Goal: Task Accomplishment & Management: Manage account settings

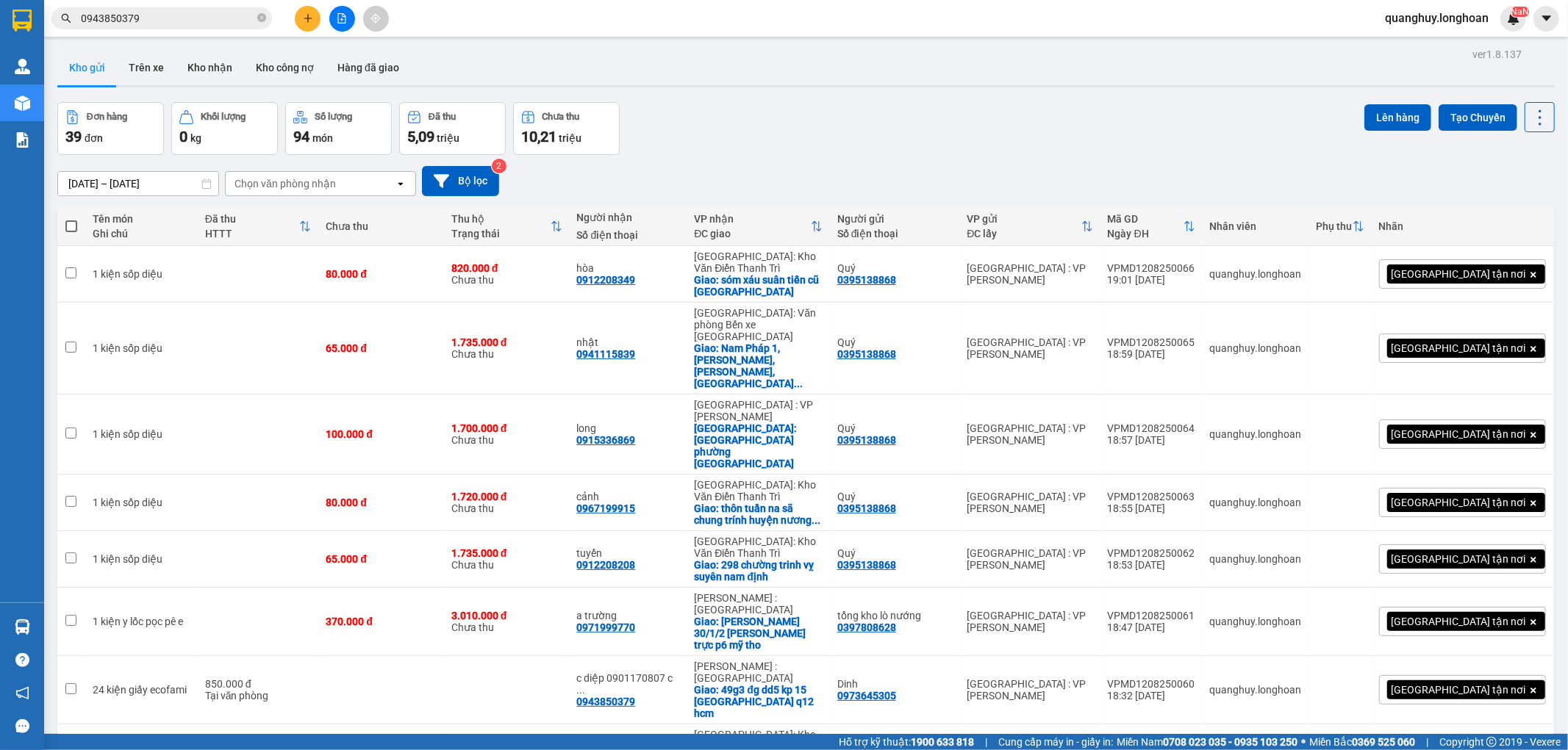
click at [305, 10] on button at bounding box center [307, 18] width 26 height 26
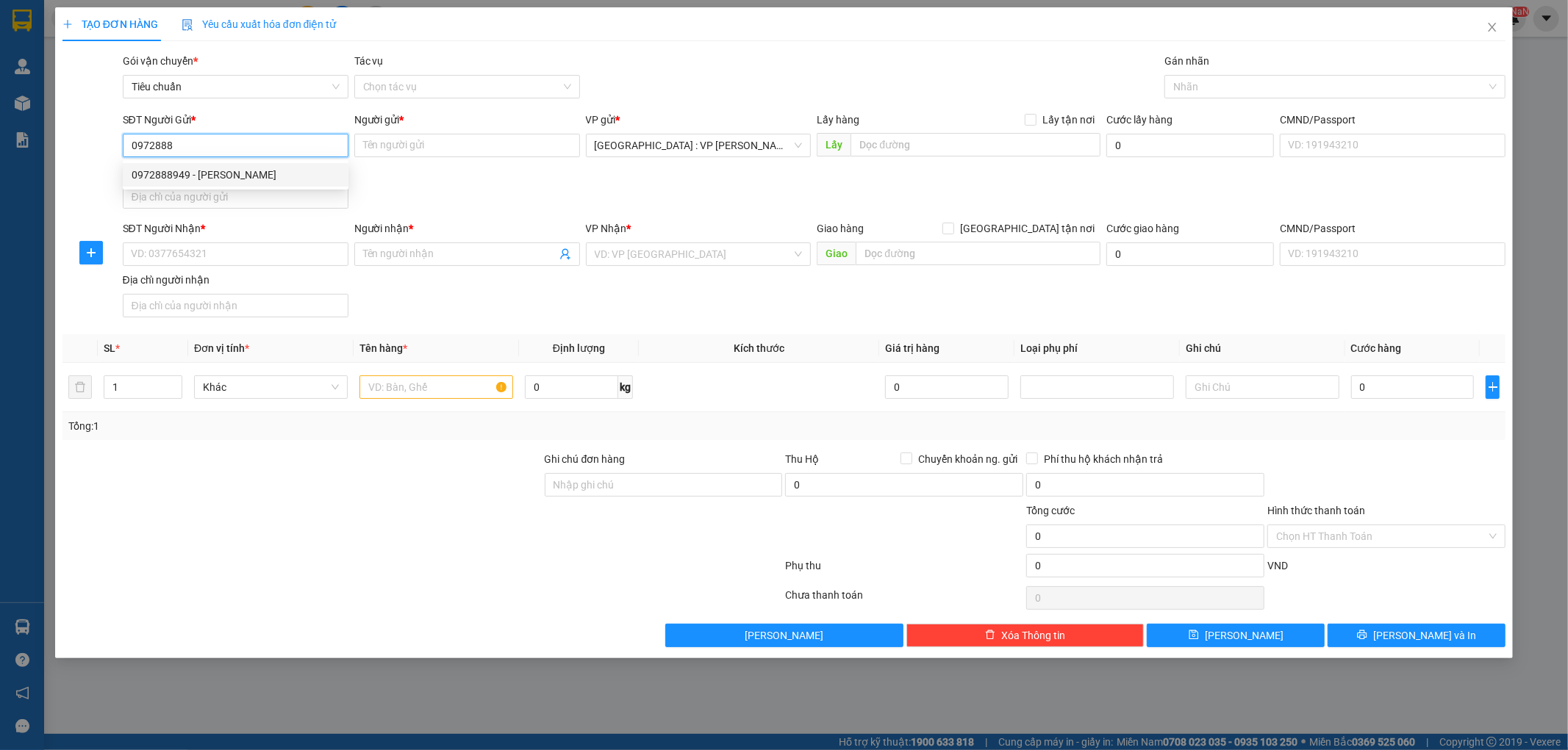
click at [182, 175] on div "0972888949 - [PERSON_NAME]" at bounding box center [235, 175] width 208 height 16
type input "0972888949"
type input "[PERSON_NAME]"
type input "0972888949"
click at [159, 261] on input "SĐT Người Nhận *" at bounding box center [235, 254] width 226 height 24
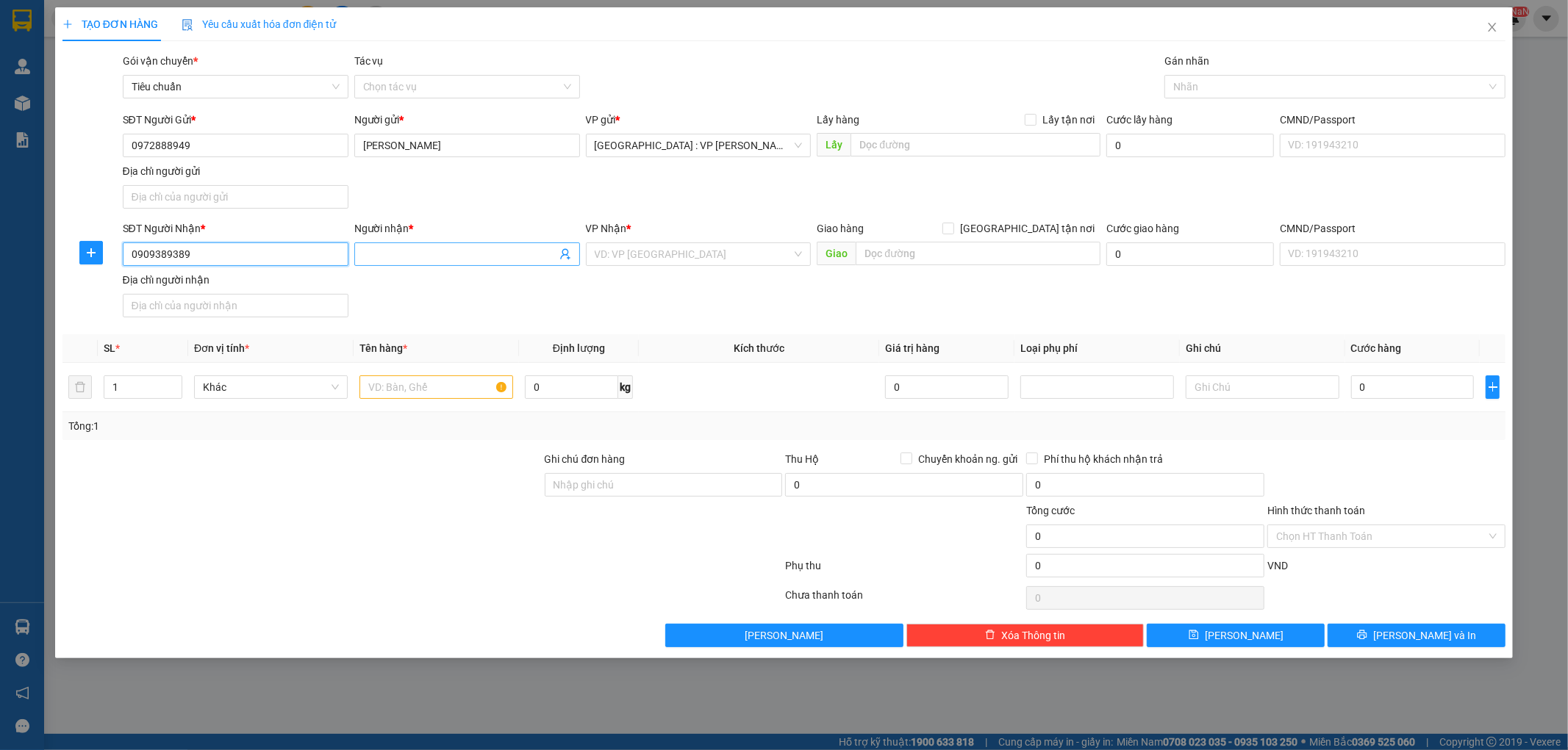
type input "0909389389"
click at [435, 257] on input "Người nhận *" at bounding box center [459, 254] width 193 height 16
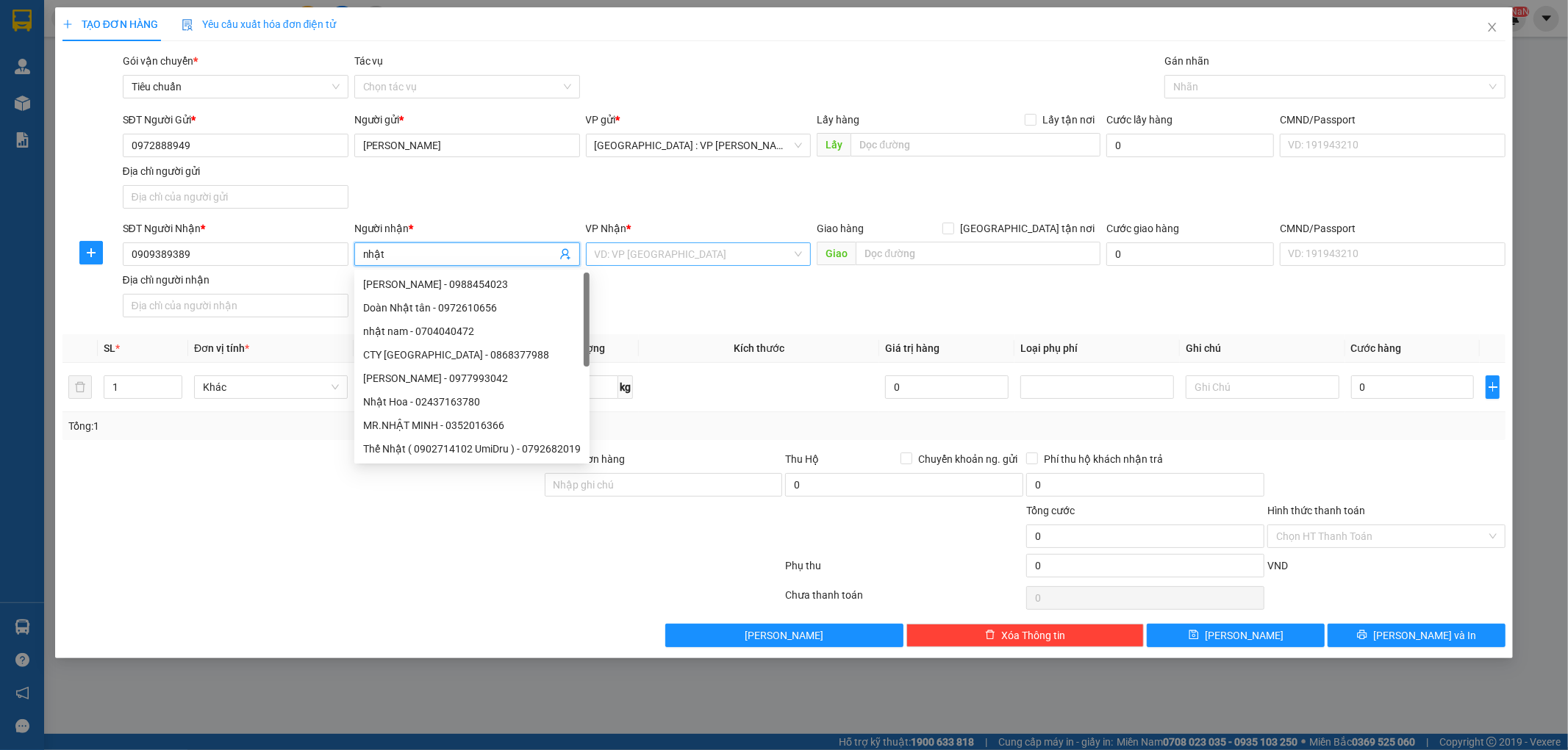
type input "nhật"
click at [682, 248] on input "search" at bounding box center [693, 254] width 198 height 22
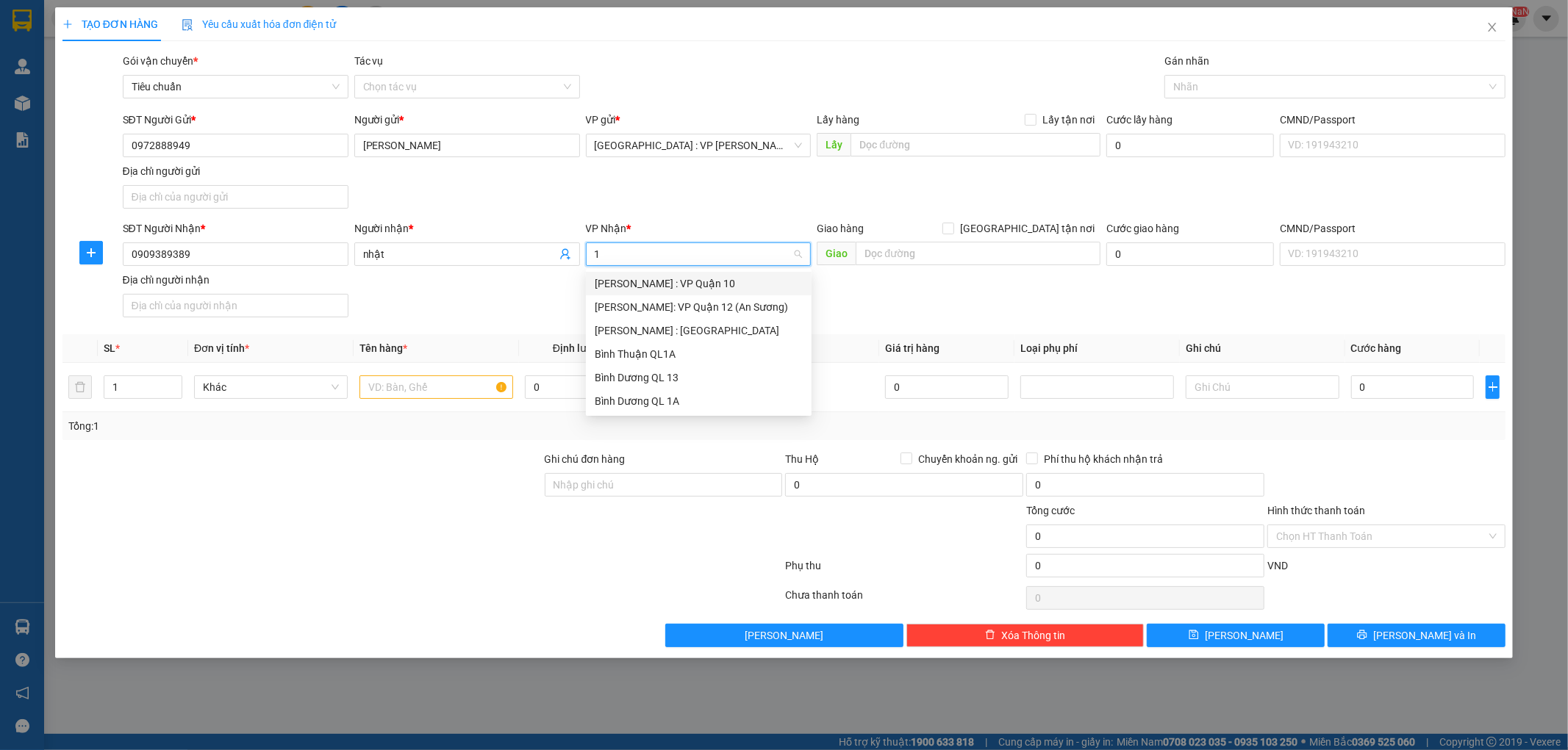
type input "12"
click at [674, 315] on div "[PERSON_NAME] : [GEOGRAPHIC_DATA]" at bounding box center [698, 307] width 208 height 16
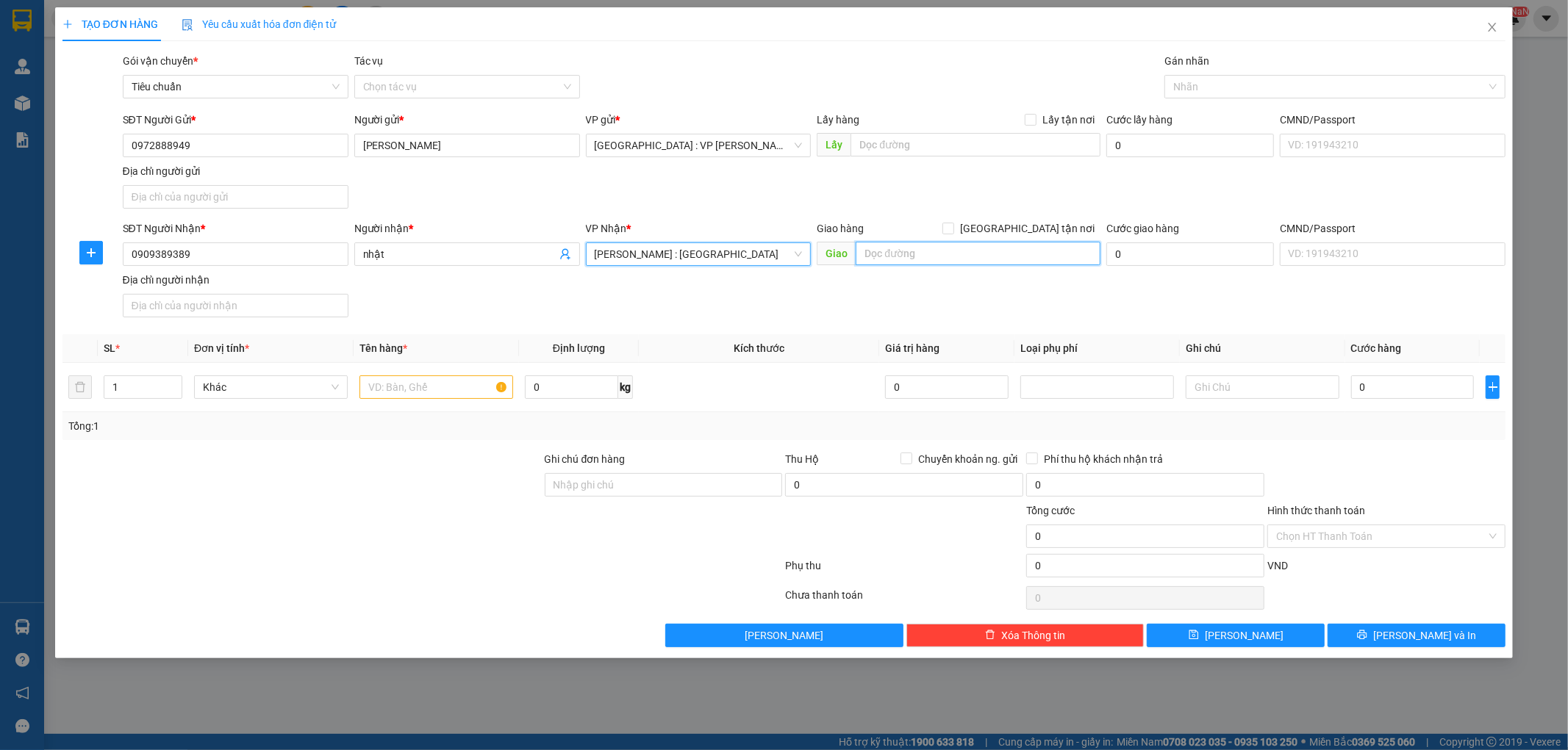
click at [930, 241] on input "text" at bounding box center [978, 253] width 245 height 24
click at [1037, 223] on span "[GEOGRAPHIC_DATA] tận nơi" at bounding box center [1027, 229] width 146 height 16
click at [952, 223] on input "[GEOGRAPHIC_DATA] tận nơi" at bounding box center [947, 227] width 10 height 10
checkbox input "true"
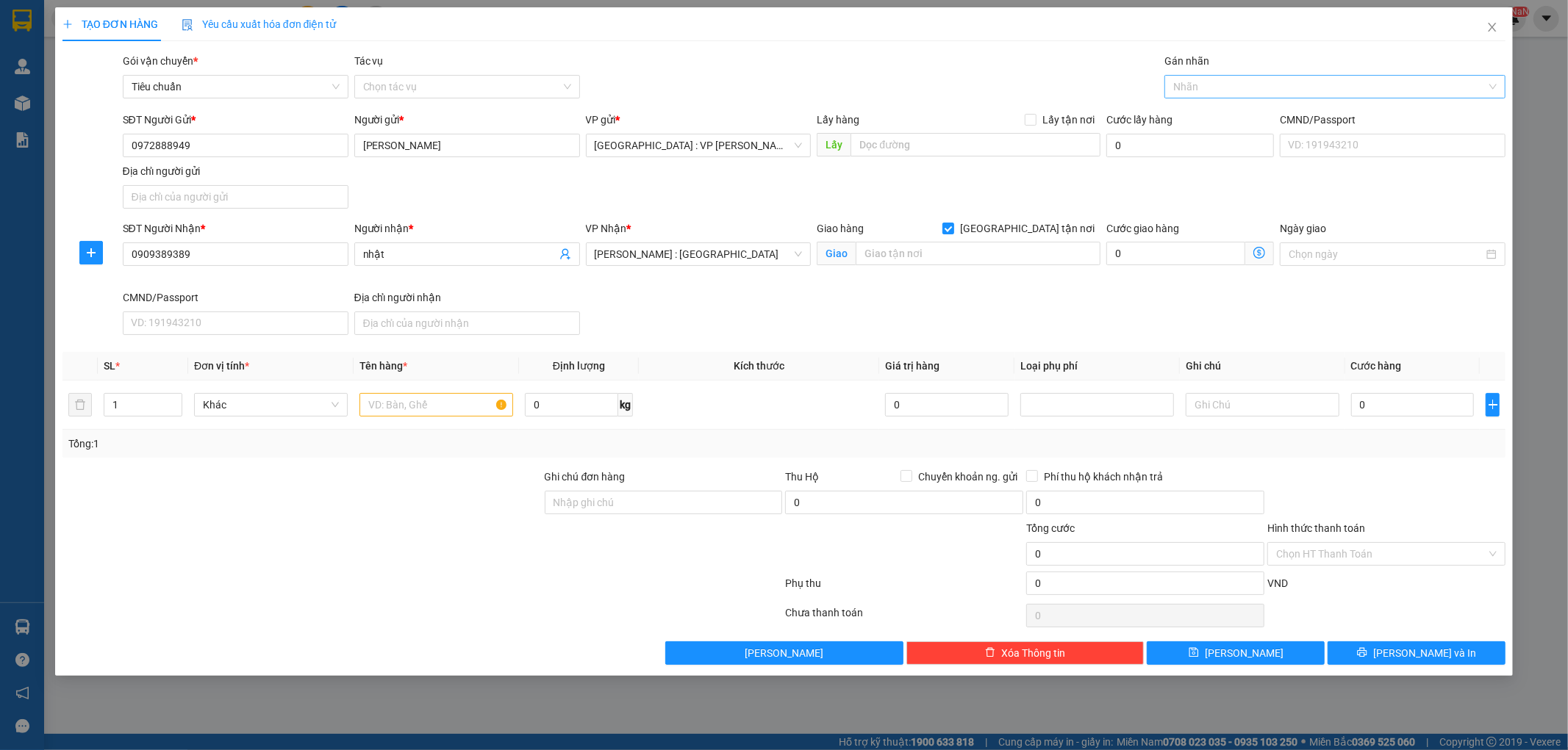
click at [1206, 83] on div at bounding box center [1327, 86] width 319 height 17
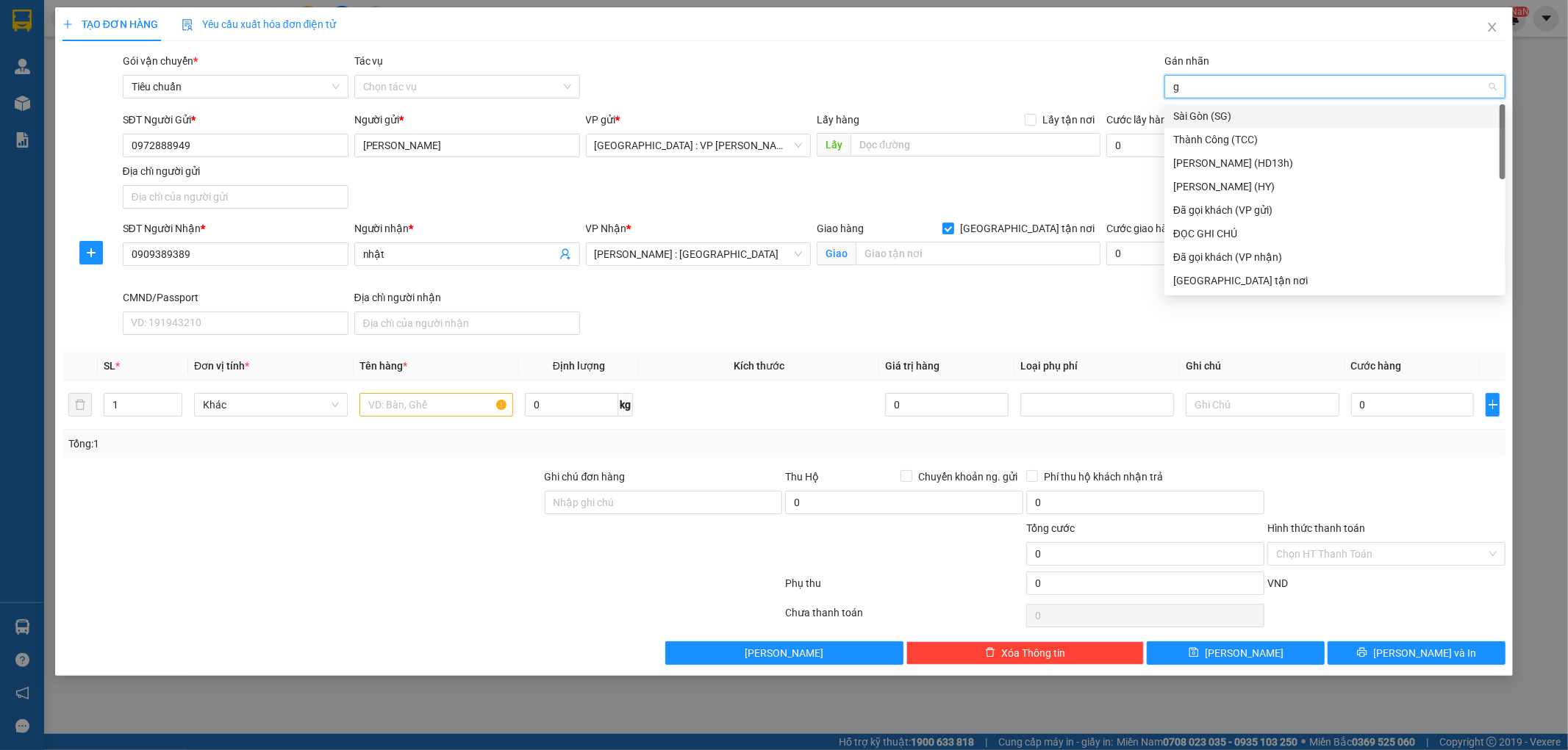
type input "gt"
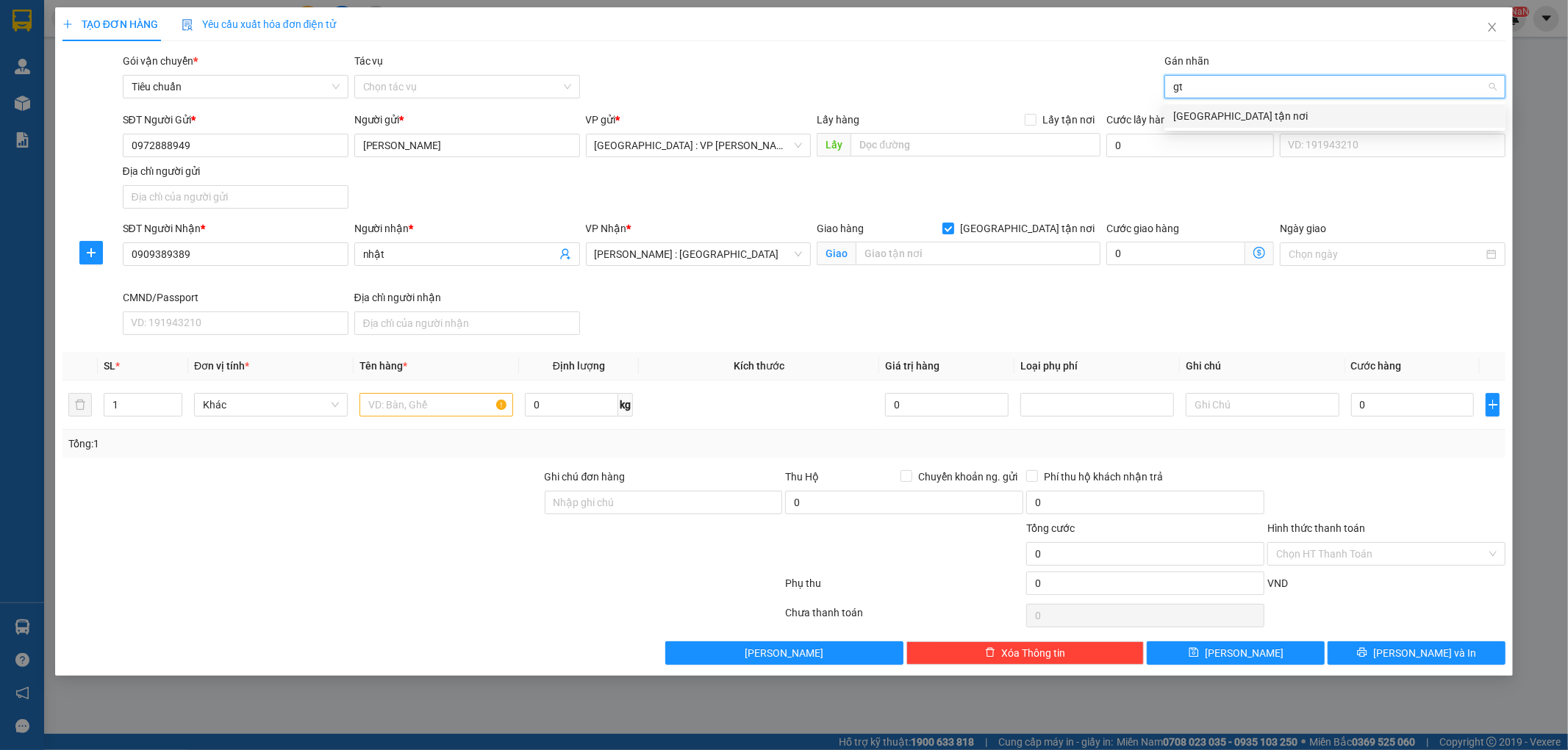
click at [1190, 123] on div "[GEOGRAPHIC_DATA] tận nơi" at bounding box center [1334, 116] width 323 height 16
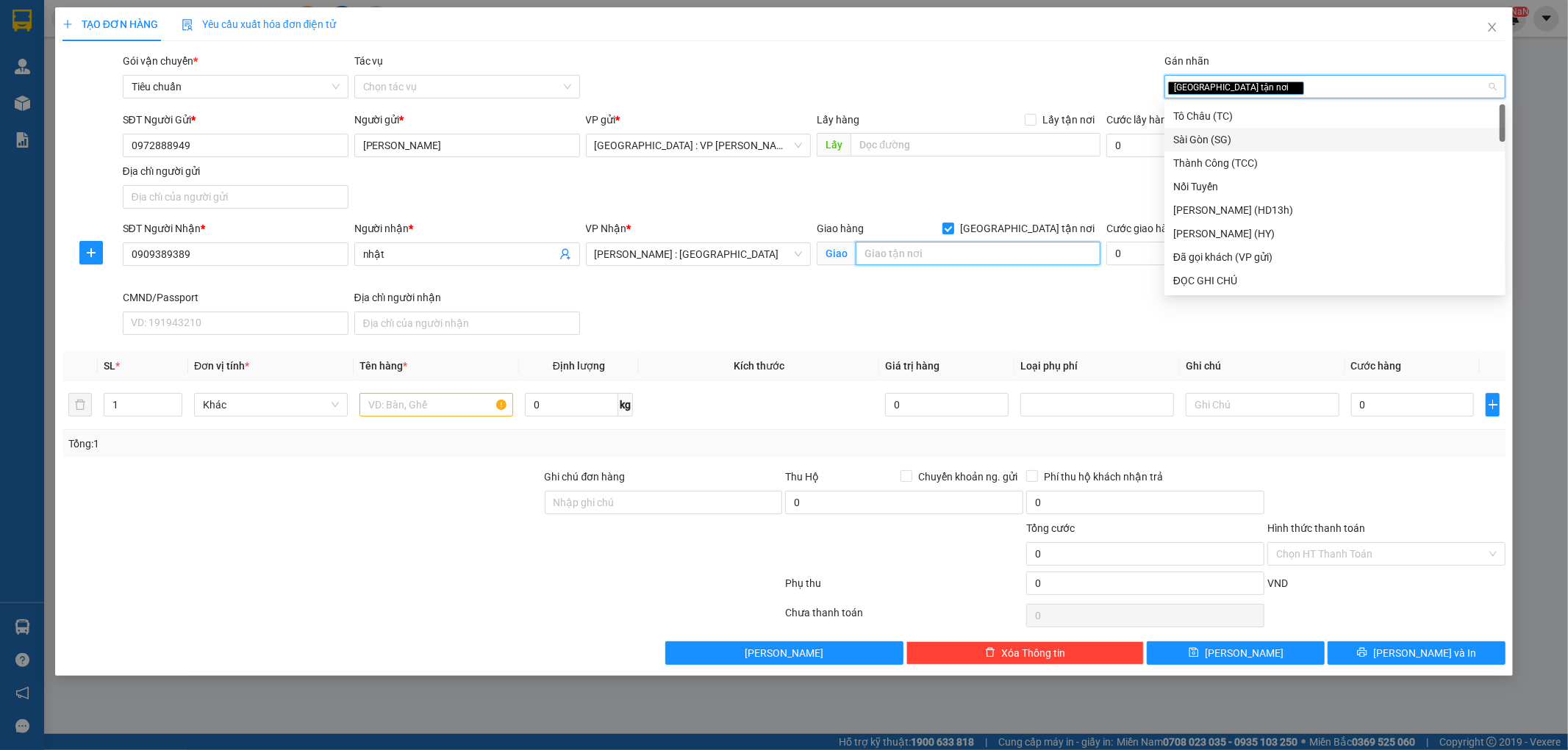
click at [943, 260] on input "text" at bounding box center [978, 253] width 245 height 24
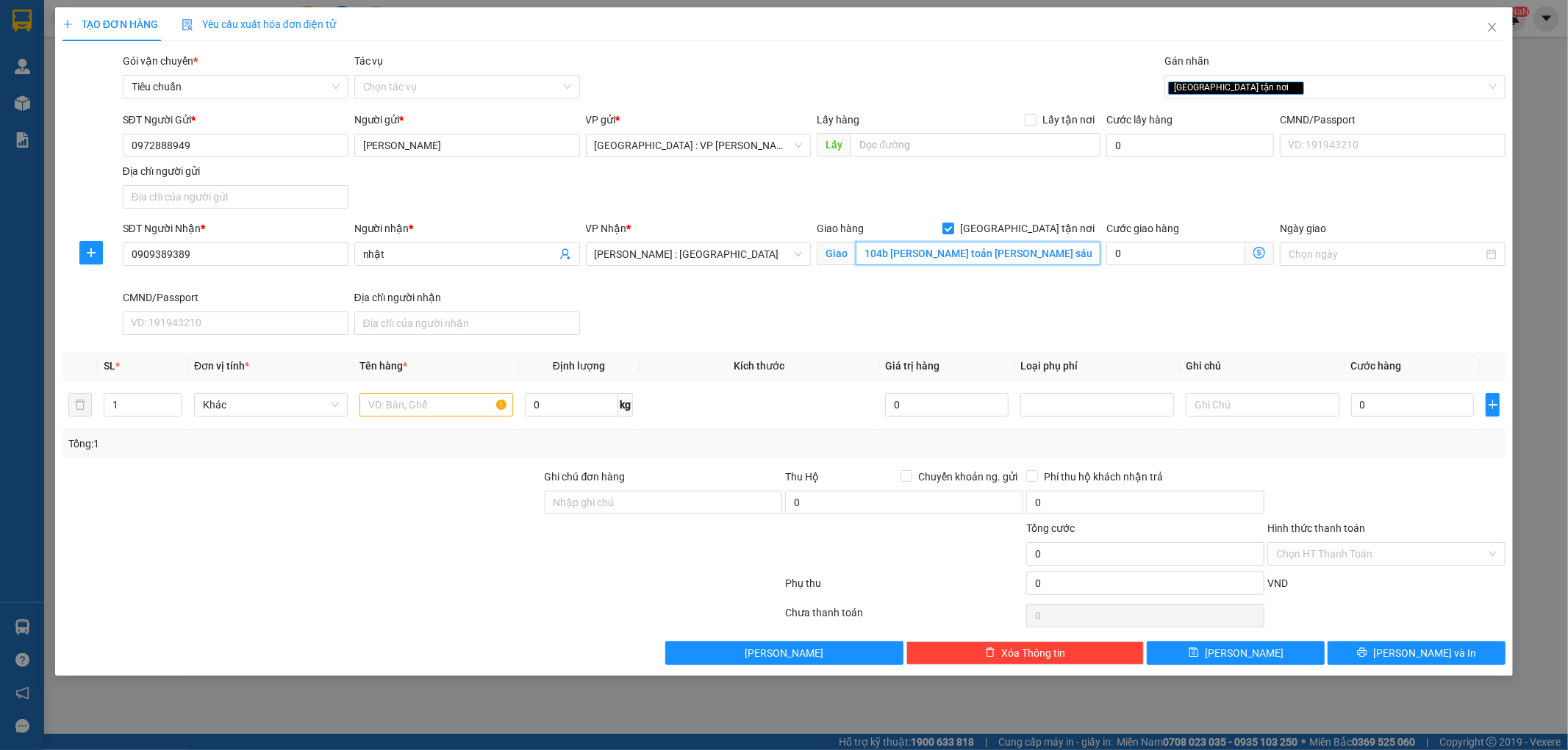
type input "104b [PERSON_NAME] toản [PERSON_NAME] sáu q3"
click at [901, 329] on div "SĐT Người Nhận * 0909389389 Người nhận * nhật VP Nhận * [GEOGRAPHIC_DATA] : Kho…" at bounding box center [814, 281] width 1389 height 121
click at [687, 250] on span "[PERSON_NAME] : [GEOGRAPHIC_DATA]" at bounding box center [698, 254] width 208 height 22
type input "12"
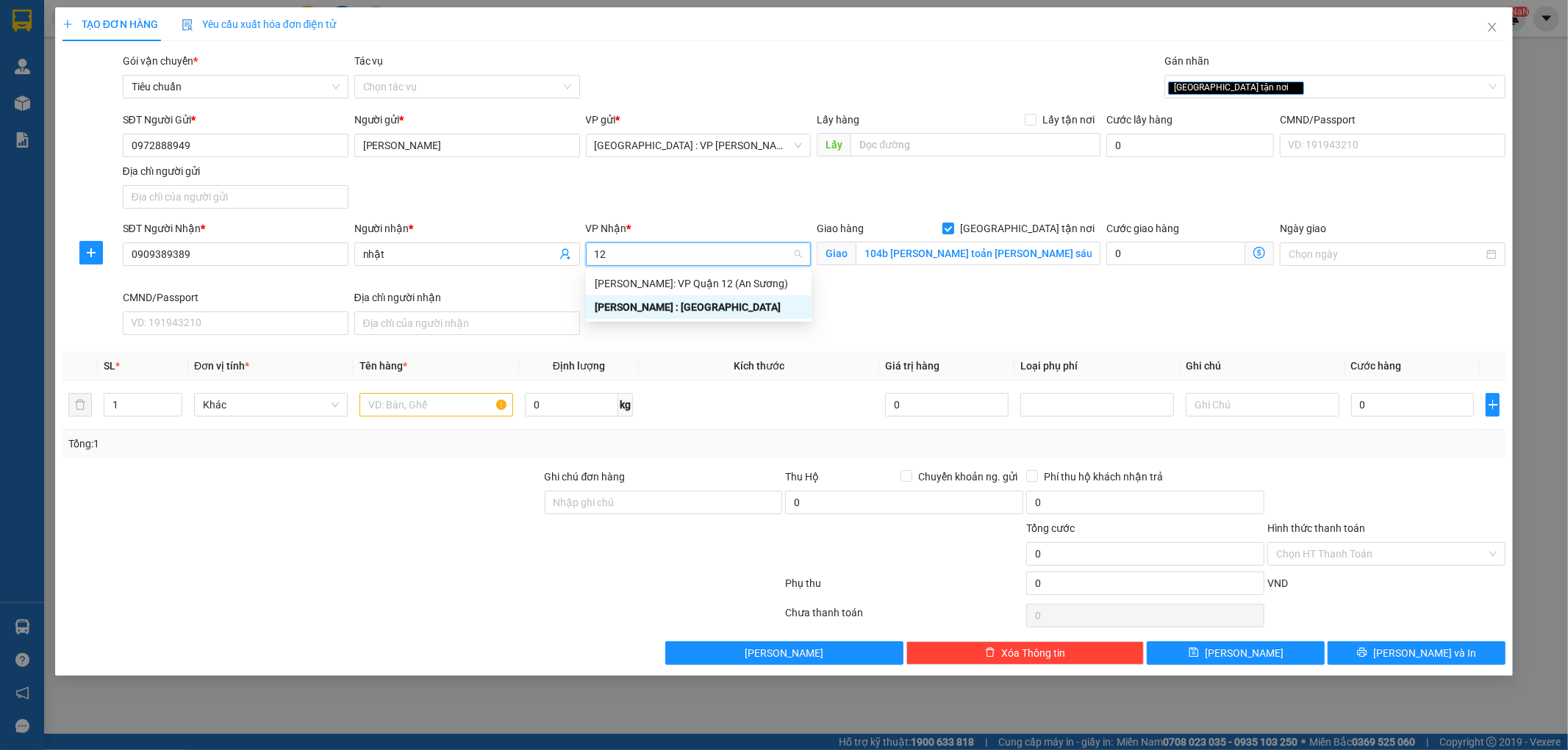
click at [686, 312] on div "[PERSON_NAME] : [GEOGRAPHIC_DATA]" at bounding box center [698, 307] width 208 height 16
click at [446, 402] on input "text" at bounding box center [436, 405] width 154 height 24
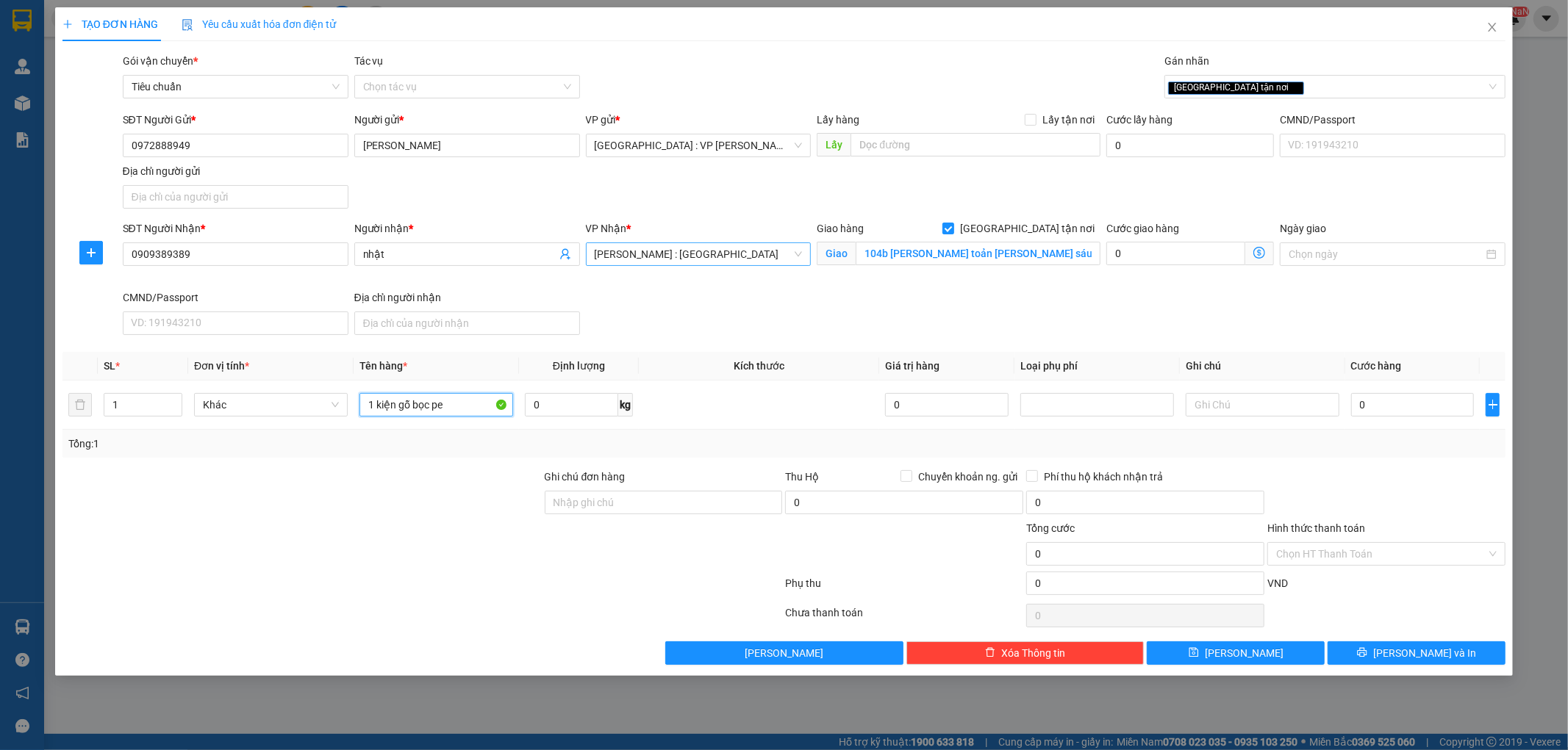
type input "1 kiện gỗ bọc pe"
click at [407, 535] on div at bounding box center [302, 546] width 482 height 51
click at [600, 499] on input "Ghi chú đơn hàng" at bounding box center [663, 503] width 238 height 24
type input "hàng ko đồng kiểm giao nguyên kiện hư vỡ k đền ( đã báo khách gửi )"
click at [1378, 405] on input "0" at bounding box center [1412, 405] width 124 height 24
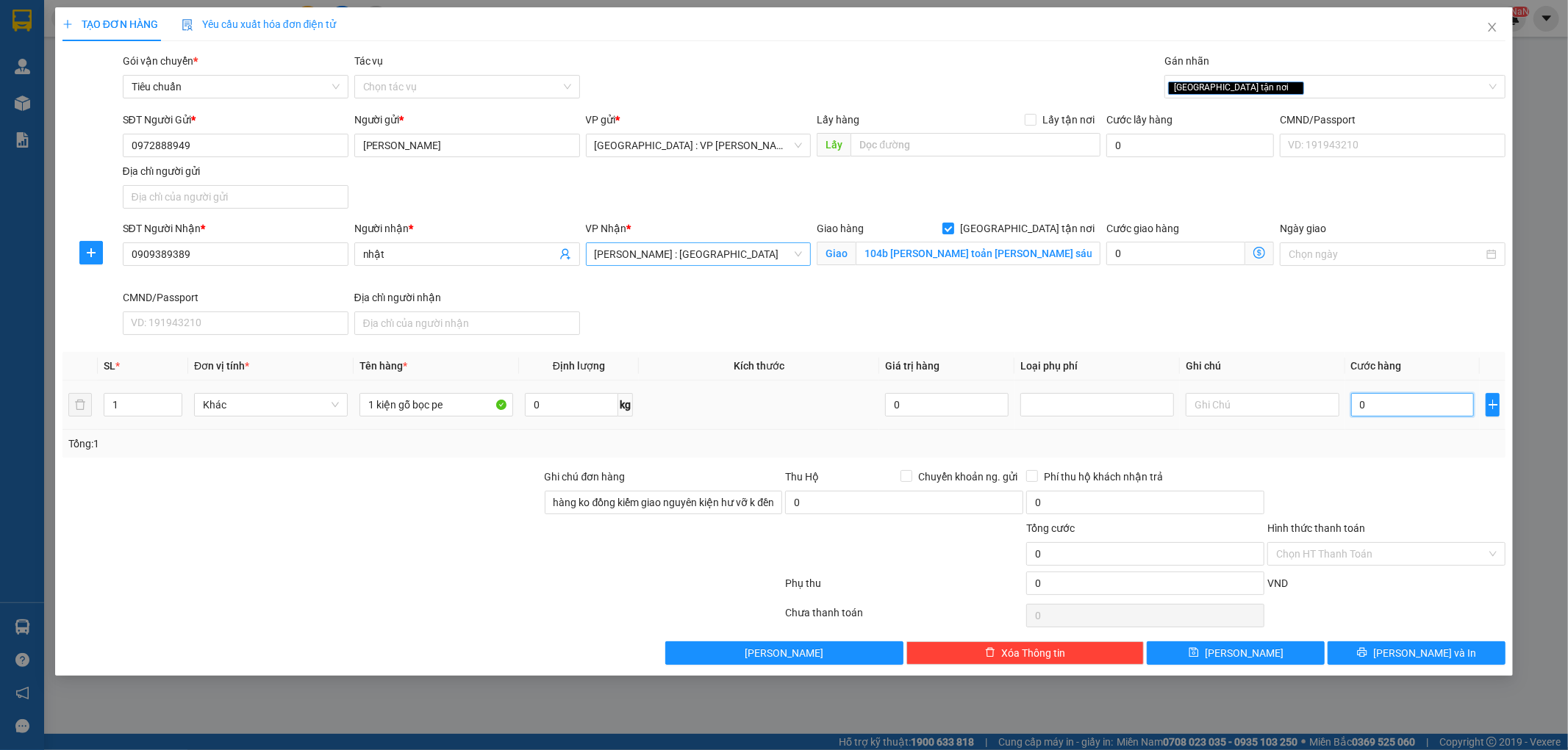
type input "4"
type input "45"
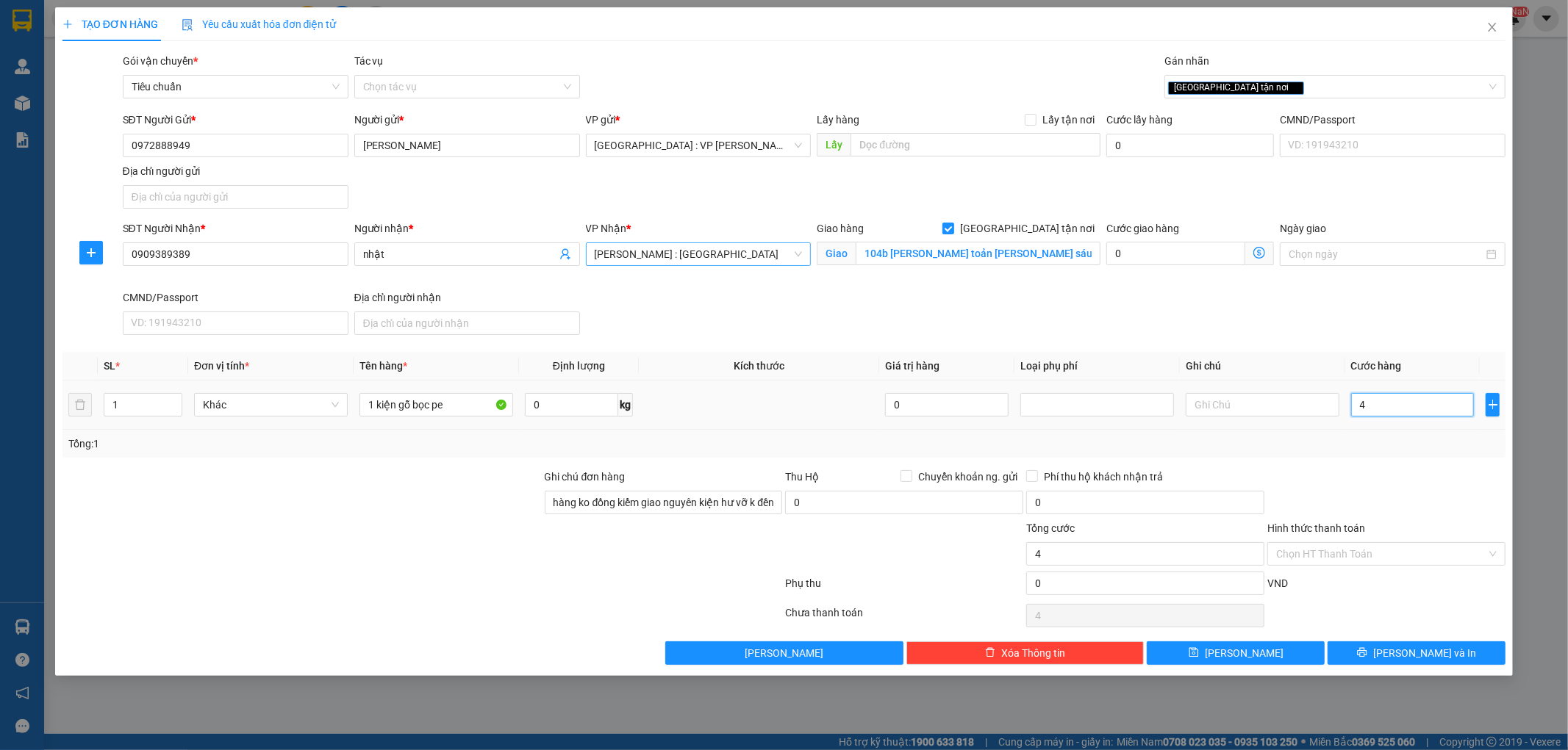
type input "45"
type input "450"
type input "4.500"
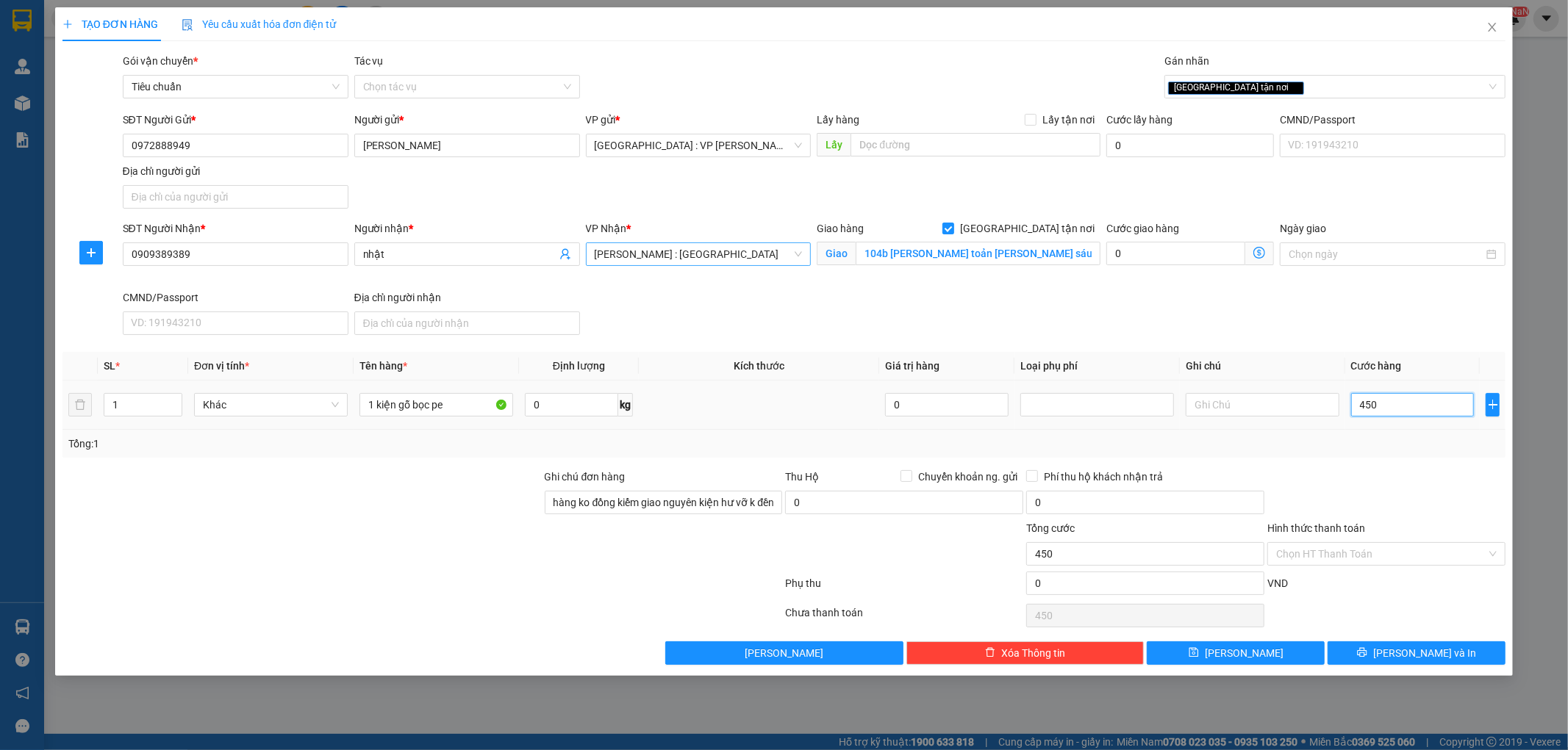
type input "4.500"
type input "45.000"
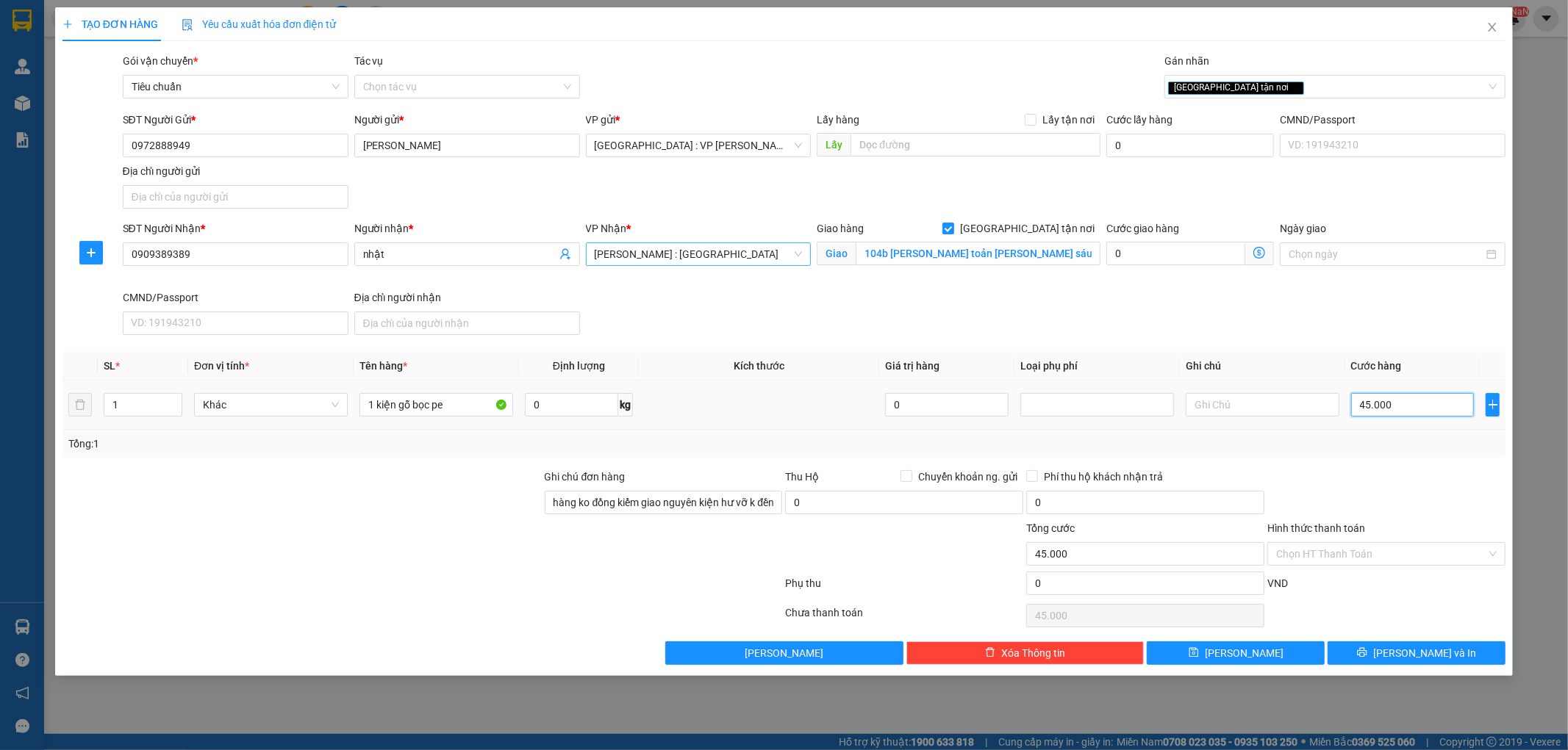
type input "450.000"
click at [1396, 477] on div at bounding box center [1386, 495] width 242 height 51
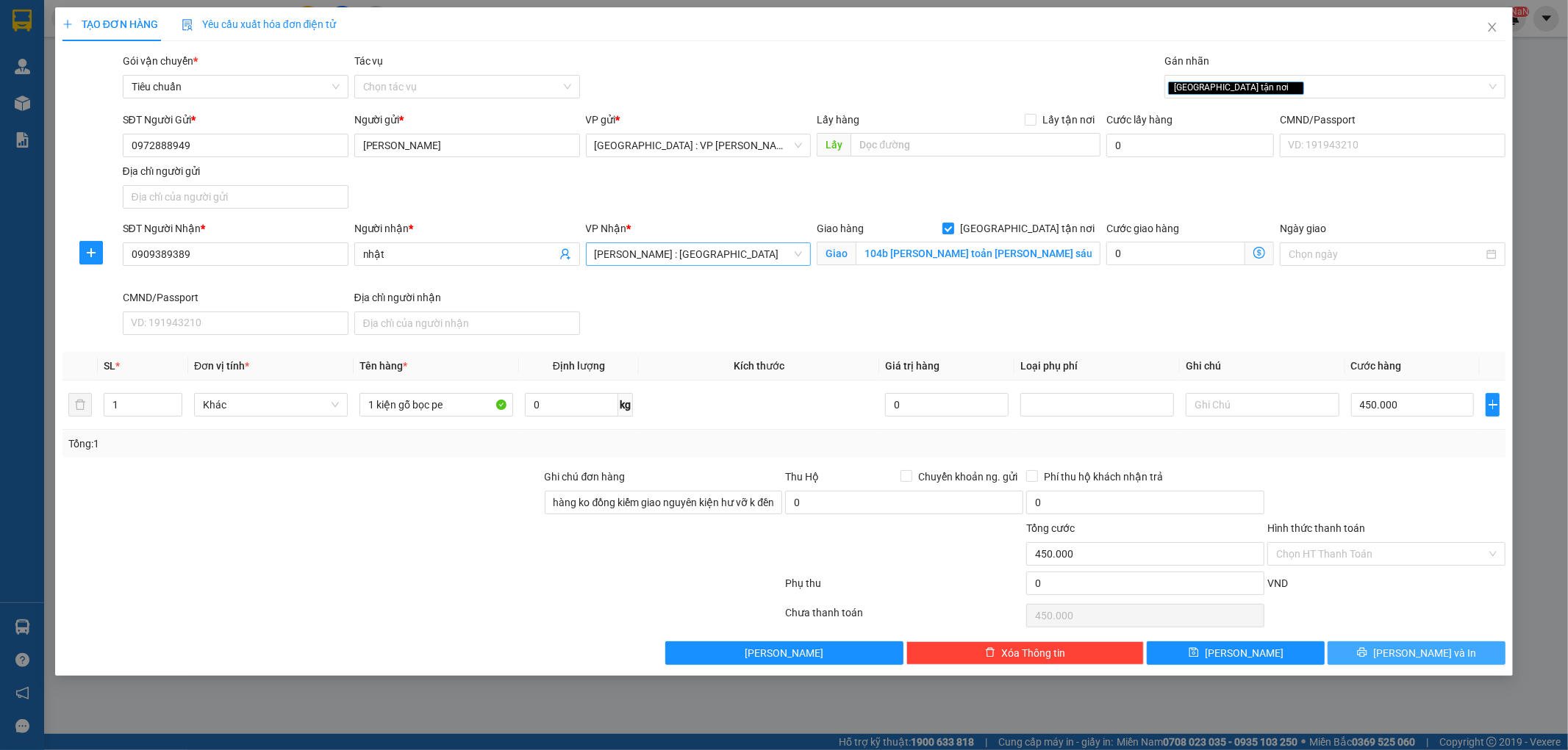
click at [1412, 652] on span "[PERSON_NAME] và In" at bounding box center [1424, 653] width 102 height 16
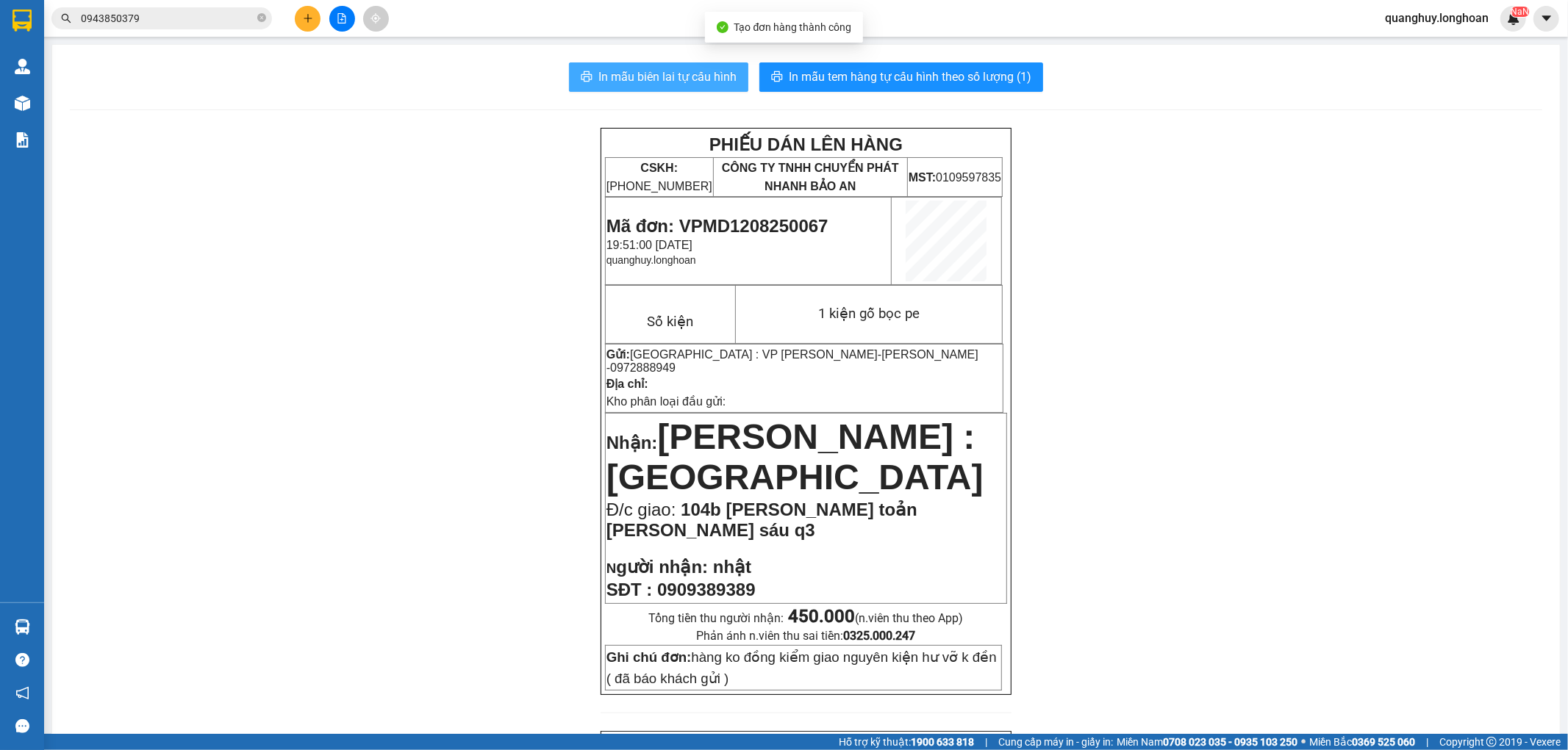
click at [701, 91] on button "In mẫu biên lai tự cấu hình" at bounding box center [659, 77] width 179 height 29
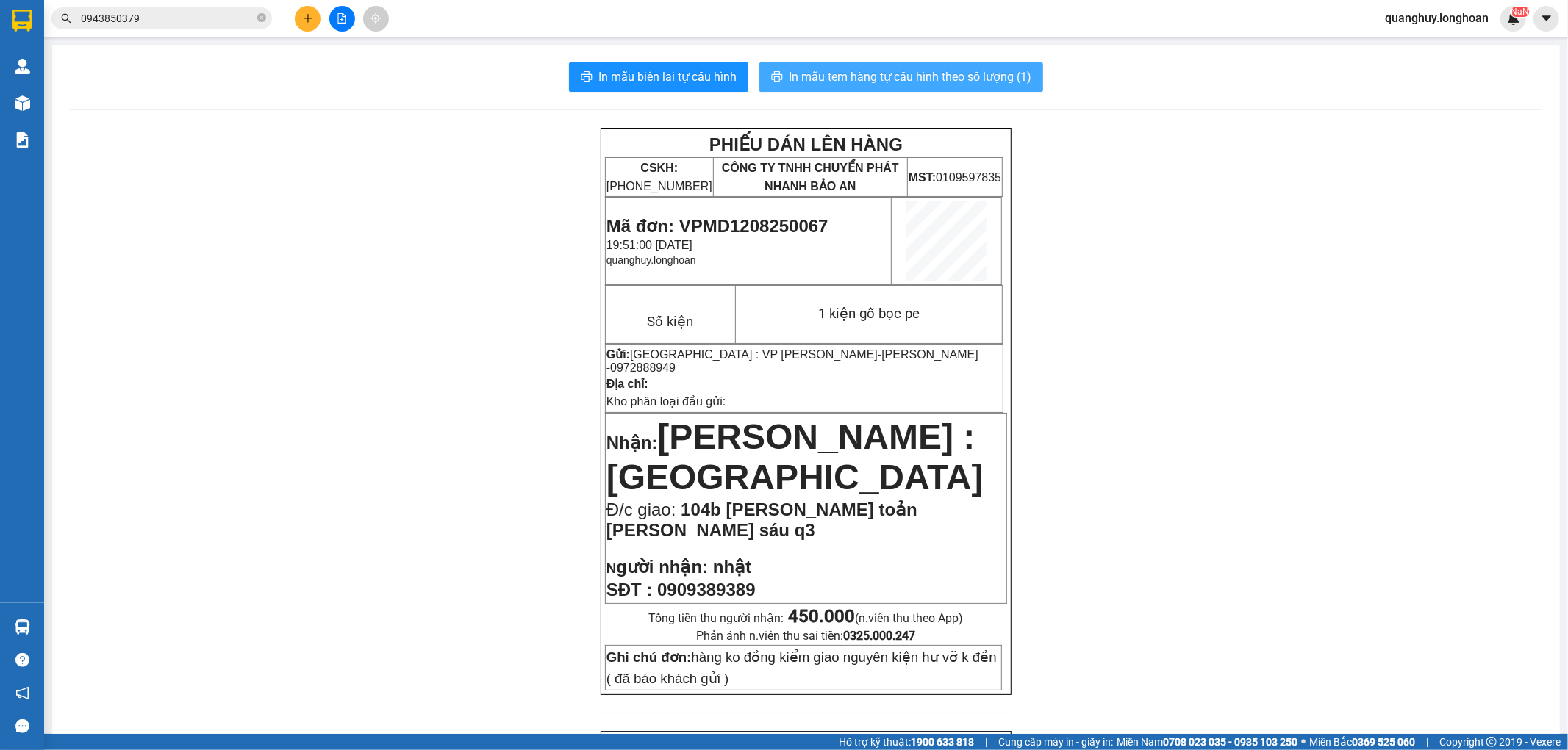
click at [972, 90] on button "In mẫu tem hàng tự cấu hình theo số lượng (1)" at bounding box center [901, 77] width 284 height 29
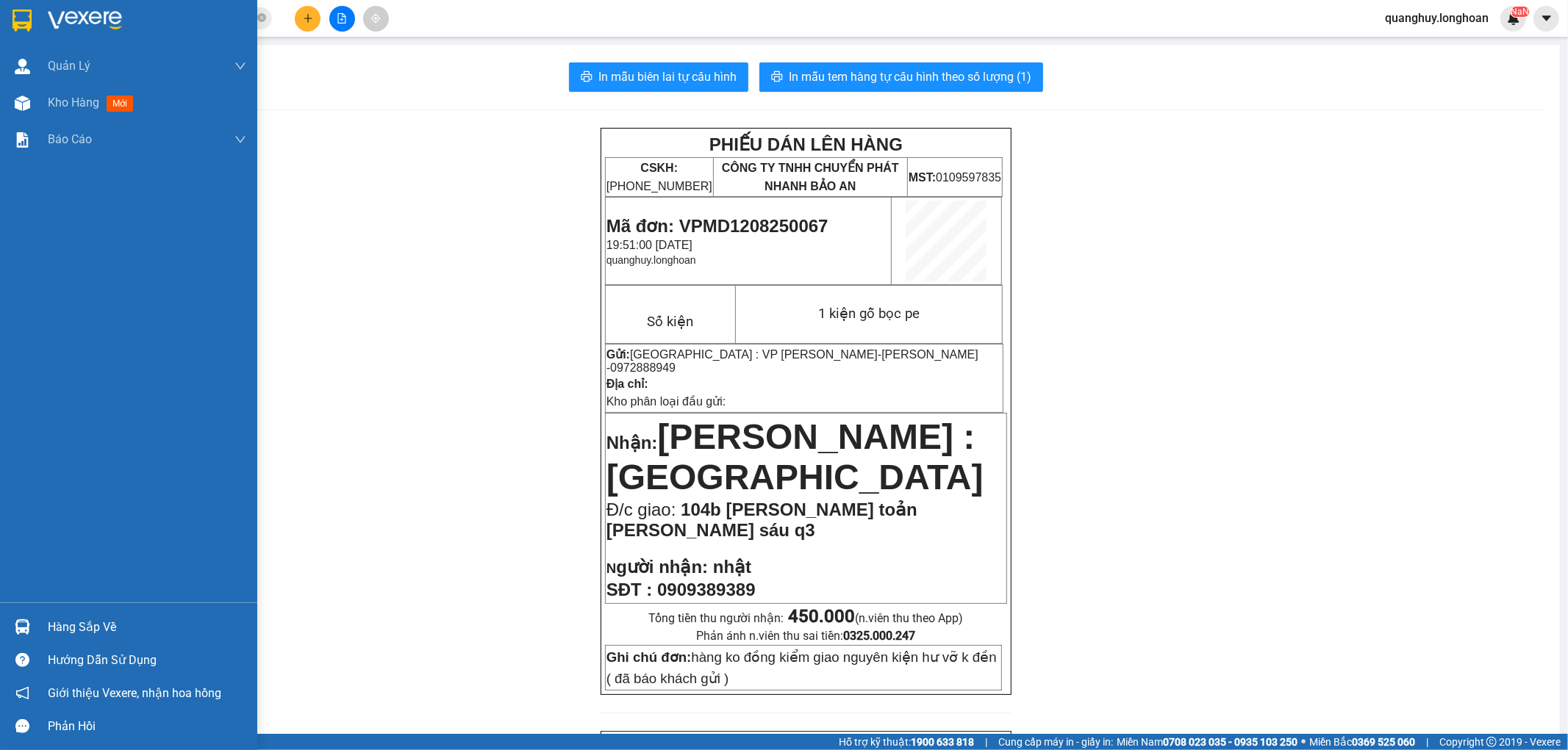
click at [13, 23] on img at bounding box center [22, 20] width 19 height 22
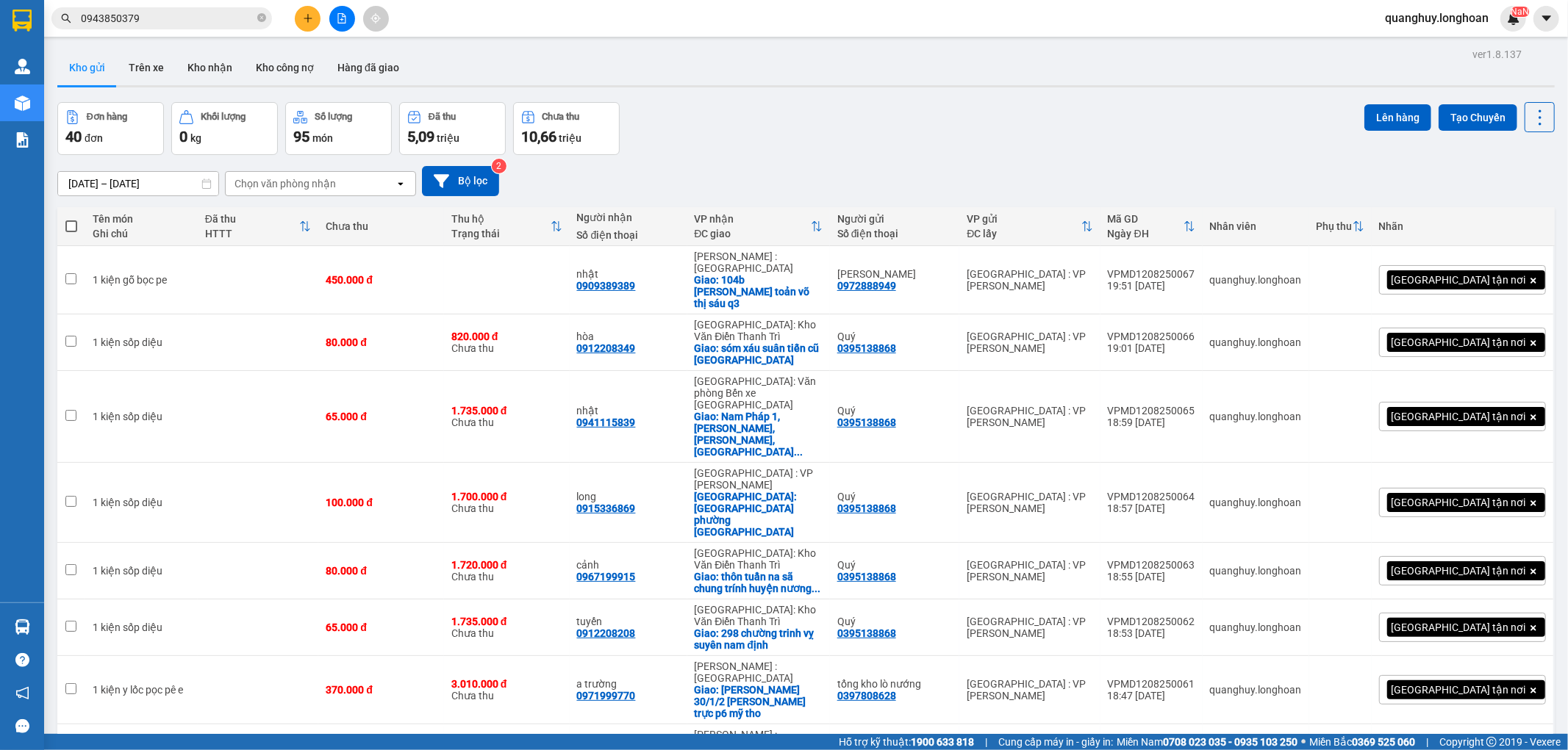
click at [761, 114] on div "Đơn hàng 40 đơn Khối lượng 0 kg Số lượng 95 món Đã thu 5,09 triệu Chưa thu 10,6…" at bounding box center [806, 129] width 1497 height 53
click at [1428, 274] on button at bounding box center [1438, 280] width 20 height 26
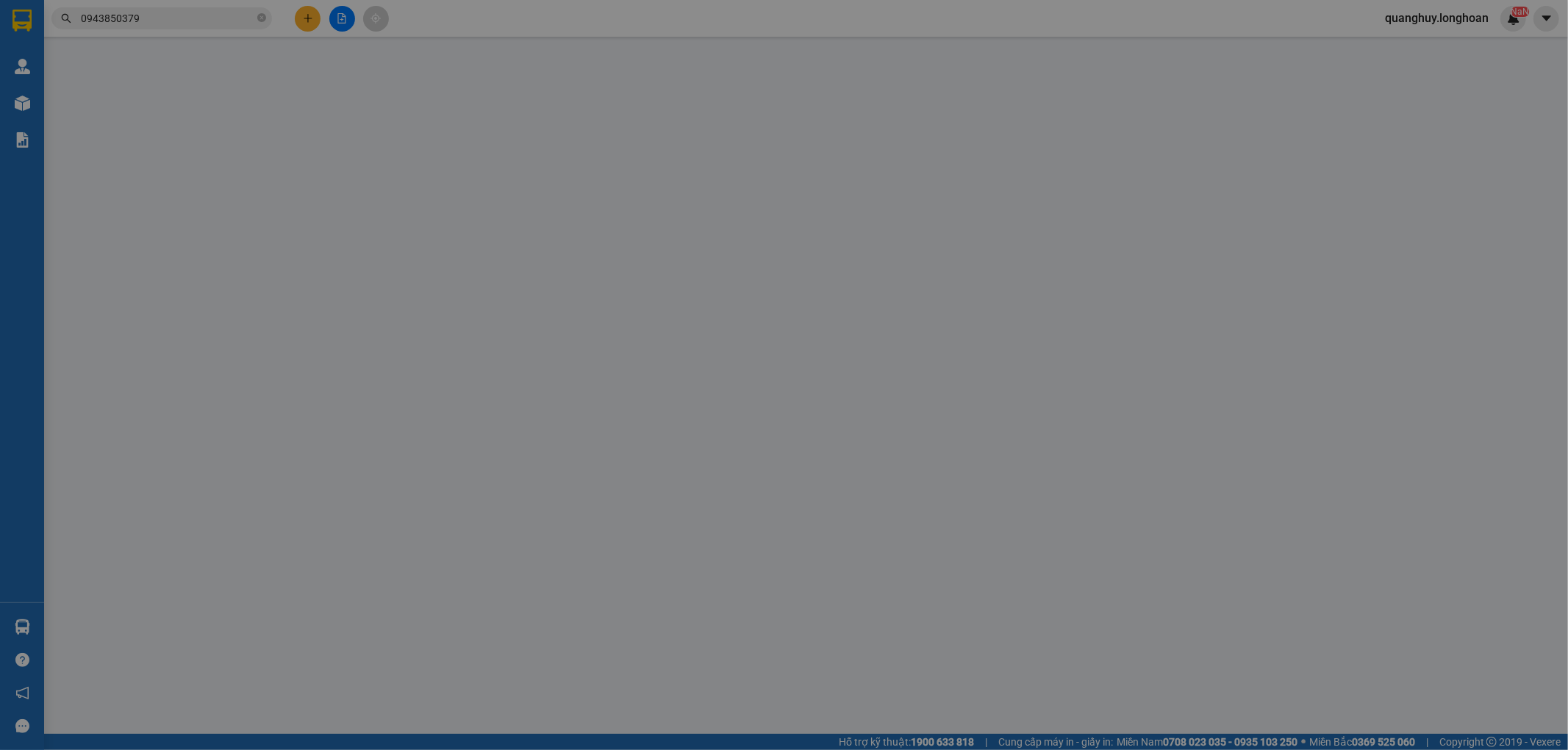
type input "0972888949"
type input "[PERSON_NAME]"
type input "0909389389"
type input "nhật"
checkbox input "true"
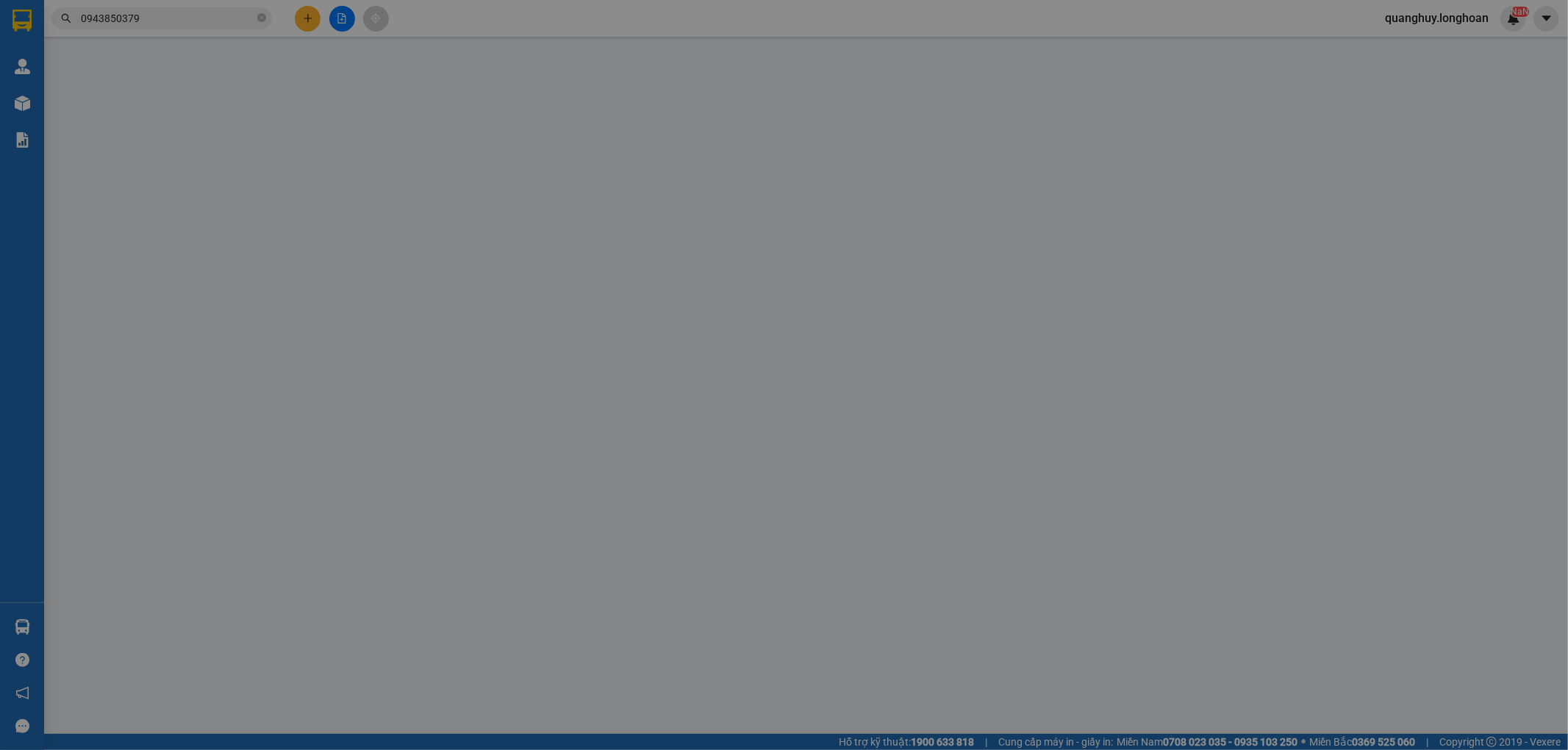
type input "104b [PERSON_NAME] toản [PERSON_NAME] sáu q3"
type input "hàng ko đồng kiểm giao nguyên kiện hư vỡ k đền ( đã báo khách gửi )"
type input "450.000"
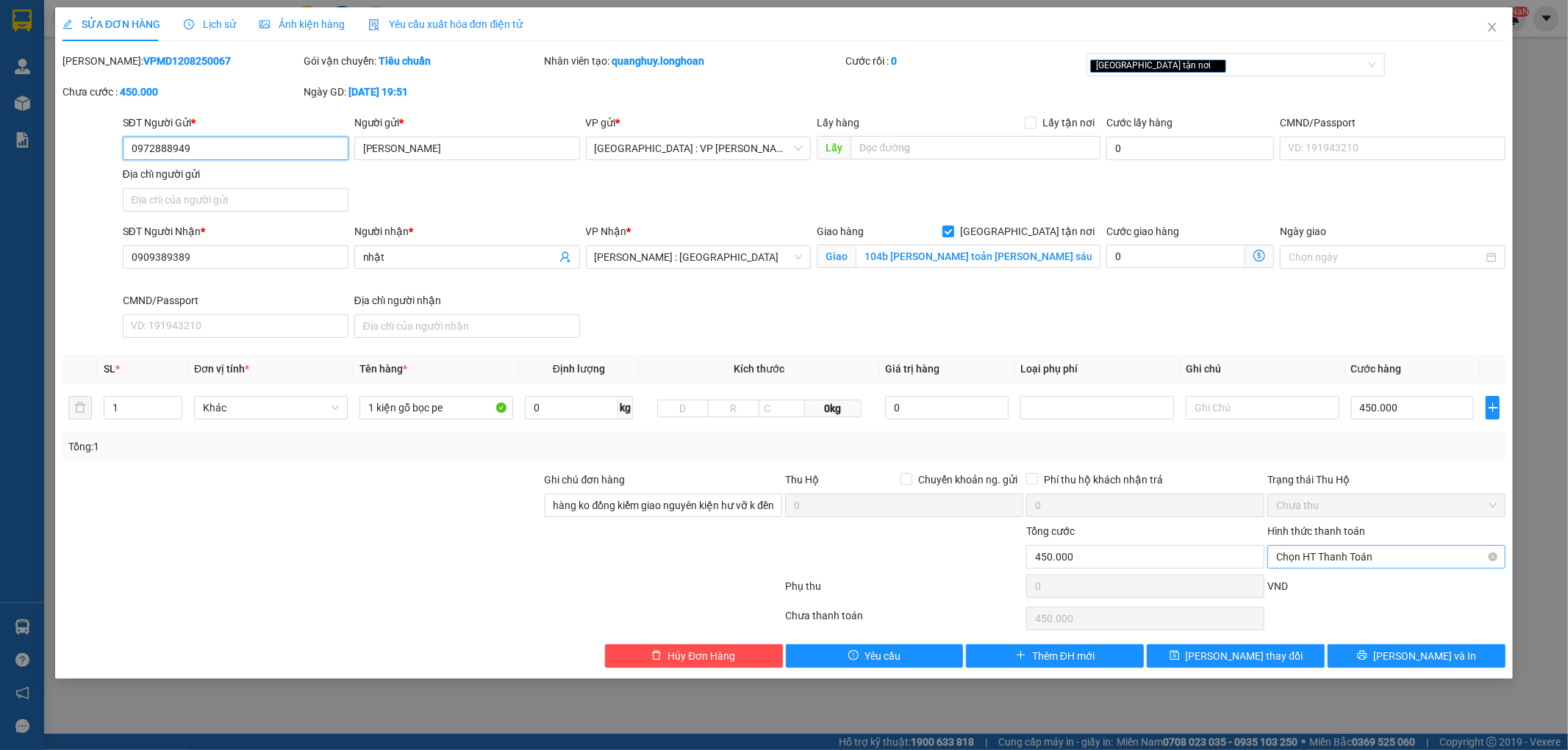
click at [1326, 556] on span "Chọn HT Thanh Toán" at bounding box center [1386, 557] width 220 height 22
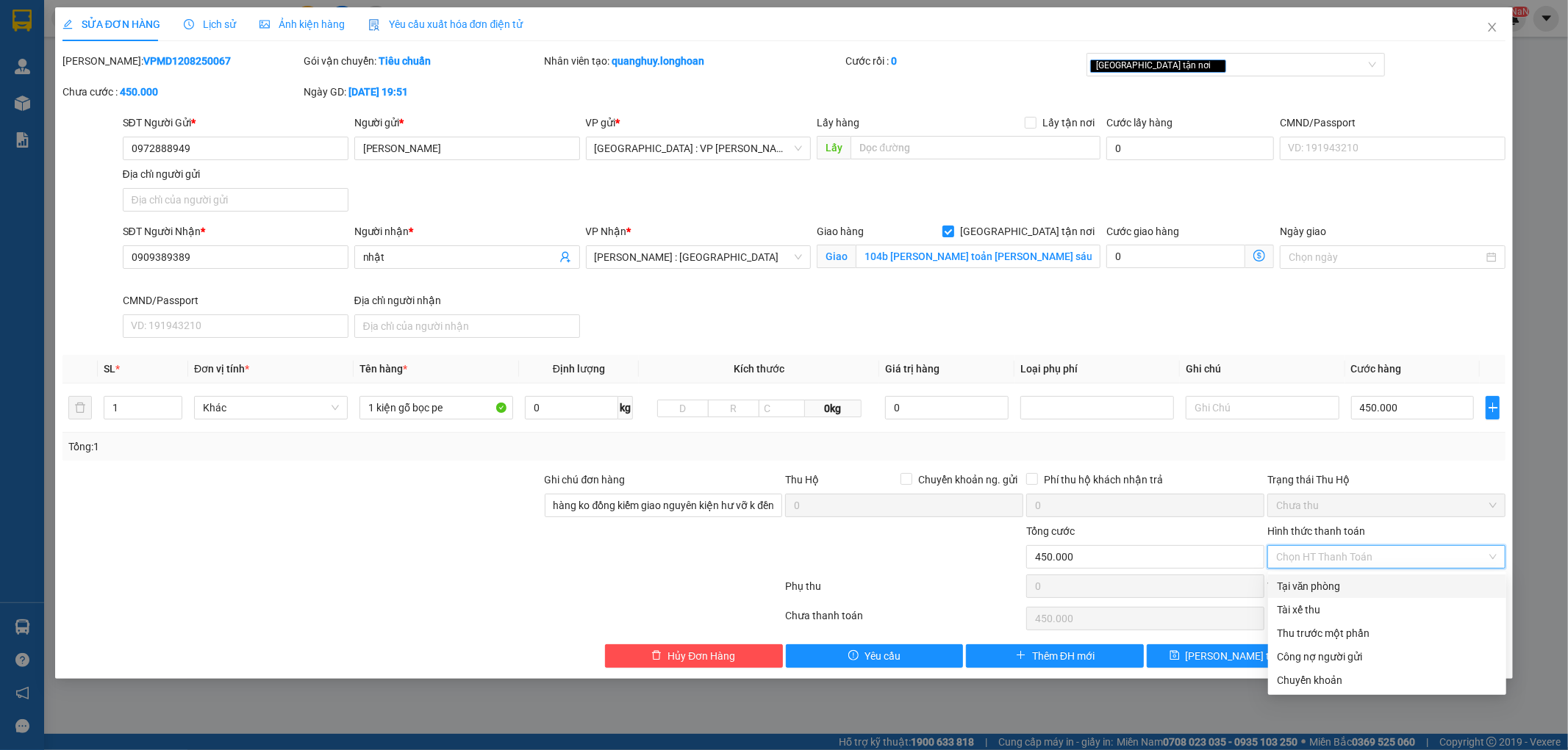
click at [1305, 584] on div "Tại văn phòng" at bounding box center [1386, 586] width 220 height 16
type input "0"
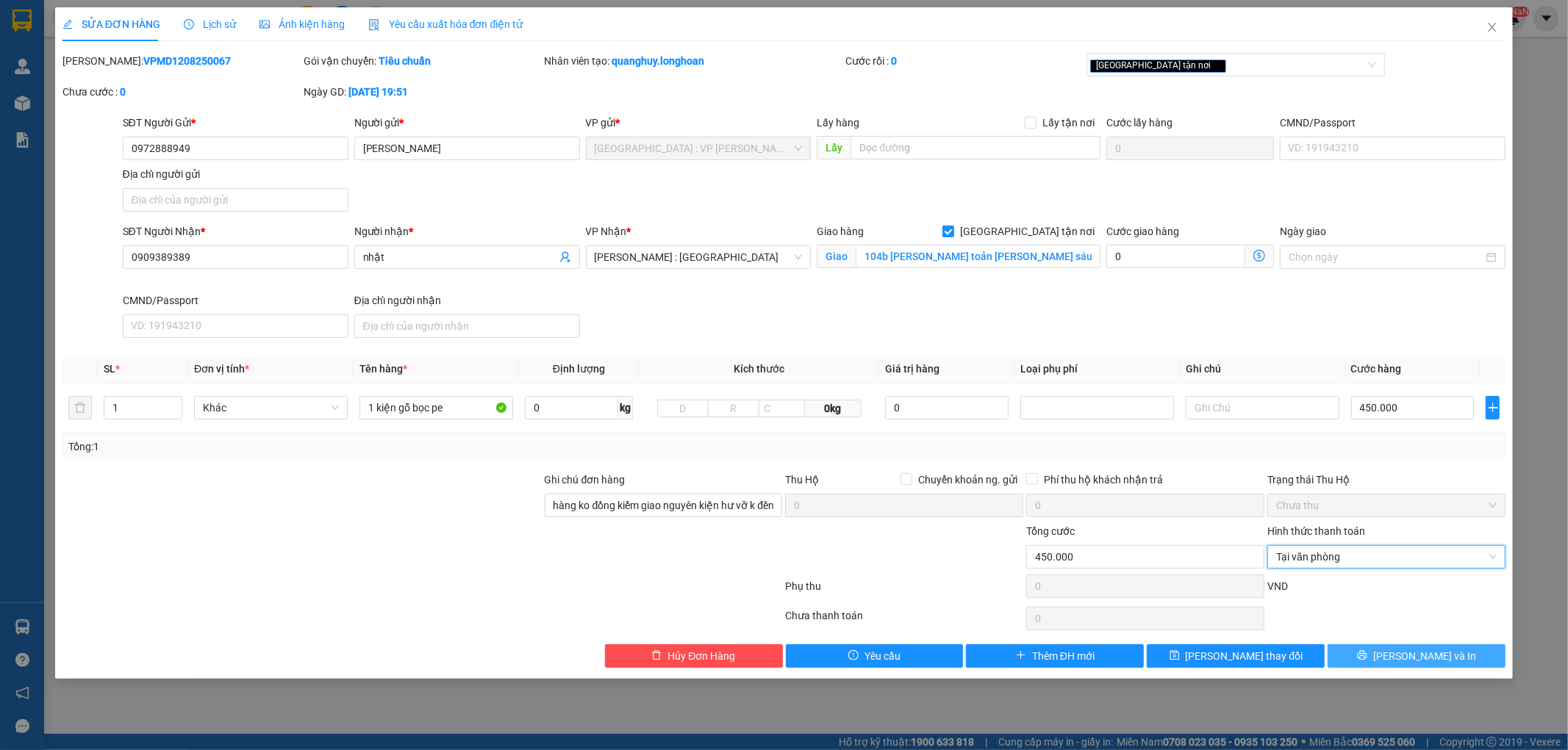
click at [1369, 657] on button "[PERSON_NAME] và In" at bounding box center [1416, 657] width 177 height 24
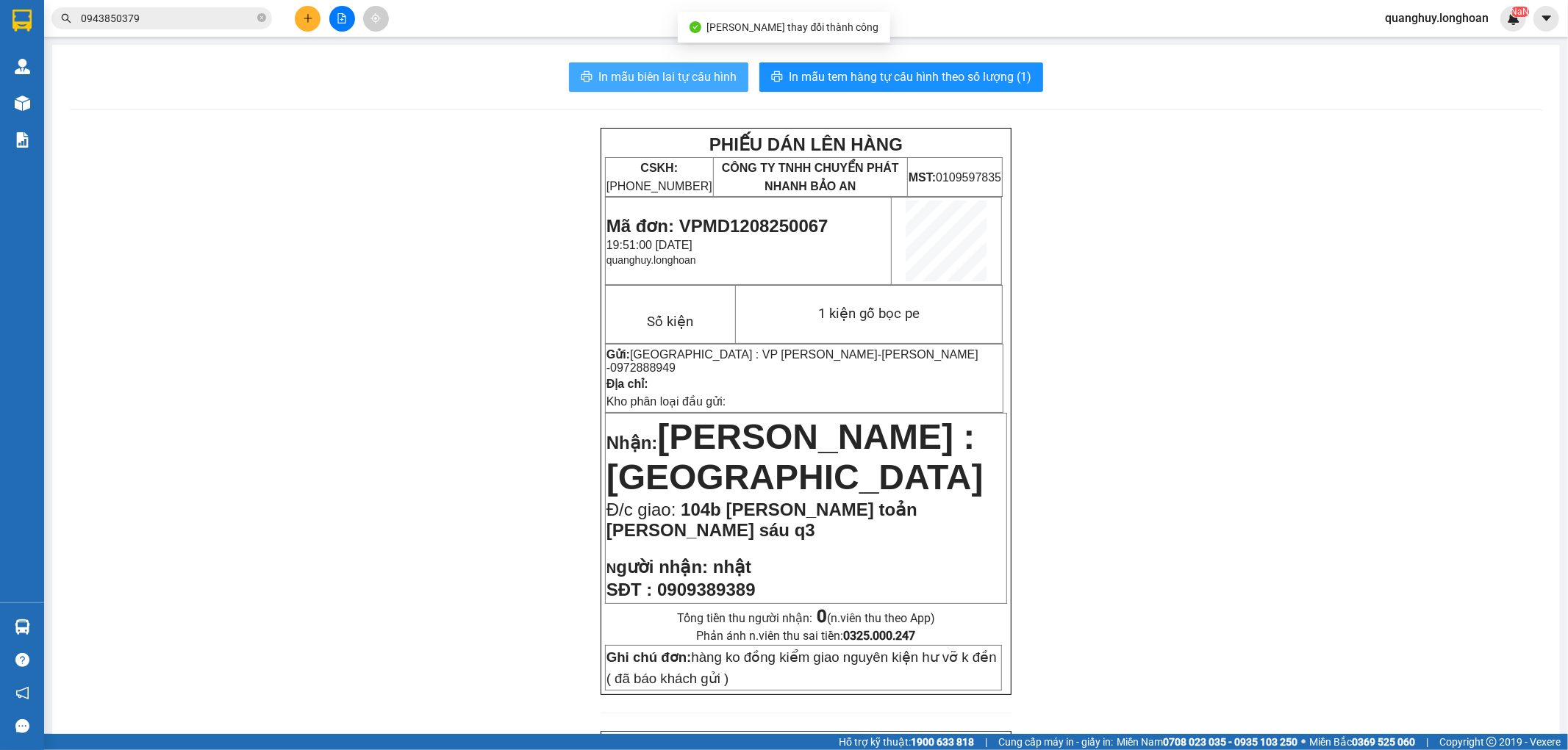
click at [686, 77] on span "In mẫu biên lai tự cấu hình" at bounding box center [667, 77] width 138 height 18
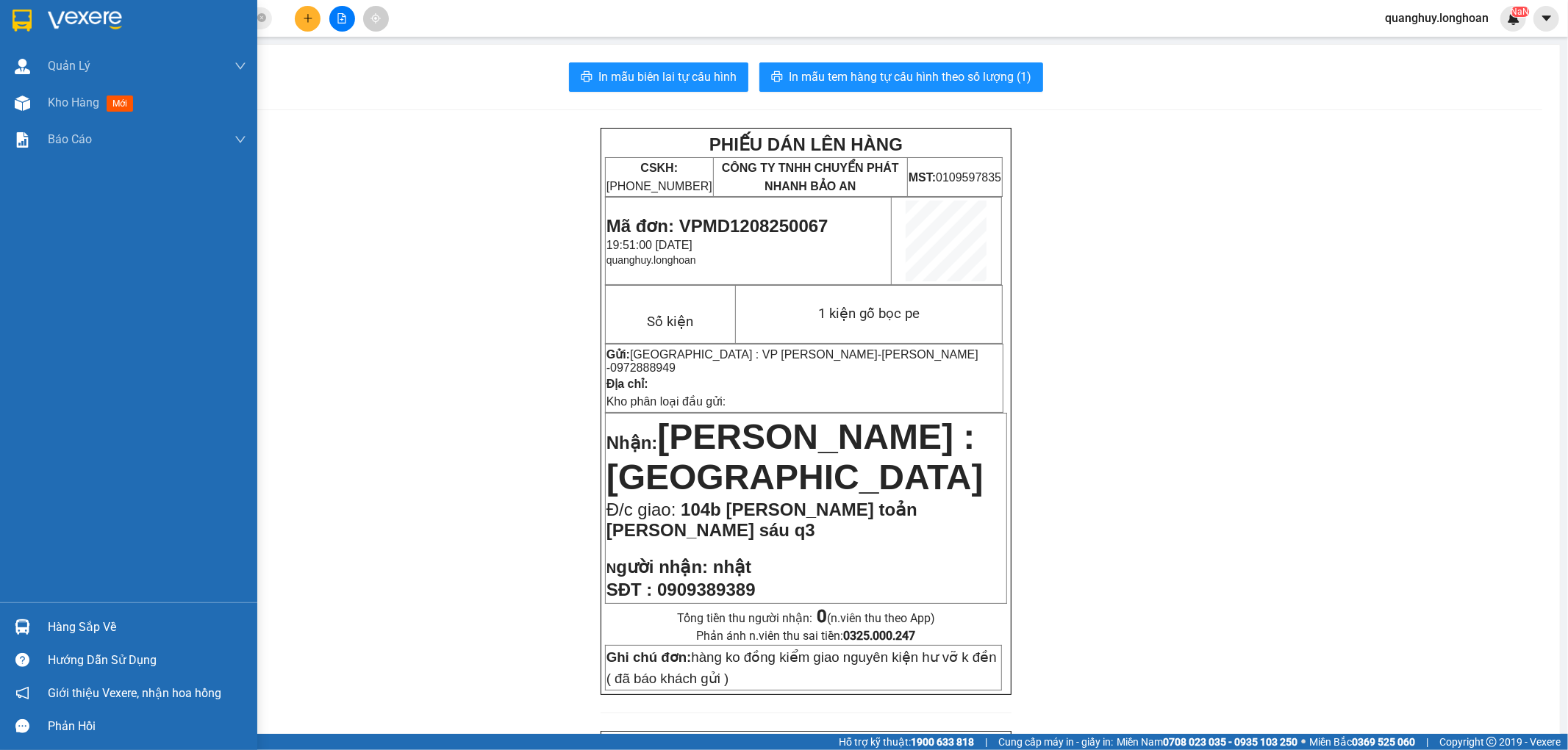
click at [11, 10] on div at bounding box center [22, 20] width 26 height 26
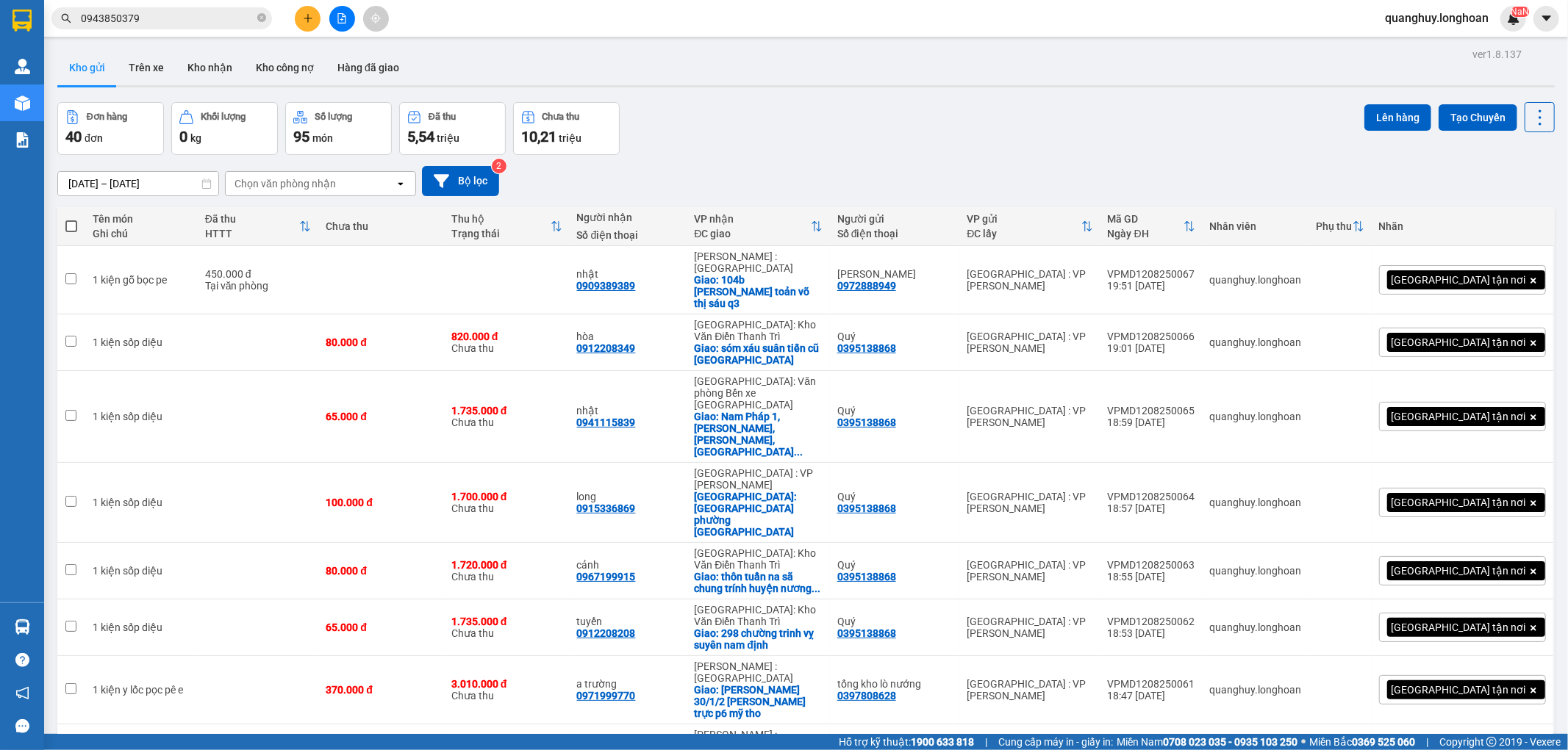
click at [818, 177] on div "[DATE] – [DATE] Press the down arrow key to interact with the calendar and sele…" at bounding box center [806, 181] width 1497 height 30
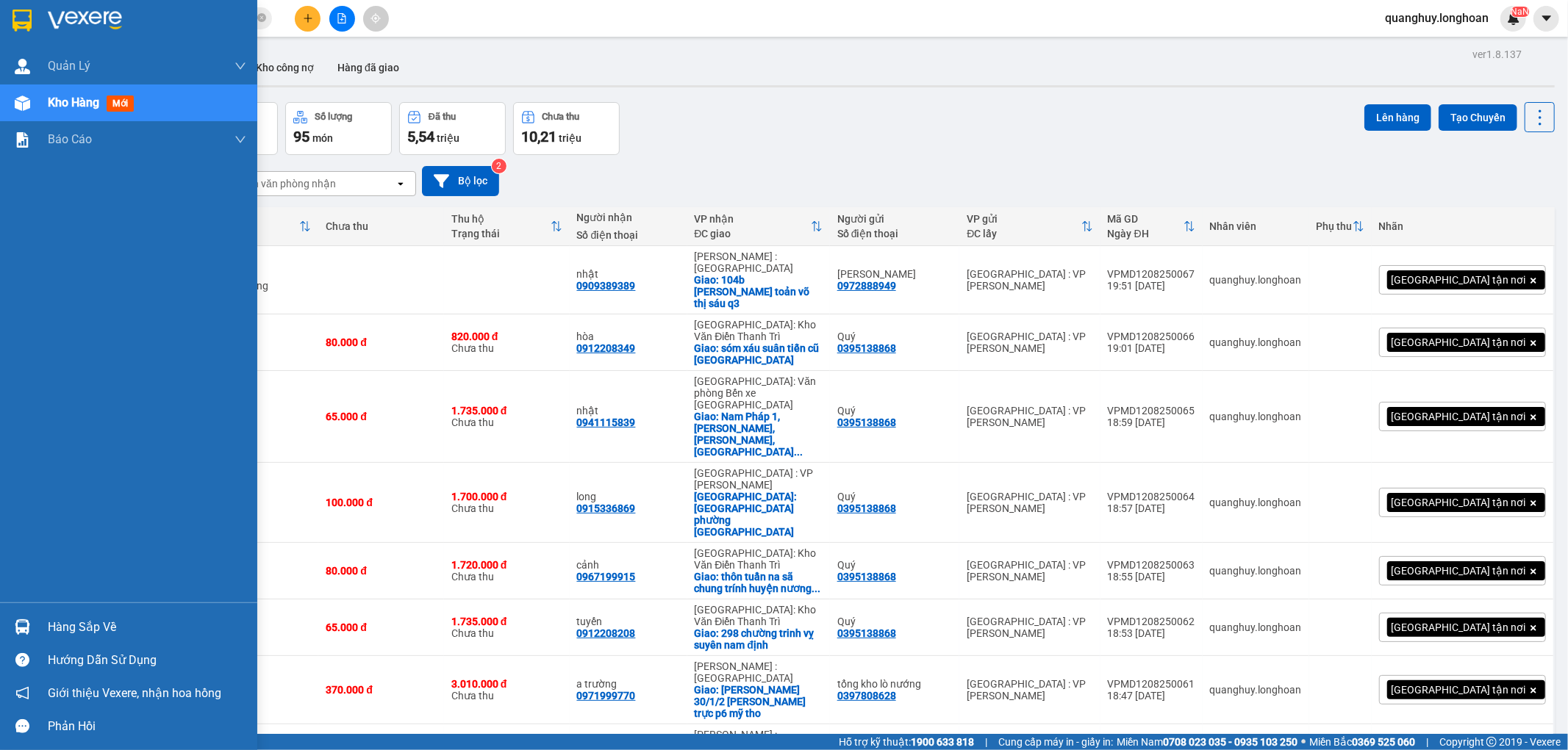
click at [31, 27] on img at bounding box center [22, 20] width 19 height 22
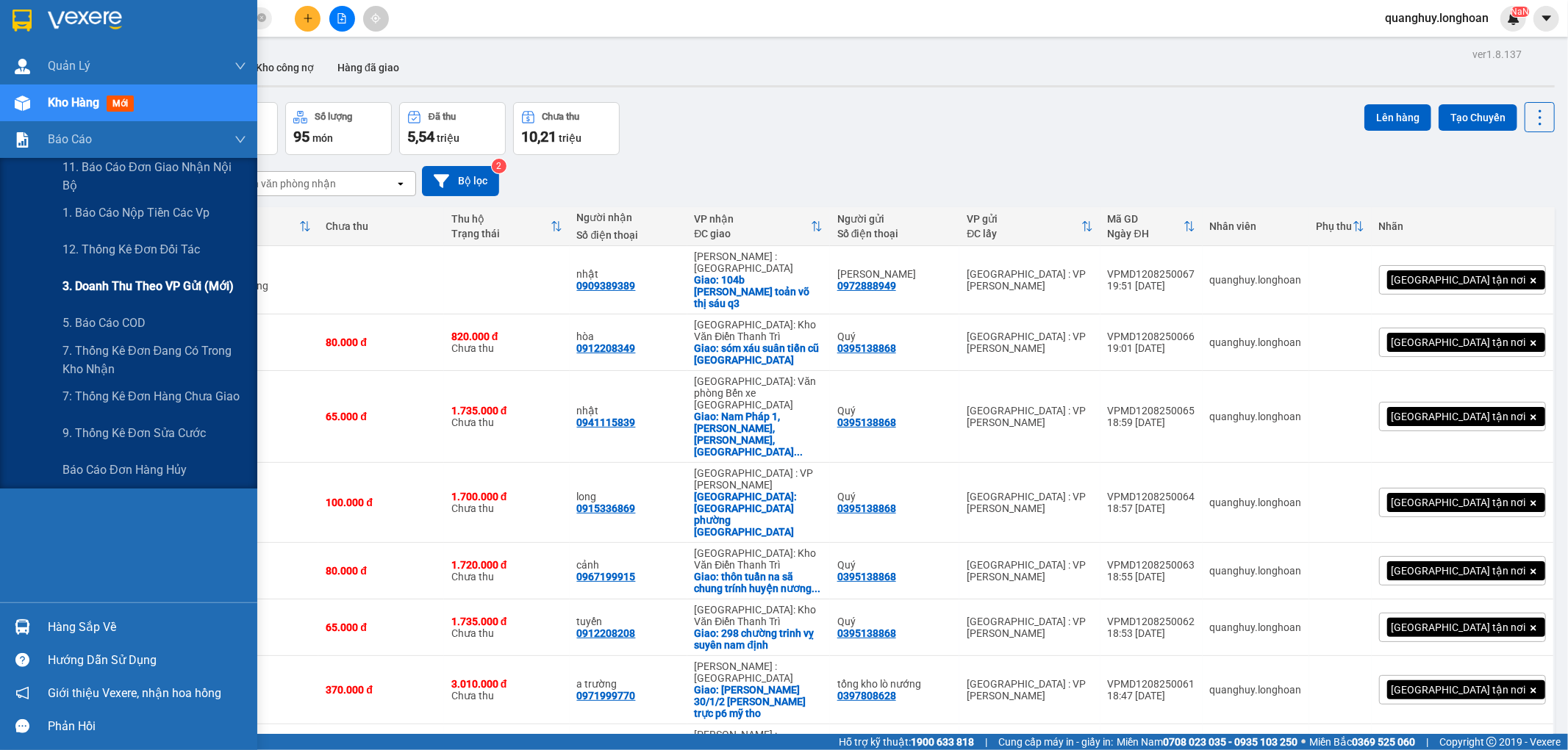
click at [136, 288] on span "3. Doanh Thu theo VP Gửi (mới)" at bounding box center [147, 286] width 171 height 18
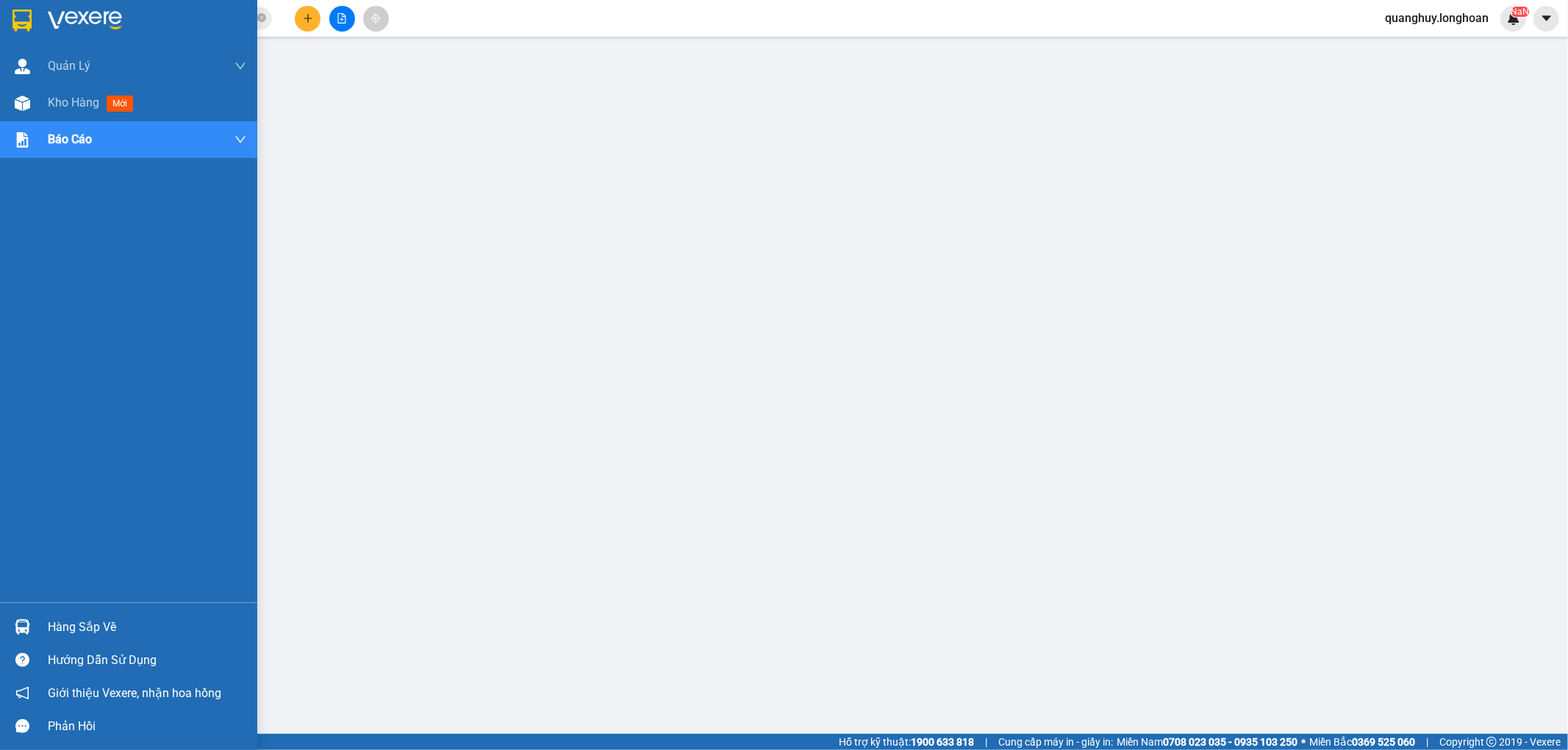
click at [23, 7] on div at bounding box center [22, 20] width 26 height 26
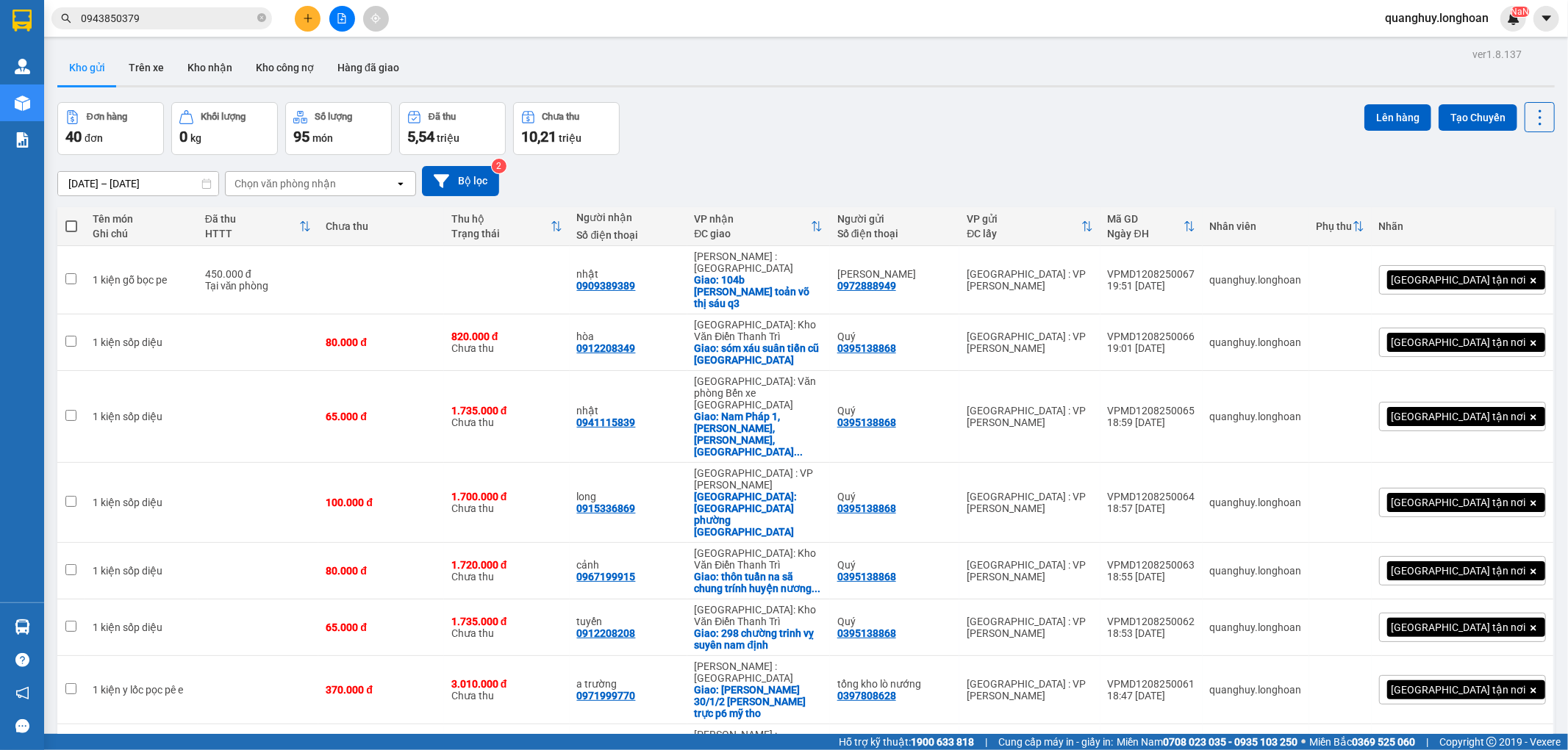
click at [792, 245] on th "VP nhận ĐC giao" at bounding box center [758, 227] width 143 height 39
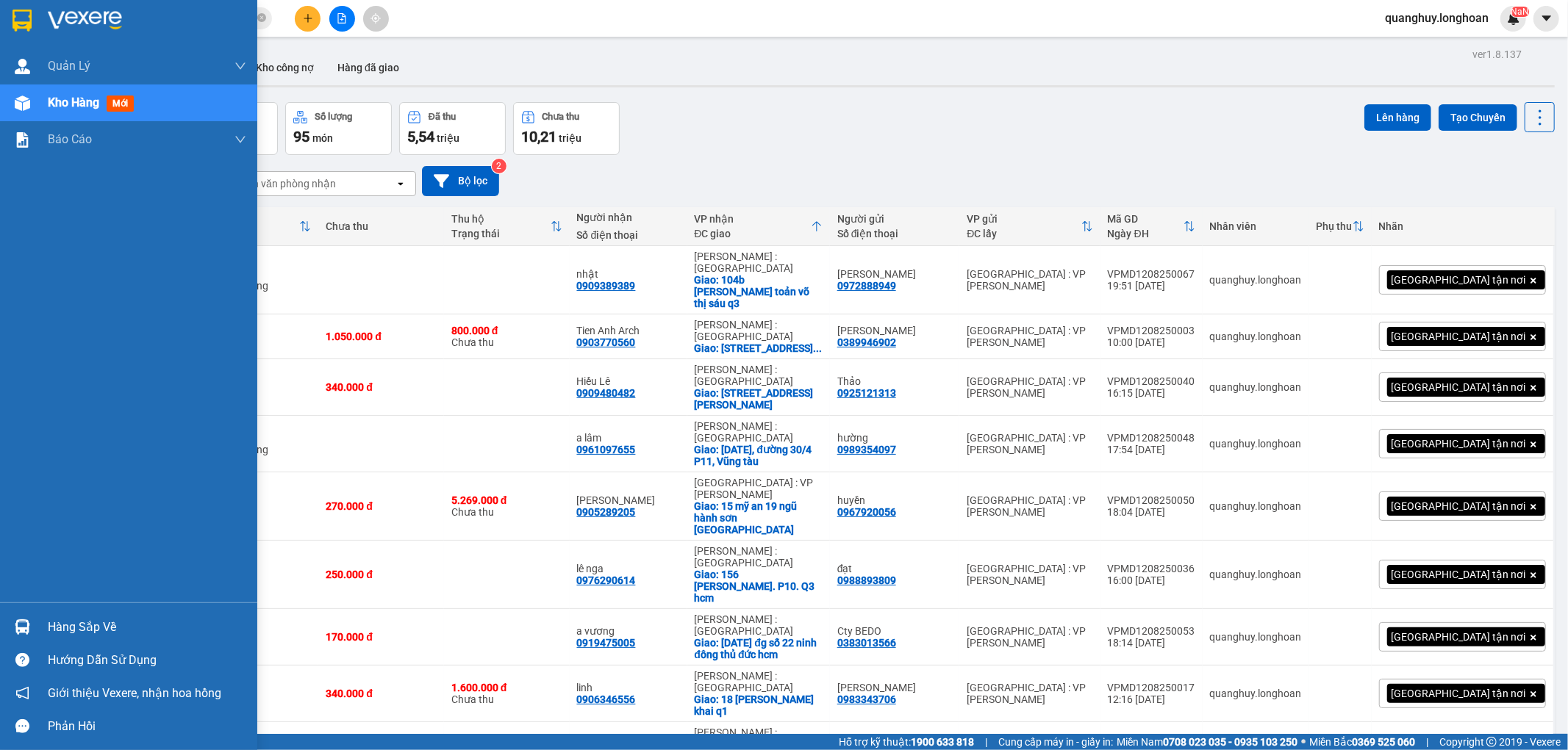
click at [30, 13] on img at bounding box center [22, 20] width 19 height 22
click at [20, 12] on img at bounding box center [22, 20] width 19 height 22
click at [31, 16] on img at bounding box center [22, 20] width 19 height 22
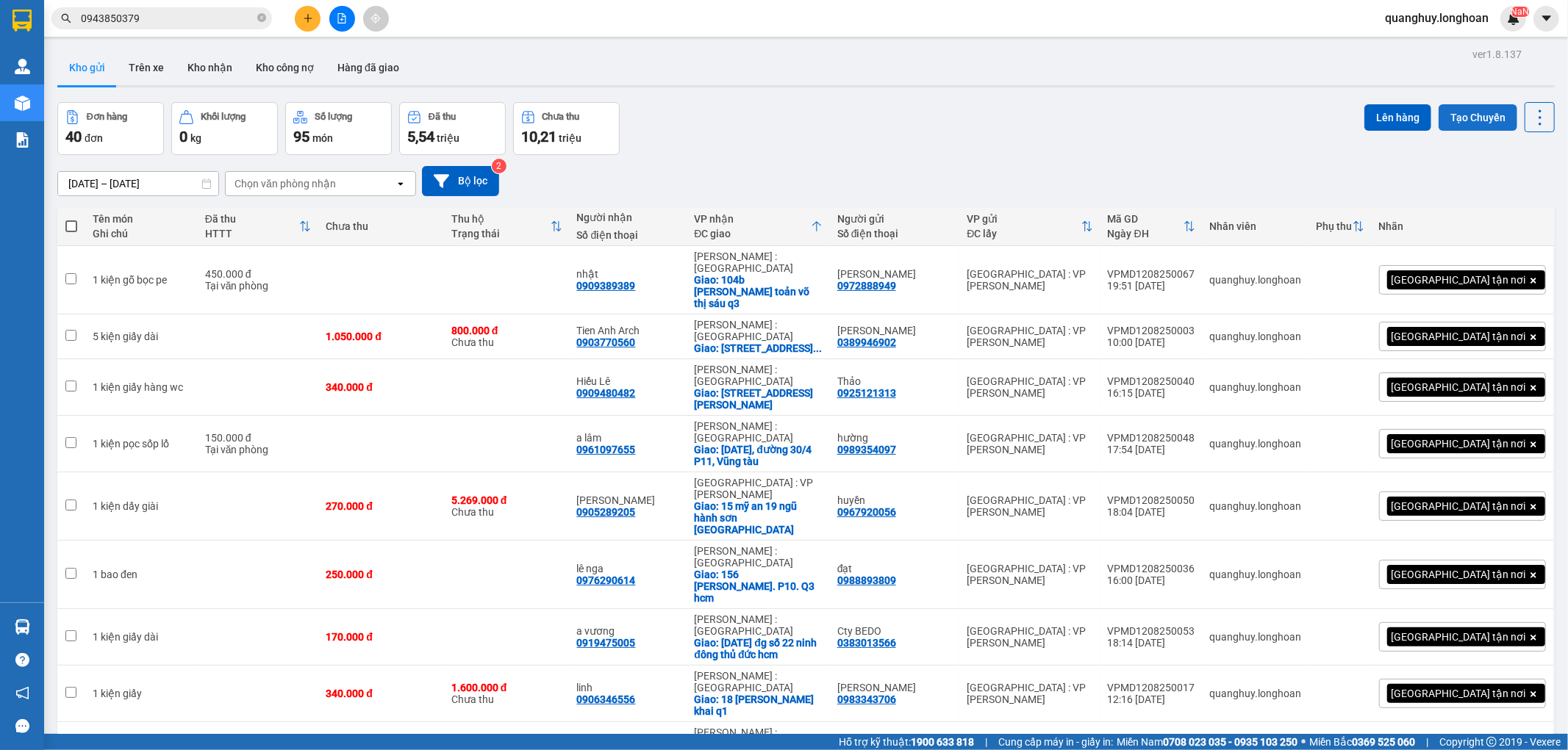
click at [1449, 120] on button "Tạo Chuyến" at bounding box center [1477, 117] width 79 height 27
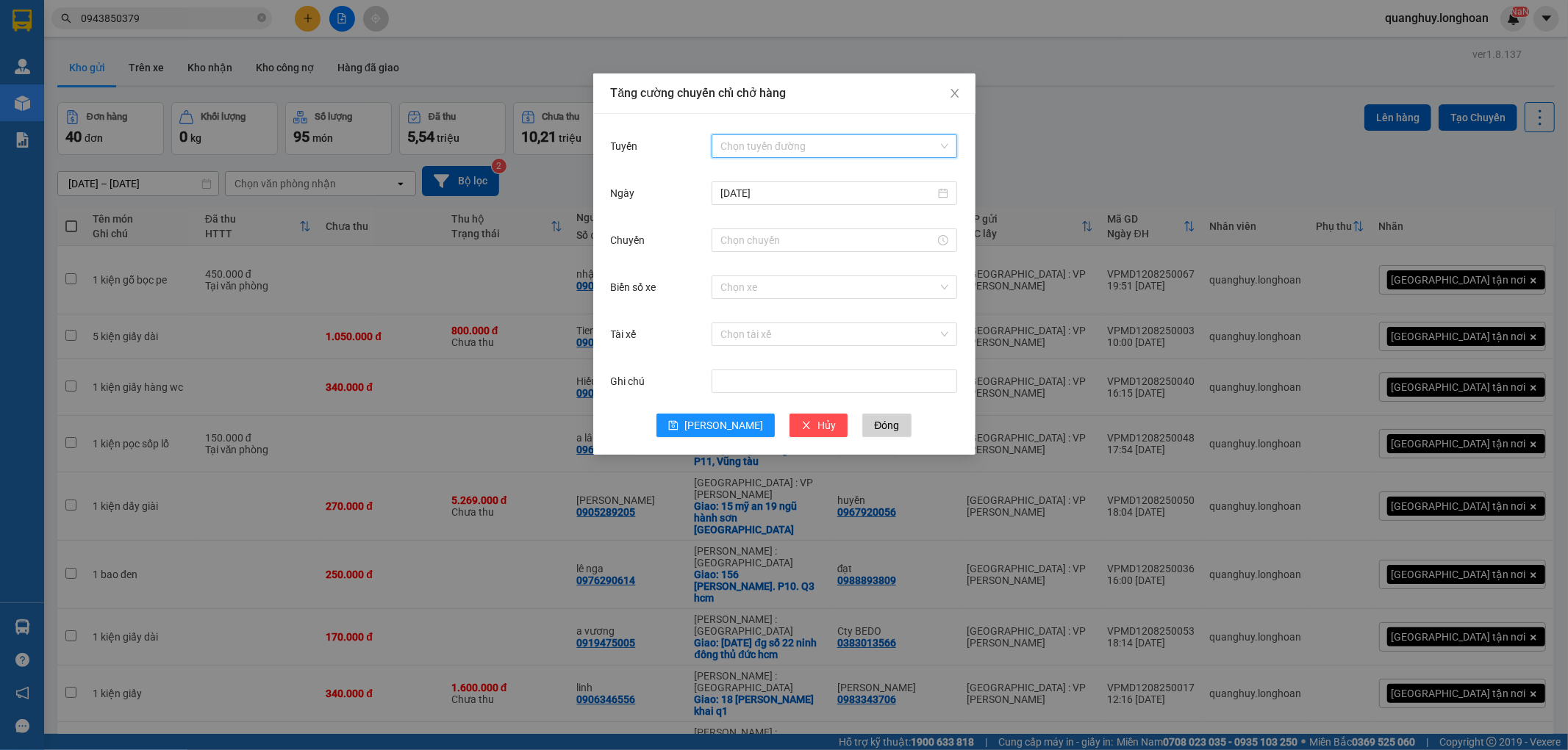
click at [794, 155] on input "Tuyến" at bounding box center [829, 146] width 218 height 22
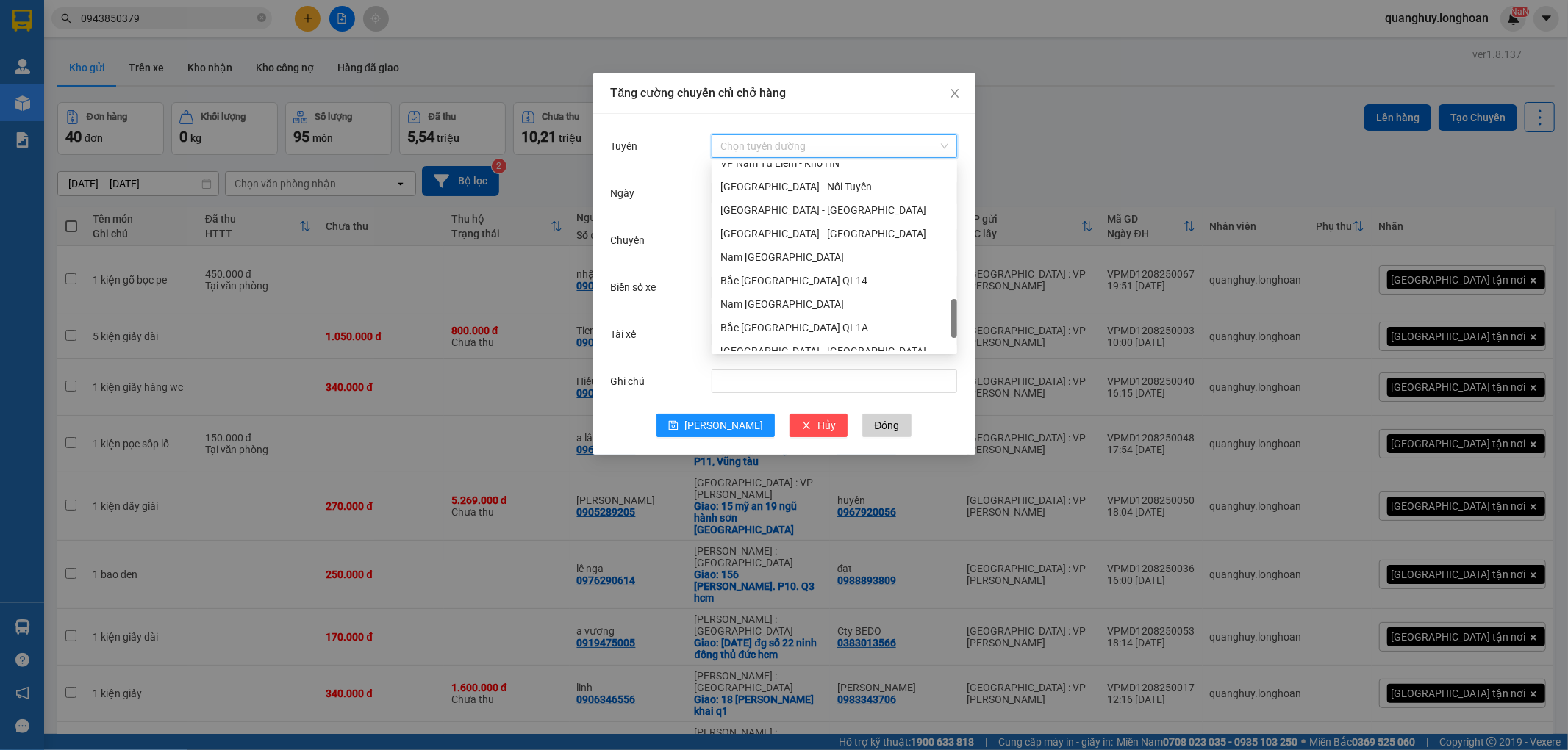
scroll to position [777, 0]
click at [817, 245] on div "VP Nam Từ Liêm - Kho HN" at bounding box center [833, 245] width 228 height 16
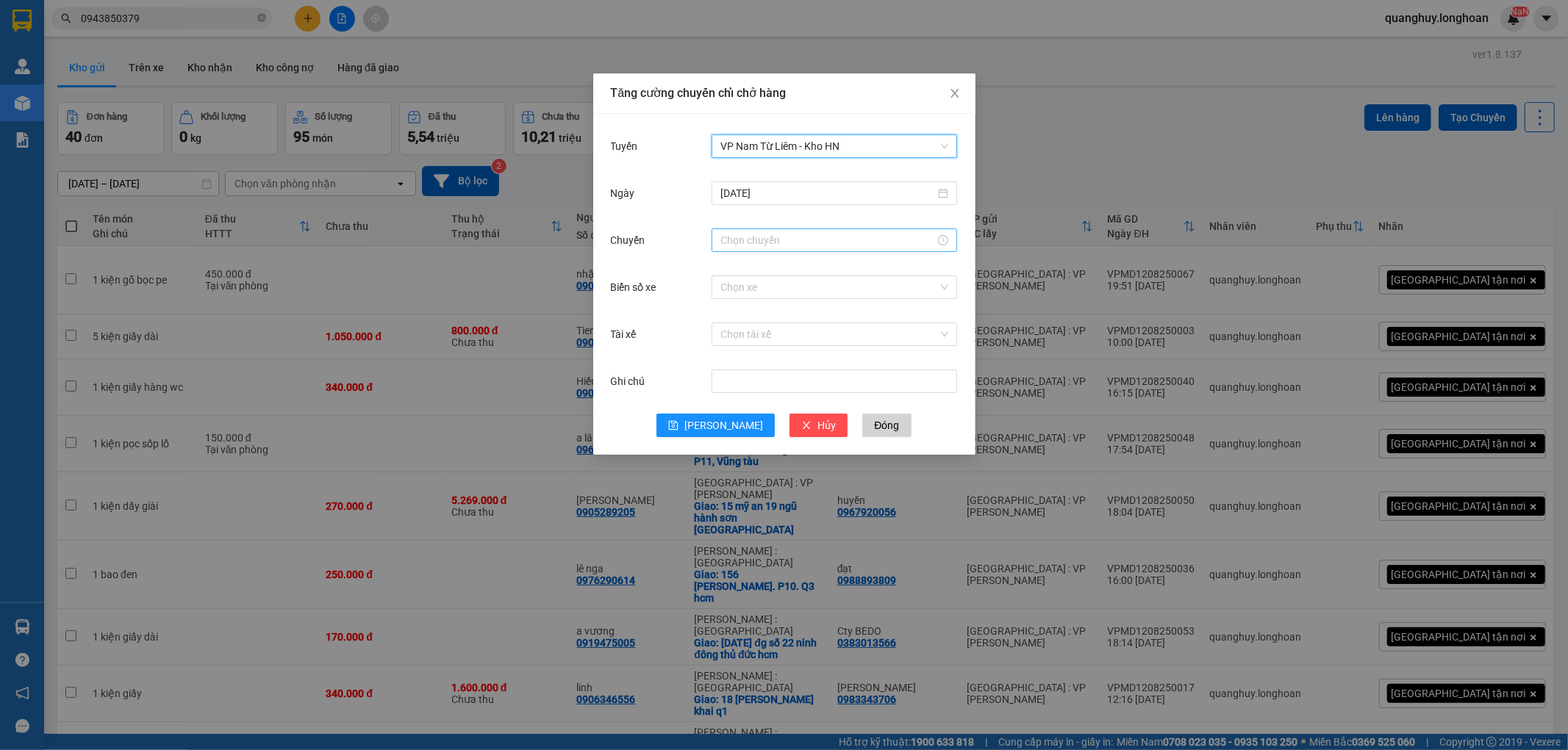
click at [763, 245] on input "Chuyến" at bounding box center [827, 241] width 215 height 16
click at [729, 372] on div "21" at bounding box center [732, 374] width 41 height 20
type input "21:00"
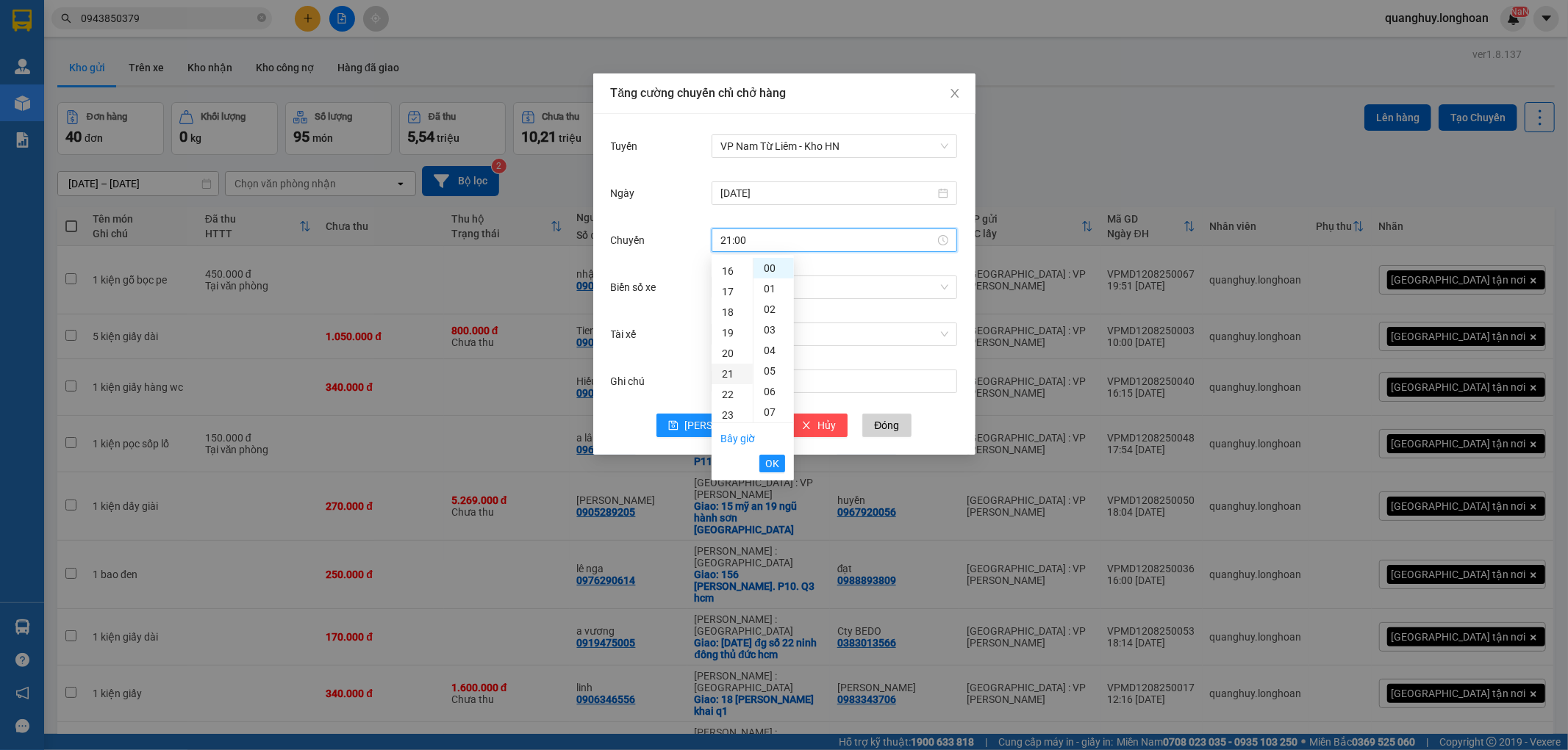
scroll to position [432, 0]
click at [763, 470] on button "OK" at bounding box center [772, 463] width 26 height 17
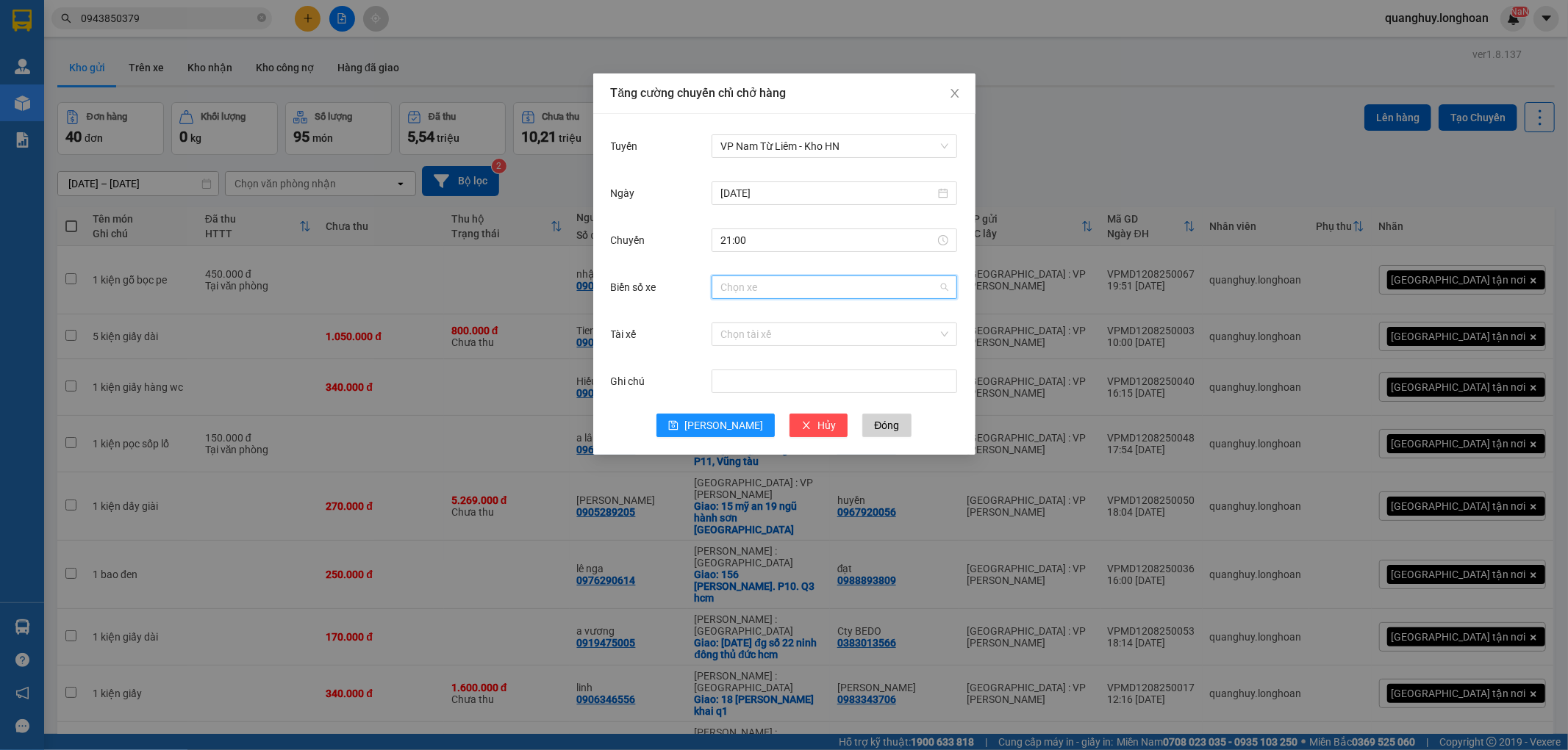
click at [772, 286] on input "Biển số xe" at bounding box center [829, 287] width 218 height 22
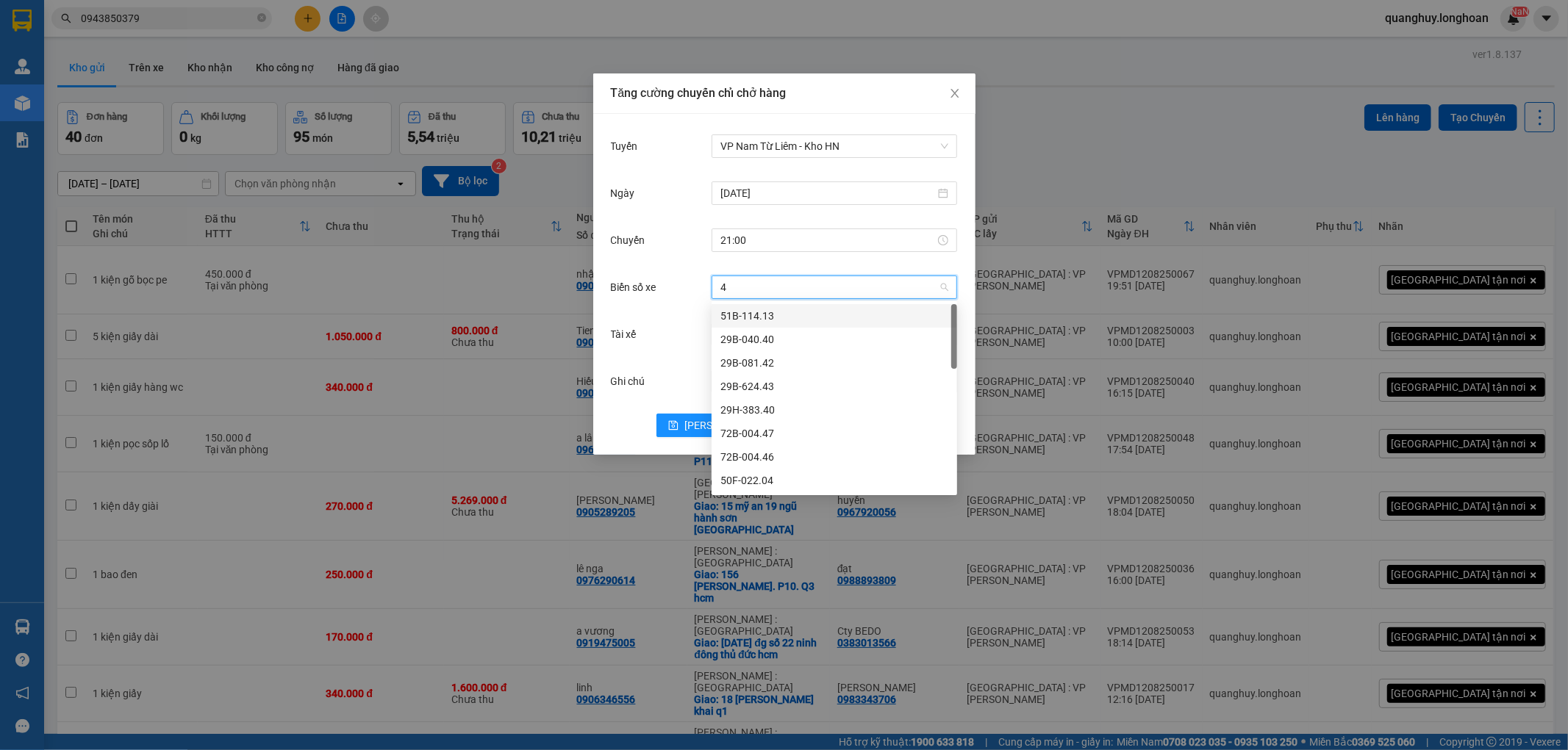
type input "44"
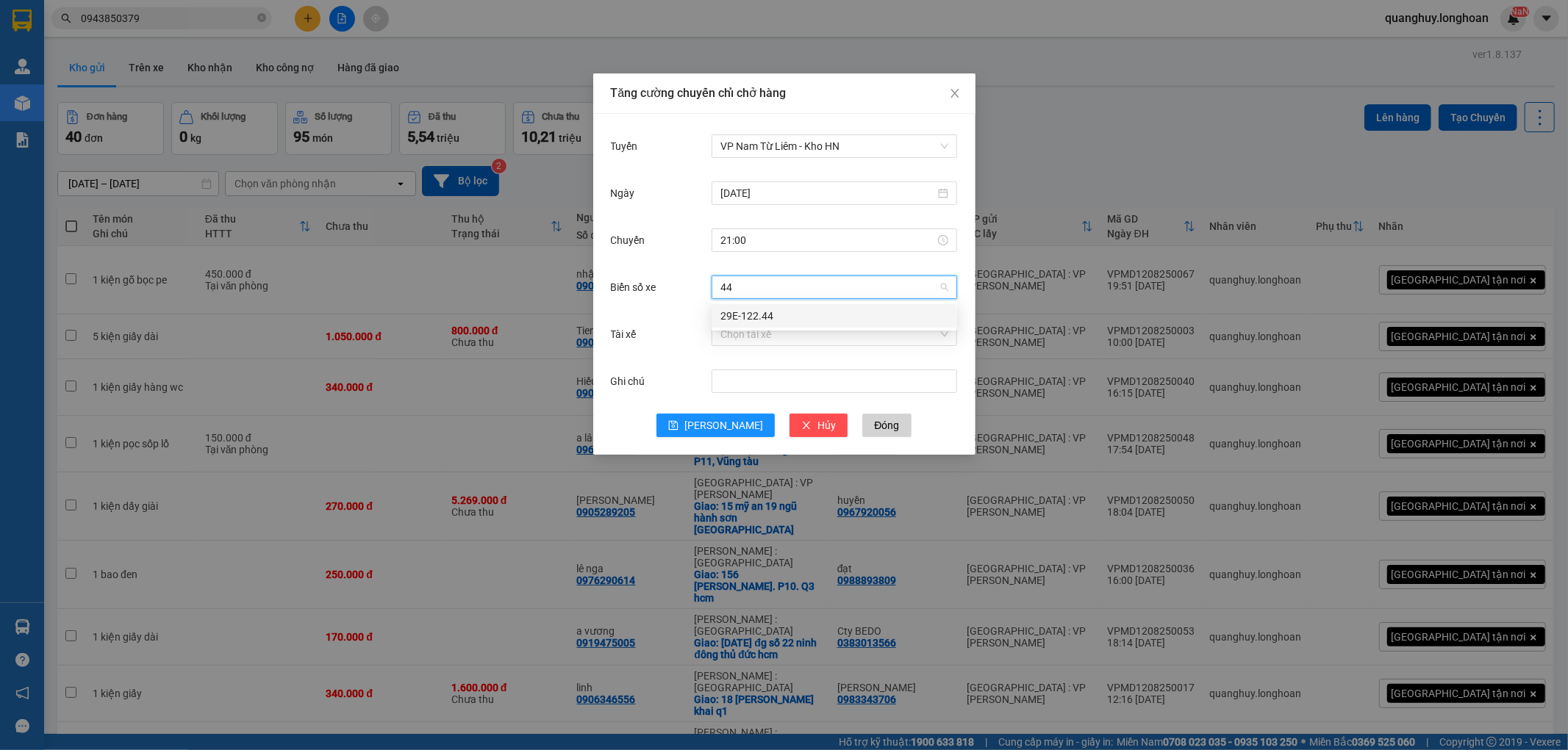
click at [748, 316] on div "29E-122.44" at bounding box center [833, 316] width 228 height 16
click at [763, 342] on input "Tài xế" at bounding box center [829, 334] width 218 height 22
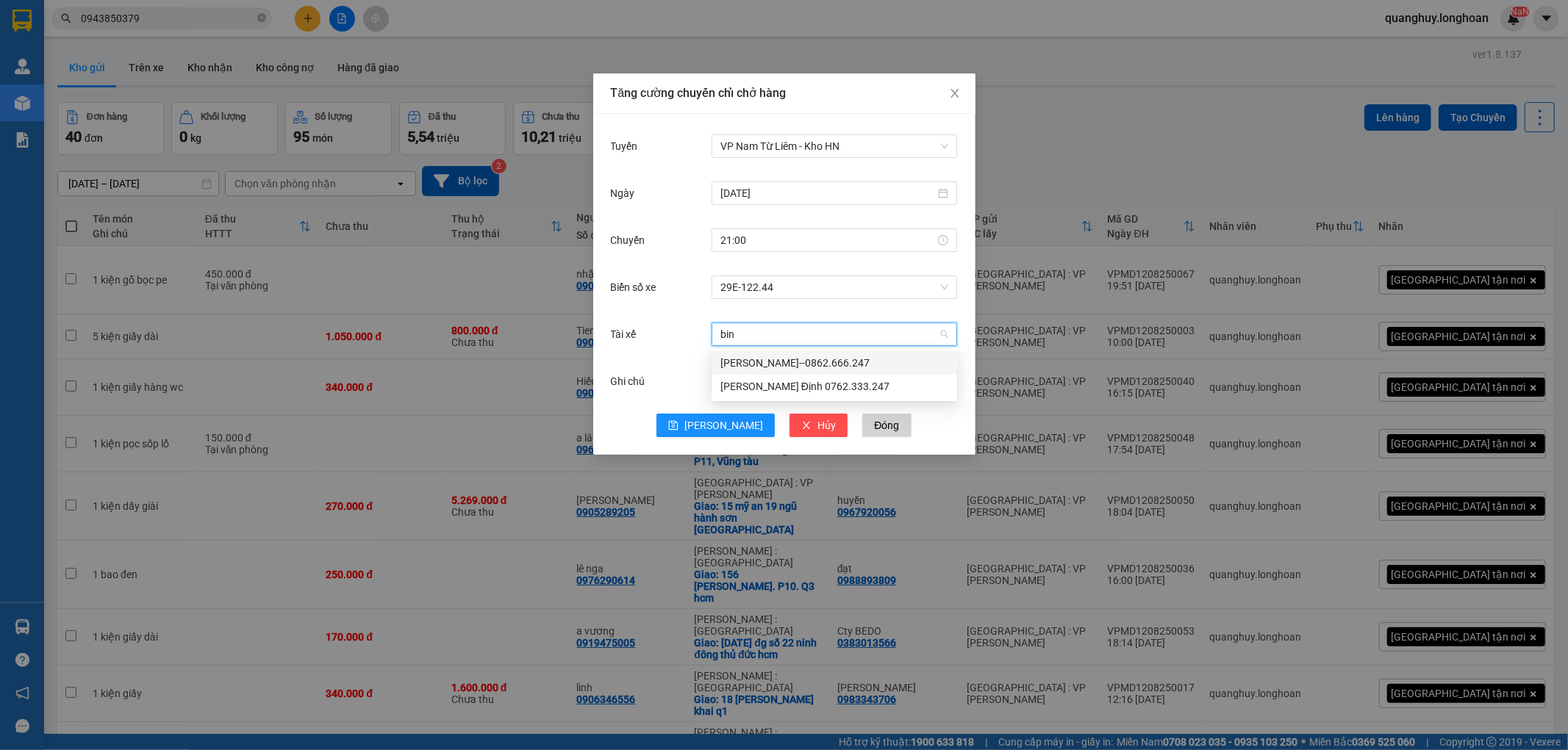
type input "binh"
click at [757, 361] on div "[PERSON_NAME]--0862.666.247" at bounding box center [833, 363] width 228 height 16
click at [713, 424] on button "[PERSON_NAME]" at bounding box center [714, 425] width 118 height 24
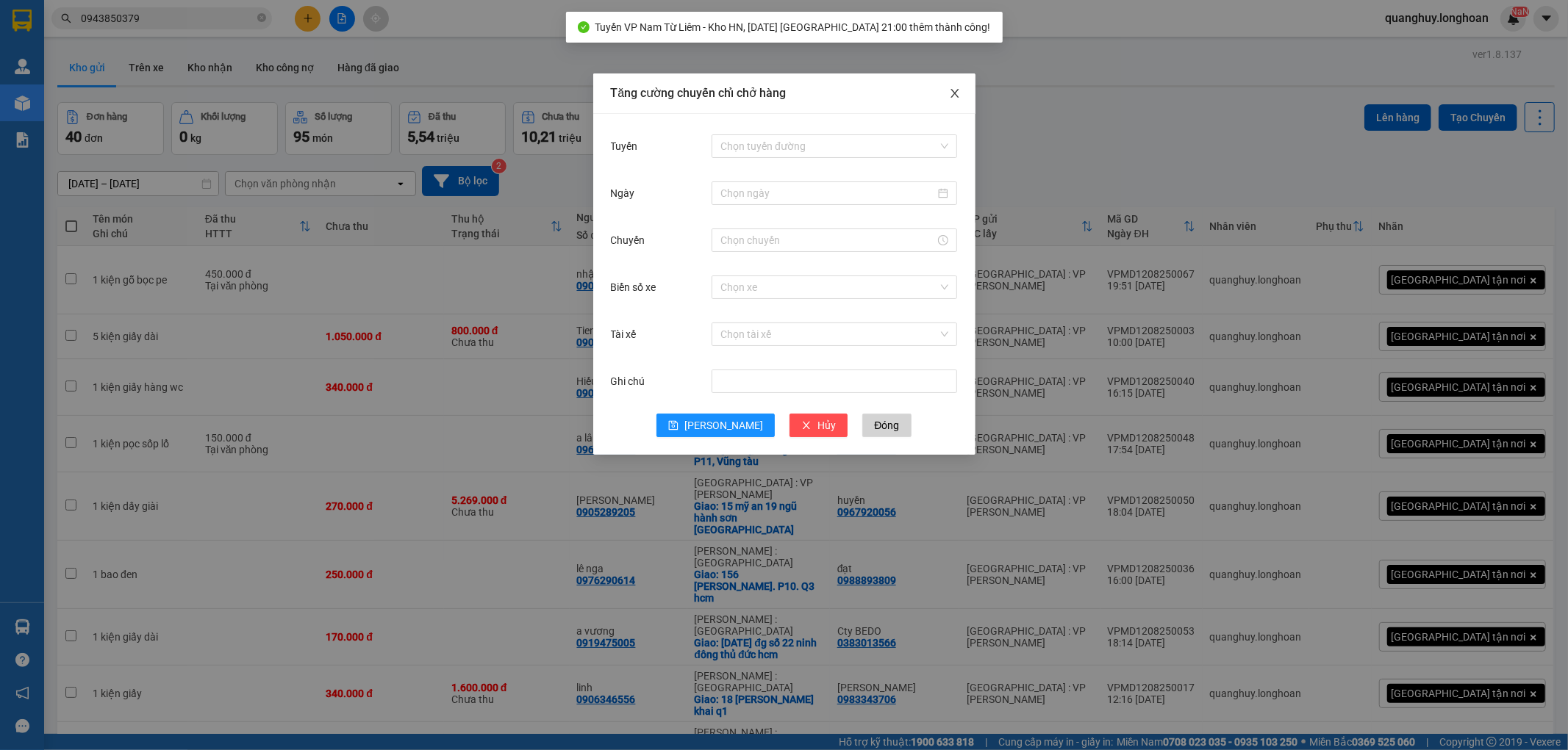
click at [951, 92] on icon "close" at bounding box center [954, 93] width 12 height 12
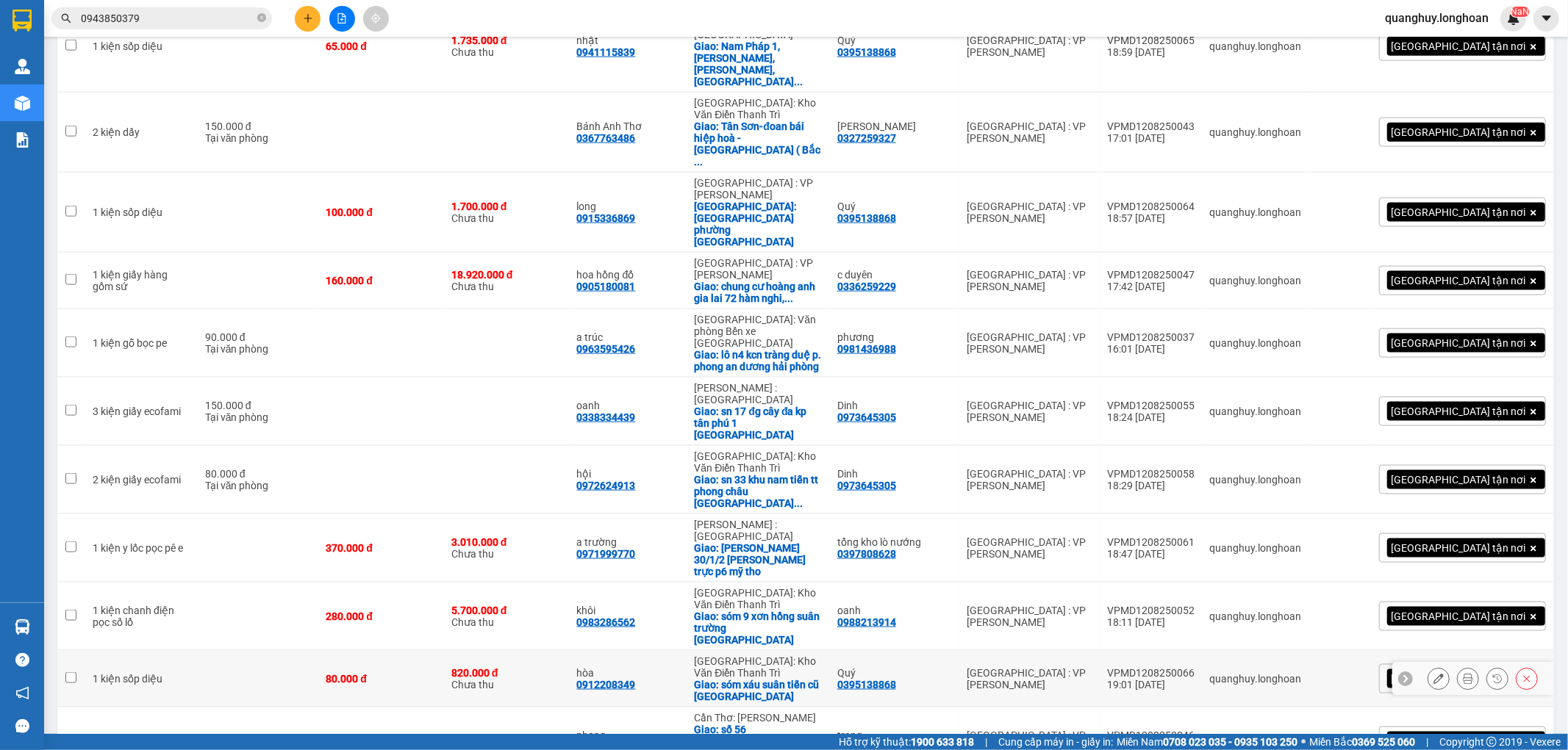
scroll to position [1567, 0]
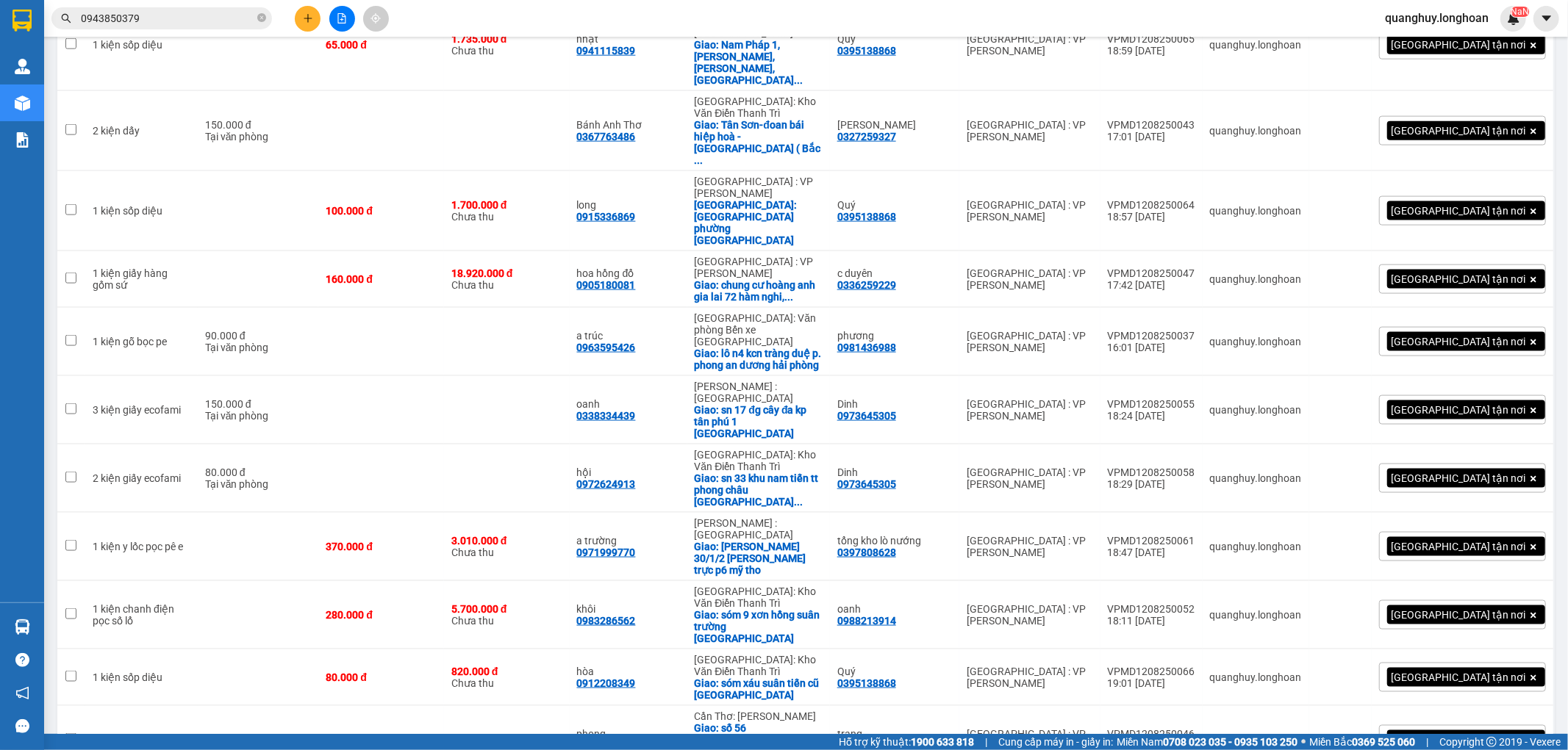
click at [1472, 663] on span "100 / trang" at bounding box center [1487, 665] width 56 height 15
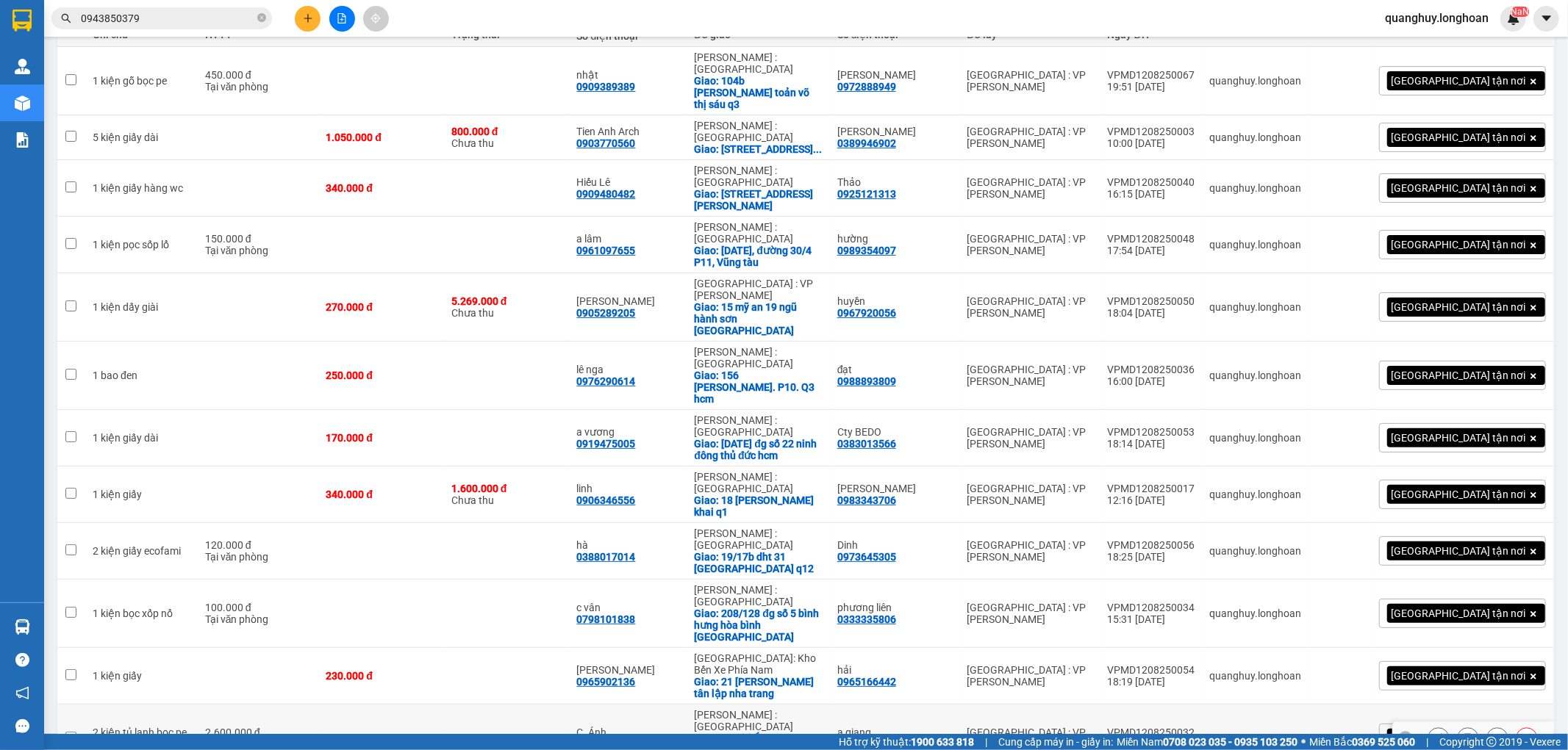
scroll to position [0, 0]
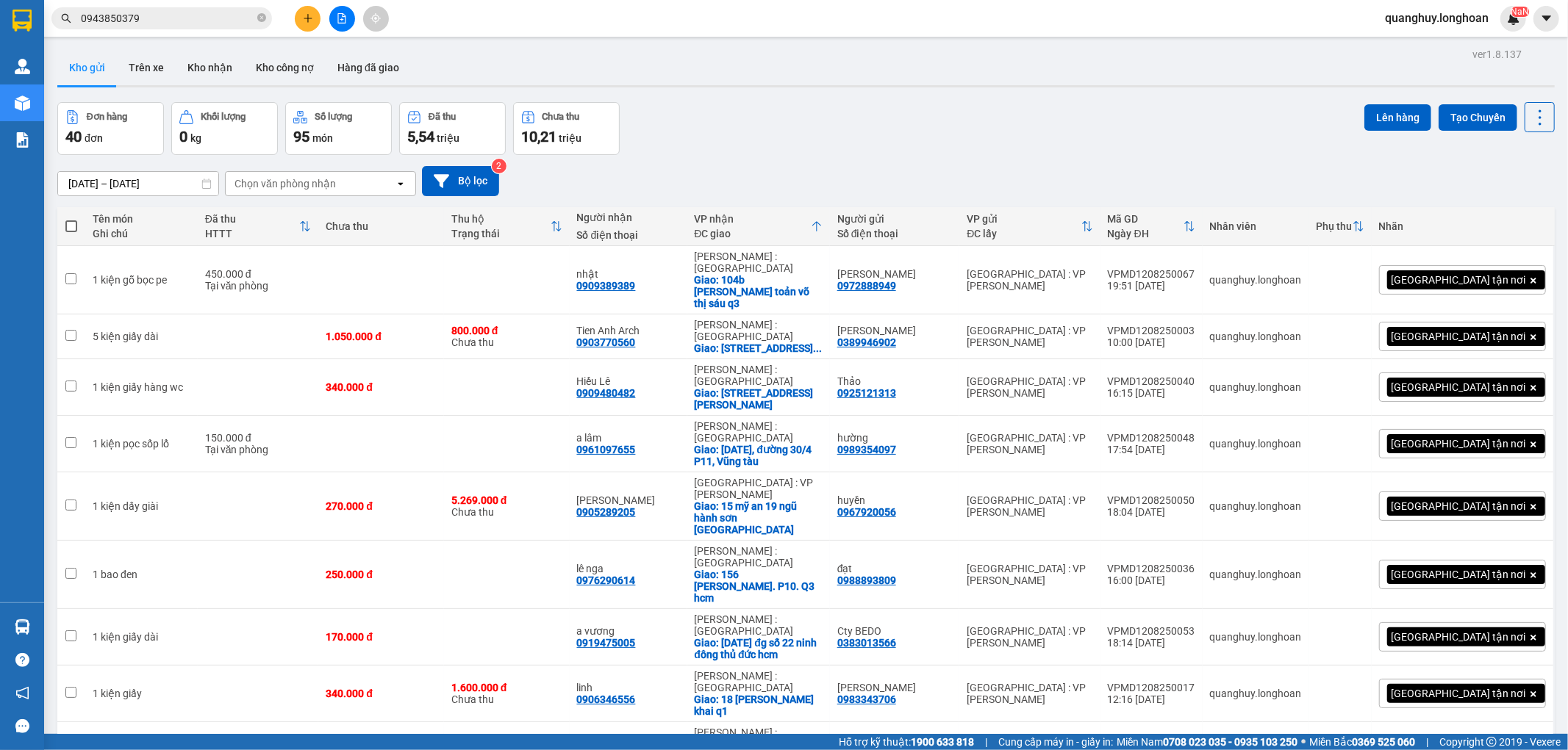
click at [311, 226] on icon at bounding box center [305, 226] width 12 height 12
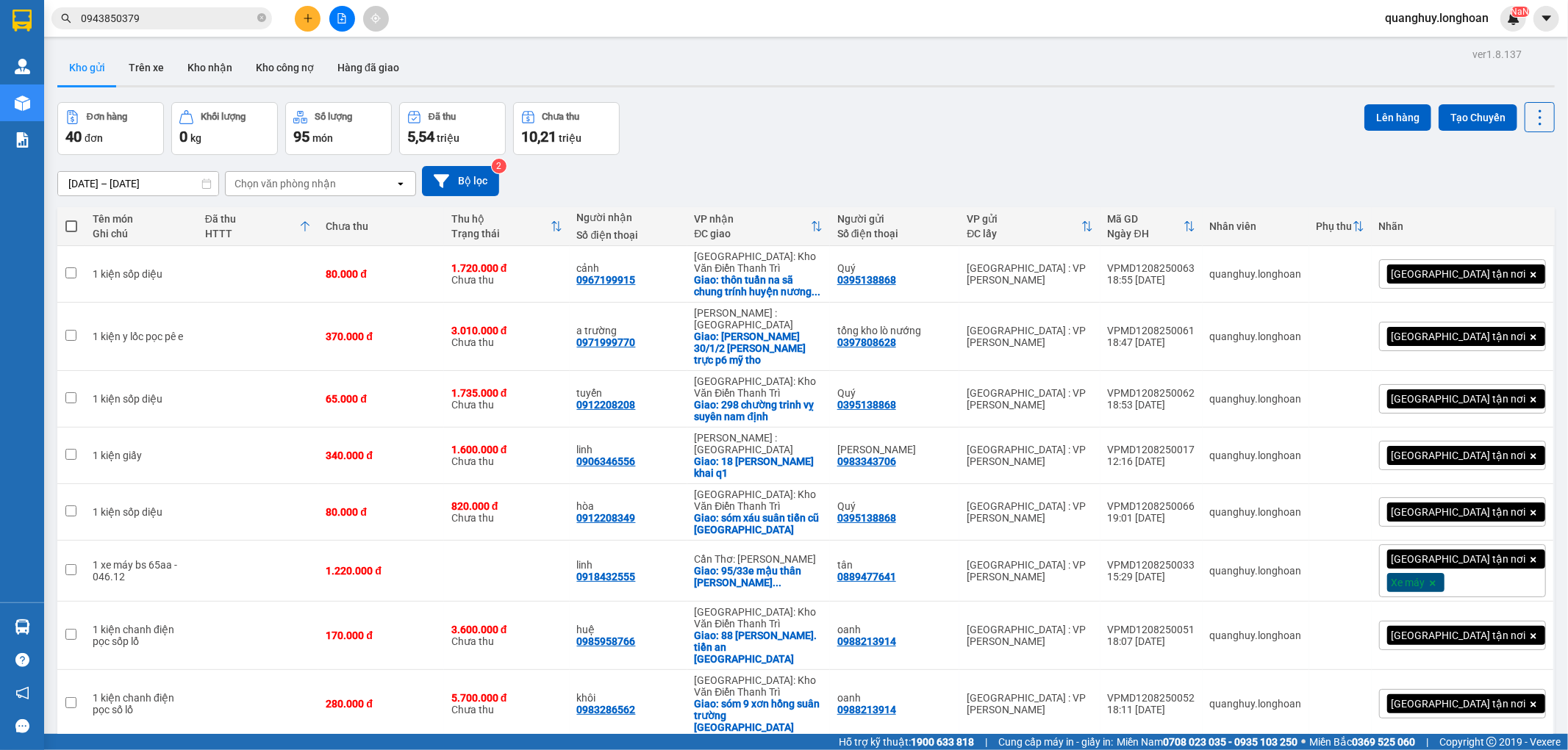
click at [311, 229] on icon at bounding box center [305, 226] width 12 height 12
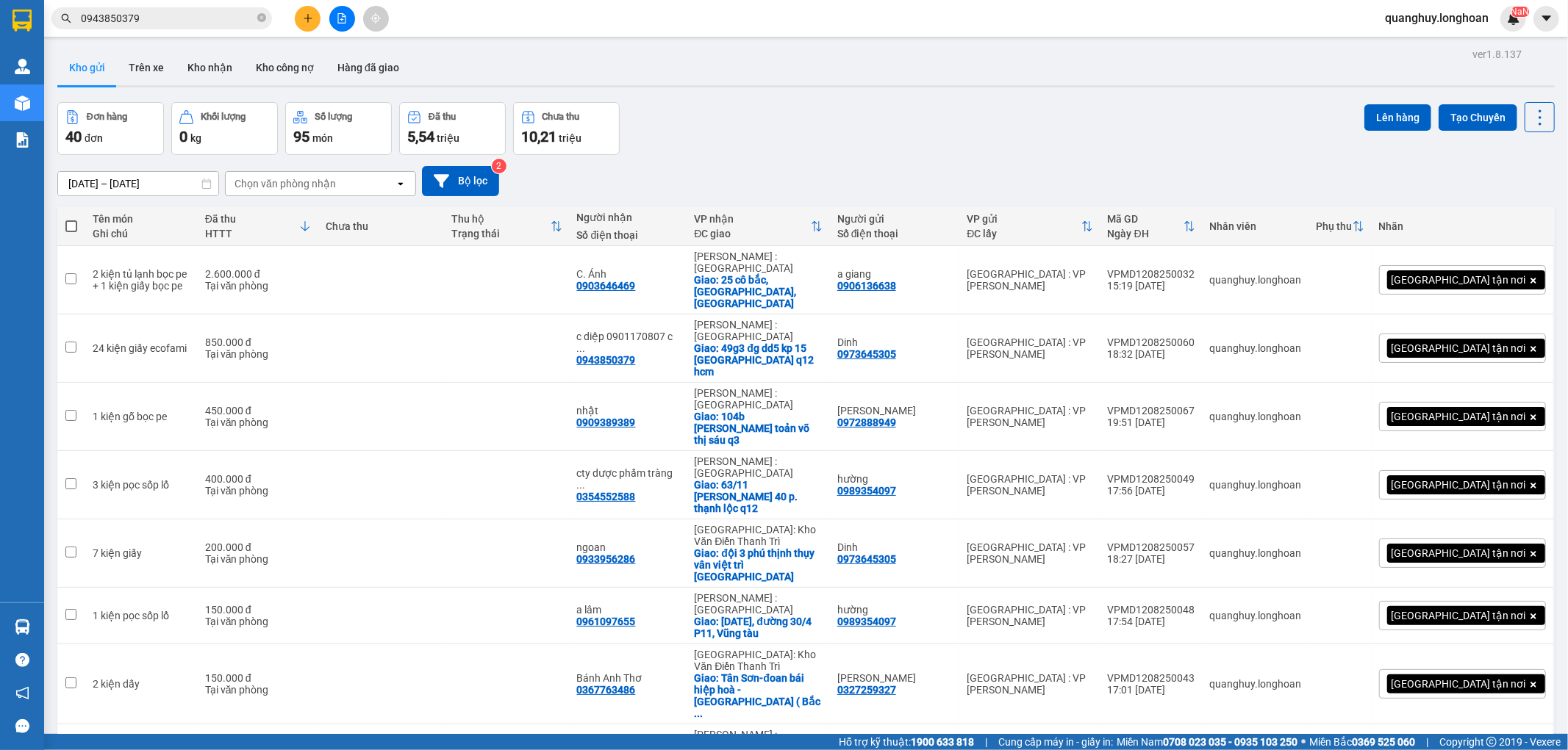
click at [311, 225] on icon at bounding box center [305, 226] width 12 height 12
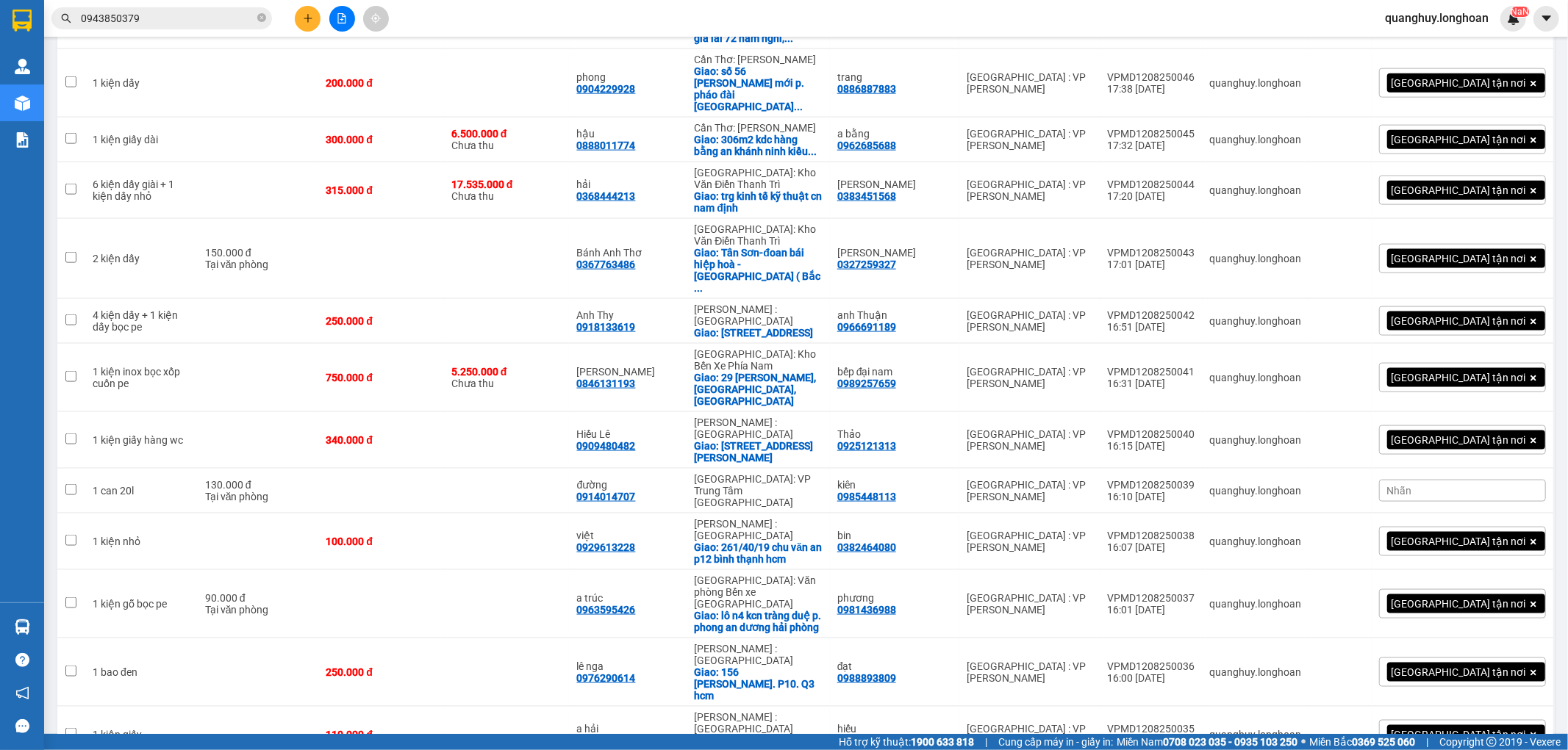
scroll to position [1567, 0]
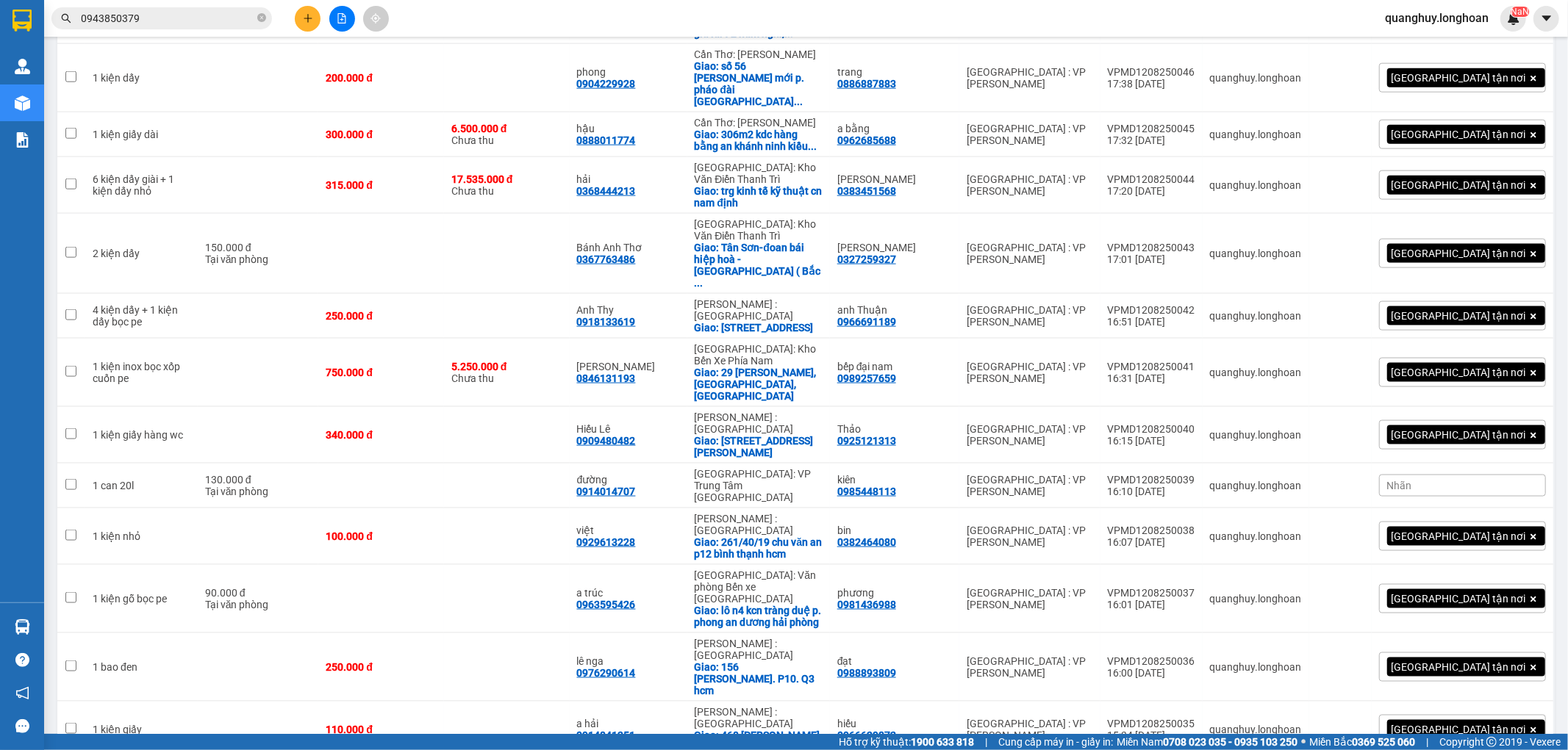
click at [1481, 663] on span "100 / trang" at bounding box center [1487, 665] width 56 height 15
checkbox input "true"
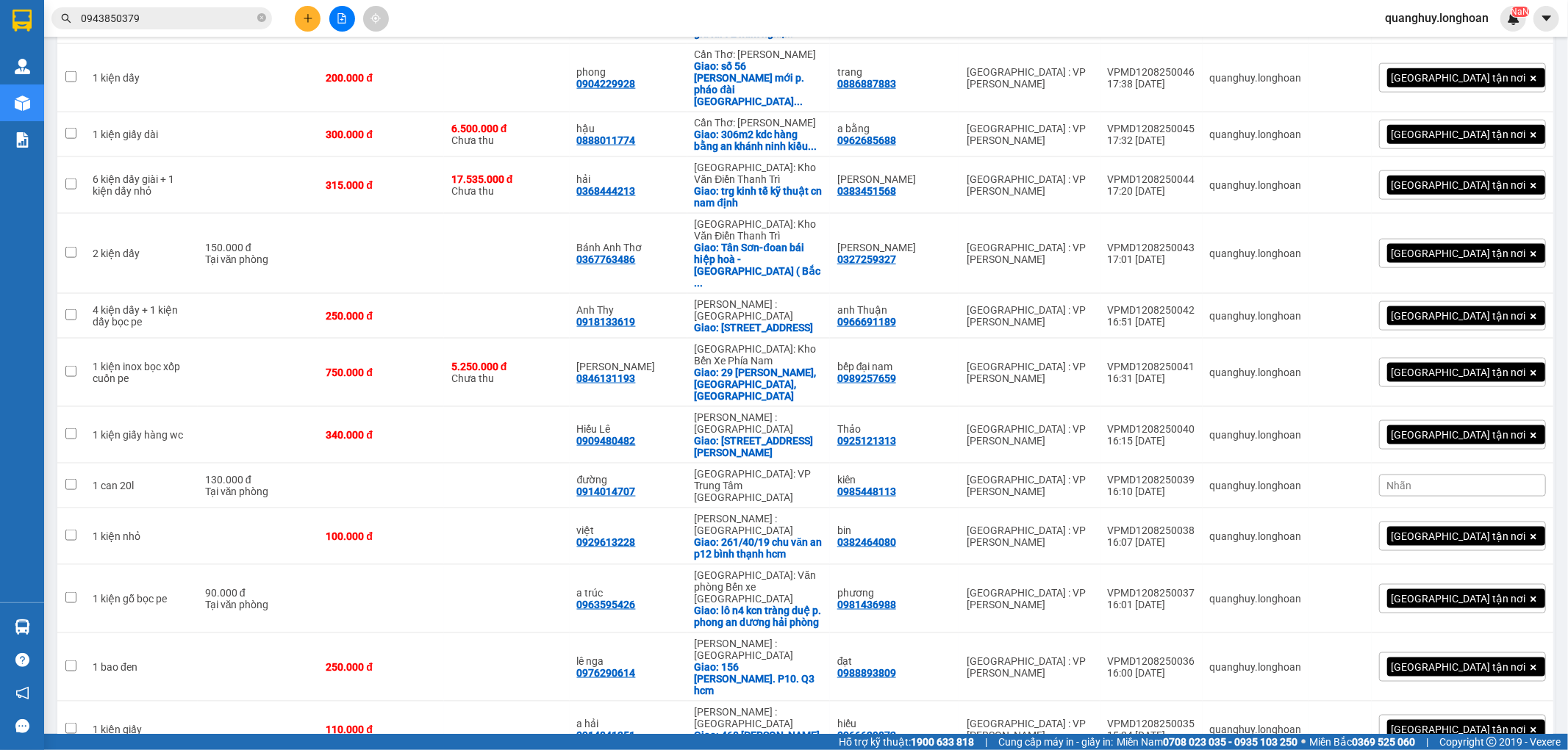
checkbox input "true"
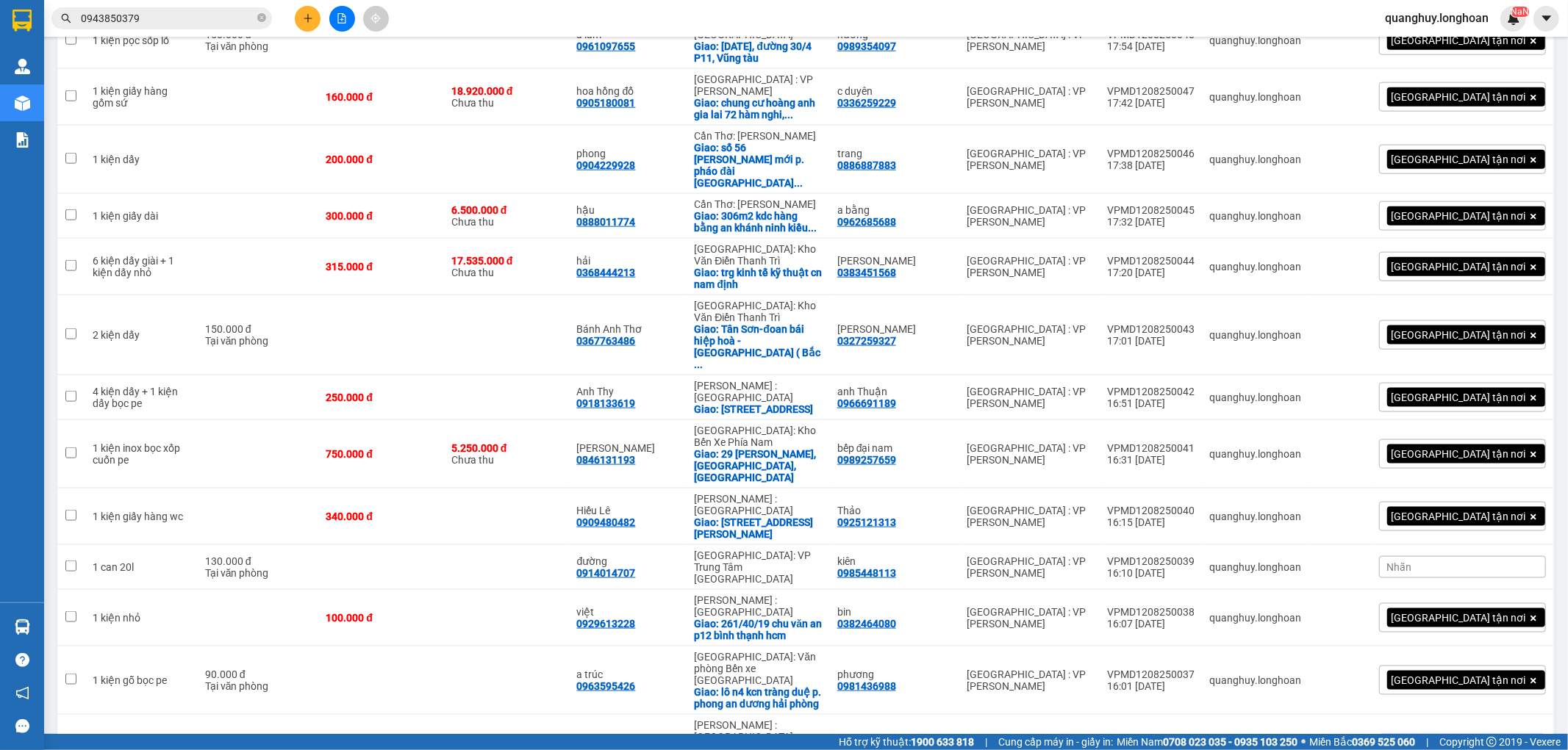
checkbox input "false"
checkbox input "true"
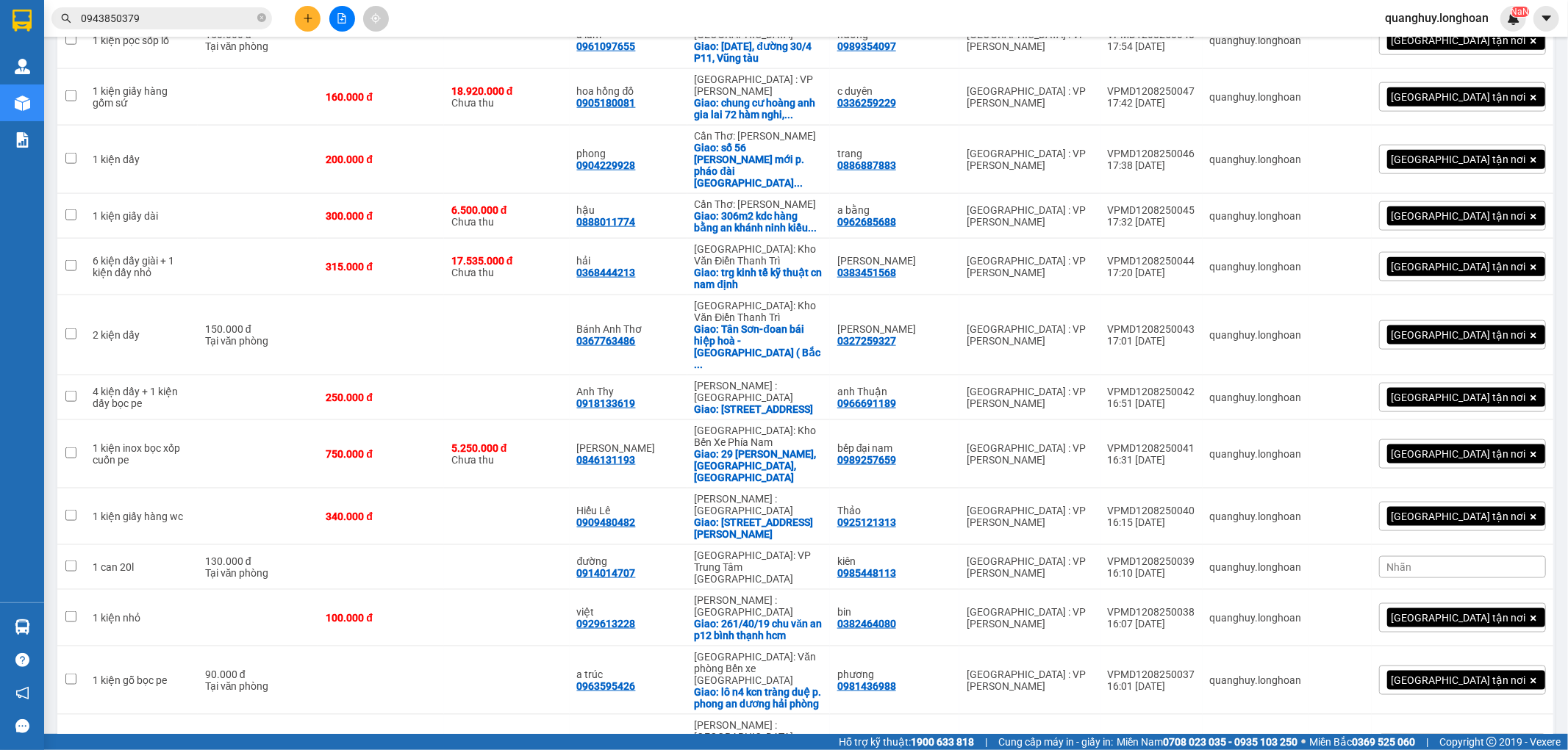
scroll to position [1403, 0]
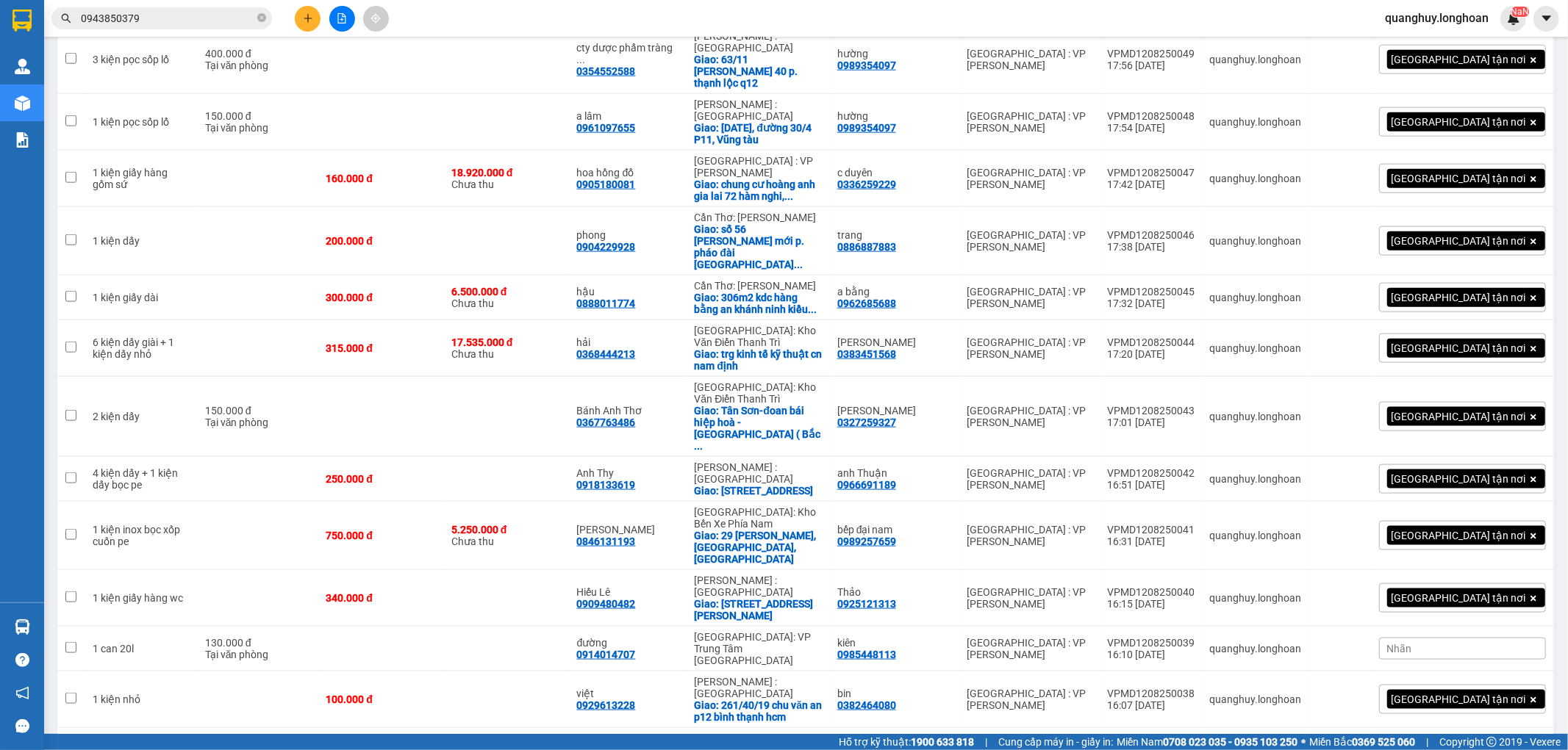
checkbox input "true"
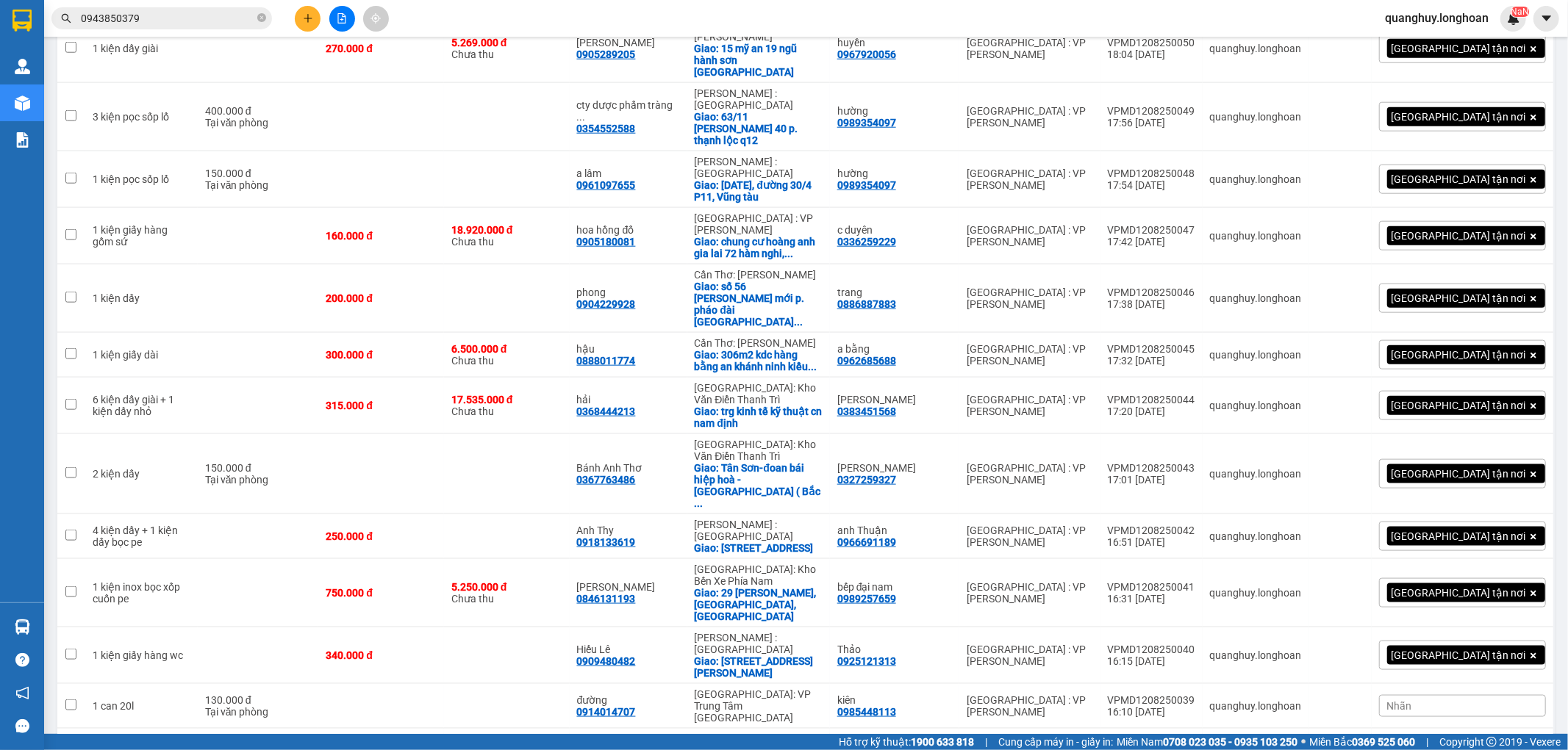
scroll to position [1321, 0]
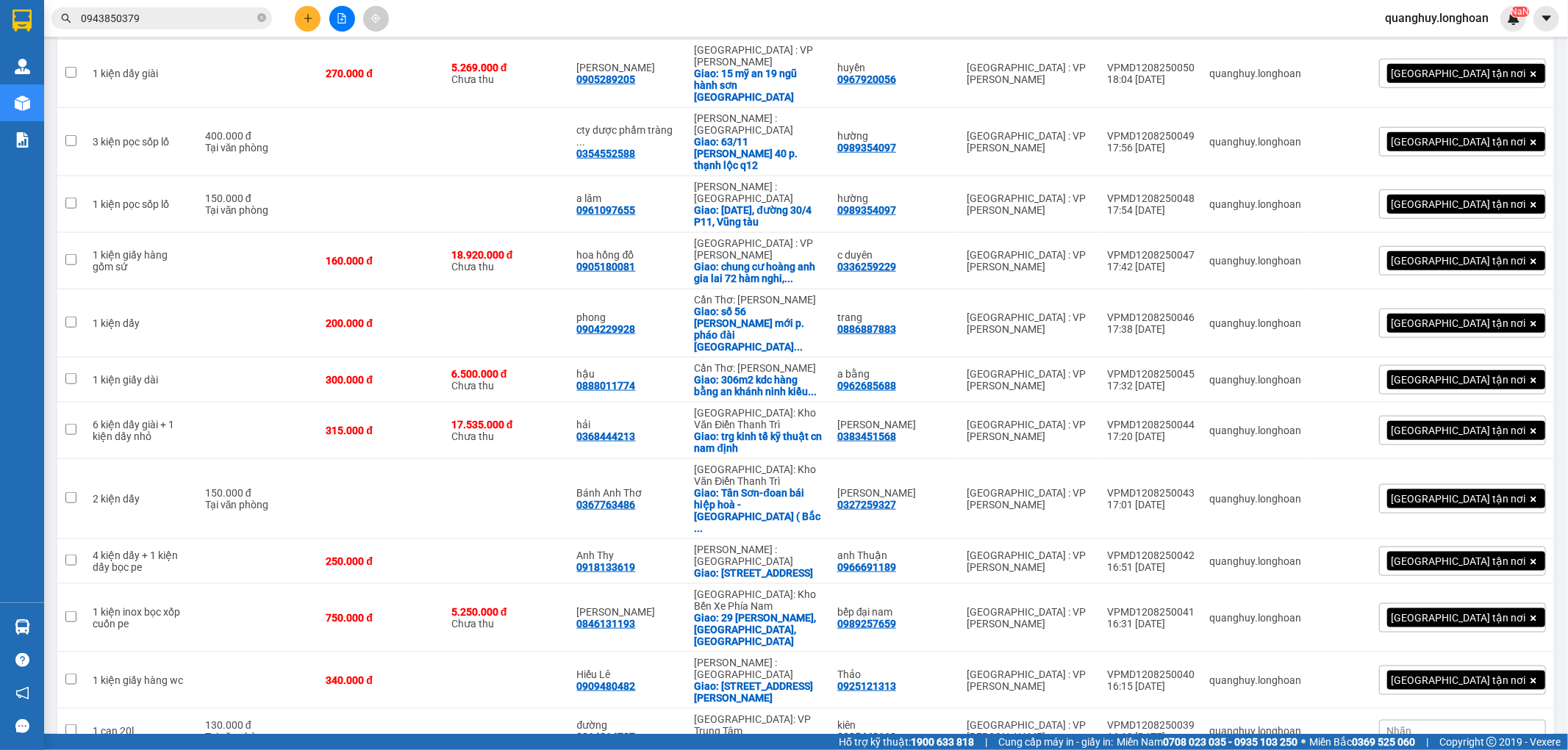
checkbox input "true"
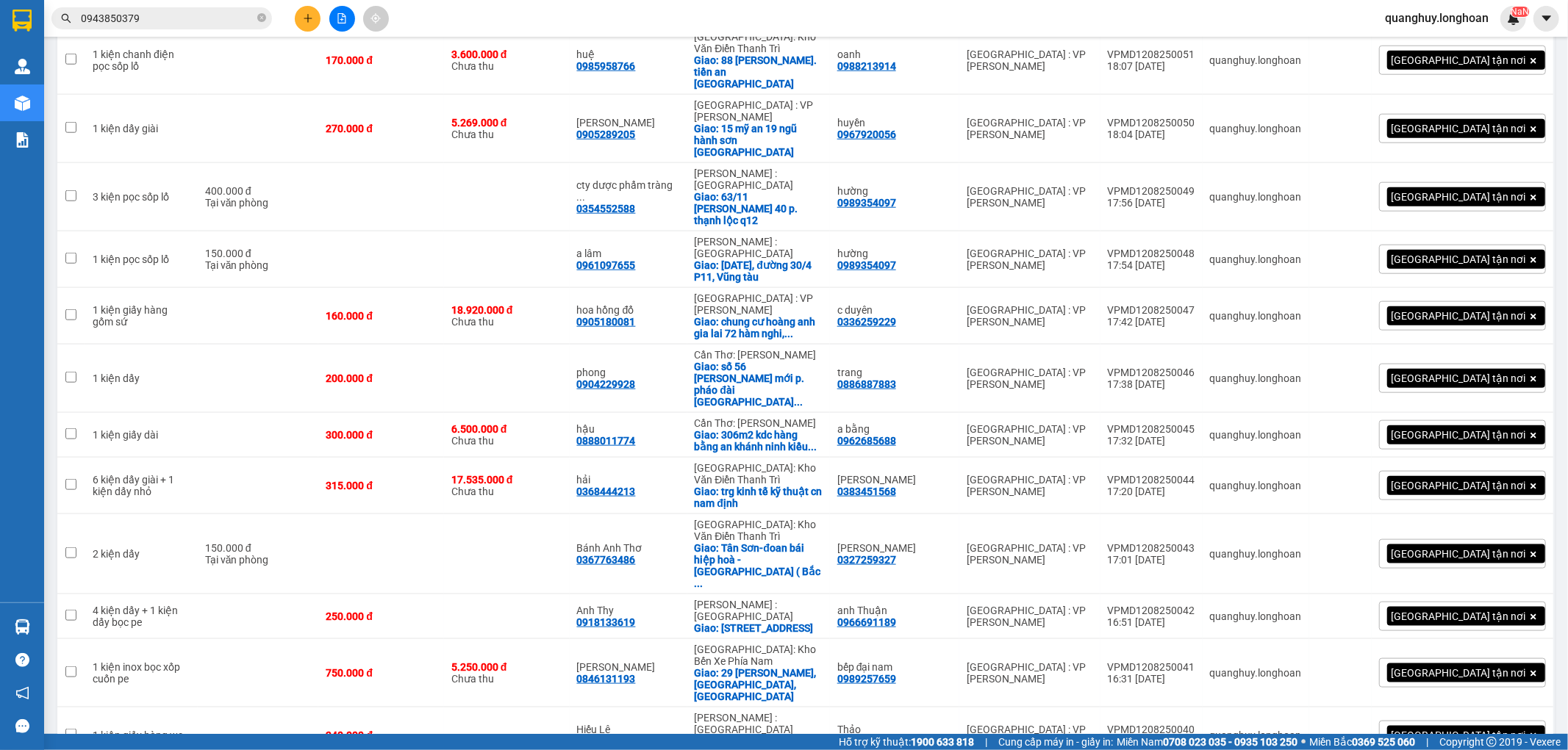
scroll to position [1239, 0]
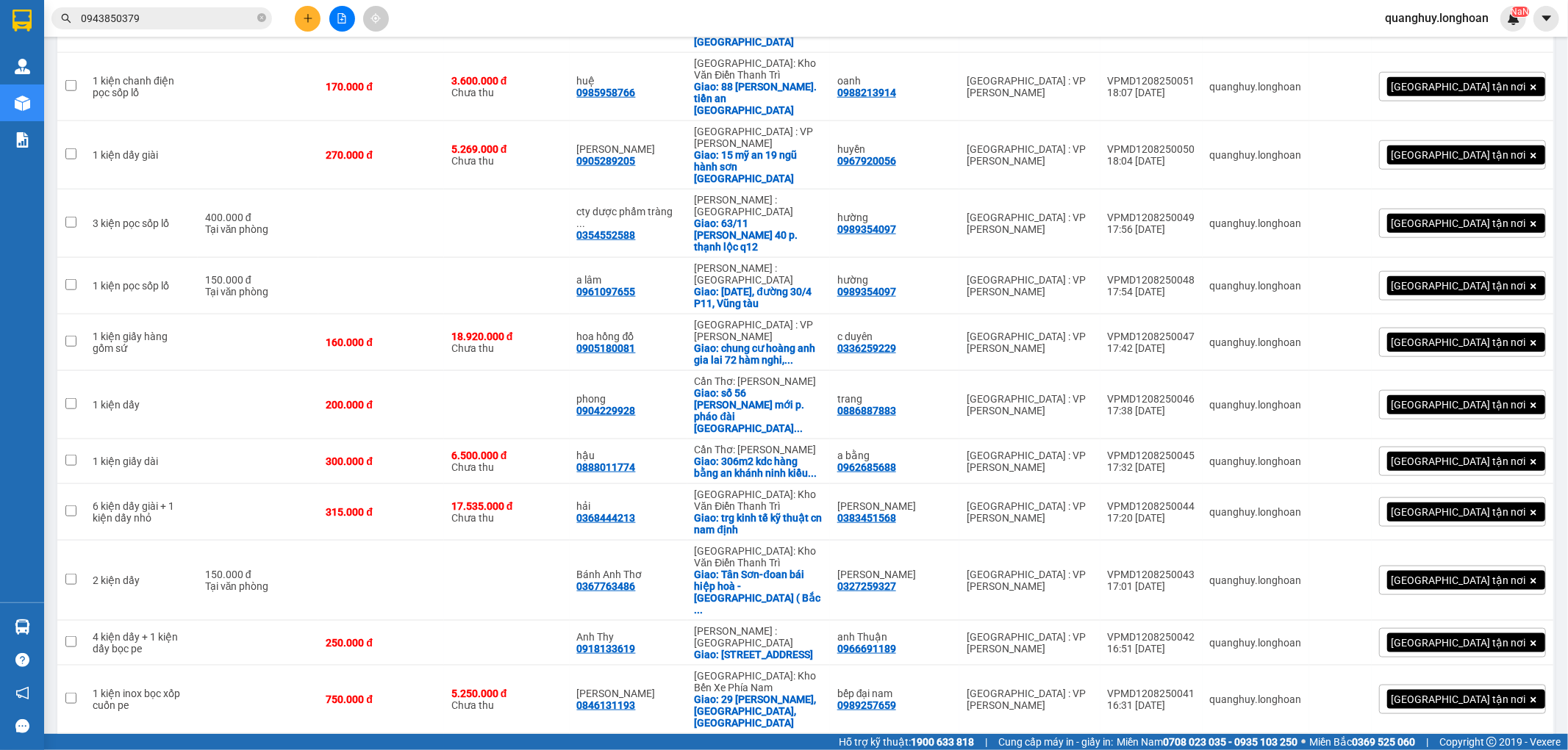
checkbox input "true"
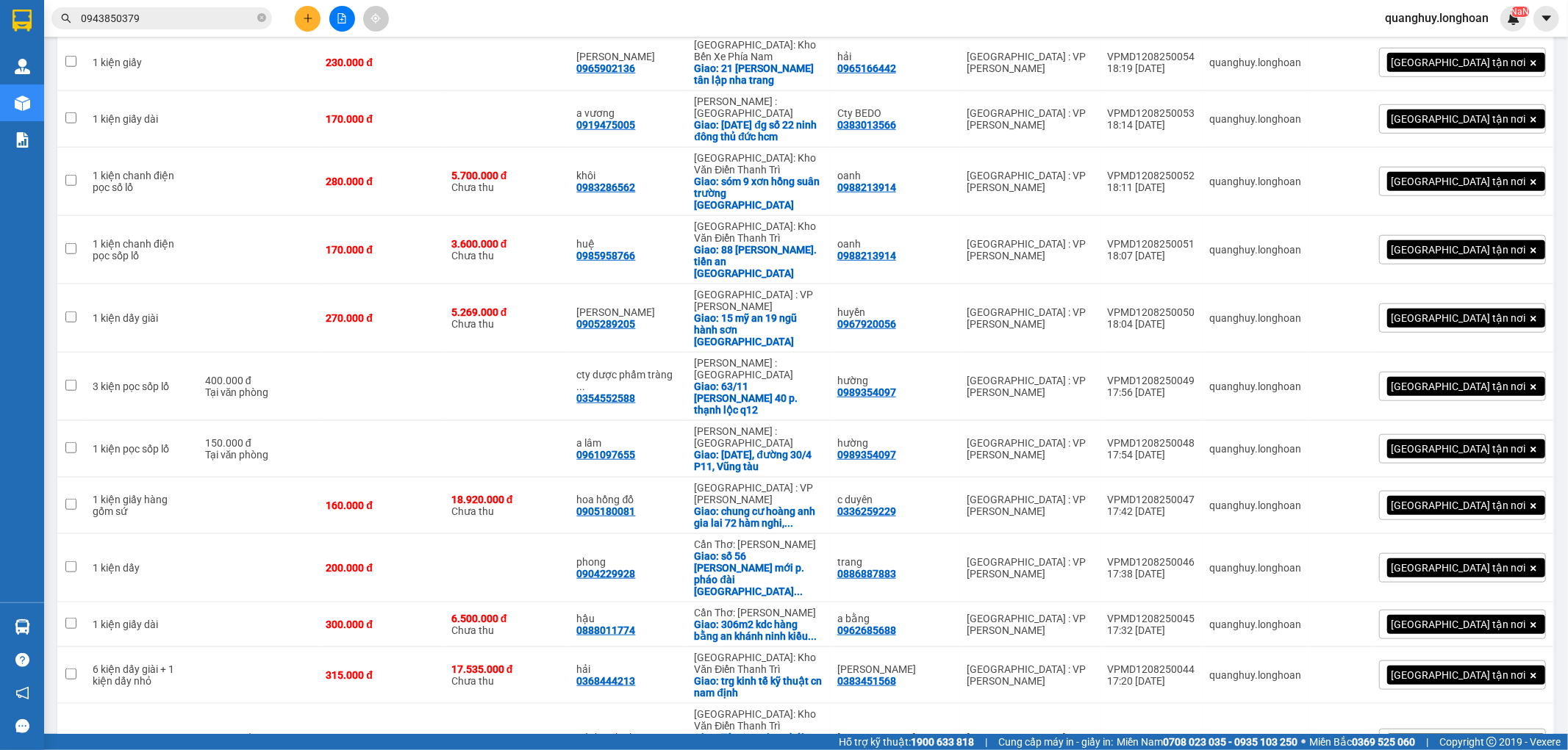
scroll to position [995, 0]
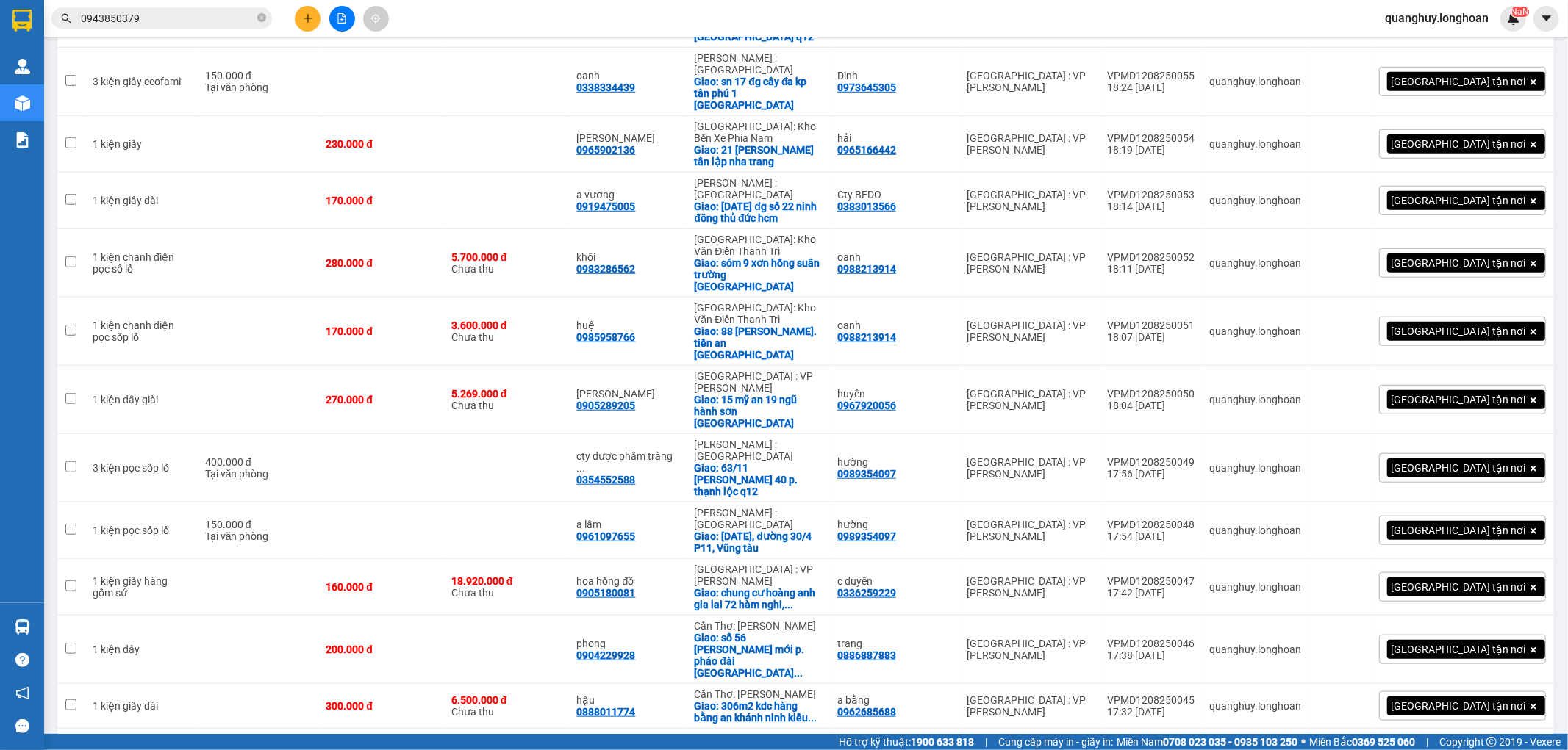
checkbox input "true"
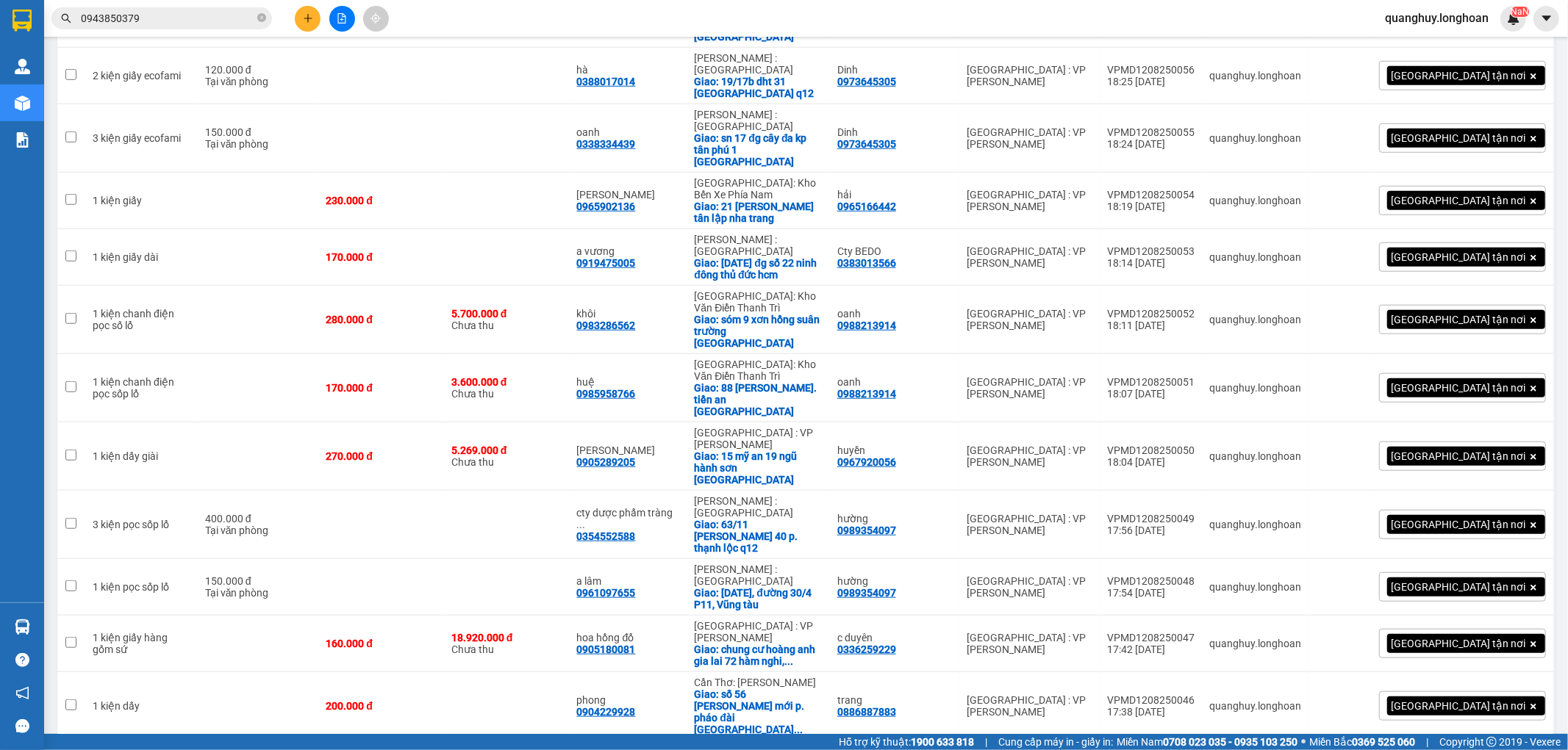
scroll to position [914, 0]
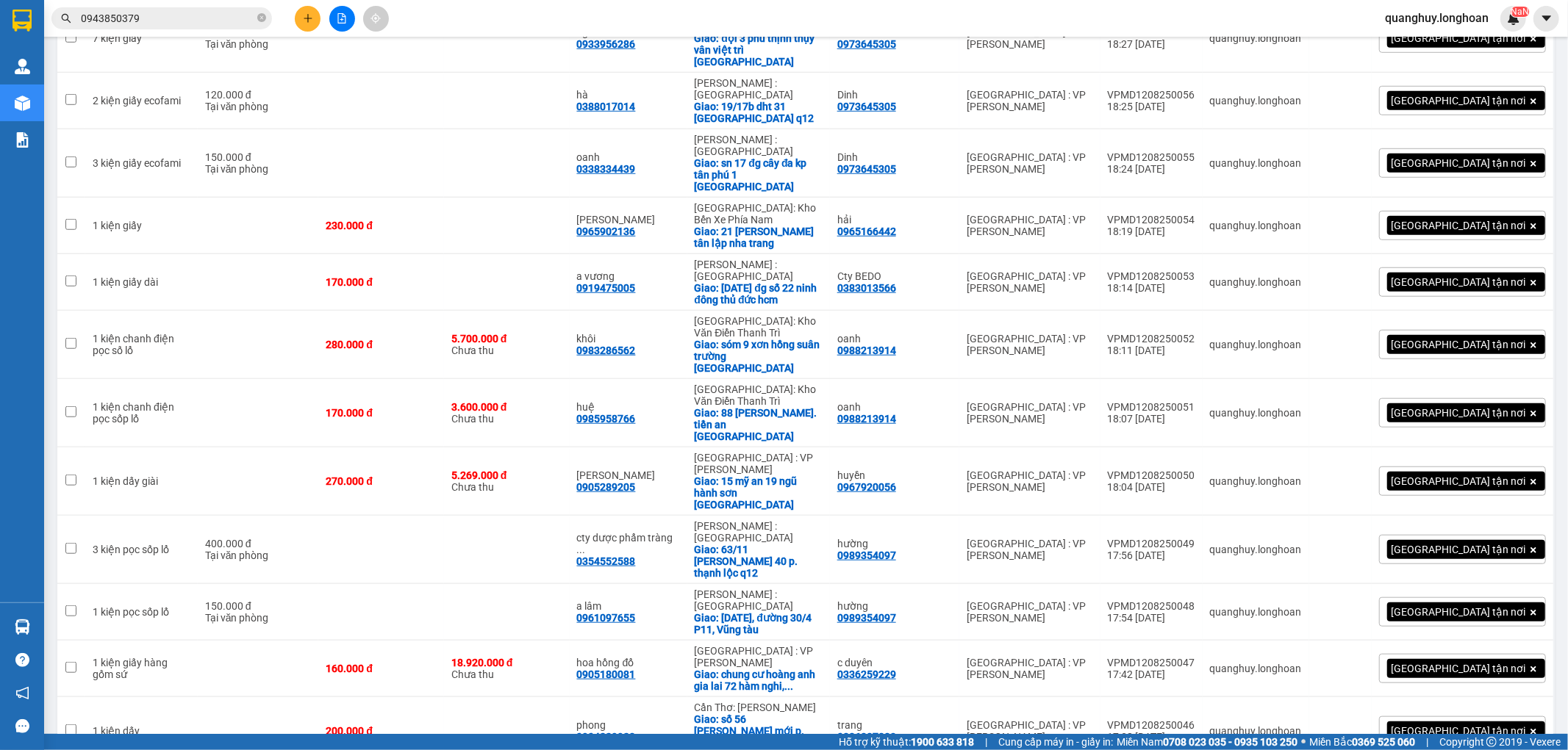
checkbox input "true"
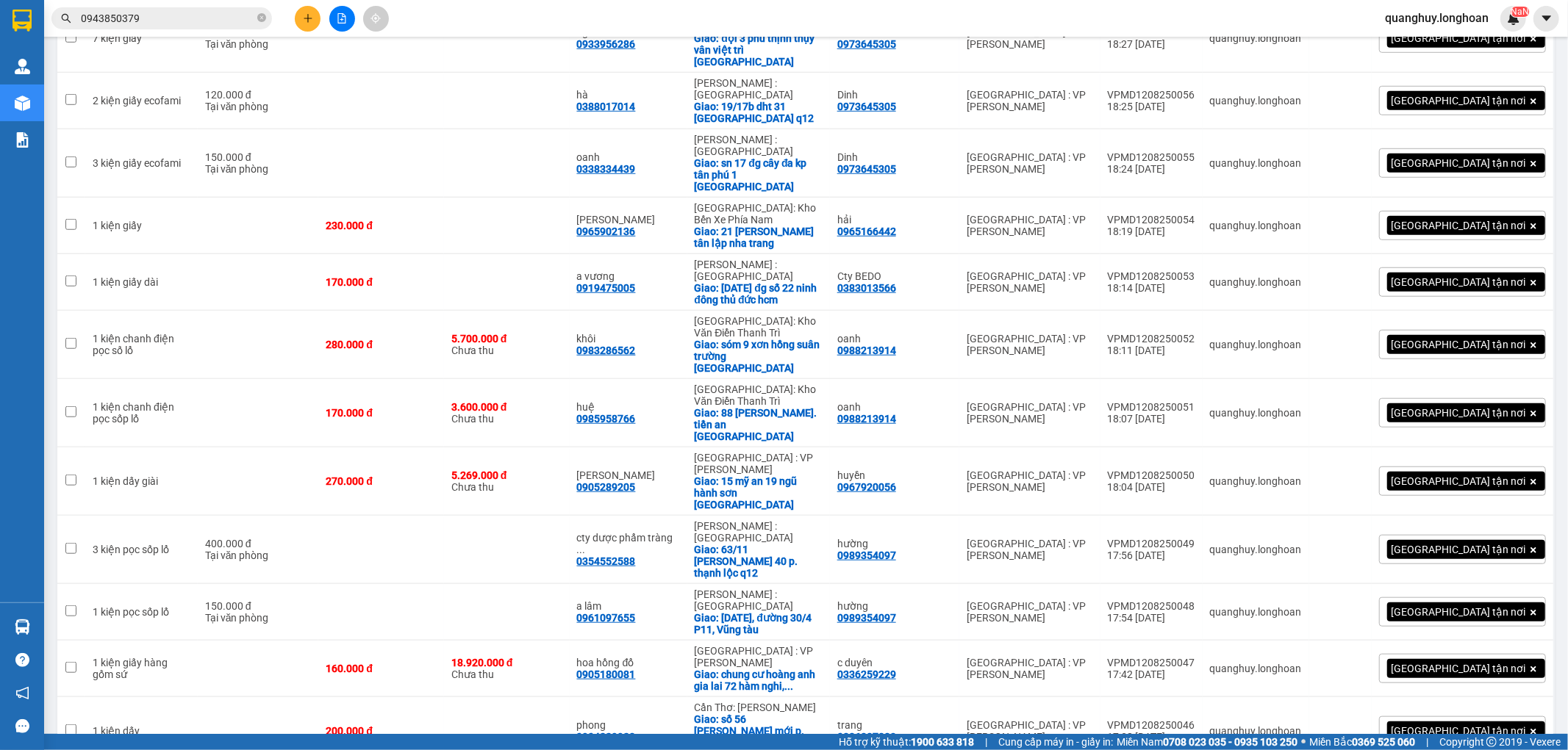
checkbox input "true"
click at [319, 697] on td at bounding box center [258, 731] width 122 height 69
checkbox input "true"
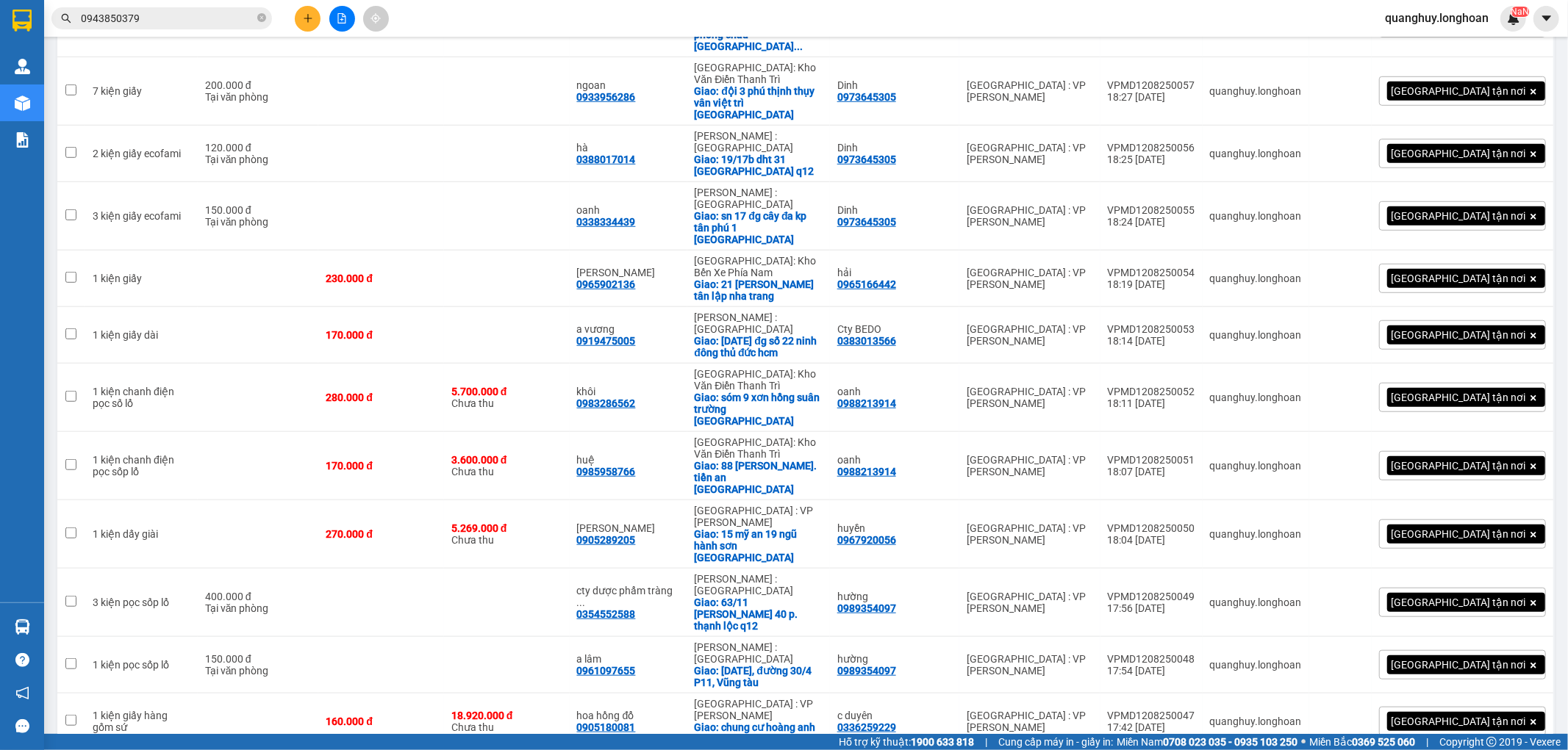
scroll to position [831, 0]
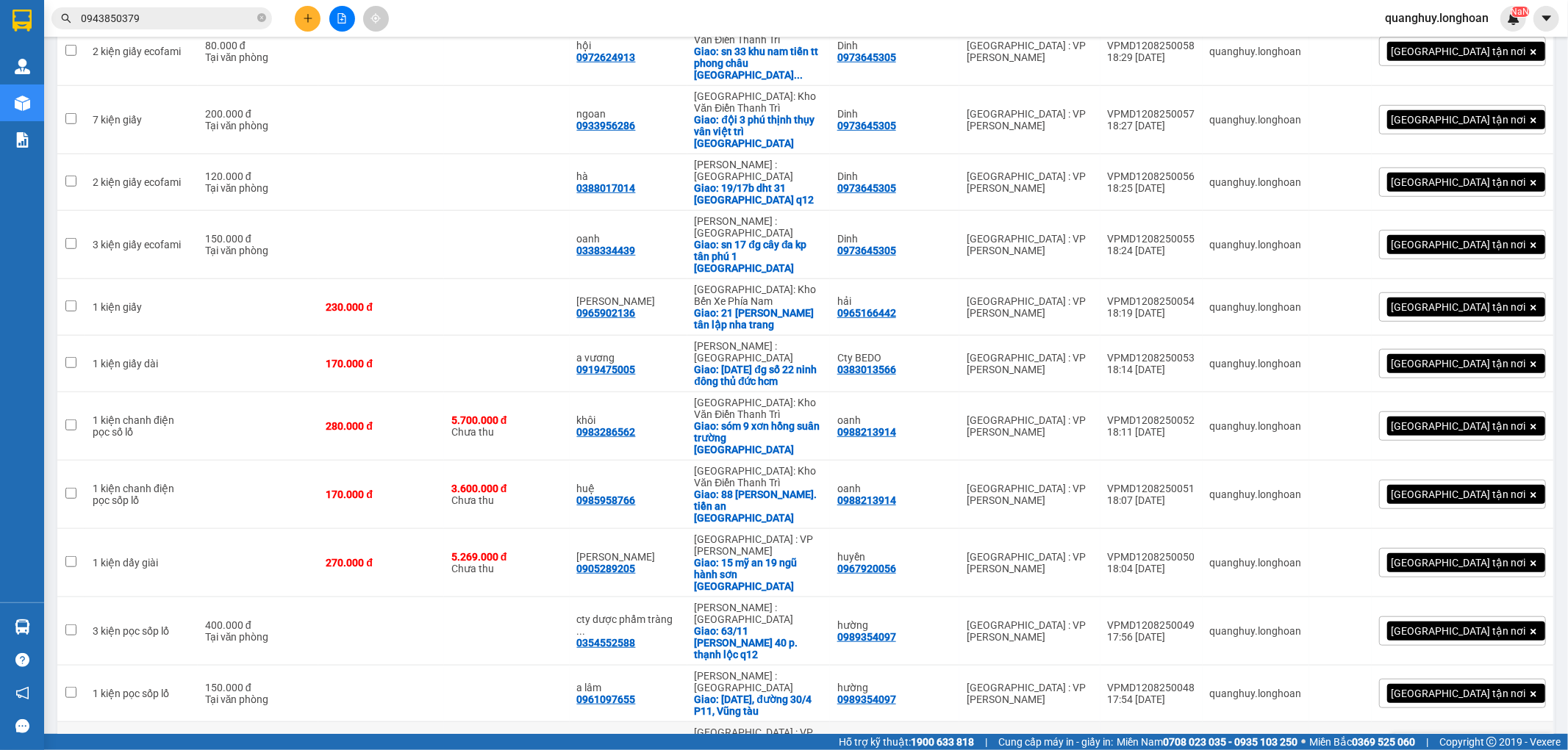
click at [436, 745] on div "160.000 đ" at bounding box center [381, 750] width 111 height 12
checkbox input "true"
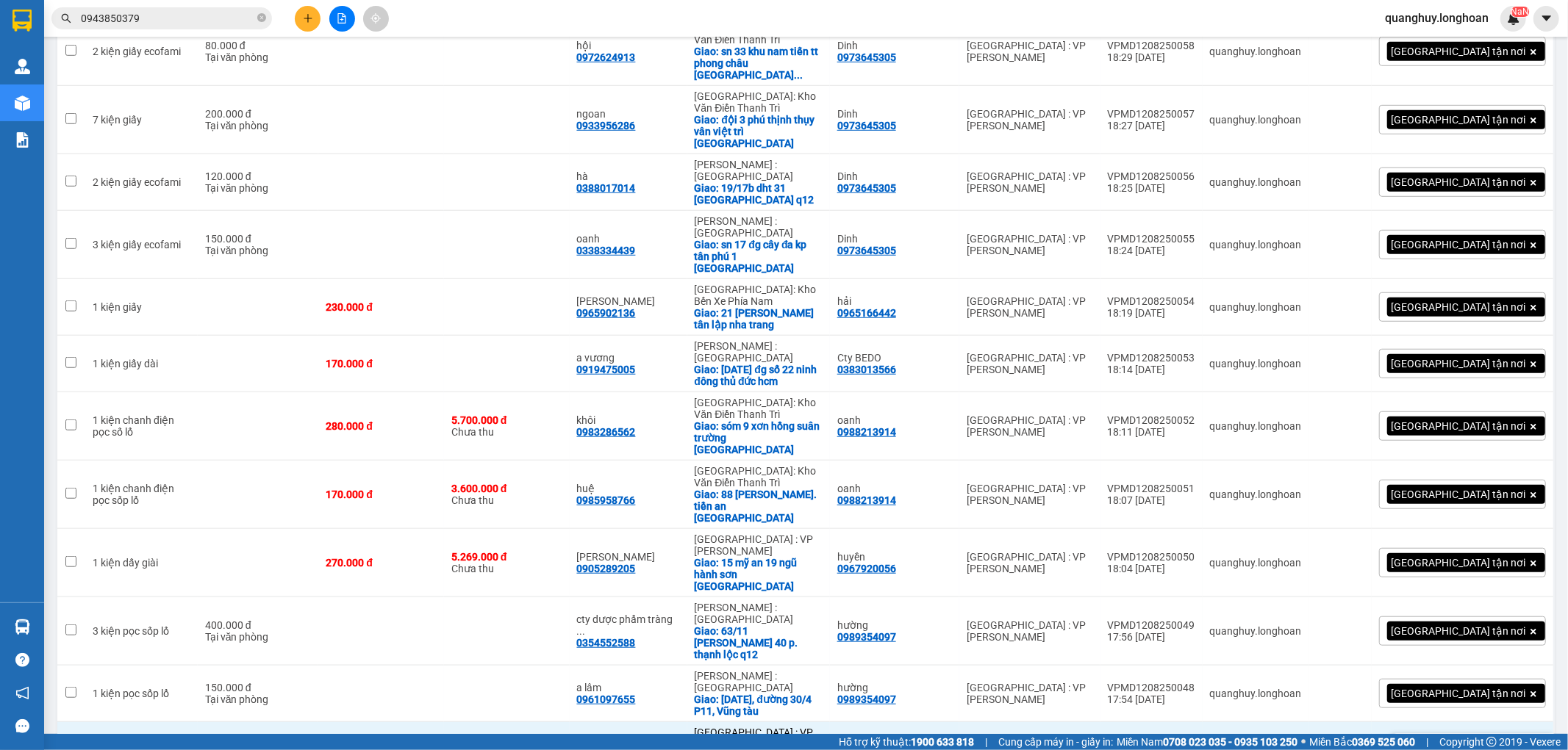
scroll to position [750, 0]
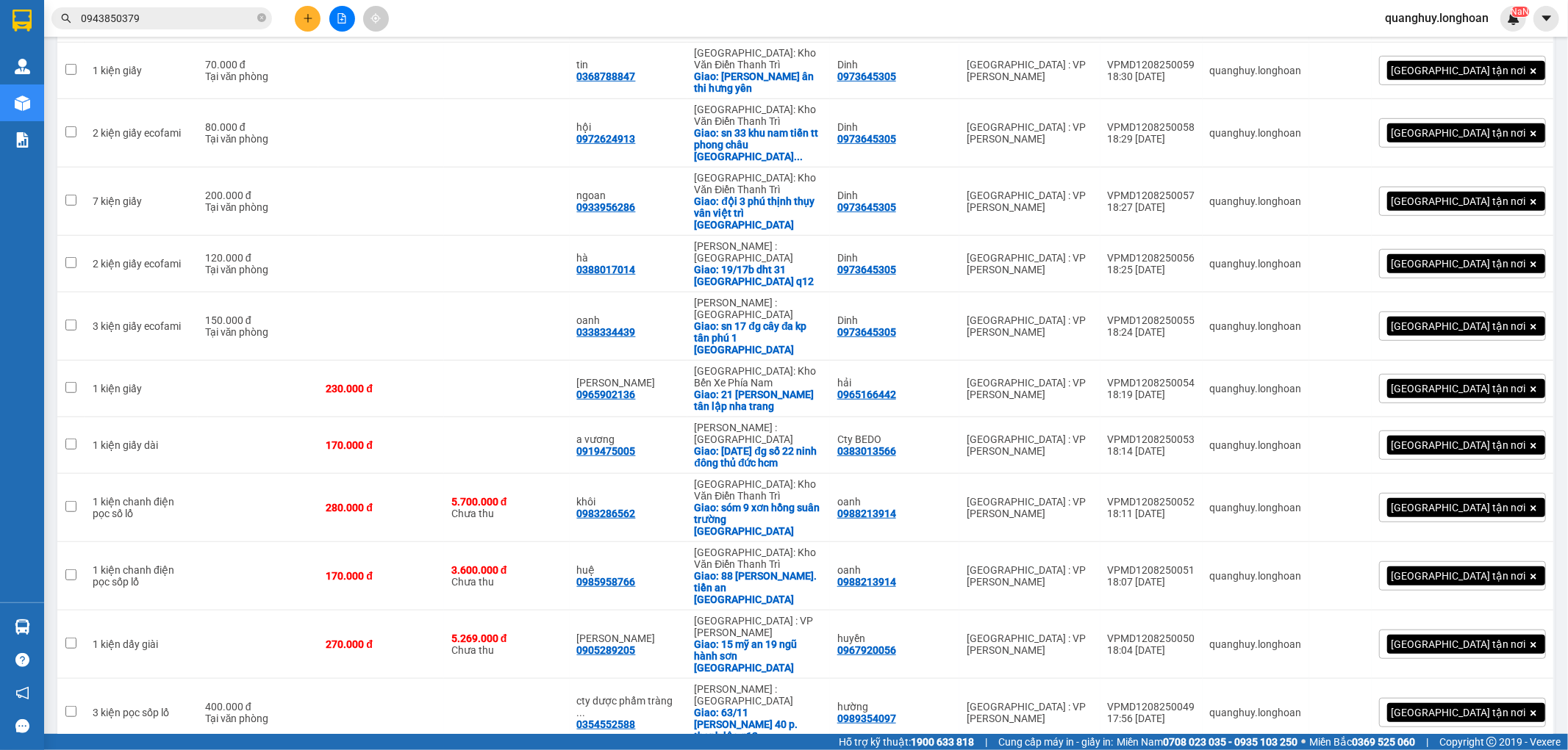
checkbox input "true"
click at [387, 679] on td at bounding box center [381, 712] width 125 height 69
checkbox input "true"
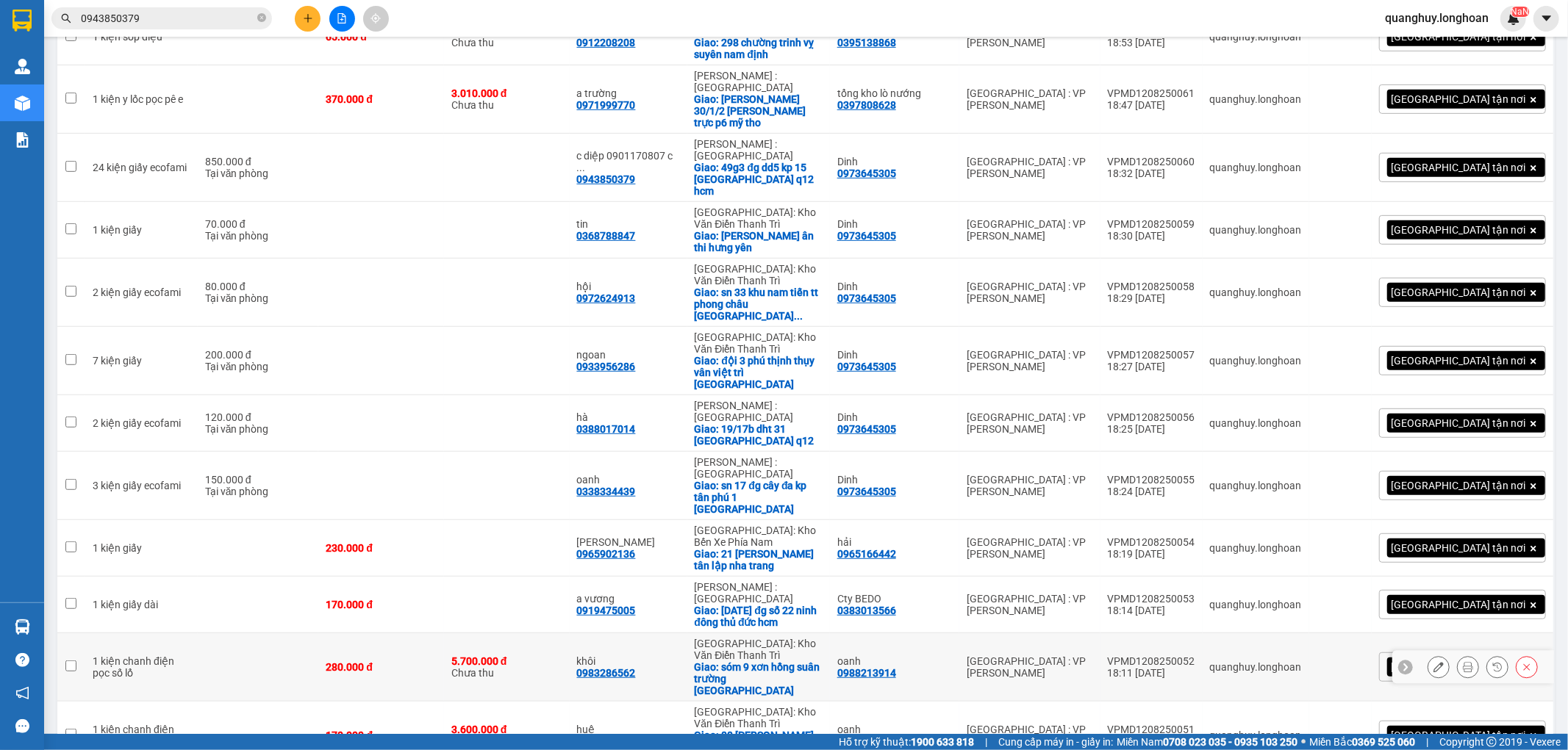
scroll to position [586, 0]
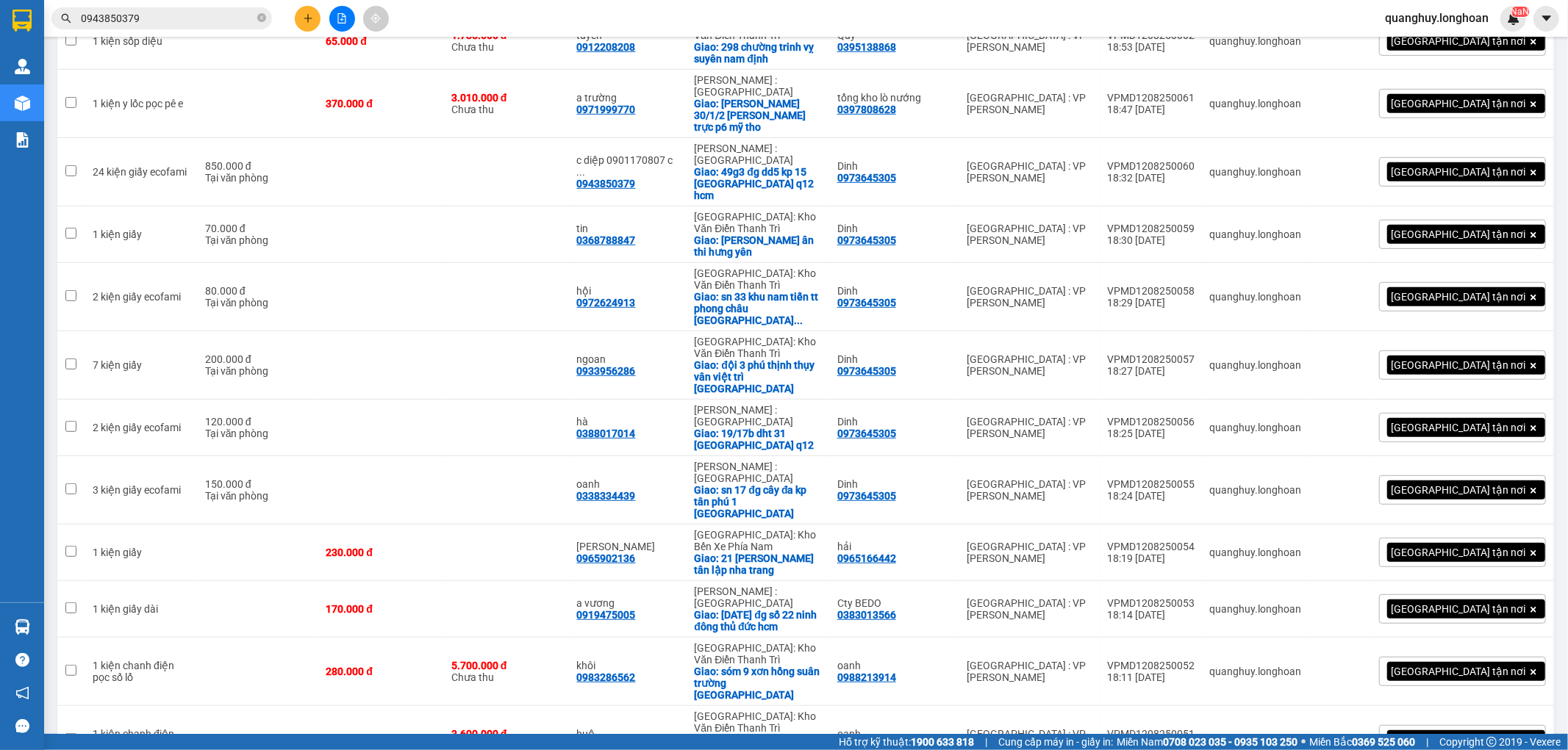
checkbox input "true"
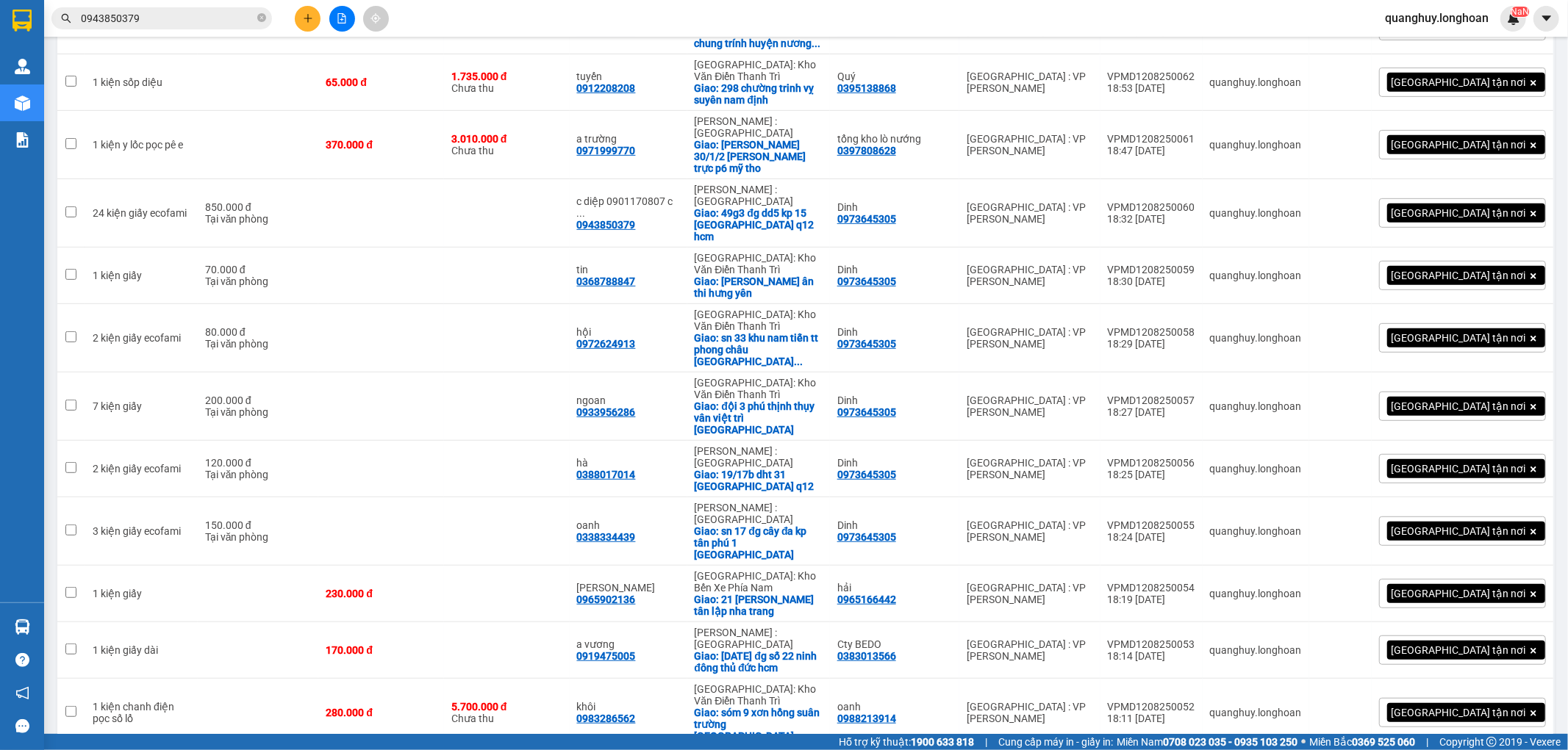
scroll to position [505, 0]
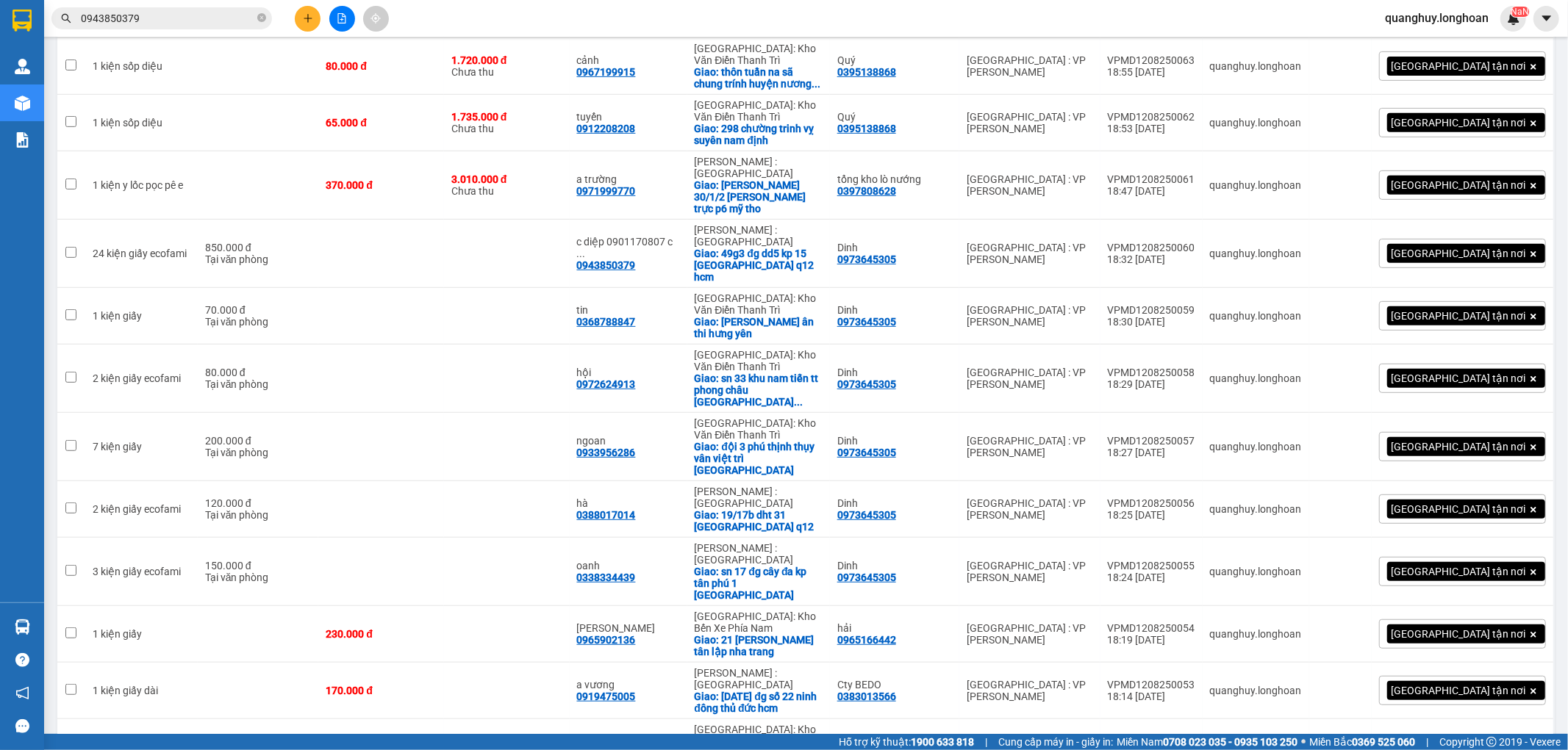
checkbox input "true"
click at [300, 719] on td at bounding box center [258, 753] width 122 height 69
checkbox input "true"
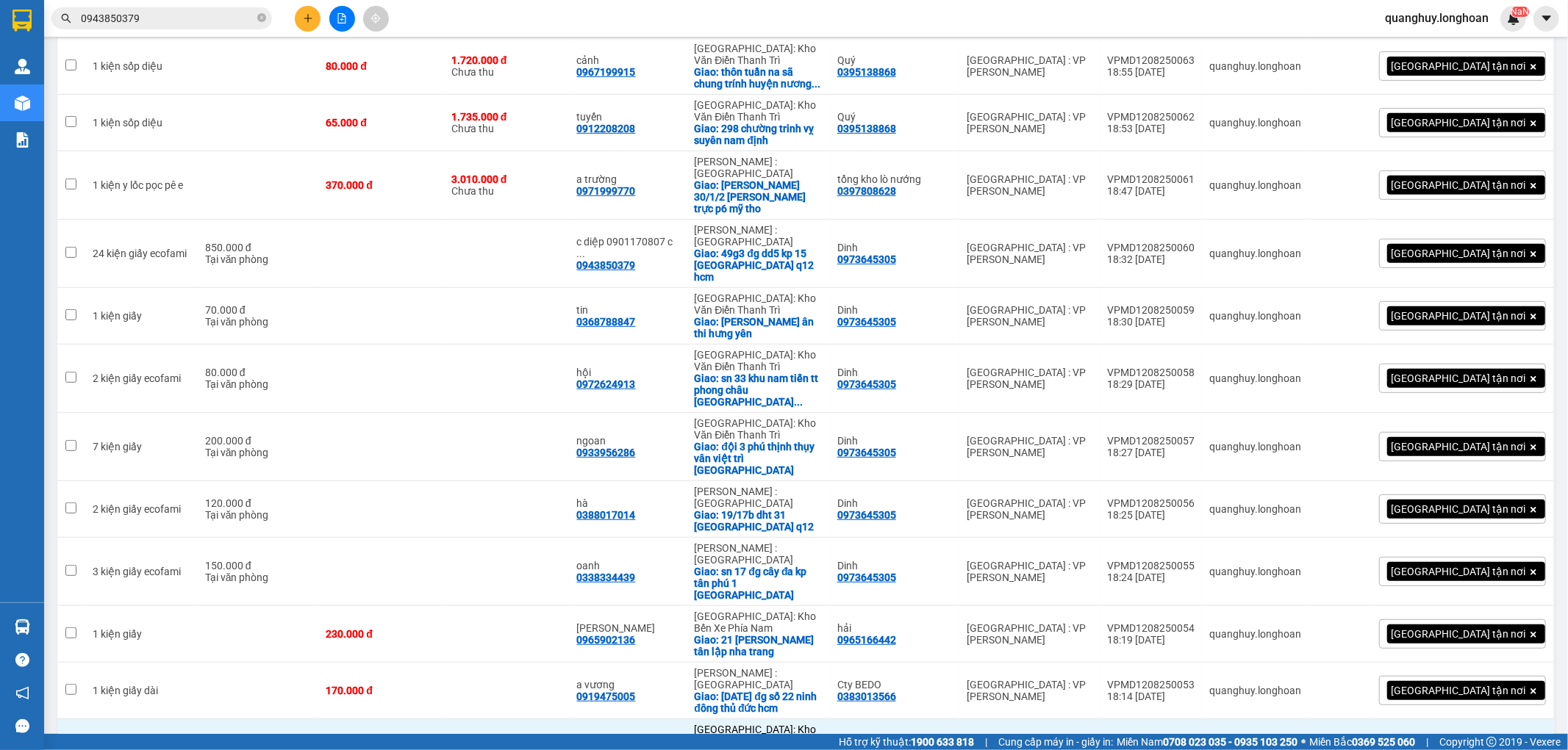
scroll to position [423, 0]
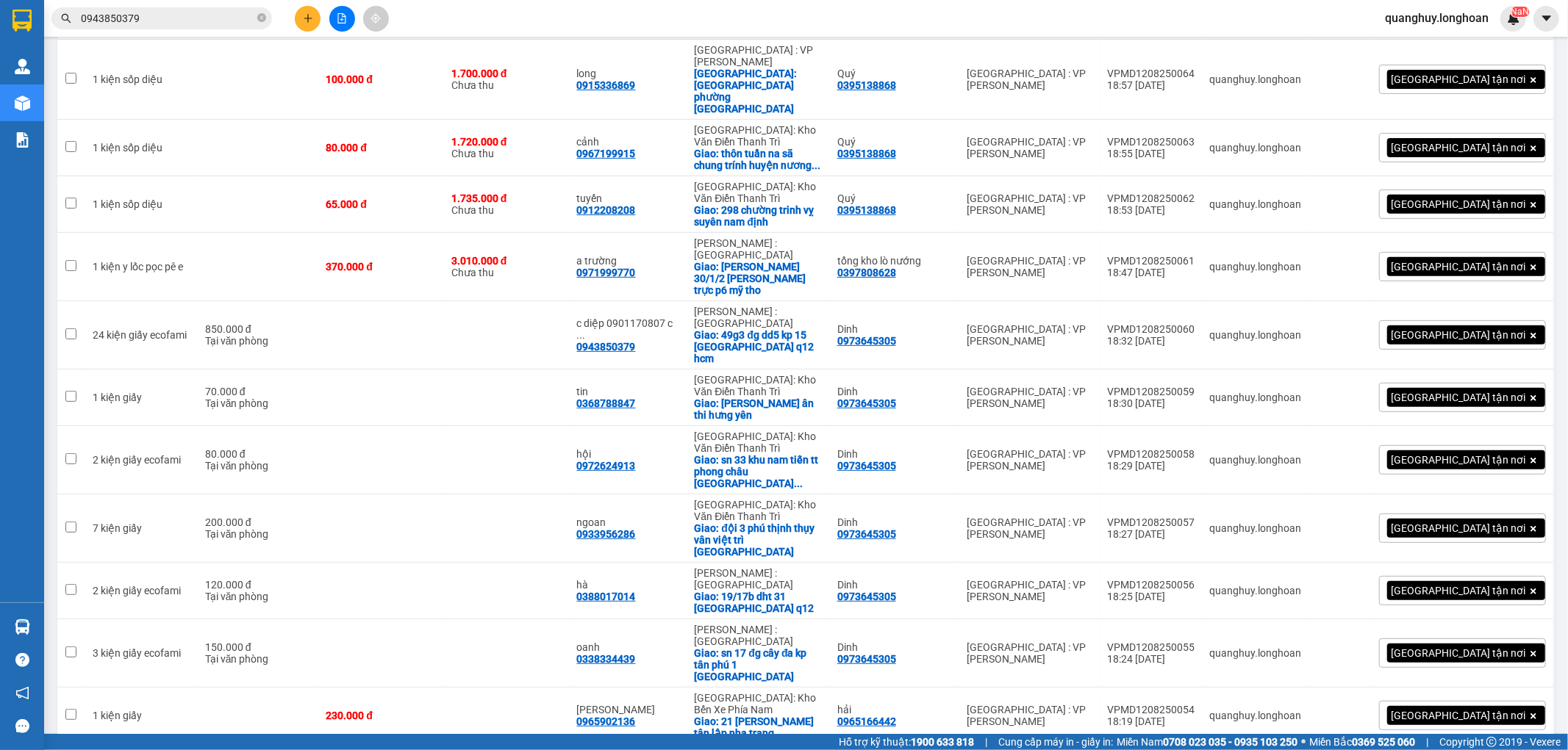
checkbox input "true"
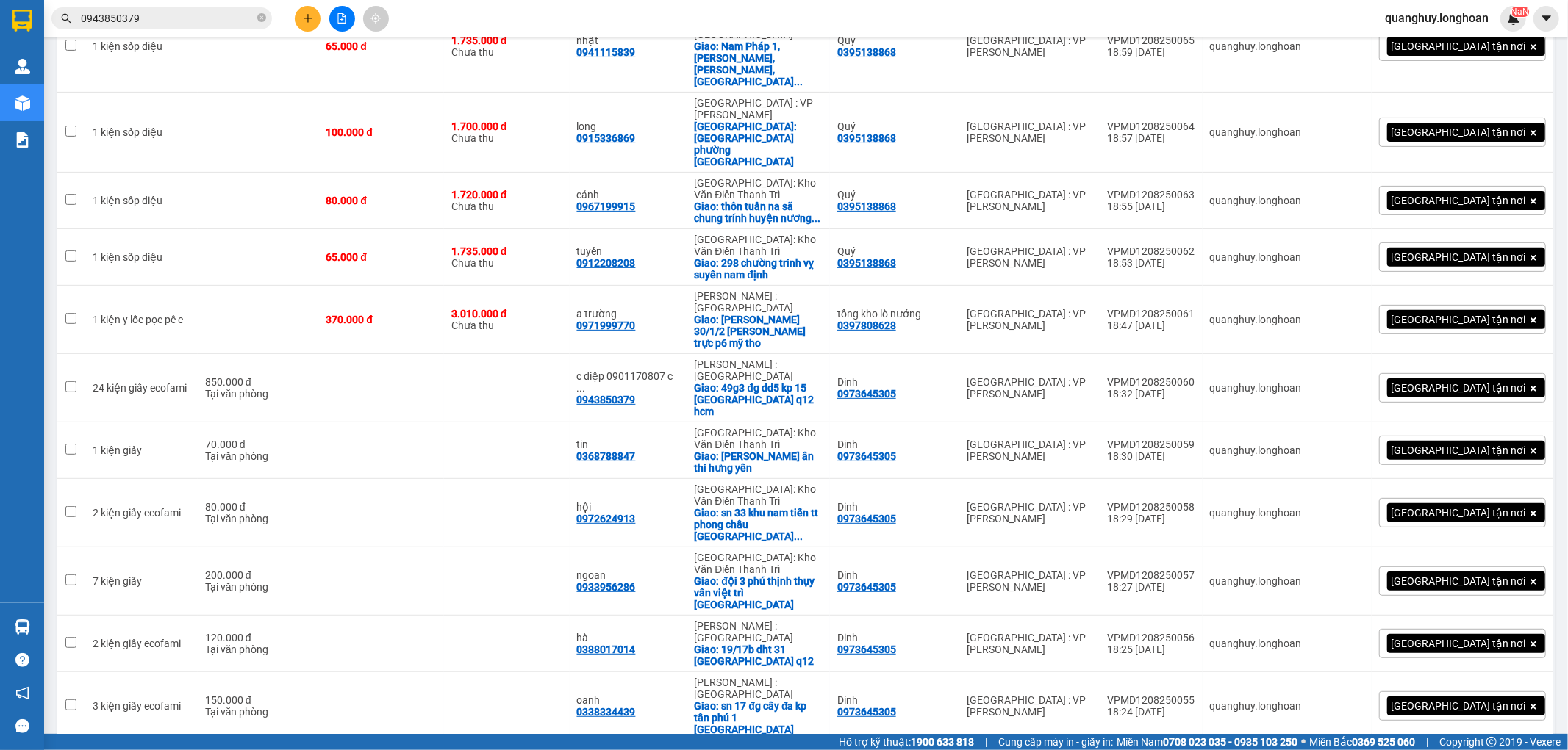
scroll to position [342, 0]
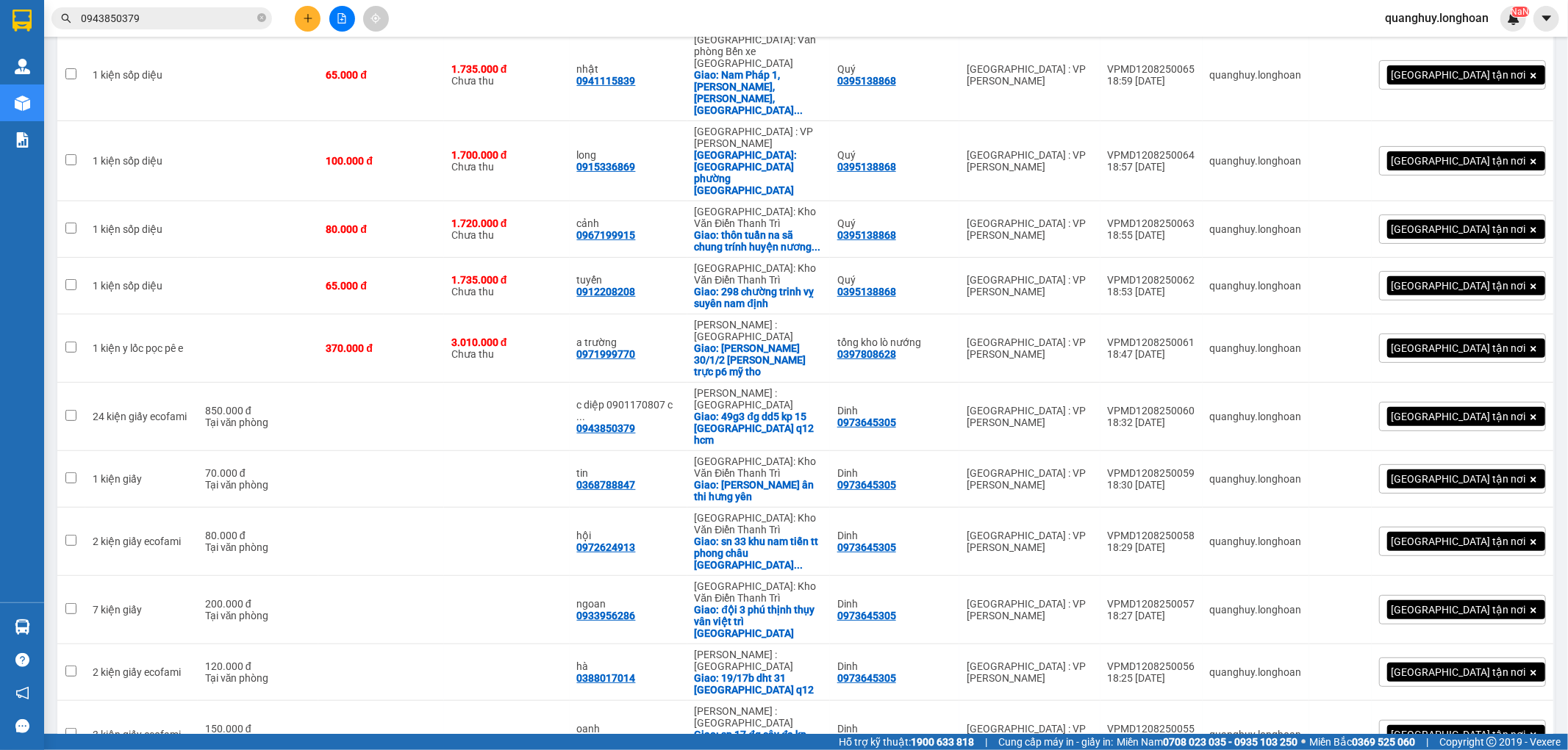
checkbox input "true"
click at [529, 701] on td at bounding box center [506, 734] width 125 height 69
checkbox input "true"
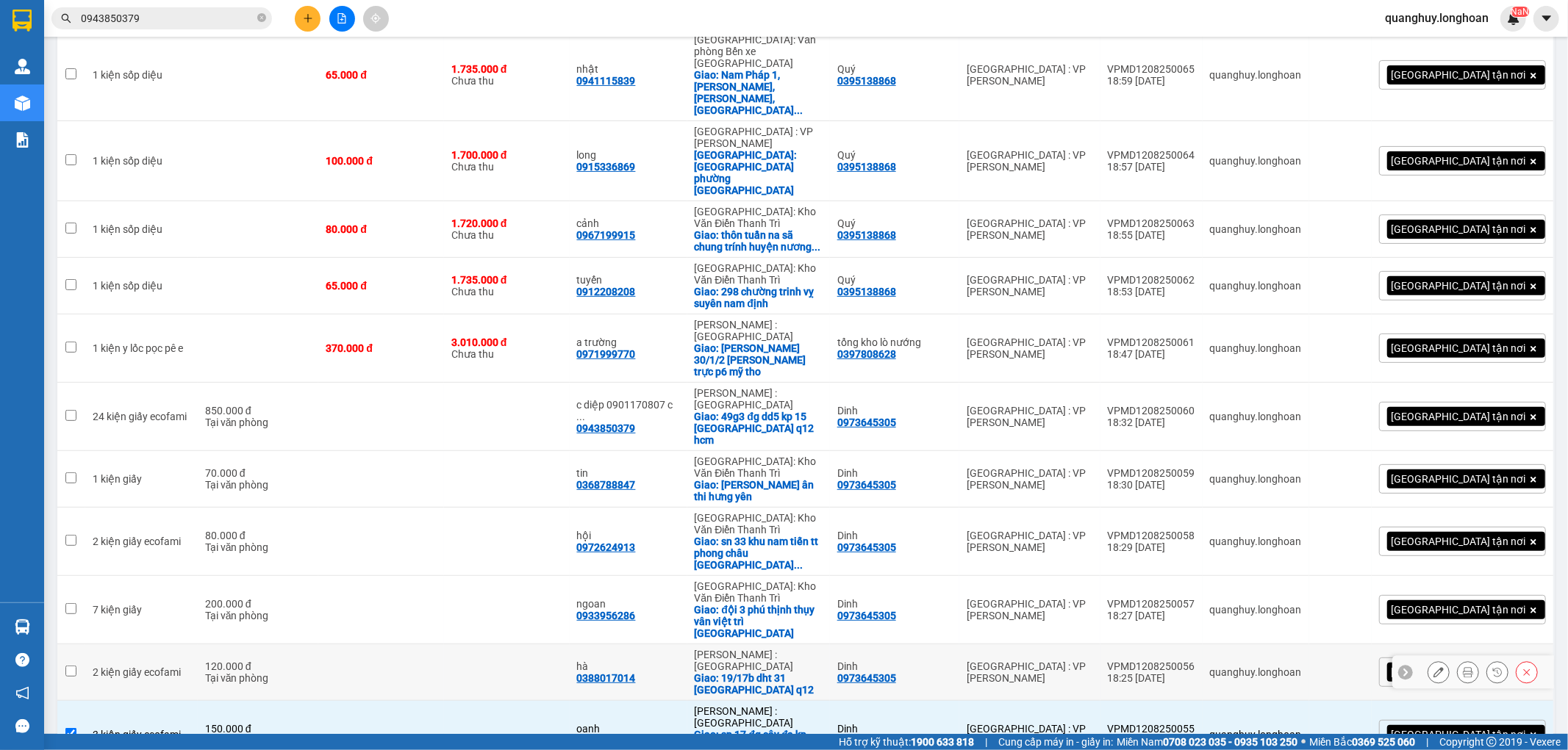
click at [564, 645] on td at bounding box center [506, 673] width 125 height 57
checkbox input "true"
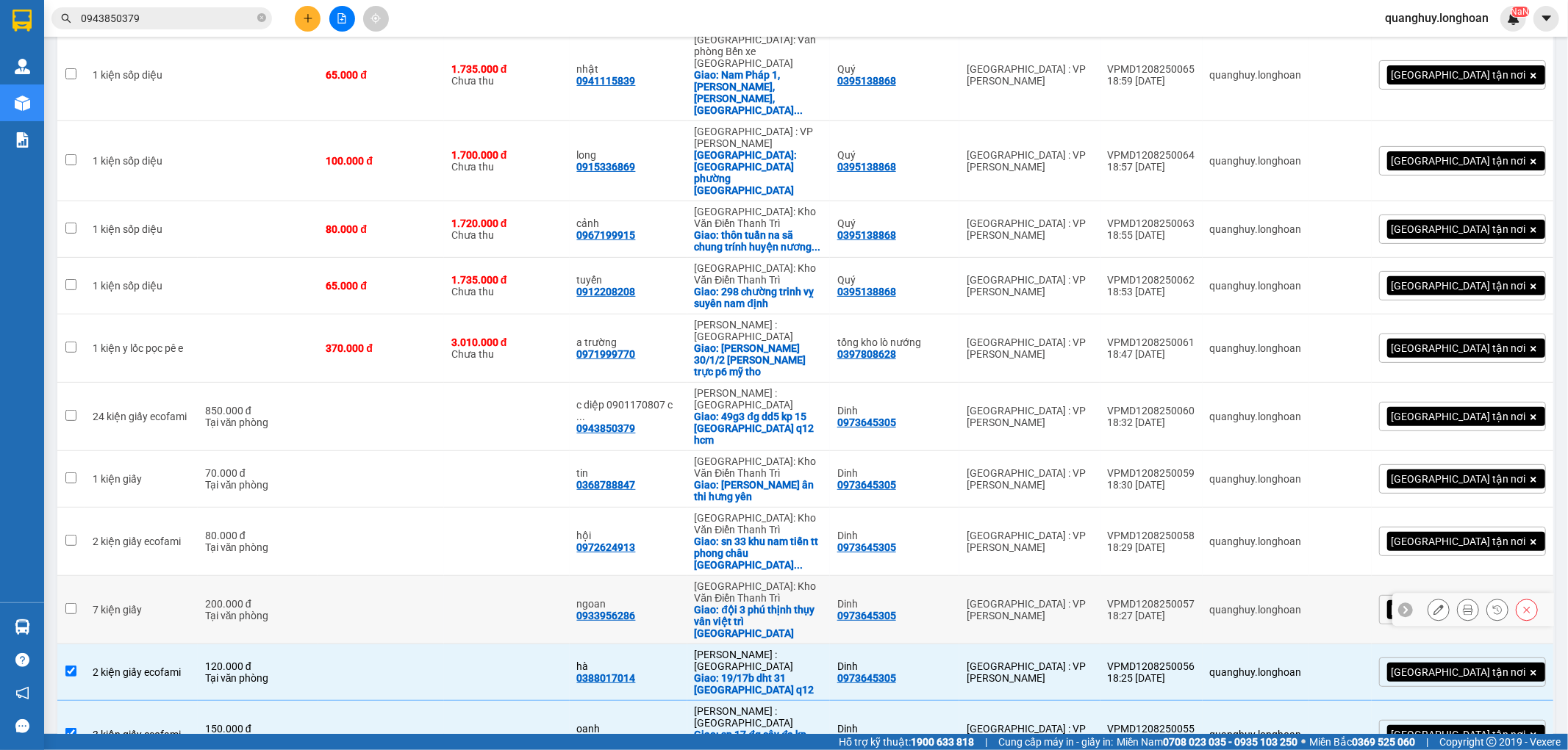
click at [544, 576] on td at bounding box center [506, 610] width 125 height 69
checkbox input "true"
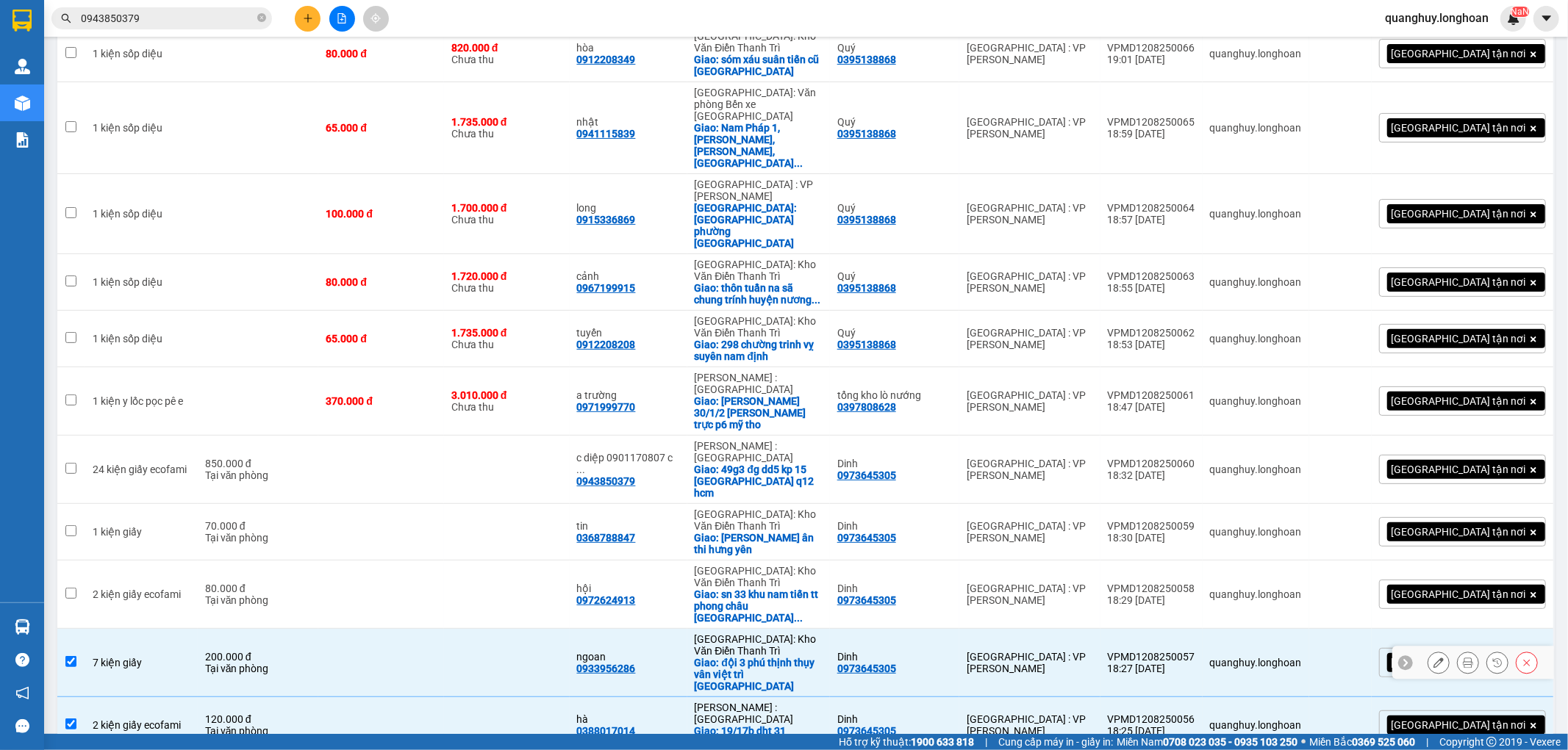
scroll to position [260, 0]
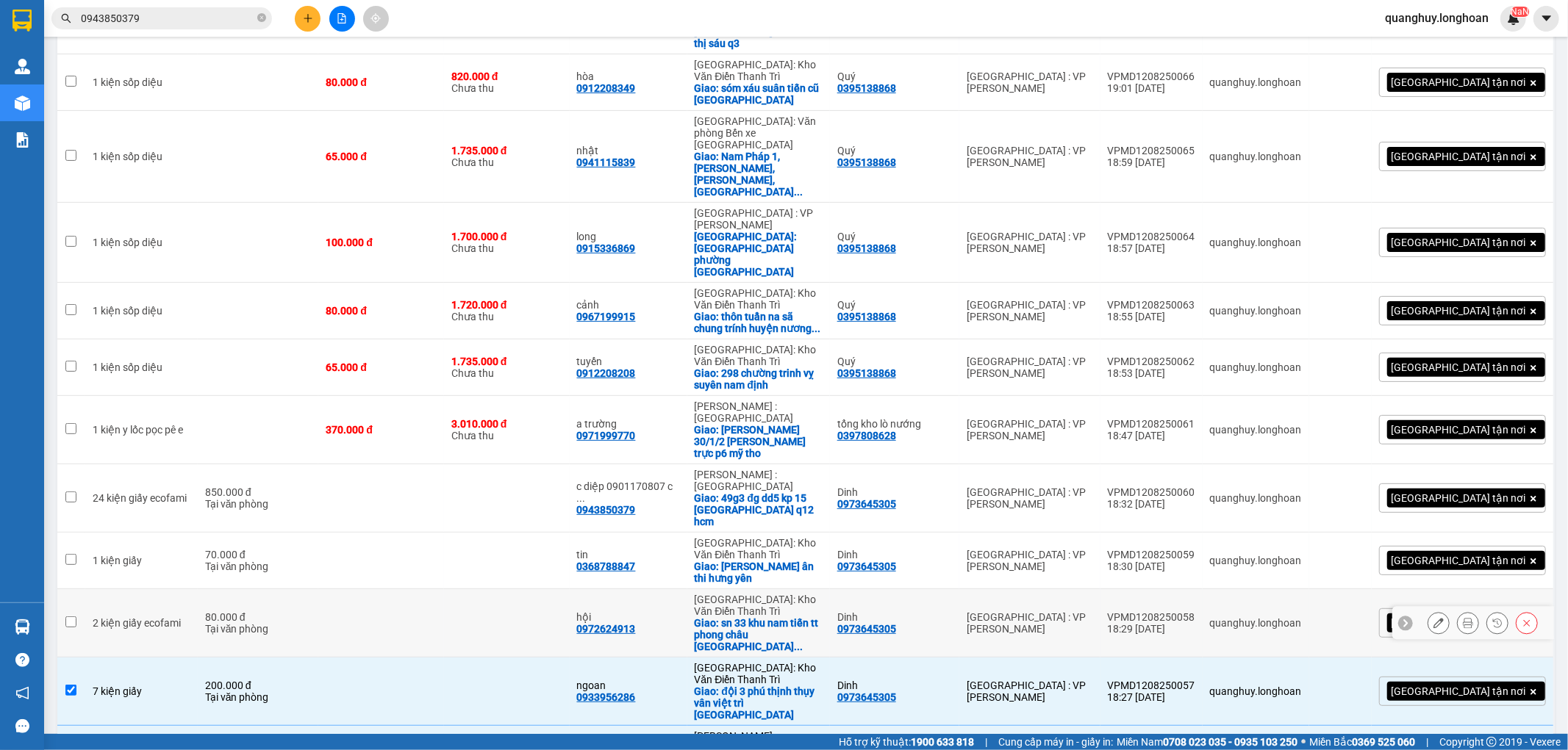
click at [542, 589] on td at bounding box center [506, 623] width 125 height 69
checkbox input "true"
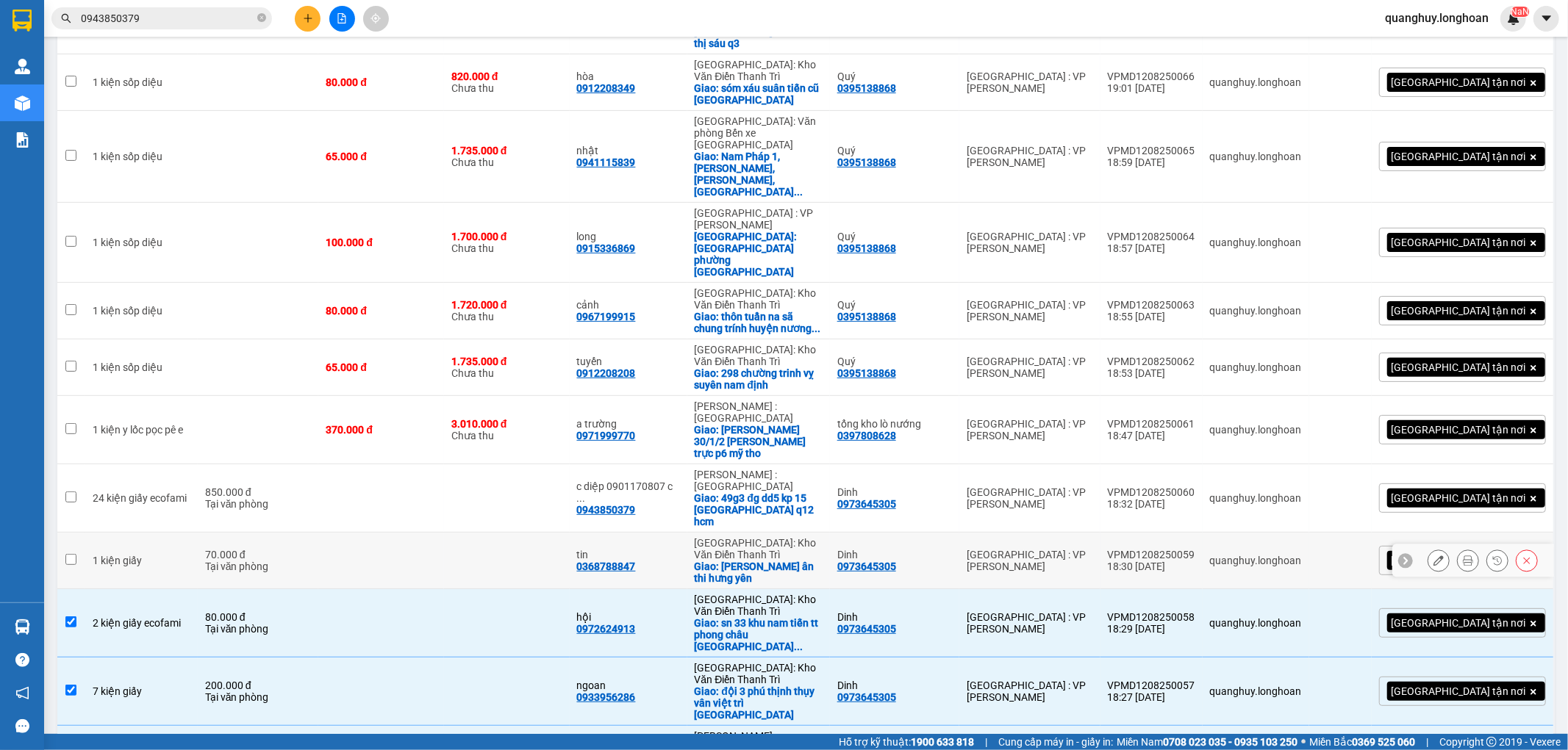
click at [545, 532] on td at bounding box center [506, 561] width 125 height 57
checkbox input "true"
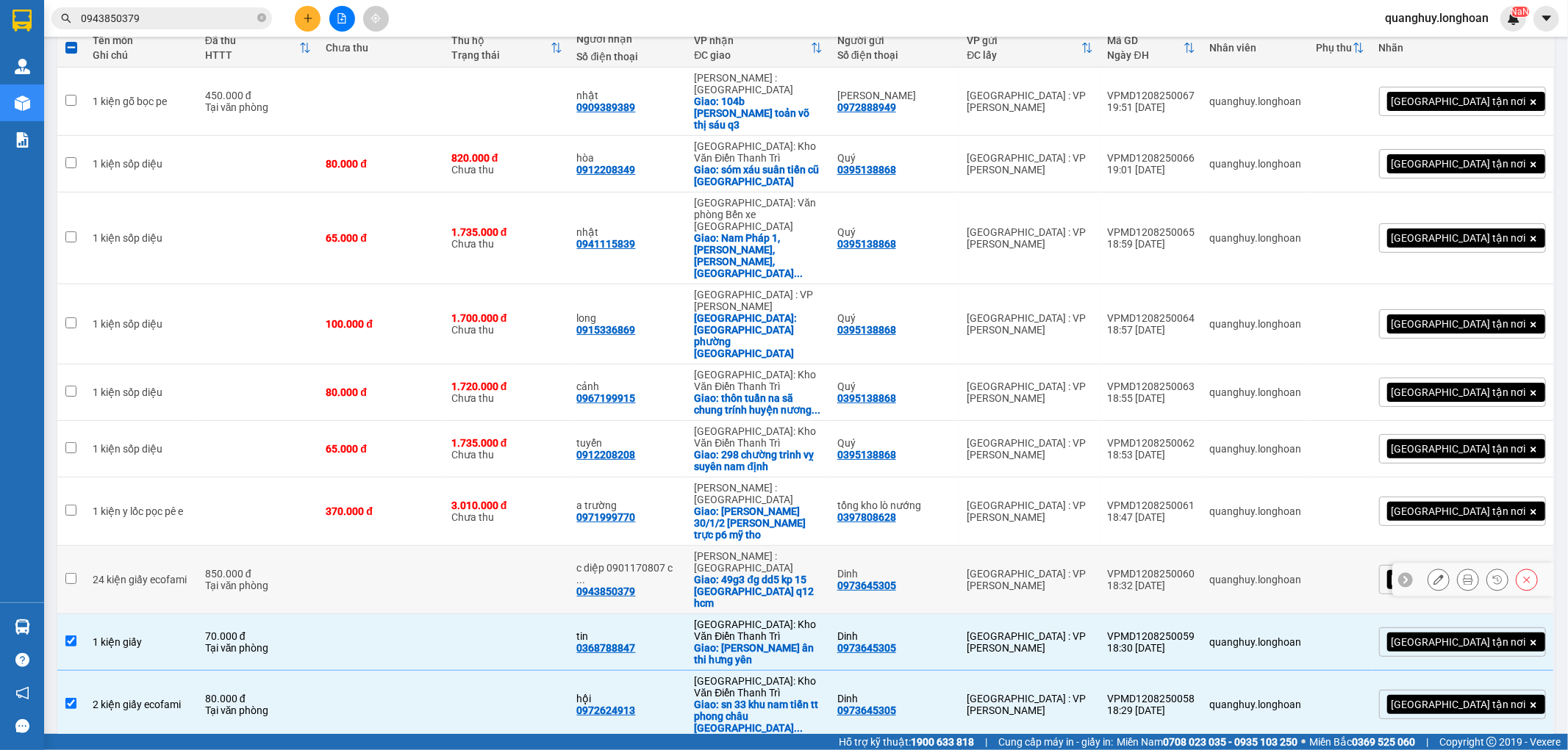
click at [540, 546] on td at bounding box center [506, 580] width 125 height 69
checkbox input "true"
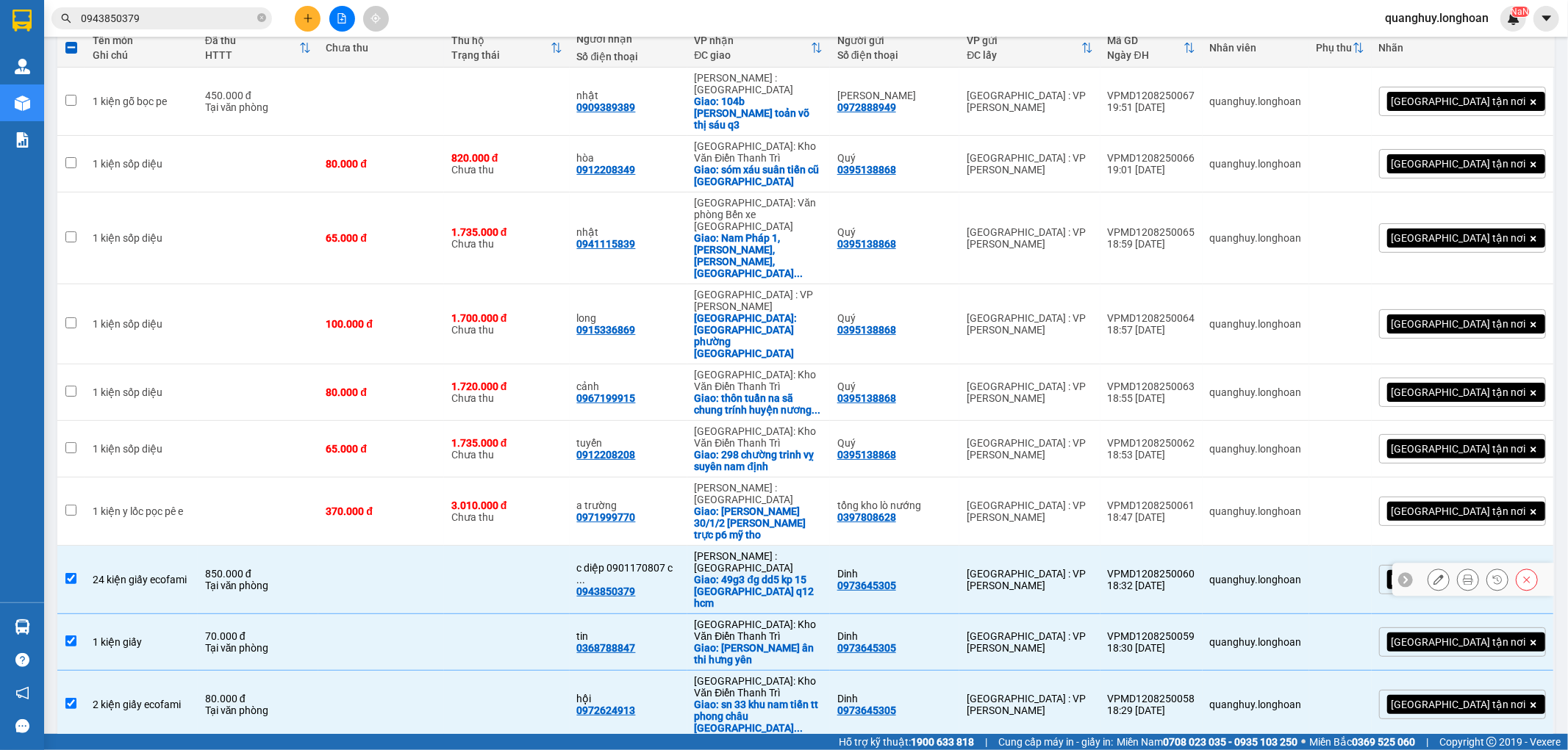
scroll to position [97, 0]
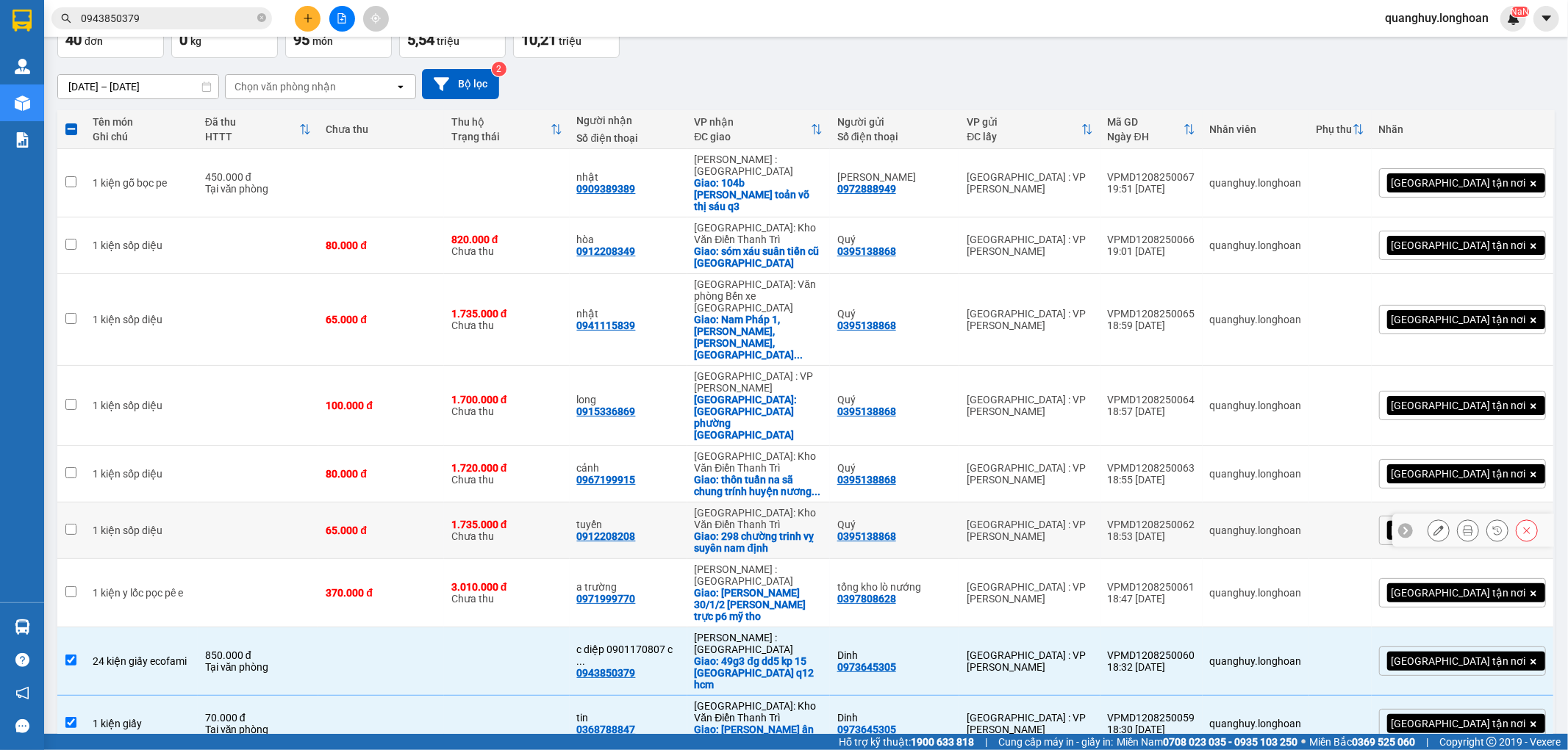
click at [634, 530] on div "0912208208" at bounding box center [607, 536] width 59 height 12
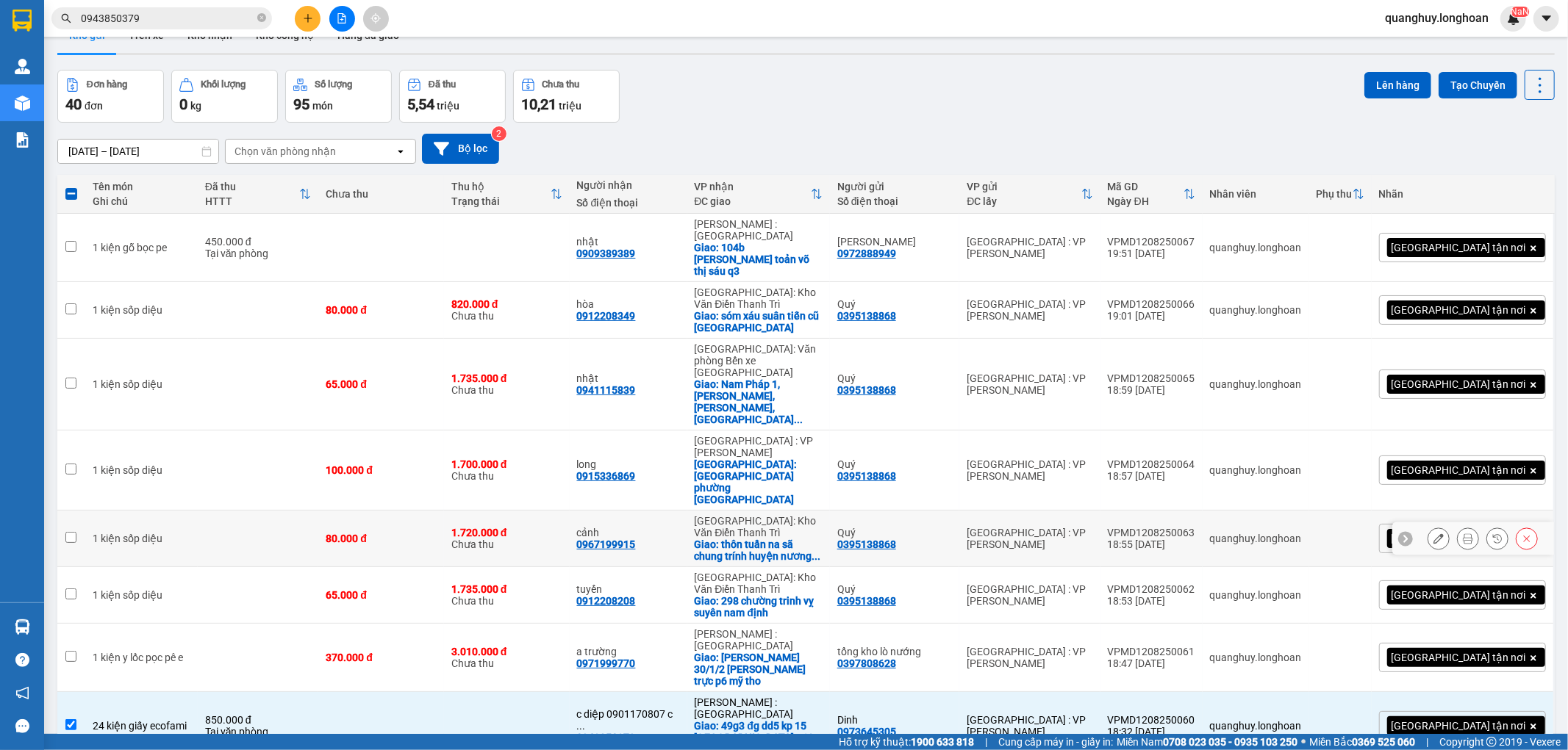
scroll to position [16, 0]
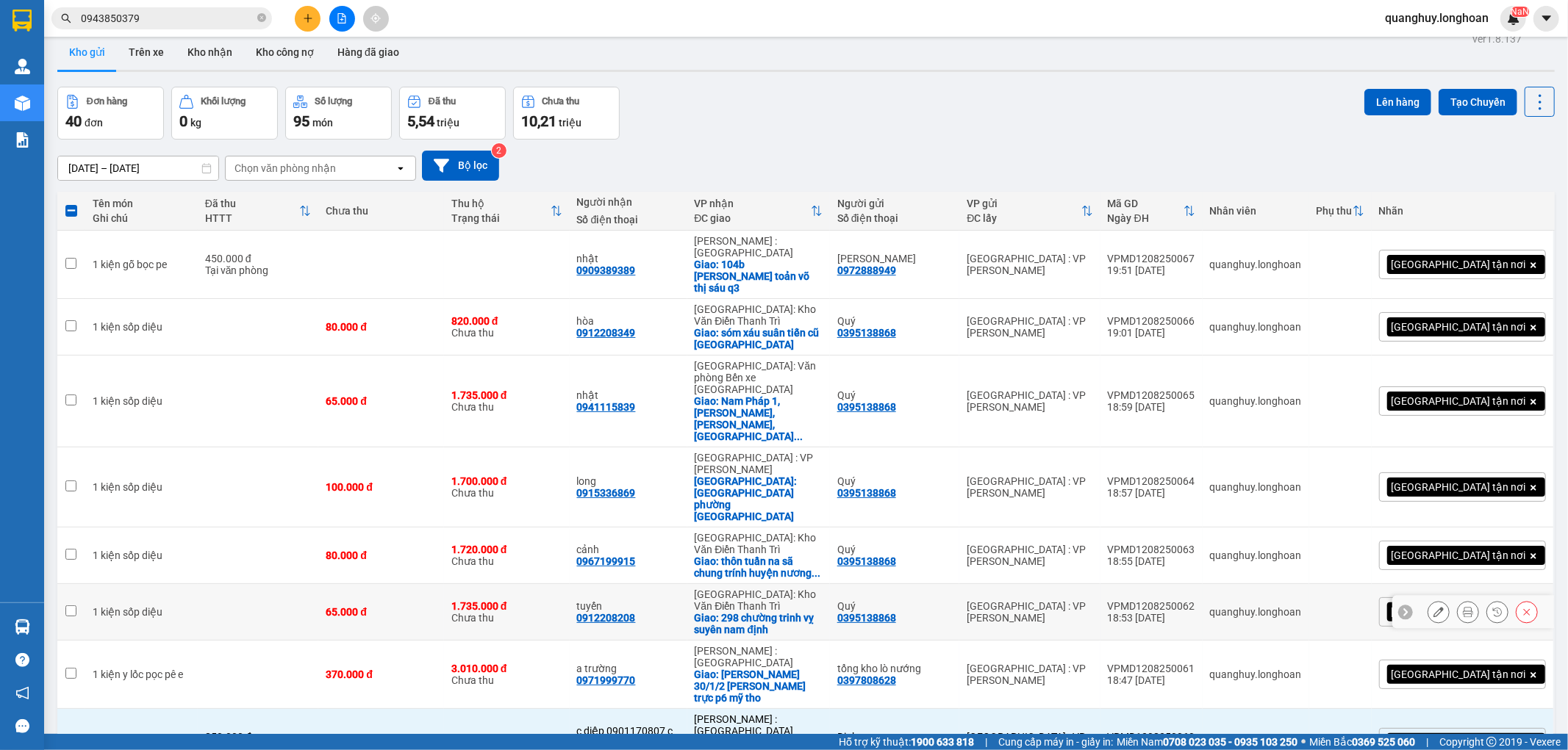
click at [392, 584] on td "65.000 đ" at bounding box center [381, 613] width 125 height 57
checkbox input "true"
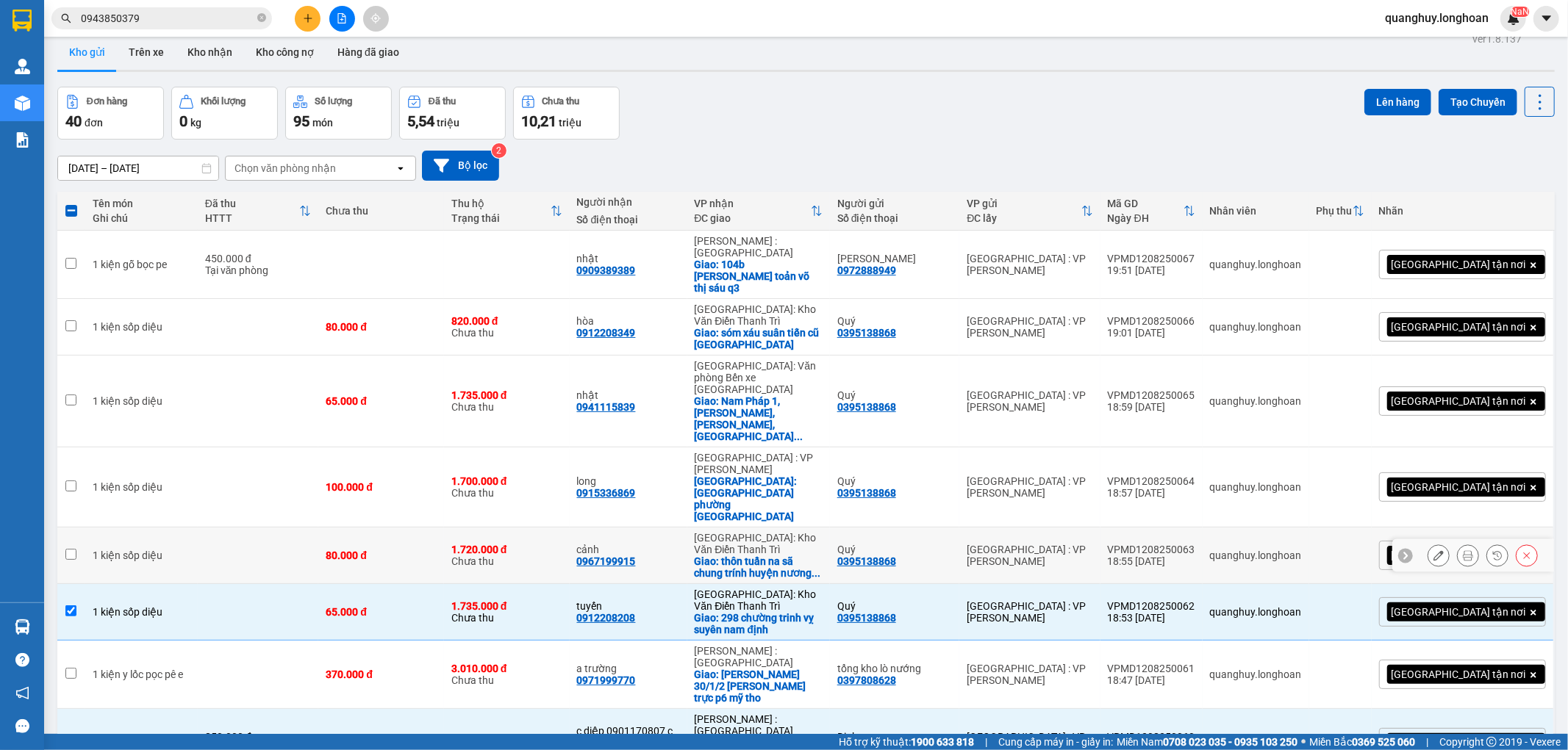
click at [373, 550] on div "80.000 đ" at bounding box center [381, 555] width 111 height 12
checkbox input "true"
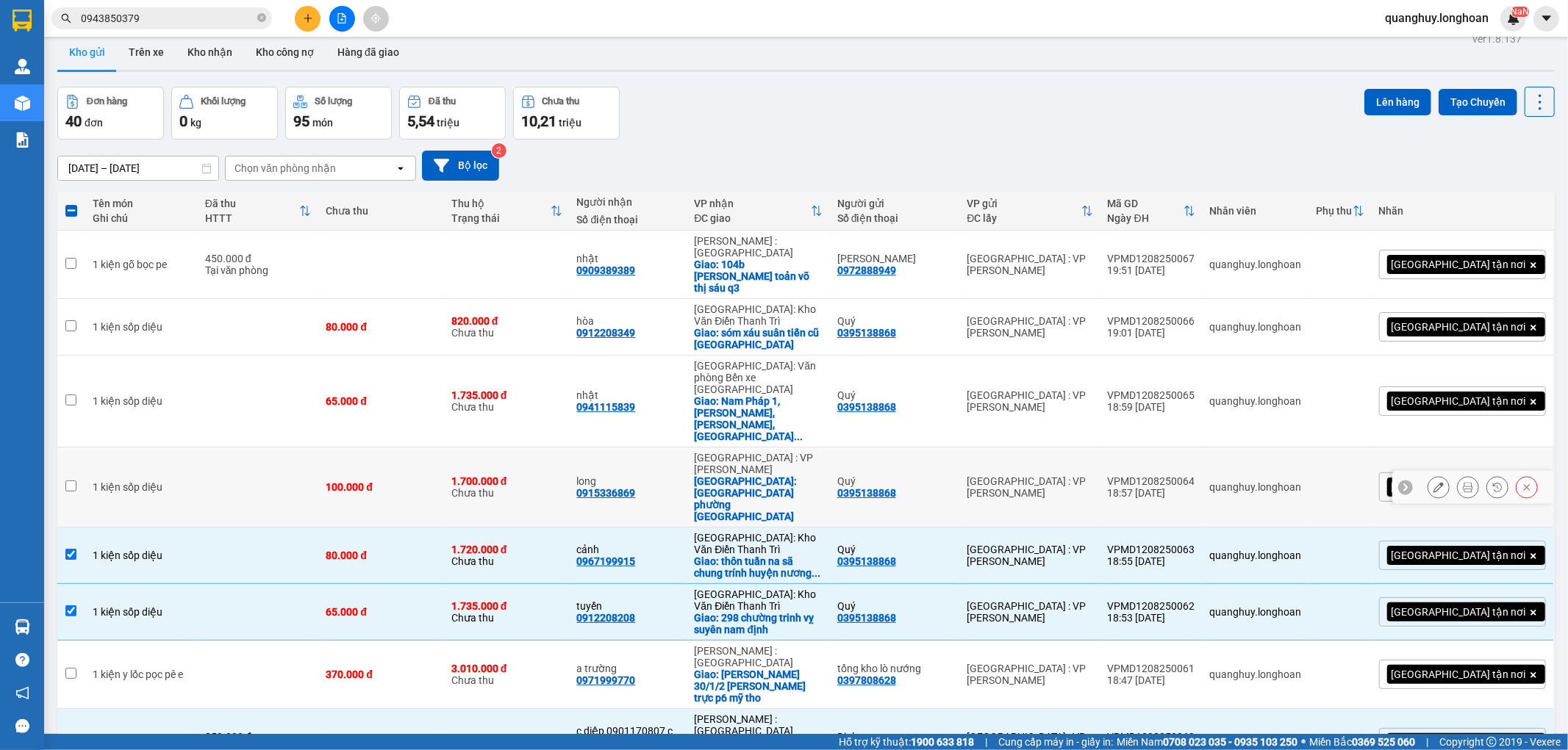
click at [428, 481] on div "100.000 đ" at bounding box center [381, 487] width 111 height 12
checkbox input "true"
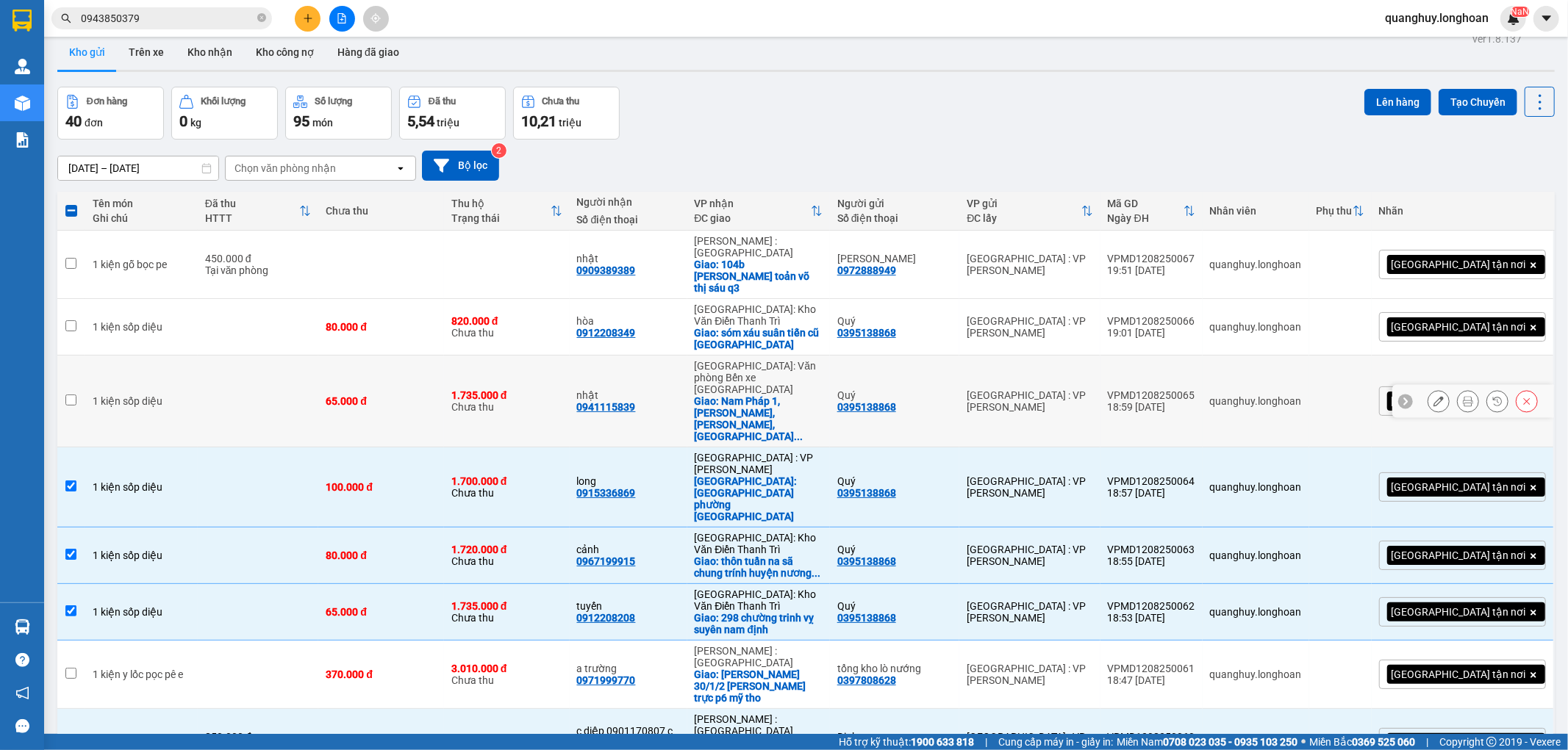
click at [422, 356] on td "65.000 đ" at bounding box center [381, 402] width 125 height 91
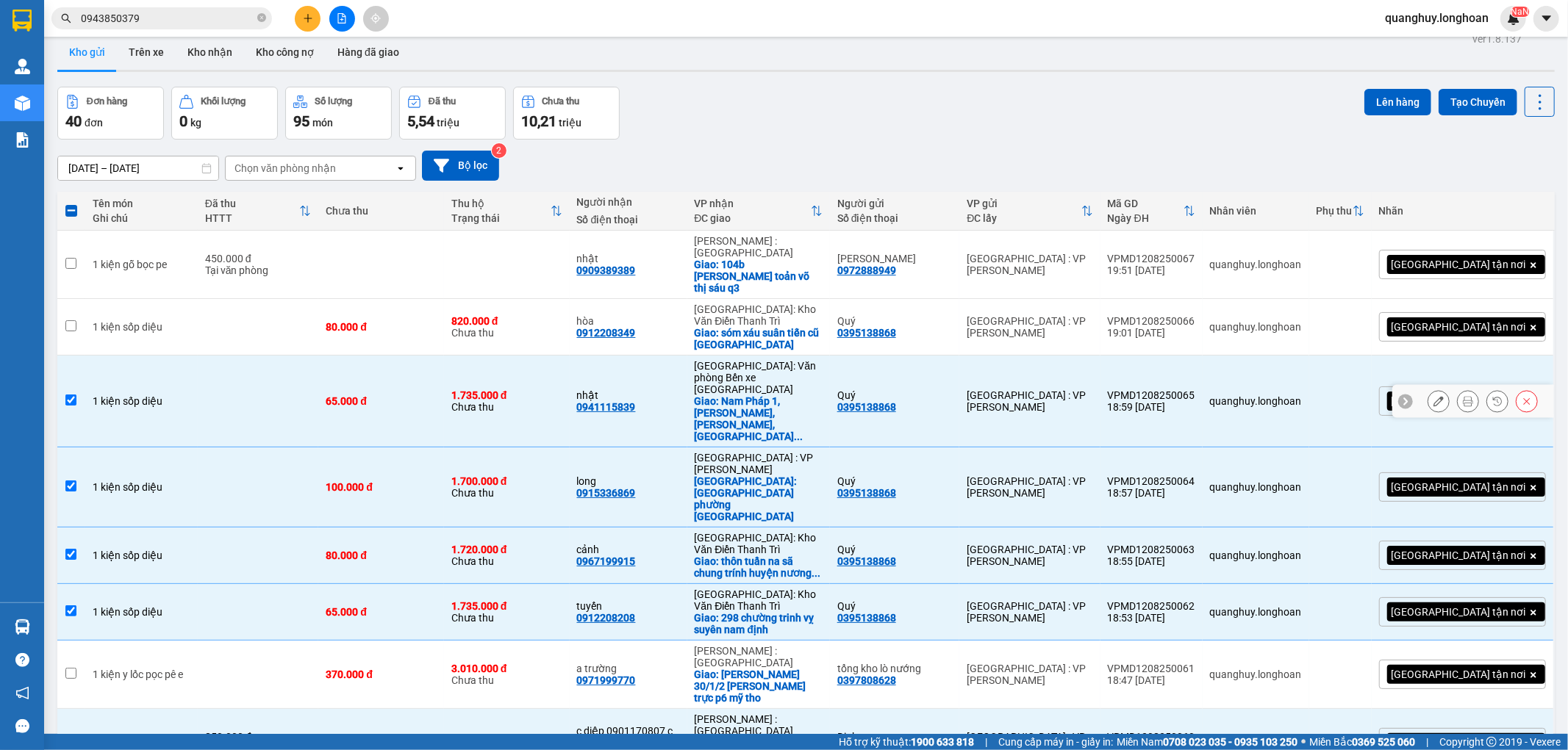
checkbox input "true"
click at [424, 312] on td "80.000 đ" at bounding box center [381, 327] width 125 height 57
checkbox input "true"
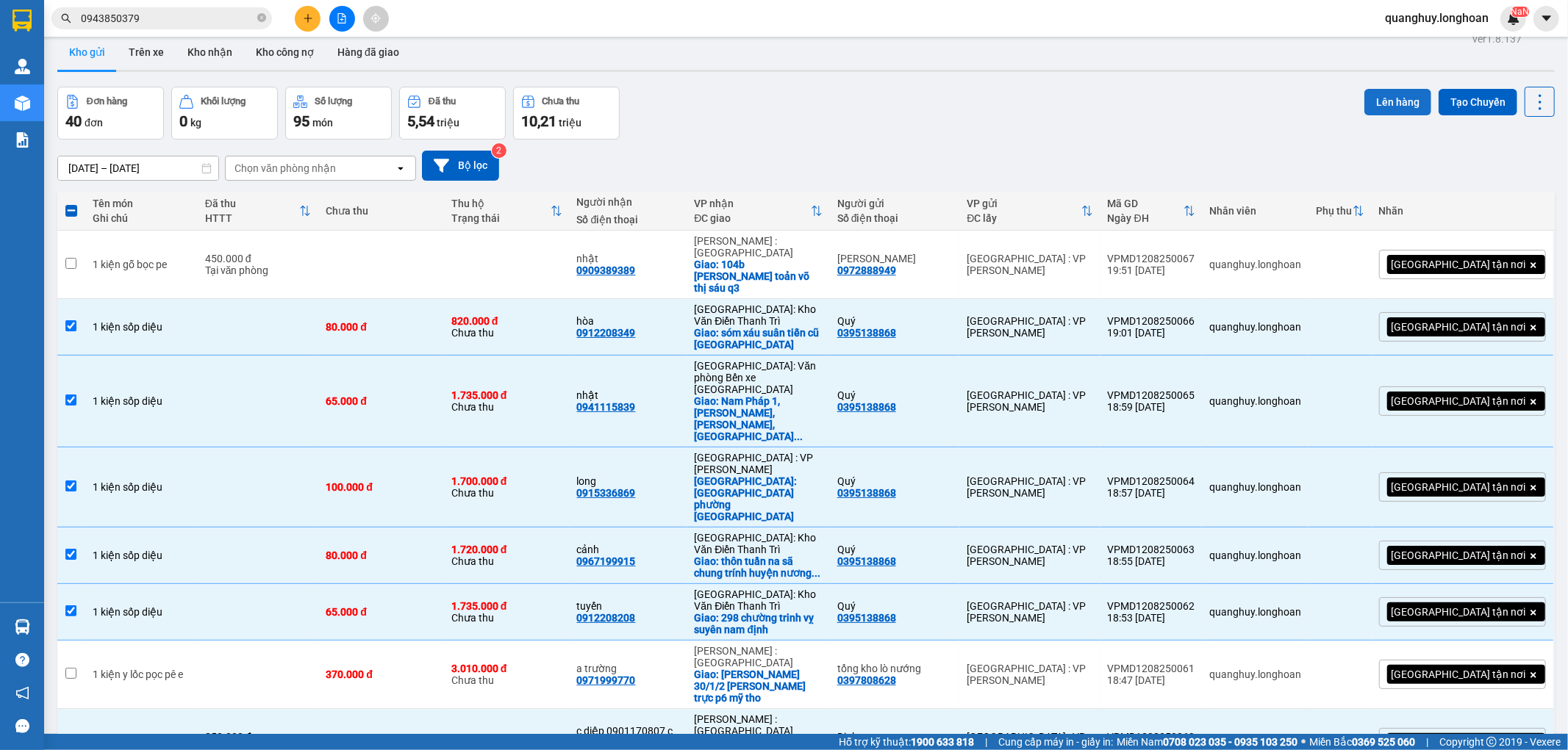
click at [1375, 104] on button "Lên hàng" at bounding box center [1397, 102] width 67 height 27
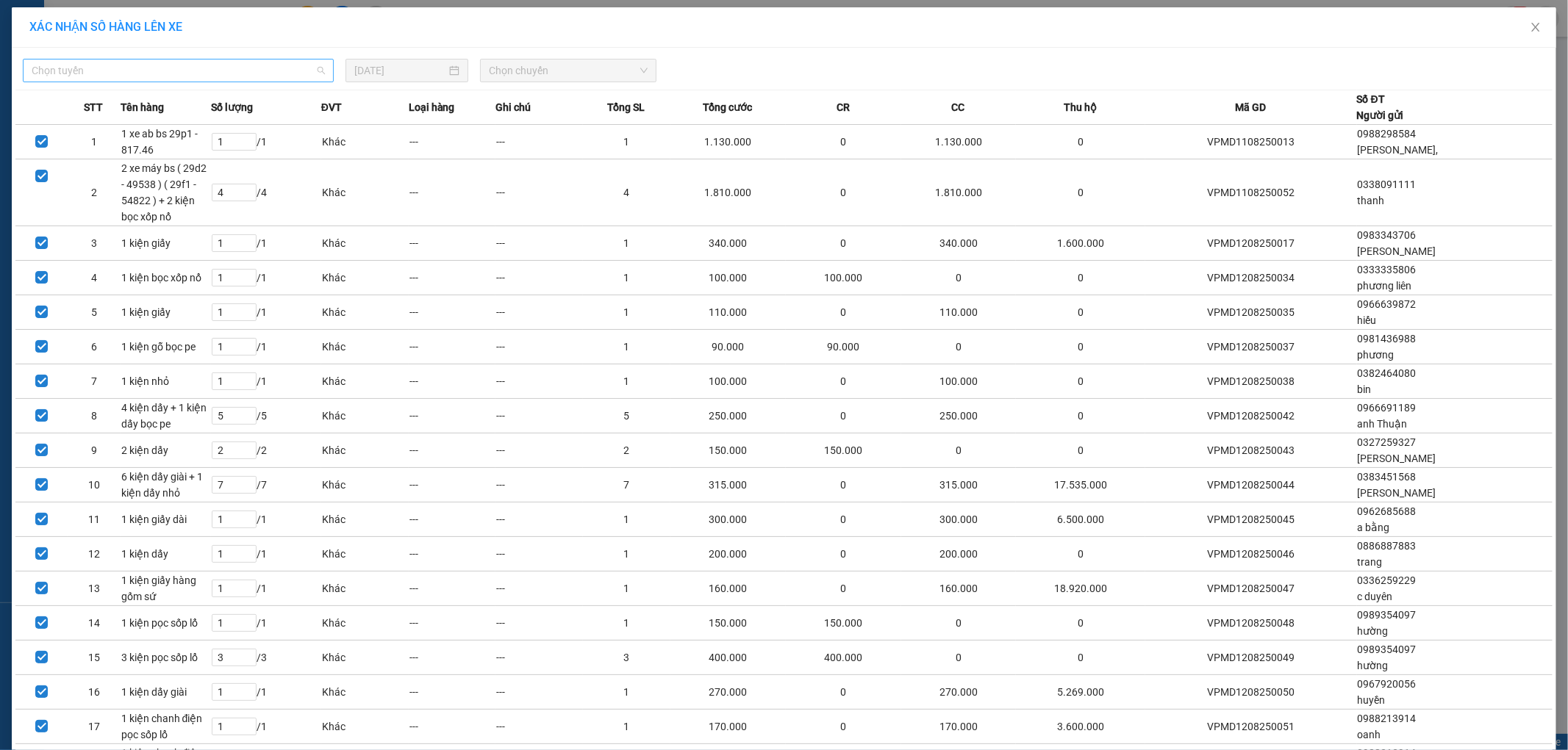
click at [252, 59] on span "Chọn tuyến" at bounding box center [178, 70] width 294 height 22
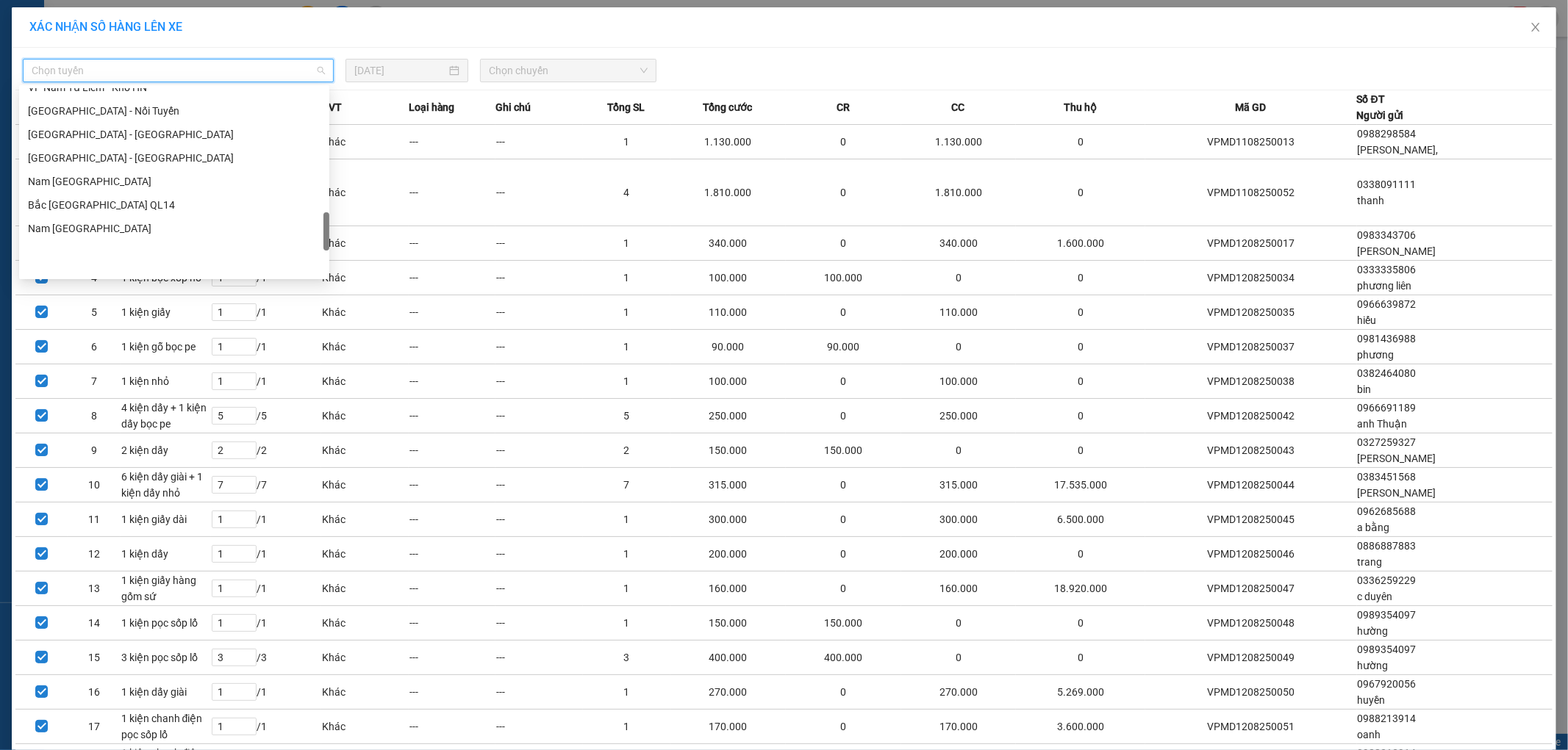
scroll to position [801, 0]
click at [133, 170] on div "VP Nam Từ Liêm - Kho HN" at bounding box center [175, 169] width 293 height 16
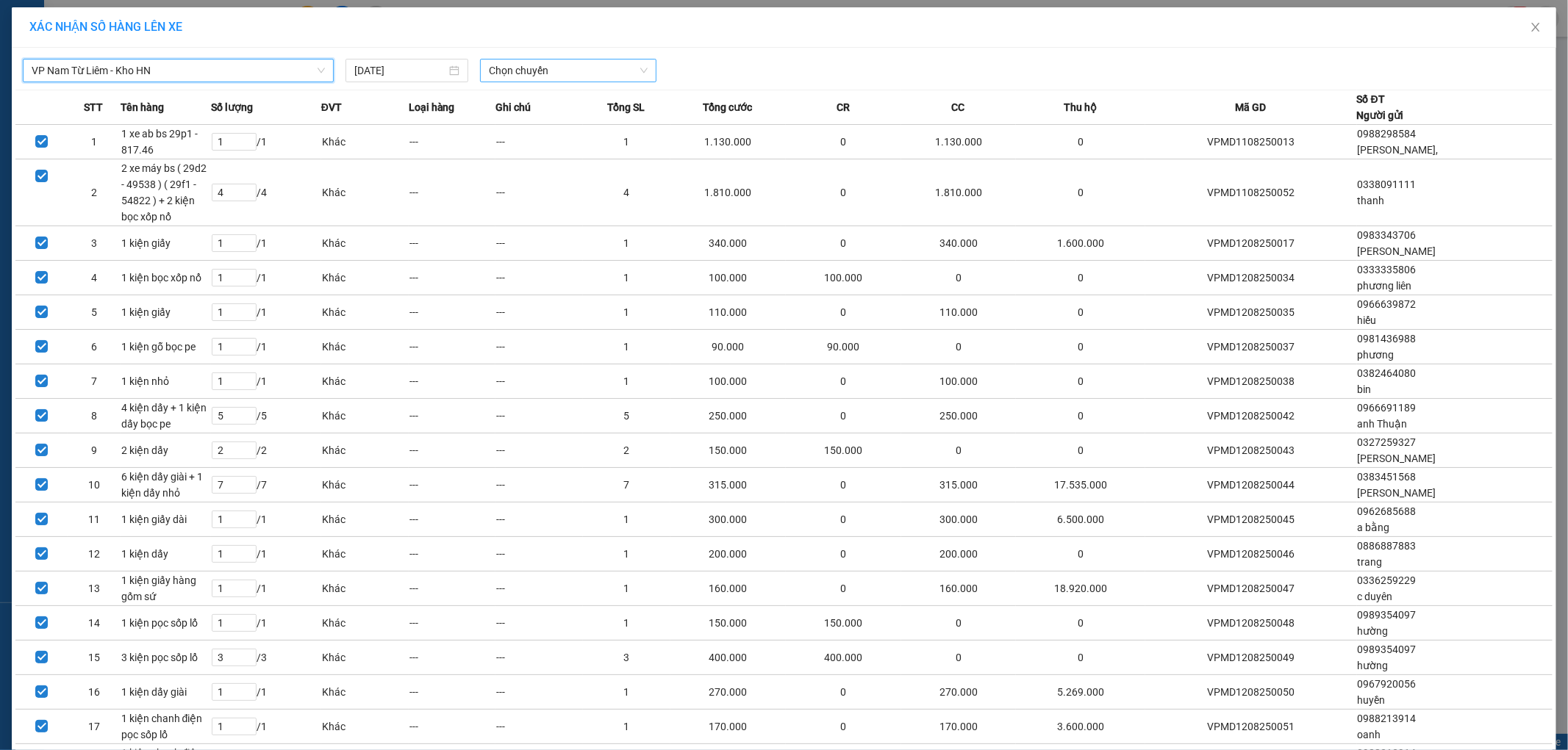
click at [562, 78] on span "Chọn chuyến" at bounding box center [568, 70] width 159 height 22
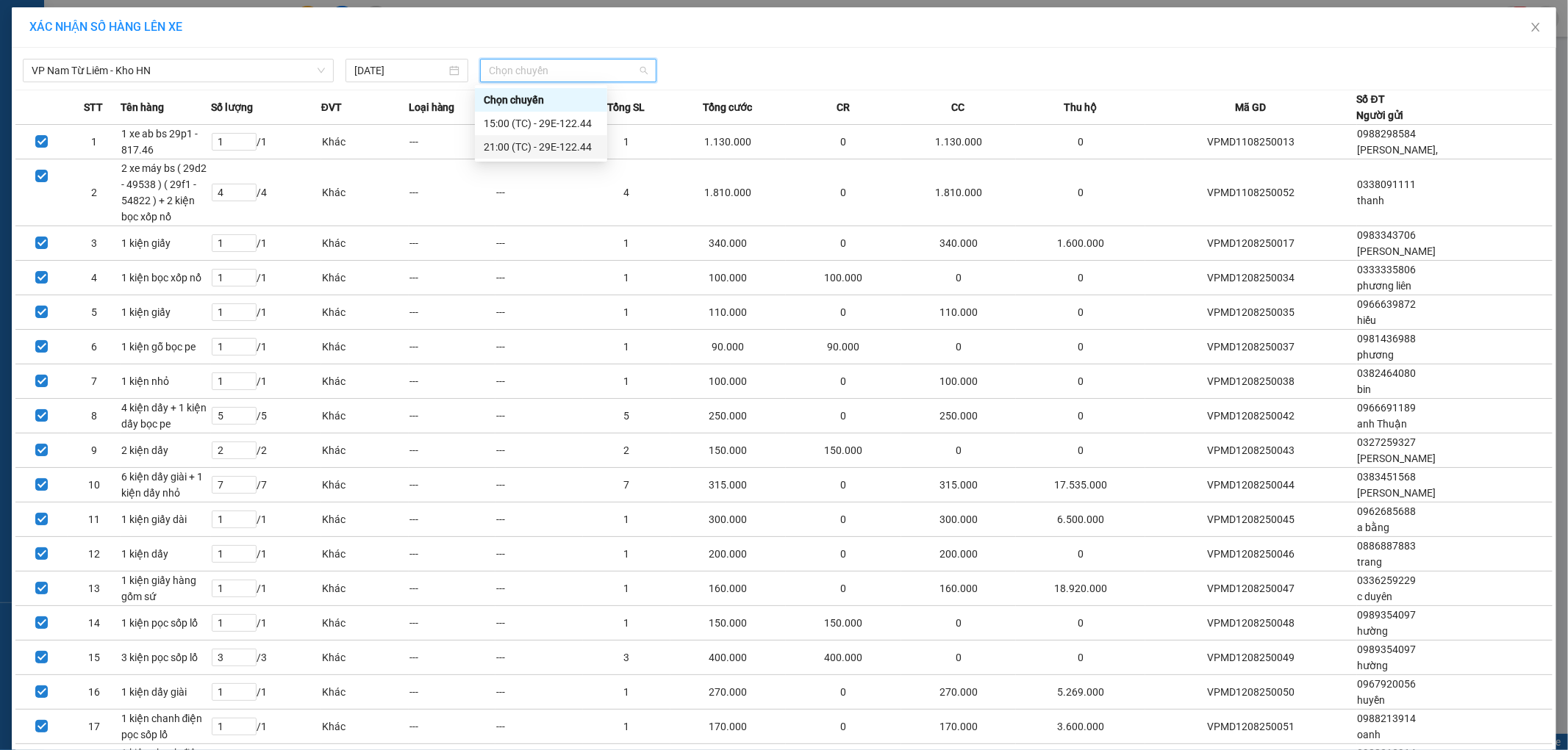
click at [564, 155] on div "21:00 (TC) - 29E-122.44" at bounding box center [541, 147] width 114 height 16
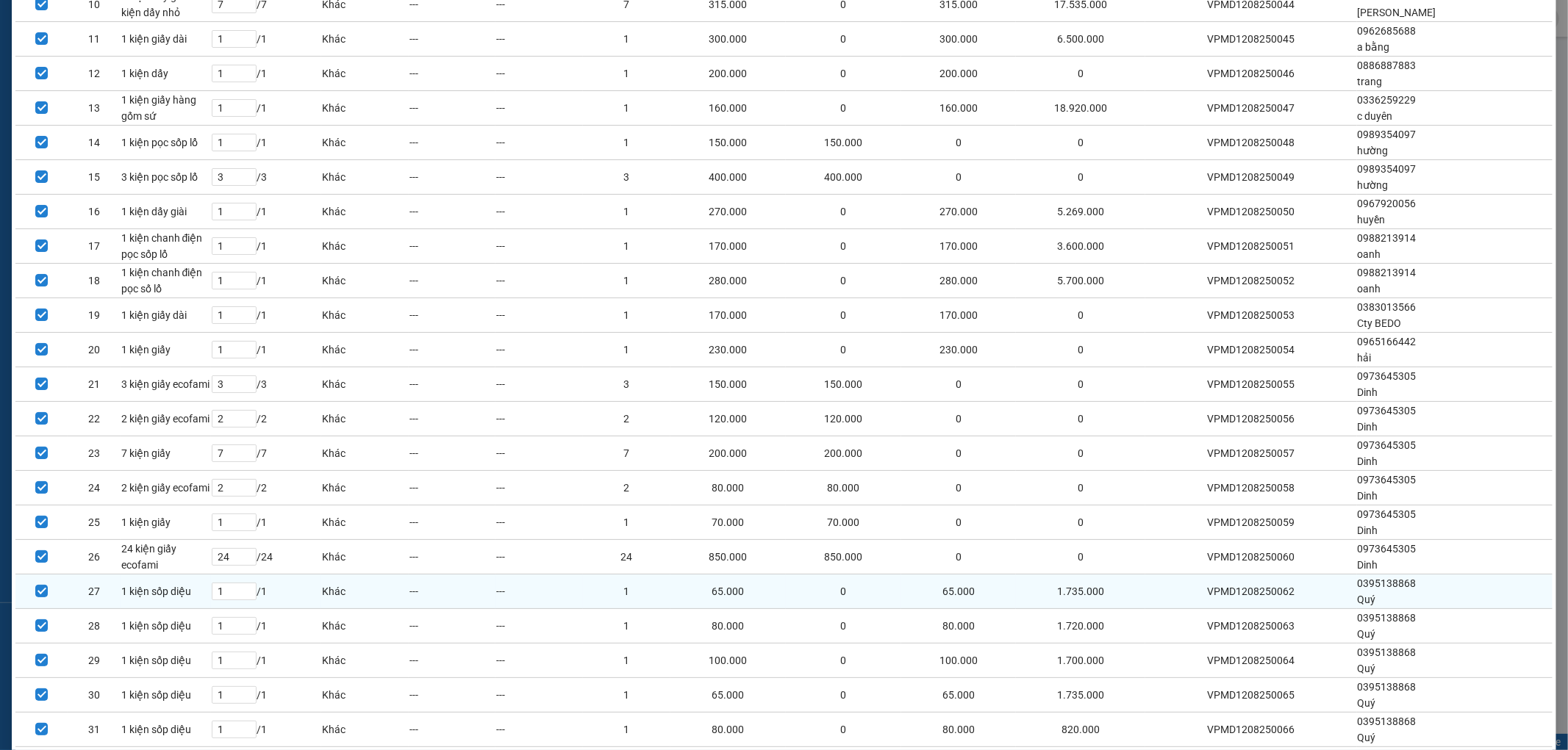
scroll to position [588, 0]
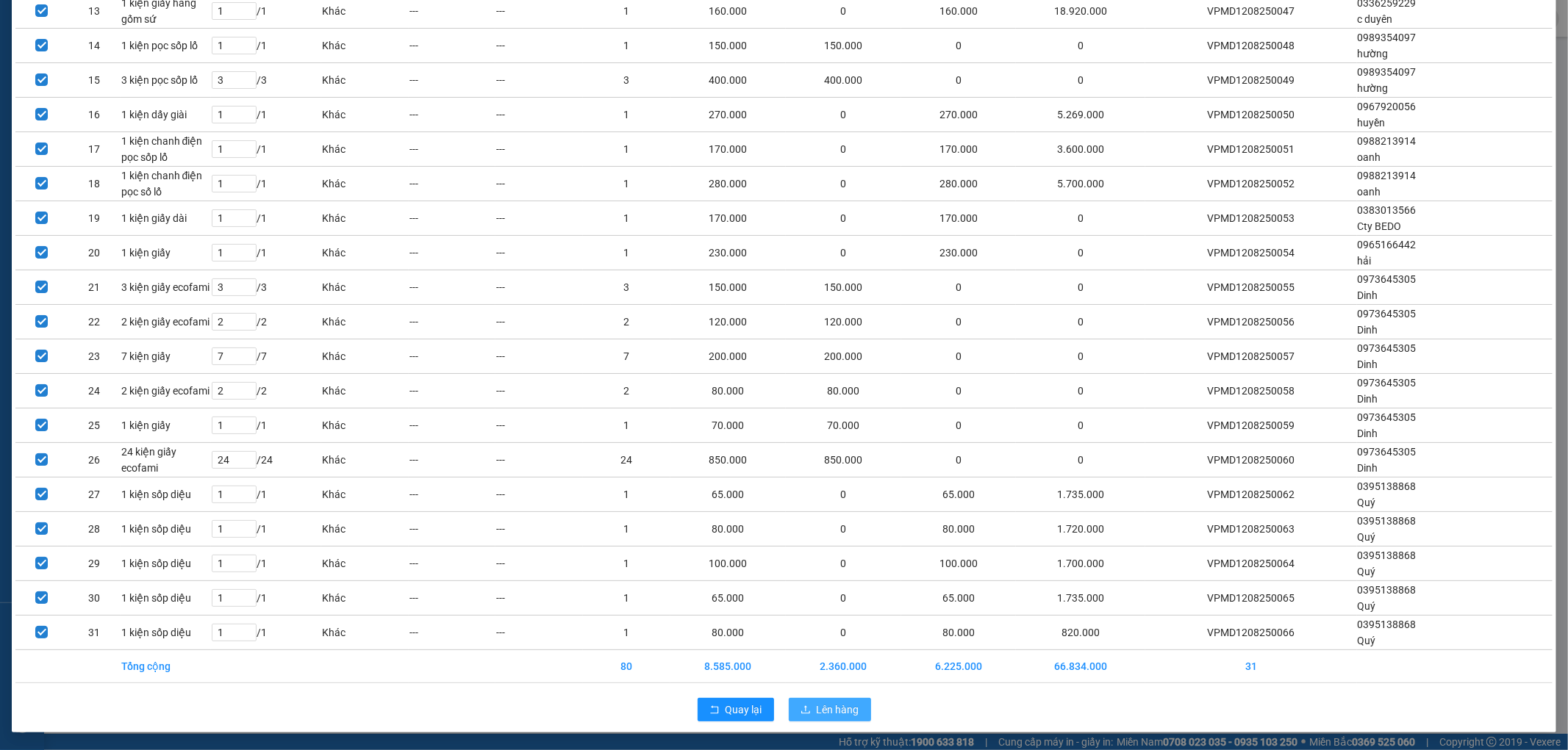
click at [802, 702] on button "Lên hàng" at bounding box center [830, 710] width 82 height 24
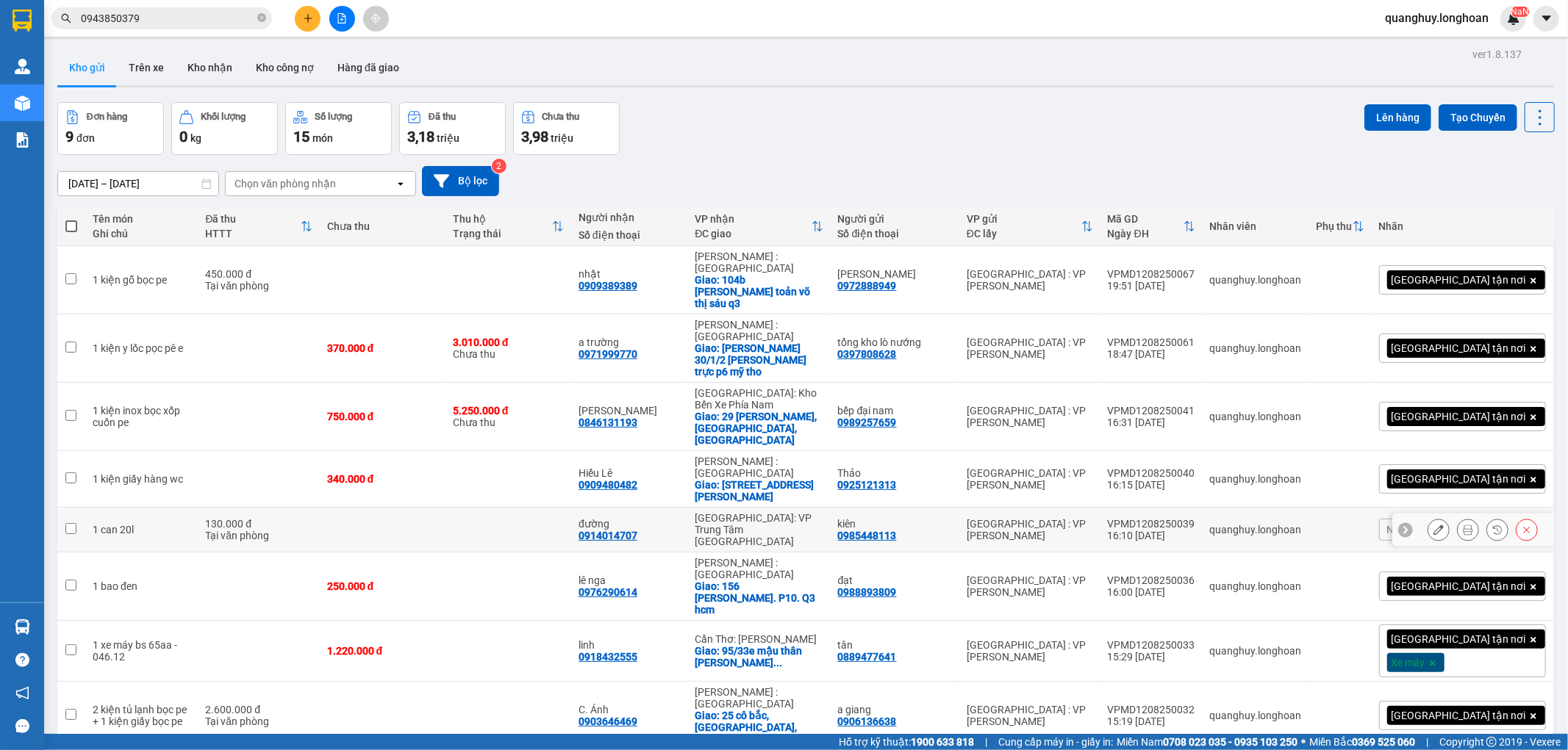
scroll to position [68, 0]
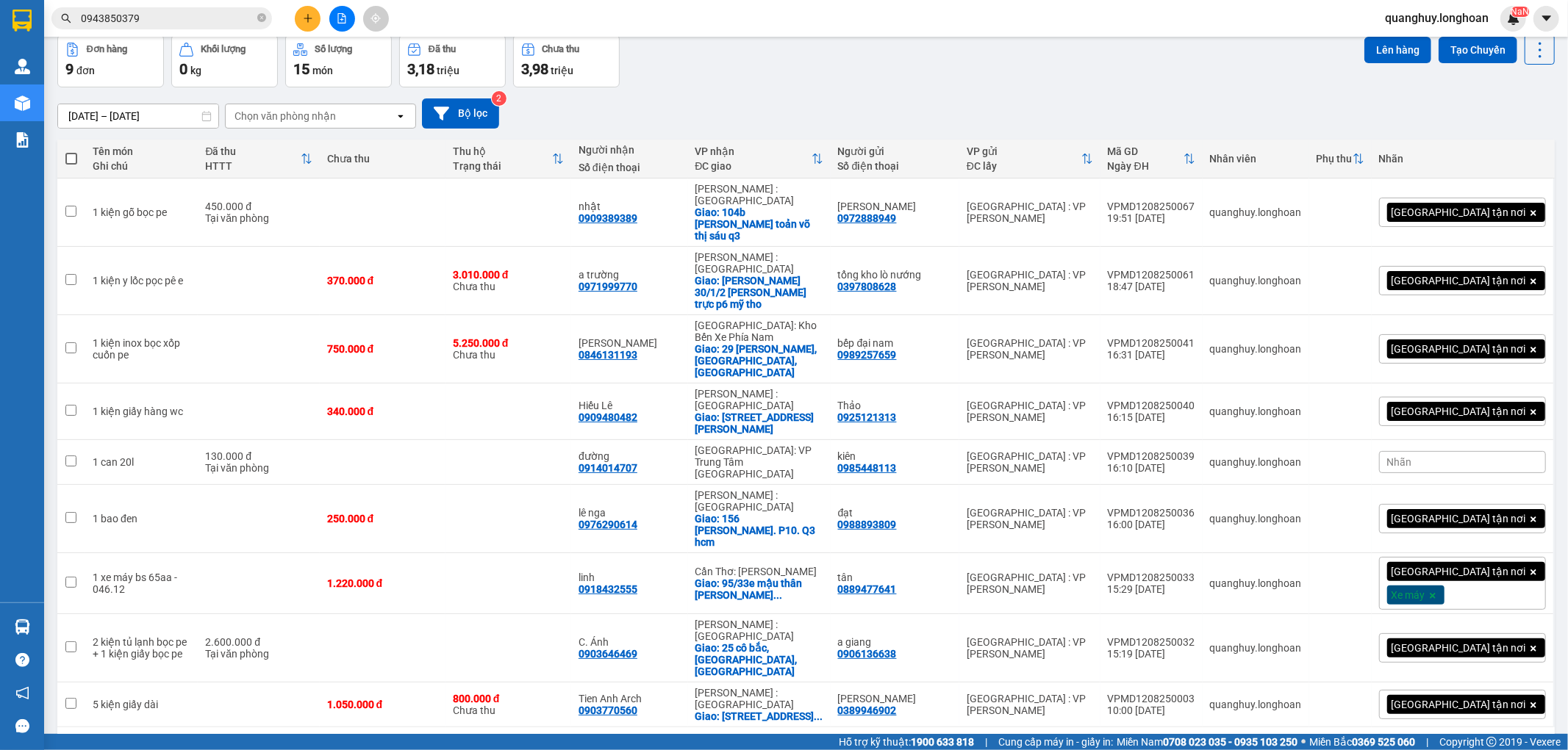
click at [1489, 744] on div "100 / trang" at bounding box center [1496, 751] width 51 height 15
click at [1488, 596] on span "100 / trang" at bounding box center [1487, 591] width 56 height 15
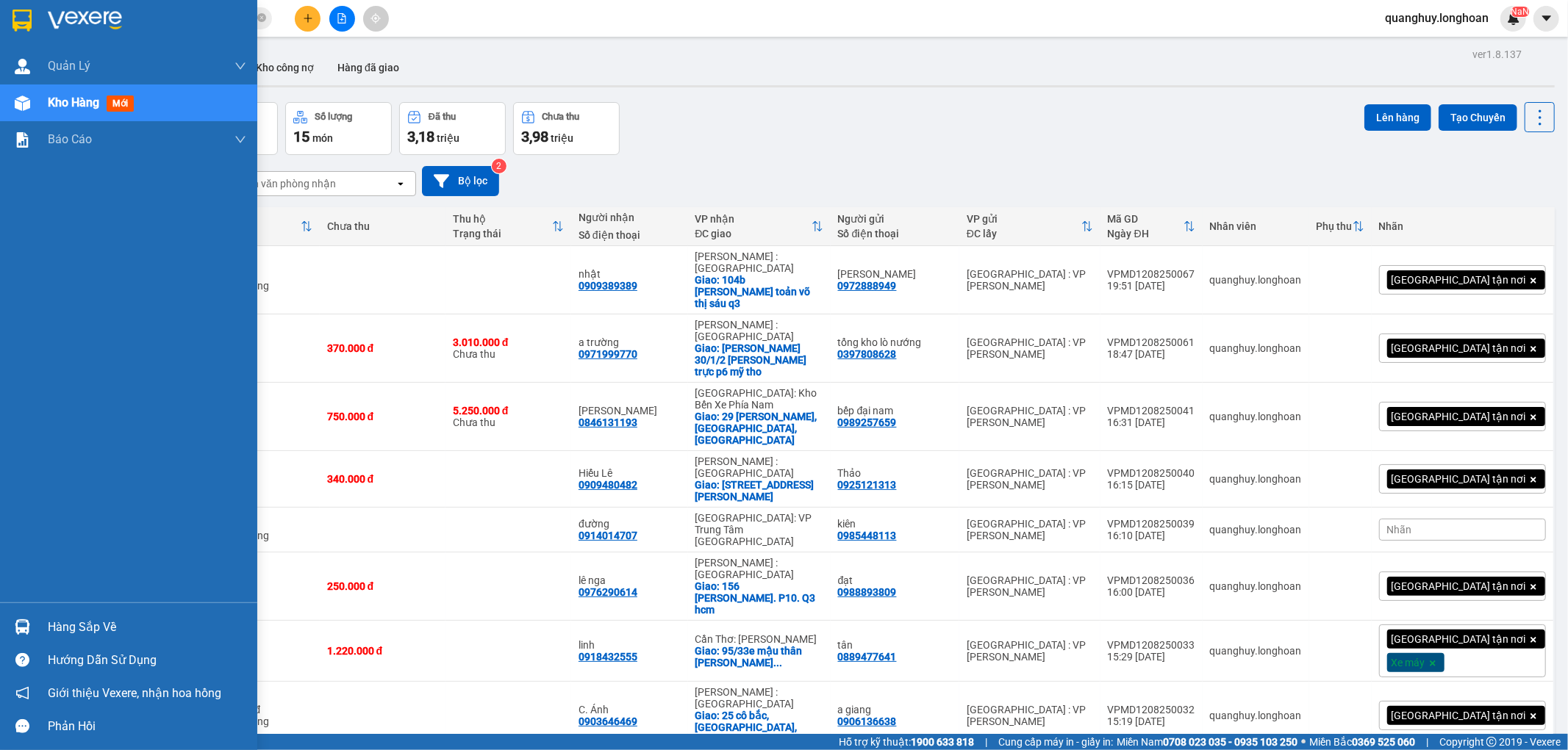
click at [20, 27] on img at bounding box center [22, 20] width 19 height 22
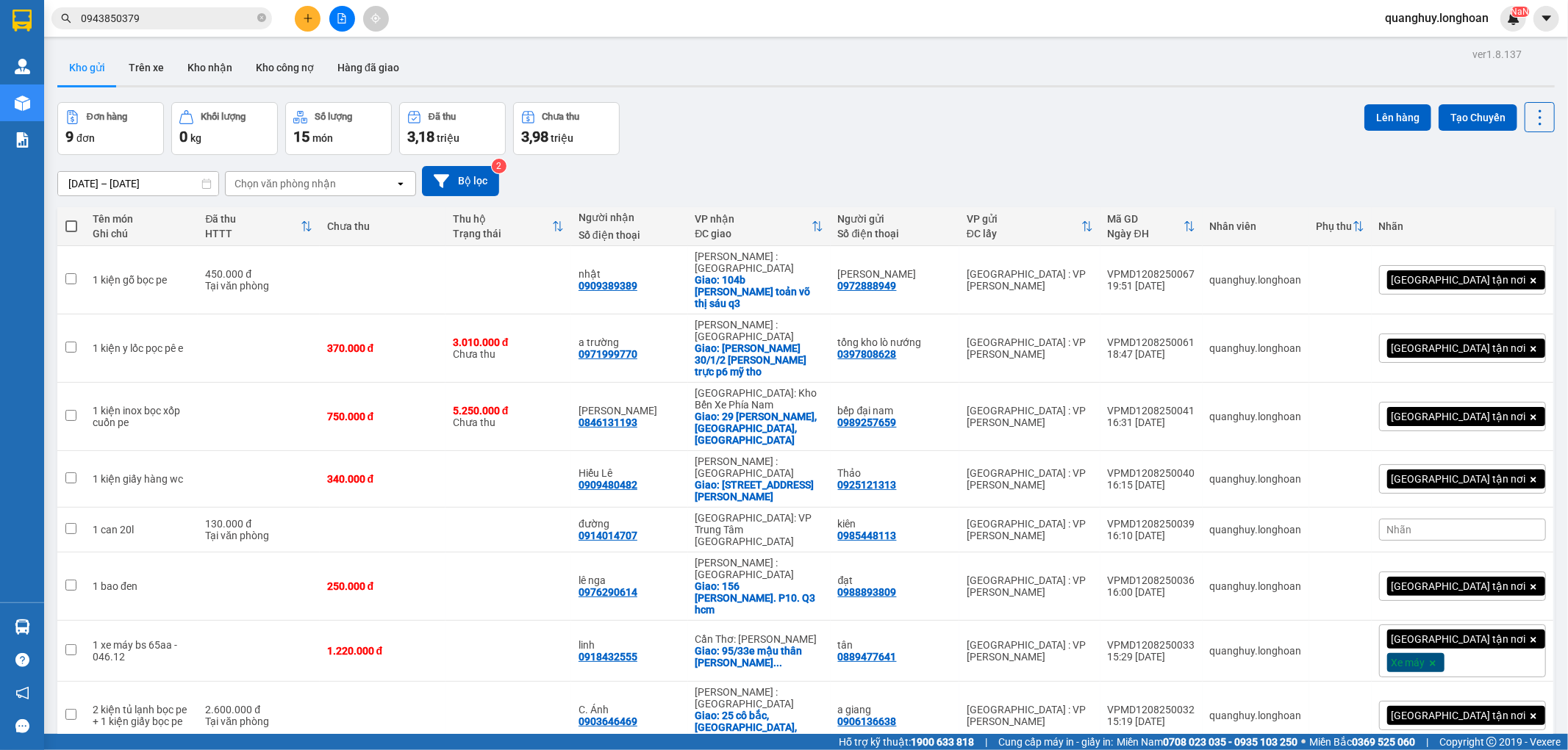
click at [1475, 670] on span "100 / trang" at bounding box center [1487, 670] width 56 height 15
click at [347, 18] on button at bounding box center [342, 18] width 26 height 26
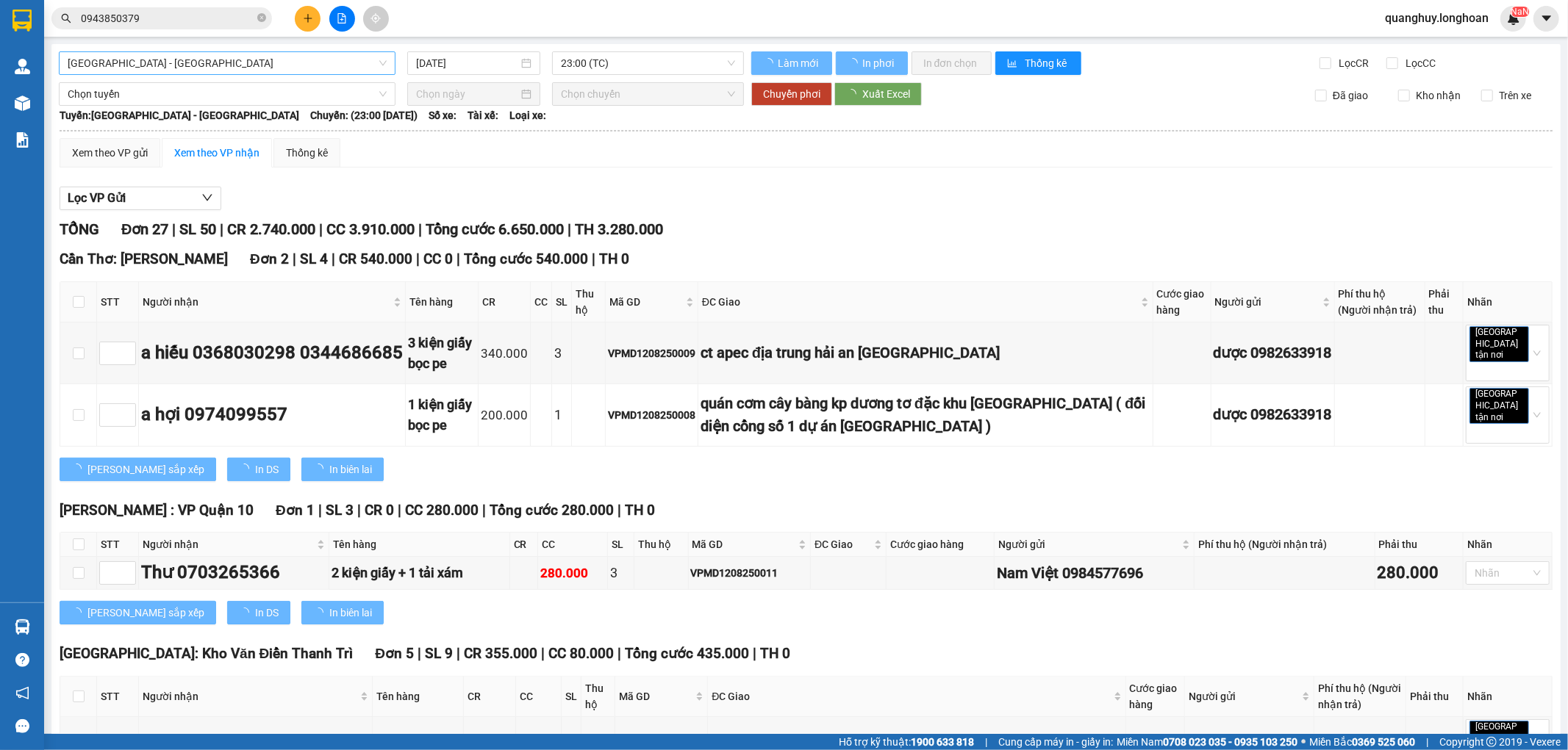
click at [291, 66] on span "[GEOGRAPHIC_DATA] - [GEOGRAPHIC_DATA]" at bounding box center [227, 63] width 319 height 22
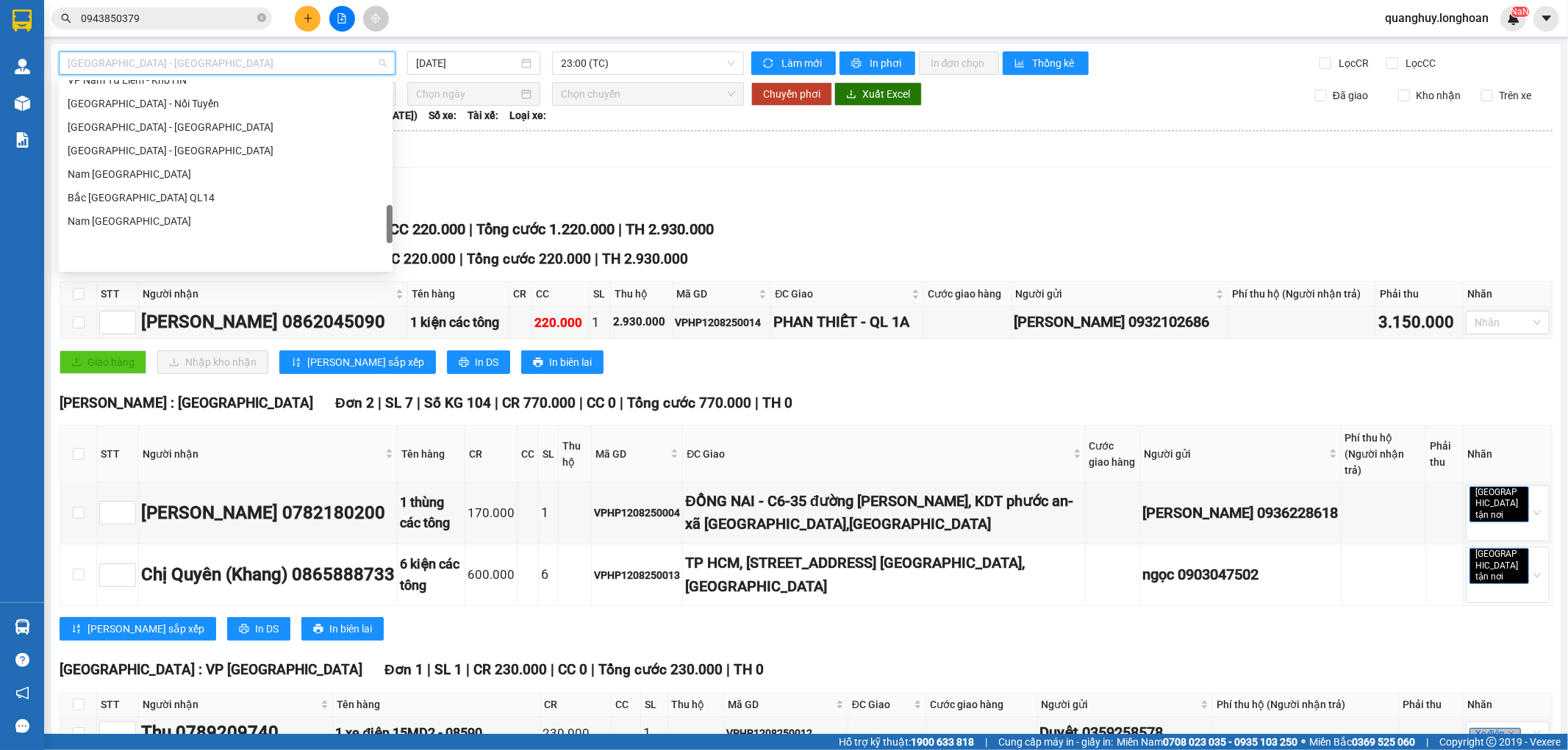
scroll to position [801, 0]
click at [133, 166] on div "VP Nam Từ Liêm - Kho HN" at bounding box center [225, 162] width 316 height 16
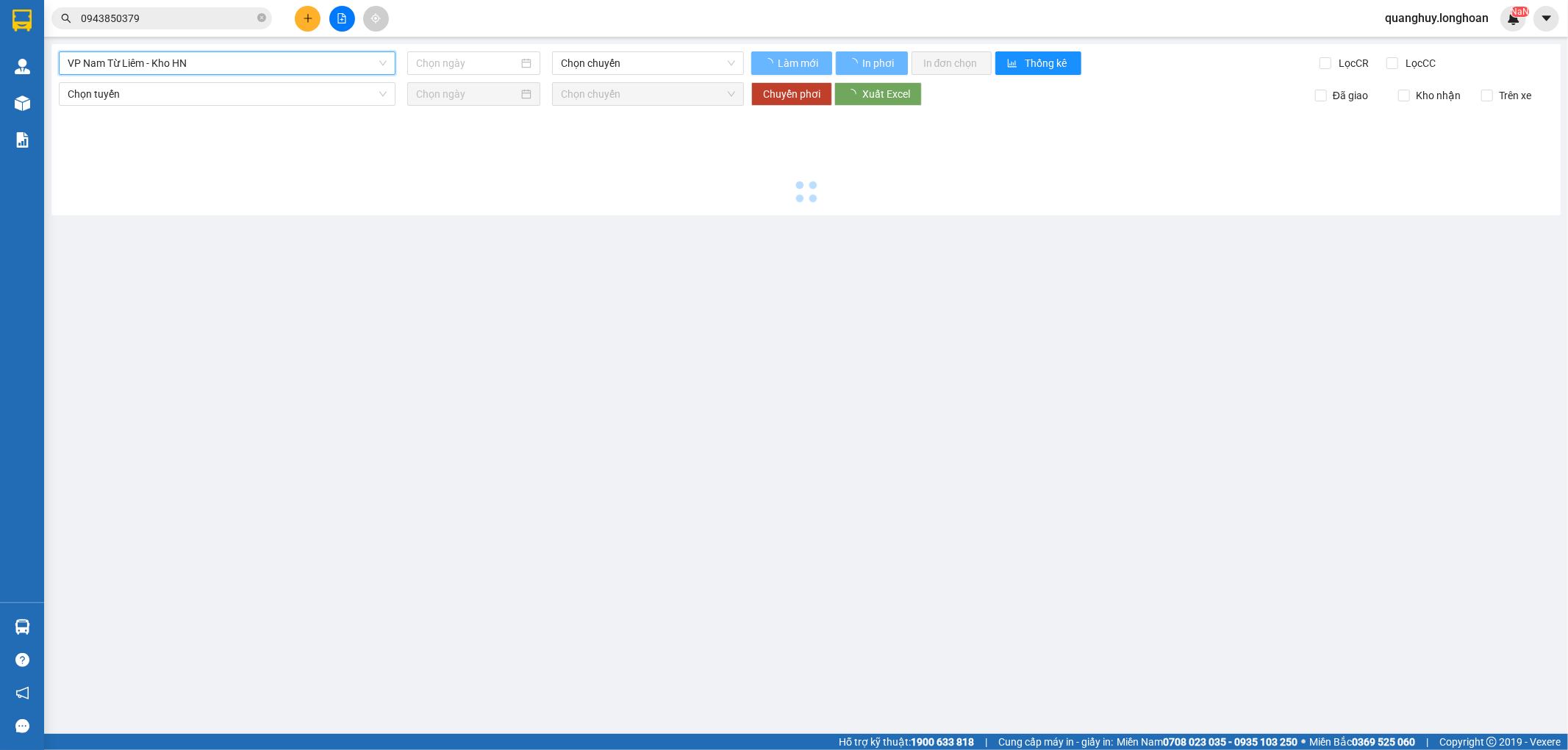
type input "[DATE]"
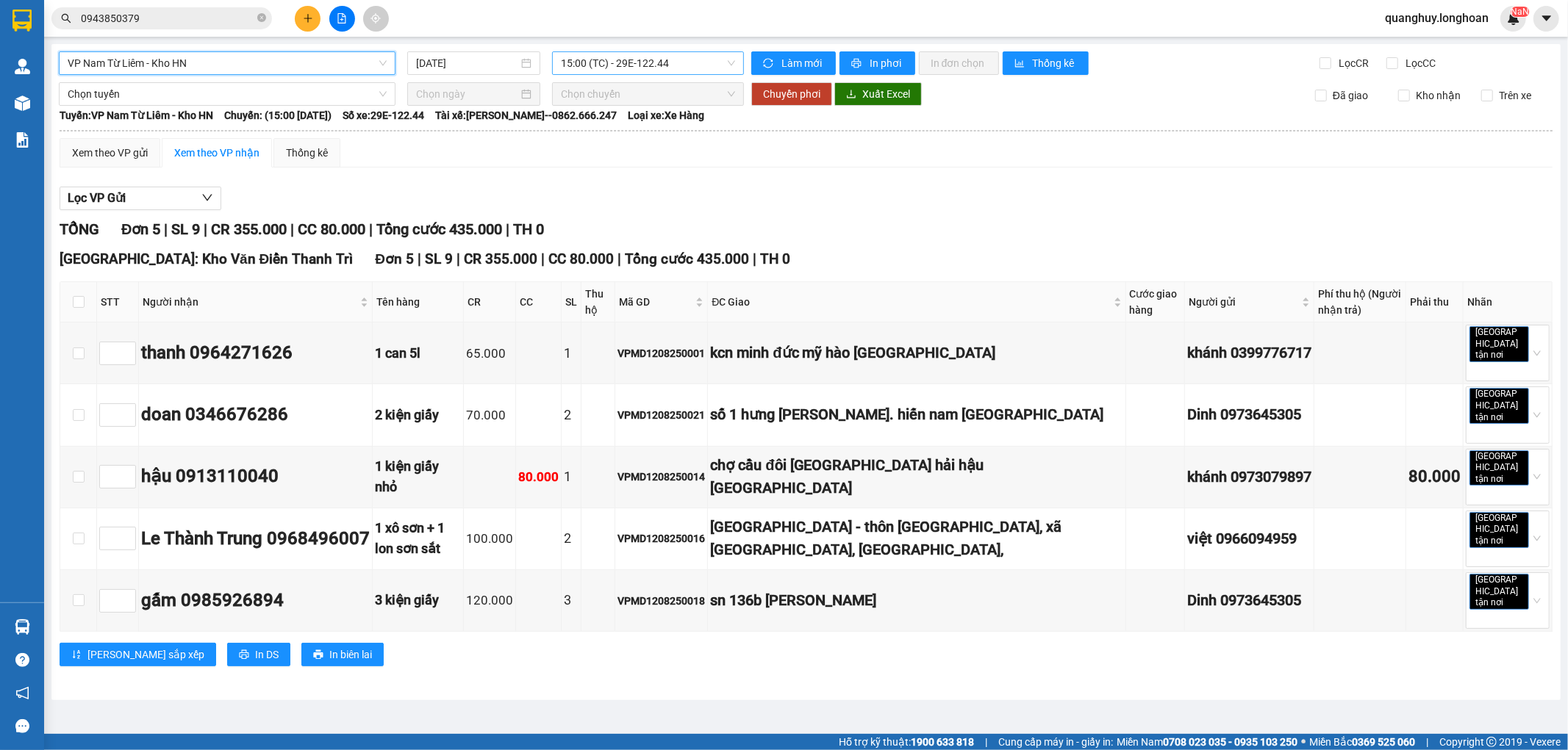
click at [652, 61] on span "15:00 (TC) - 29E-122.44" at bounding box center [648, 63] width 174 height 22
click at [603, 143] on div "21:00 (TC) - 29E-122.44" at bounding box center [618, 140] width 114 height 16
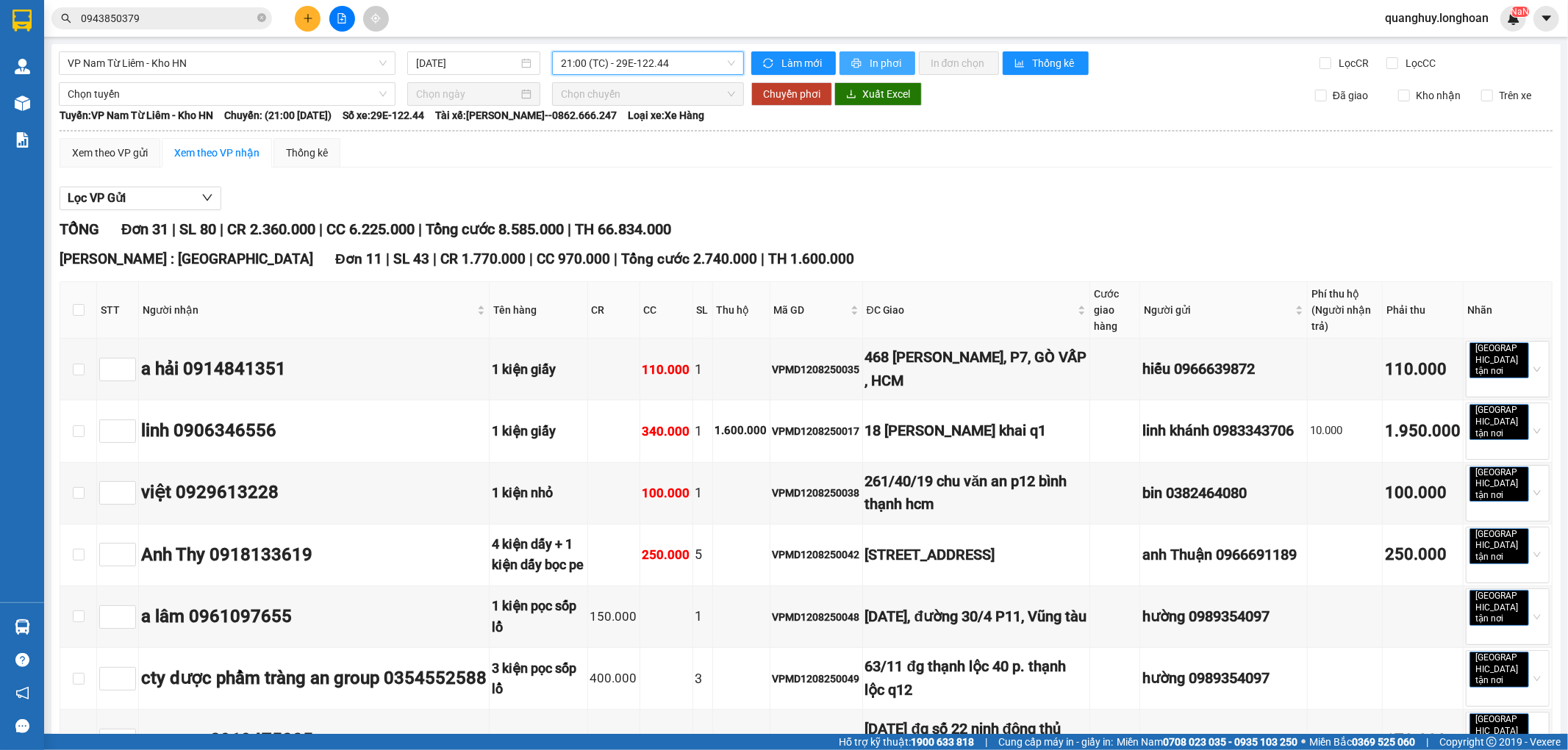
click at [887, 61] on span "In phơi" at bounding box center [886, 63] width 34 height 16
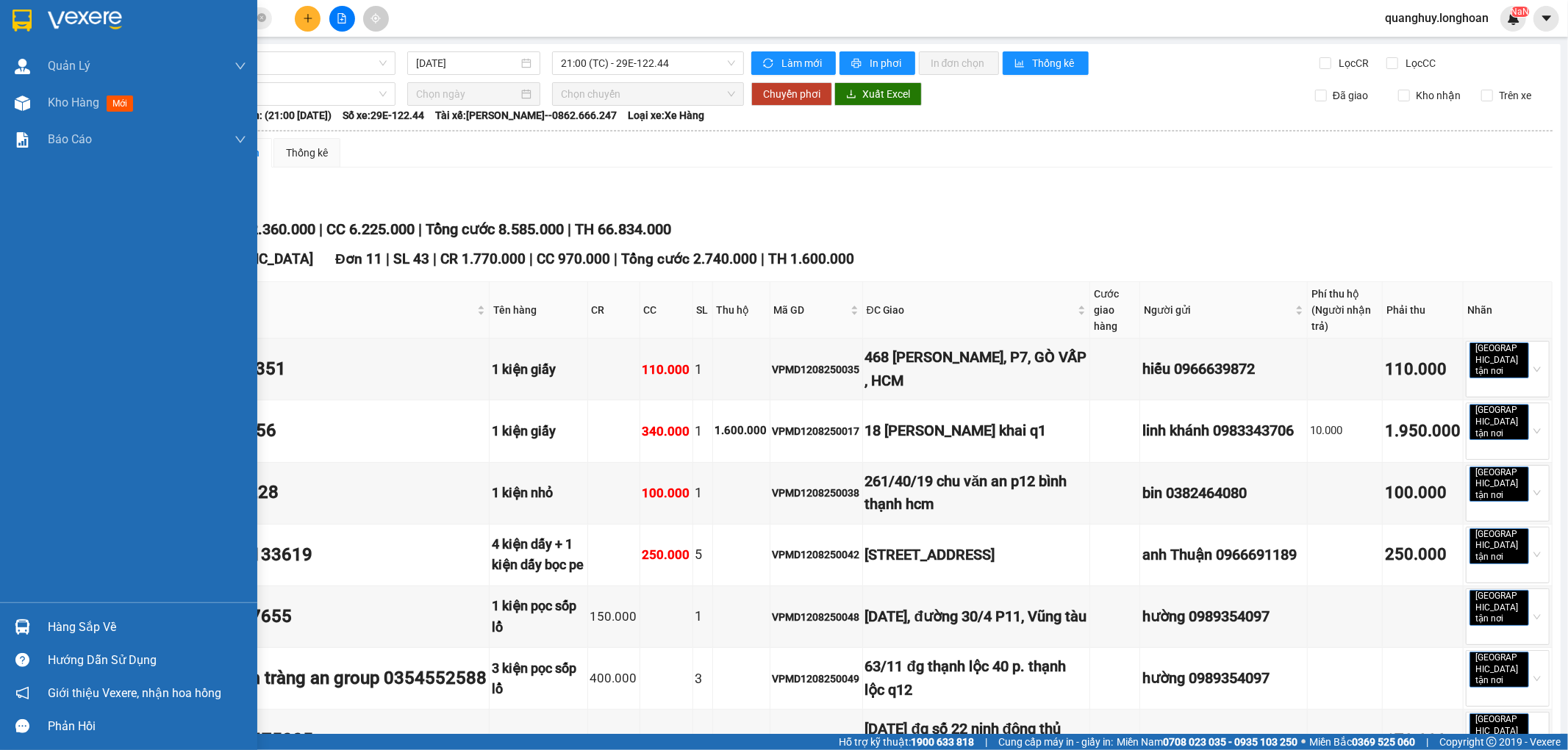
click at [4, 5] on div at bounding box center [128, 24] width 257 height 48
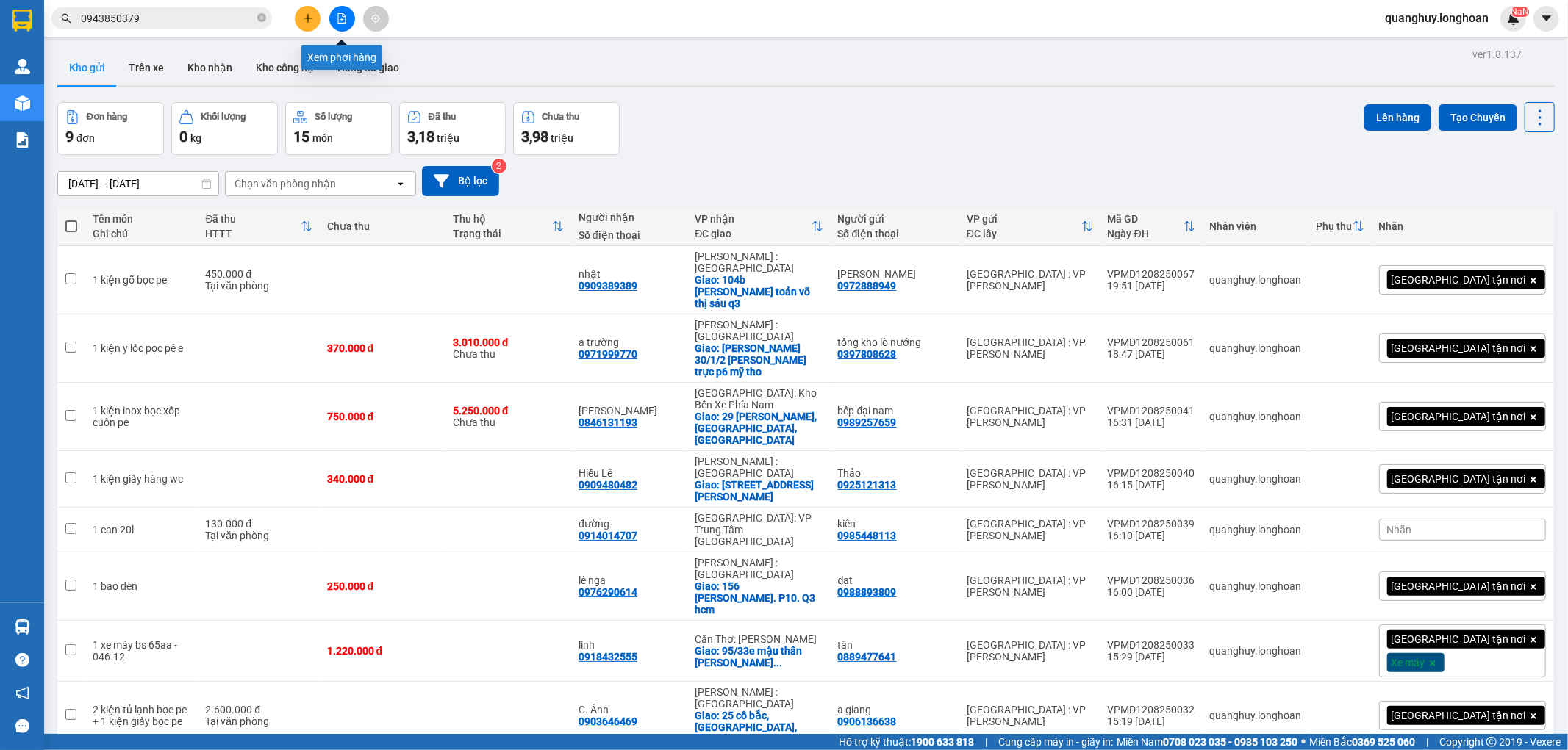
click at [341, 20] on icon "file-add" at bounding box center [341, 17] width 10 height 10
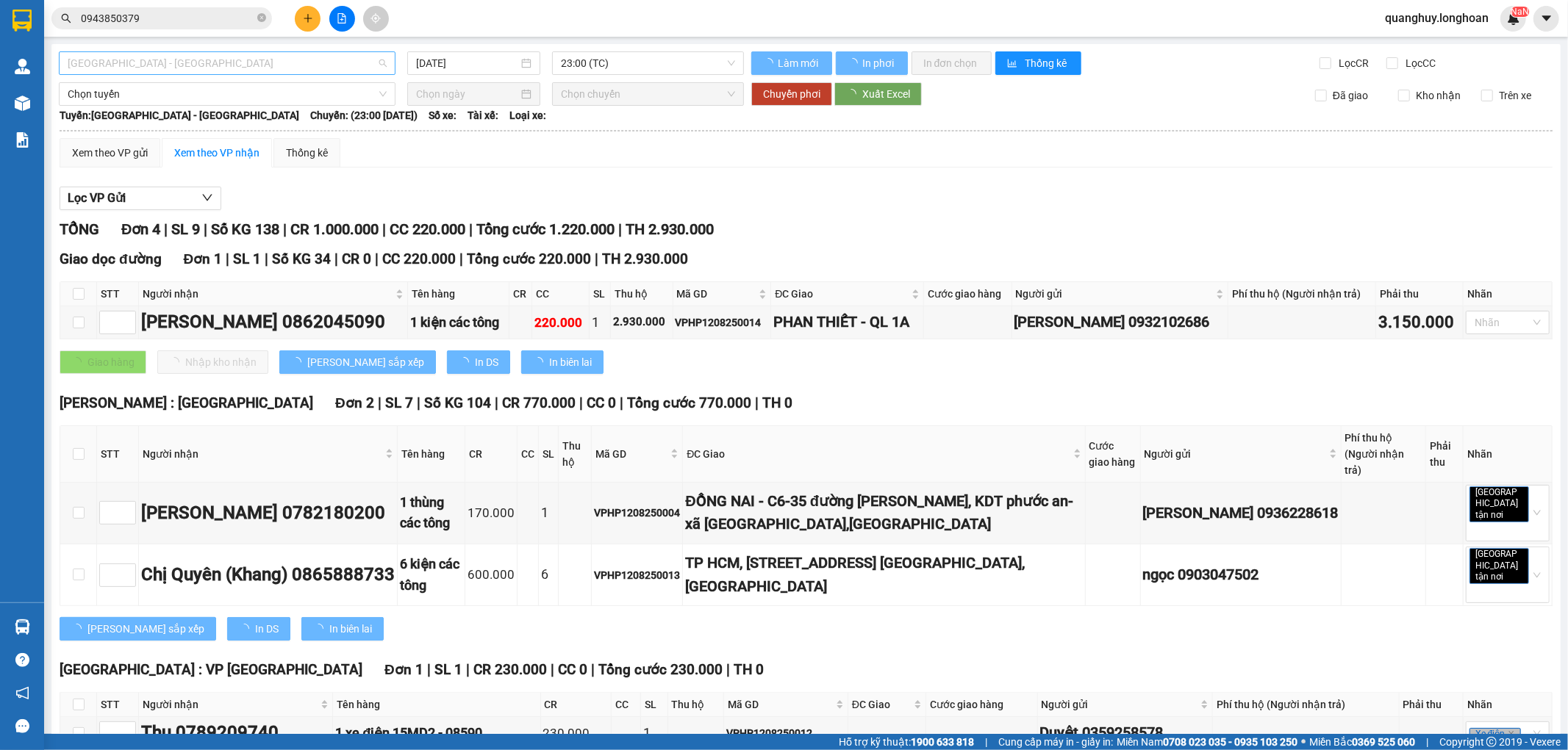
click at [318, 69] on span "[GEOGRAPHIC_DATA] - [GEOGRAPHIC_DATA]" at bounding box center [227, 63] width 319 height 22
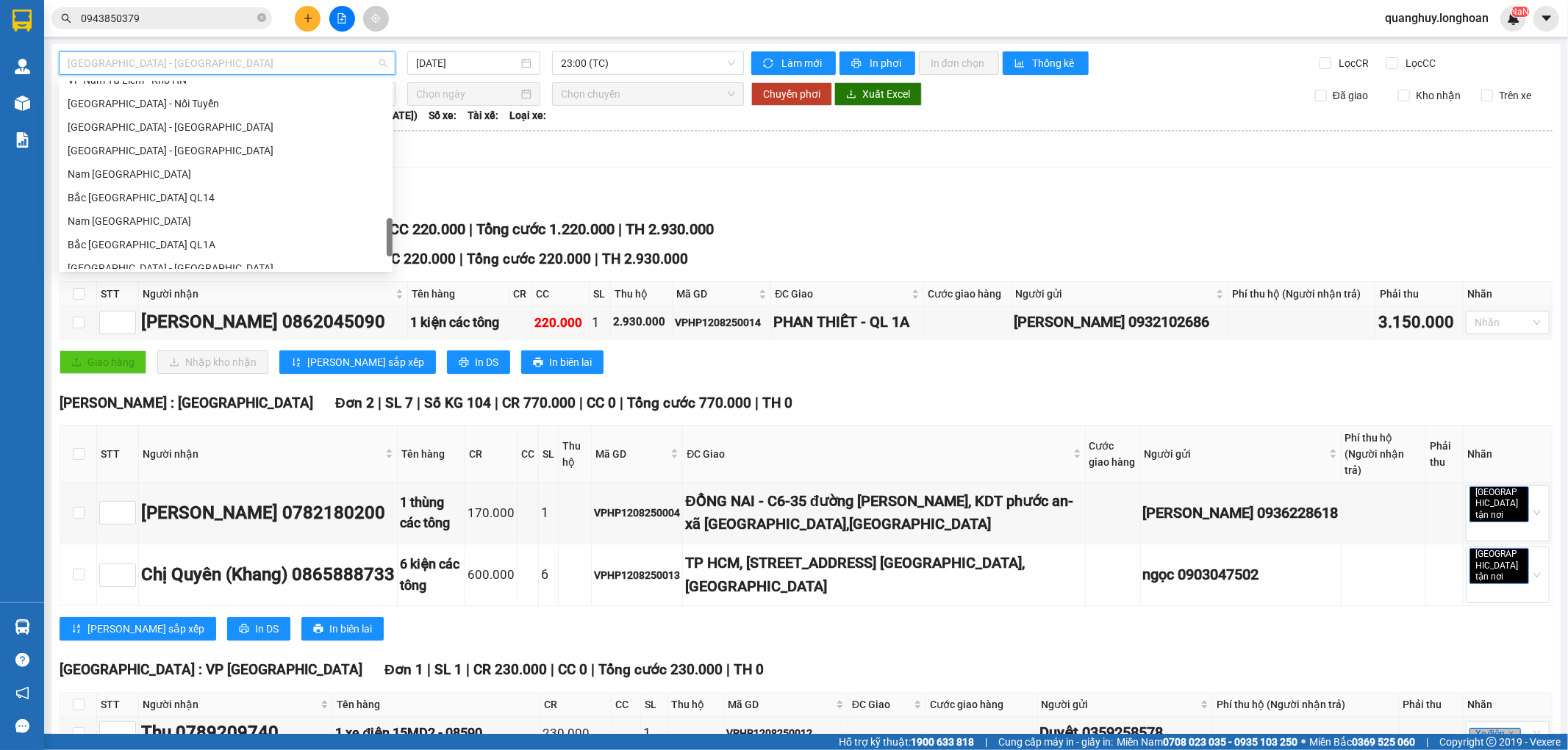
scroll to position [801, 0]
click at [150, 166] on div "VP Nam Từ Liêm - Kho HN" at bounding box center [225, 162] width 316 height 16
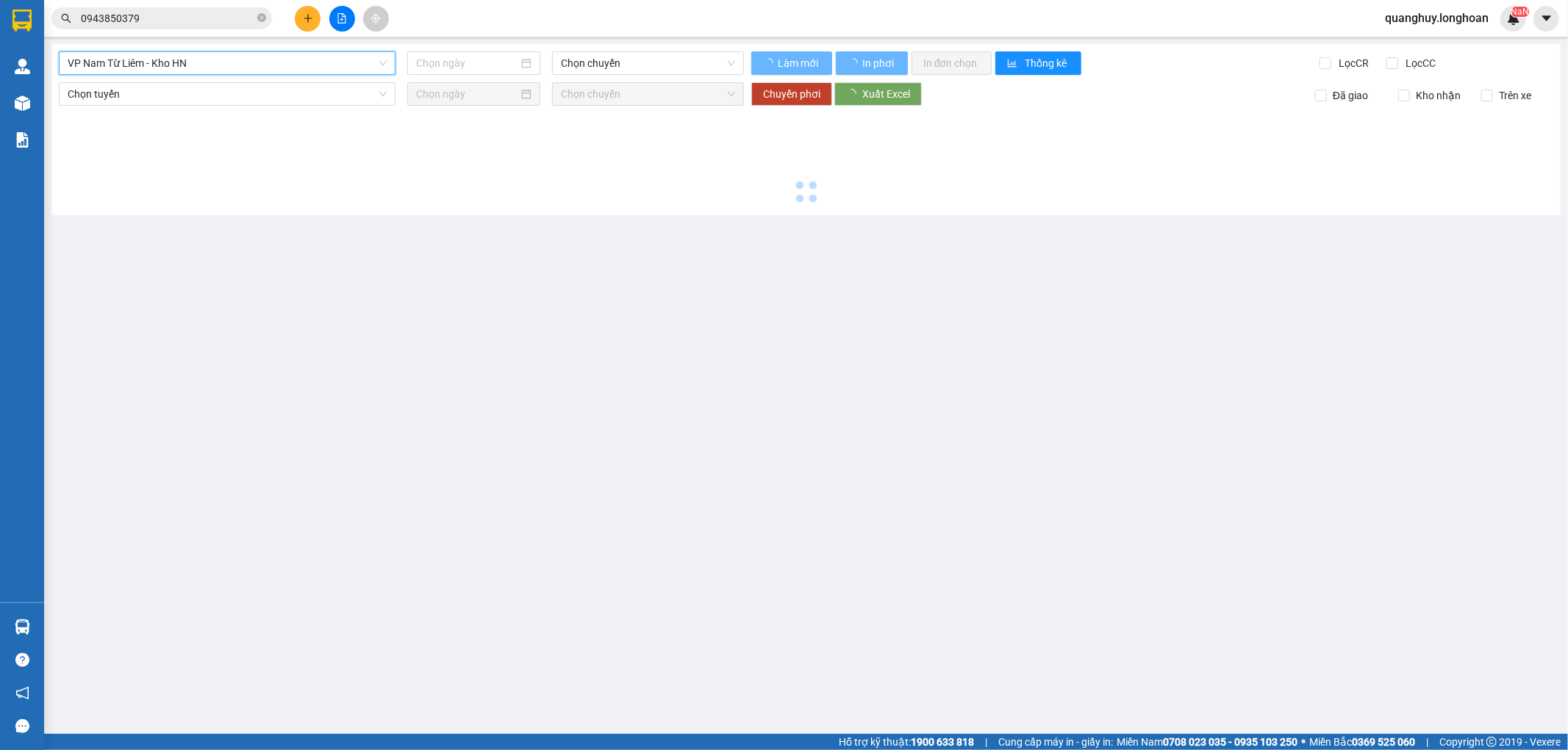
type input "[DATE]"
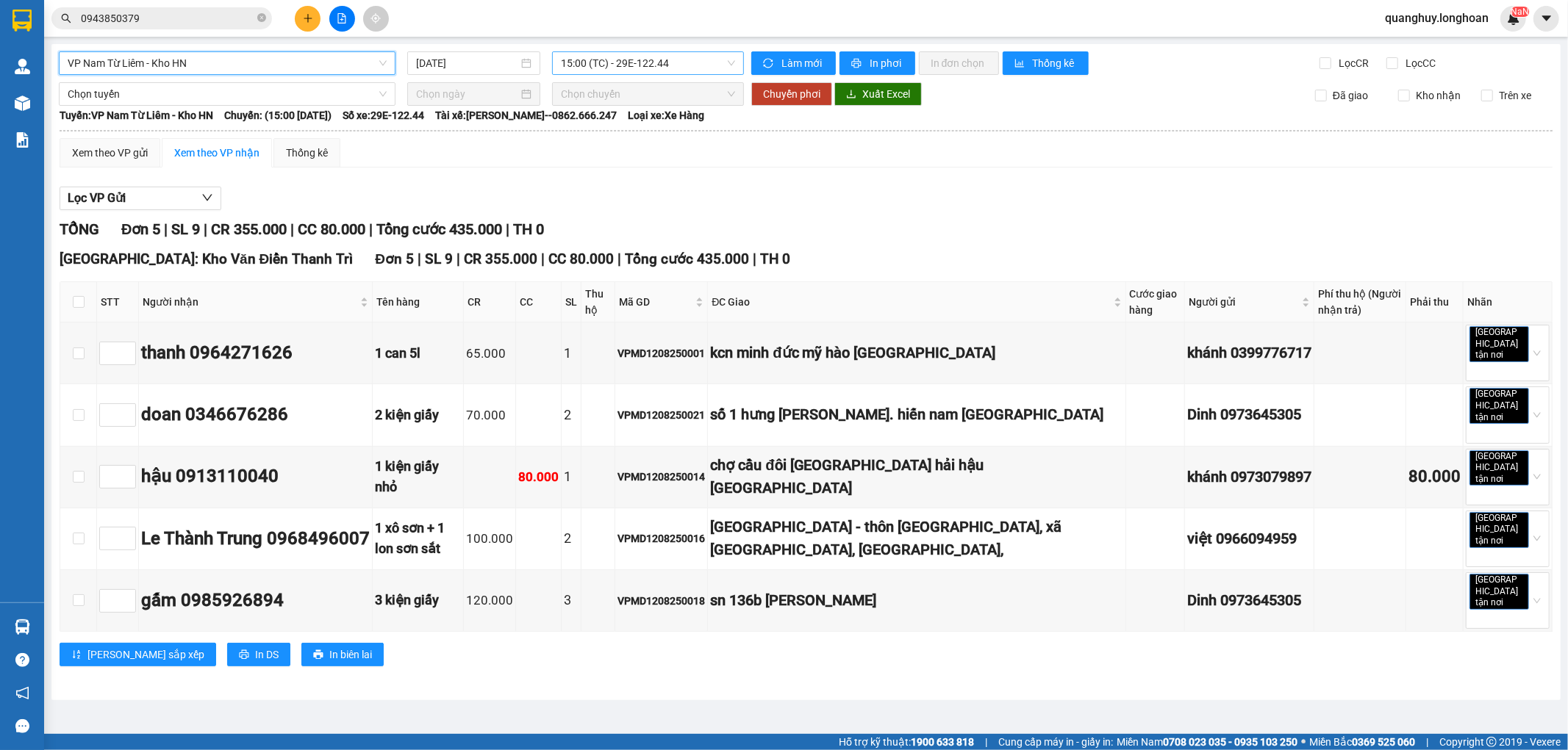
click at [644, 66] on span "15:00 (TC) - 29E-122.44" at bounding box center [648, 63] width 174 height 22
click at [619, 134] on div "21:00 (TC) - 29E-122.44" at bounding box center [618, 140] width 114 height 16
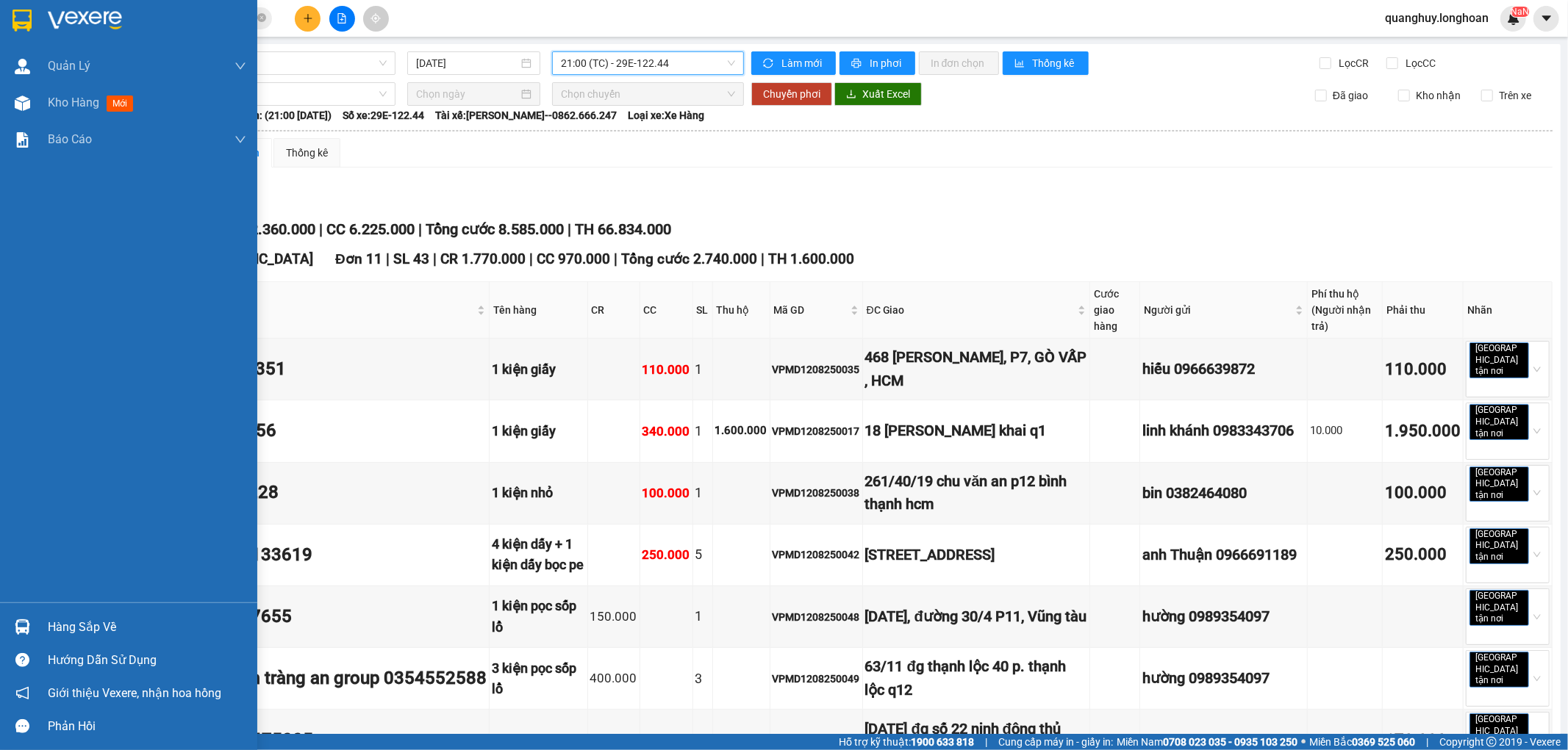
click at [18, 31] on img at bounding box center [22, 20] width 19 height 22
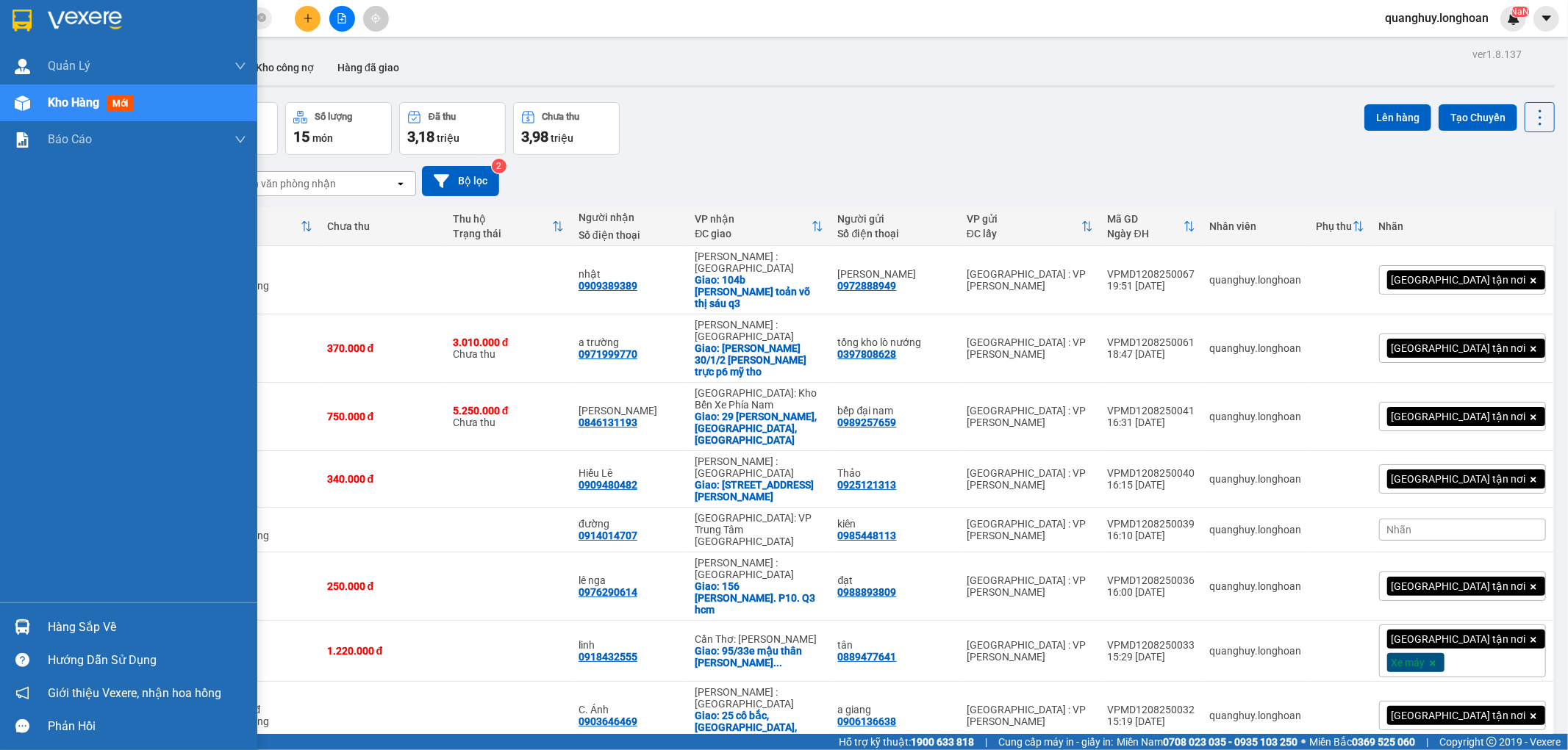
click at [30, 11] on img at bounding box center [22, 20] width 19 height 22
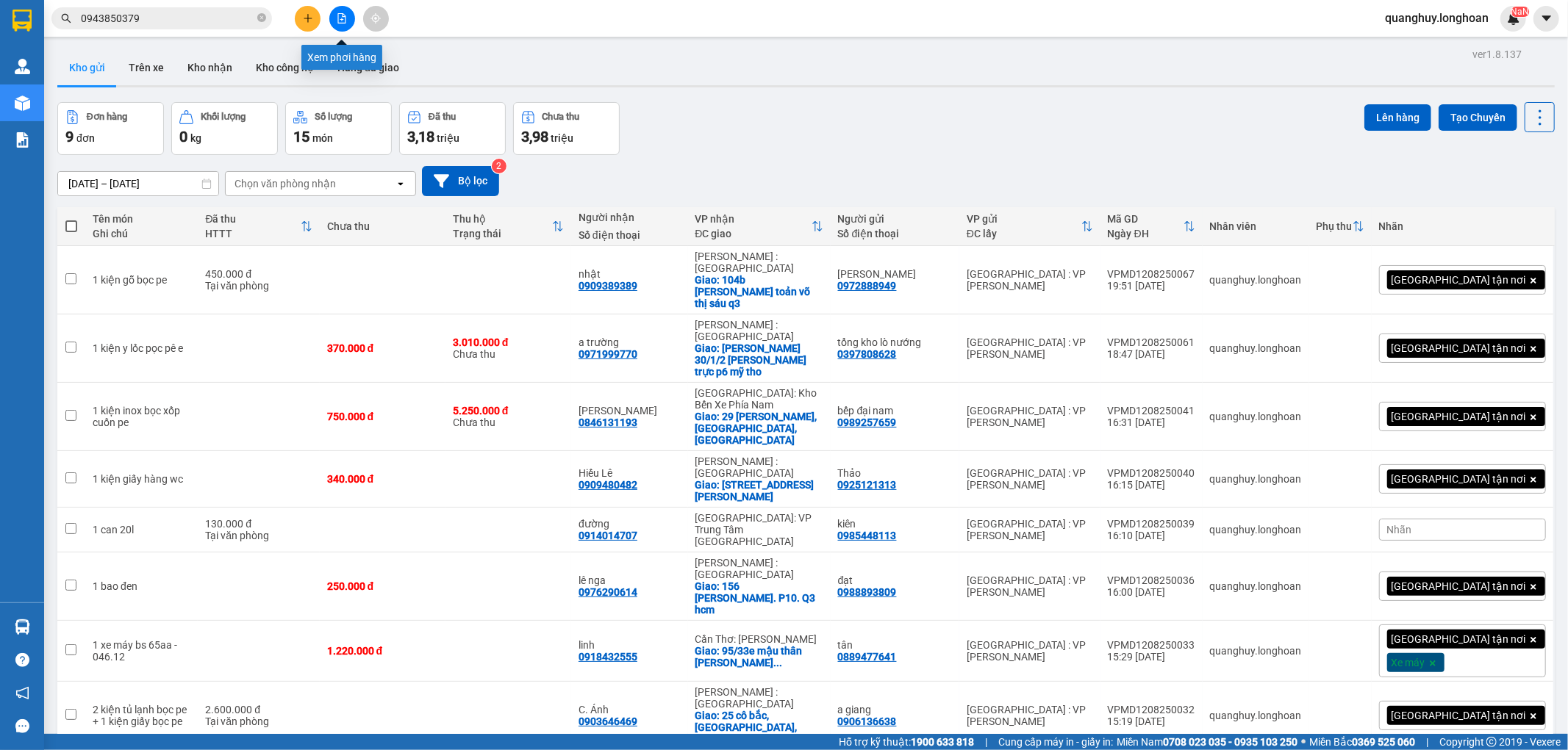
click at [341, 18] on icon "file-add" at bounding box center [341, 17] width 10 height 10
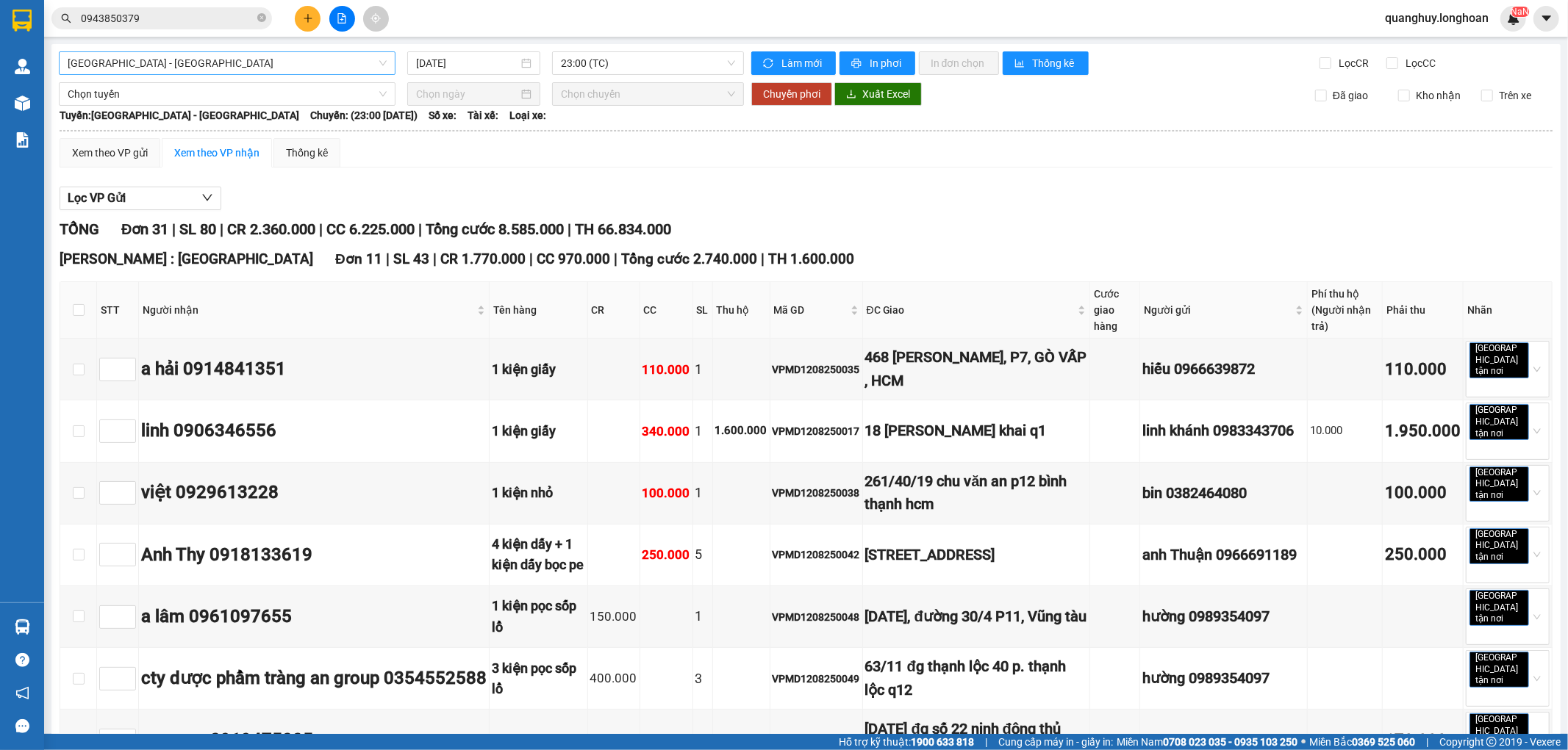
click at [259, 59] on span "[GEOGRAPHIC_DATA] - [GEOGRAPHIC_DATA]" at bounding box center [227, 63] width 319 height 22
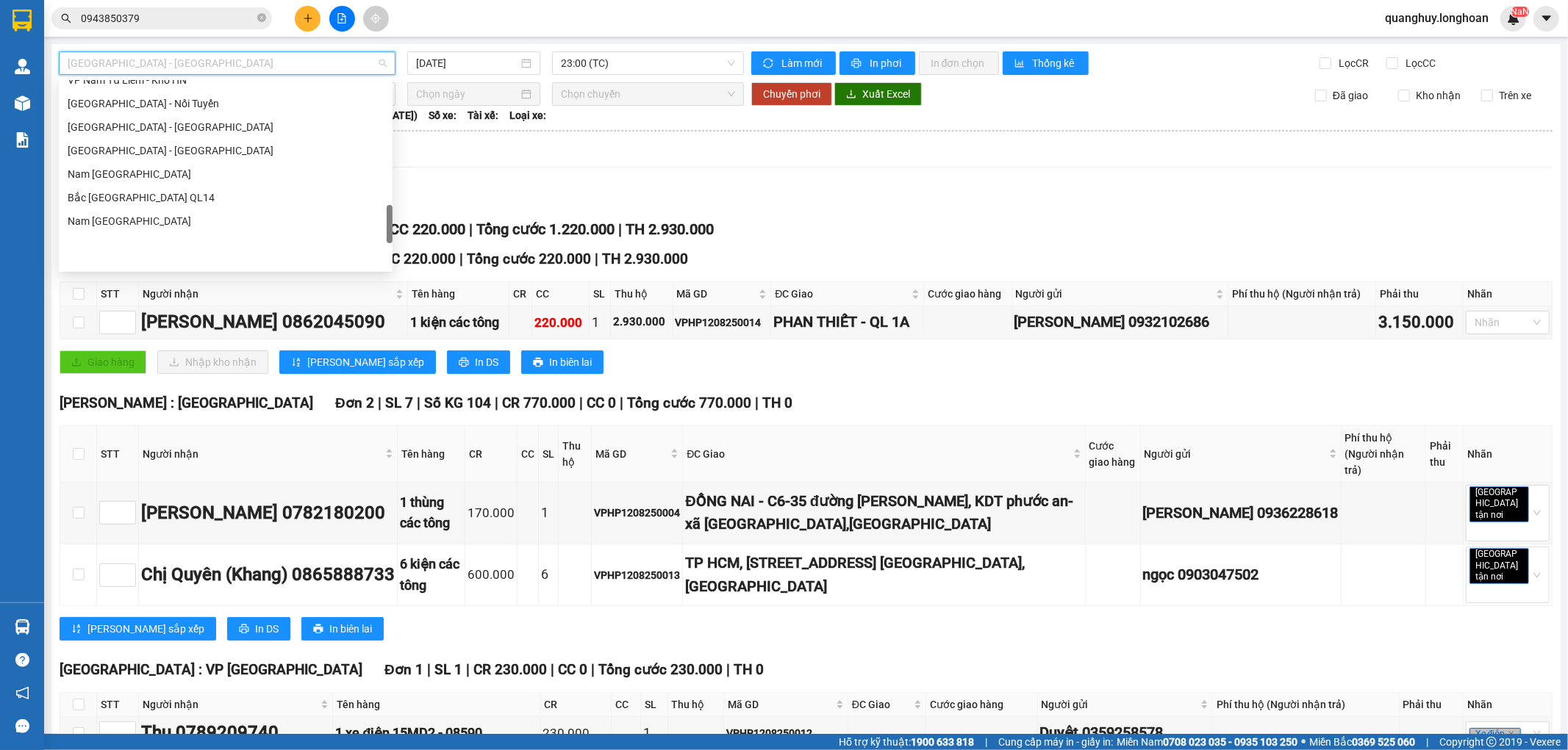
scroll to position [801, 0]
click at [174, 164] on div "VP Nam Từ Liêm - Kho HN" at bounding box center [225, 162] width 316 height 16
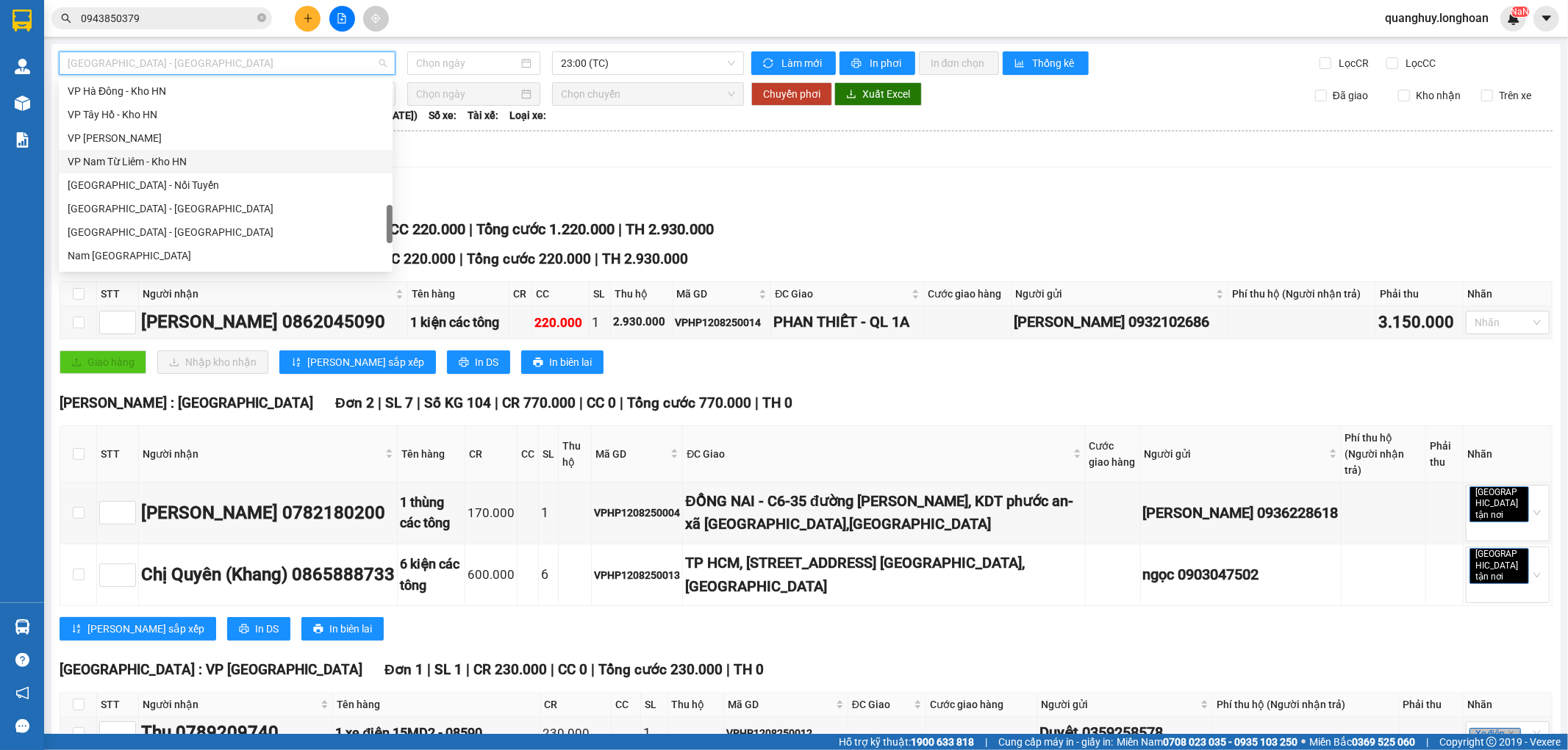
type input "[DATE]"
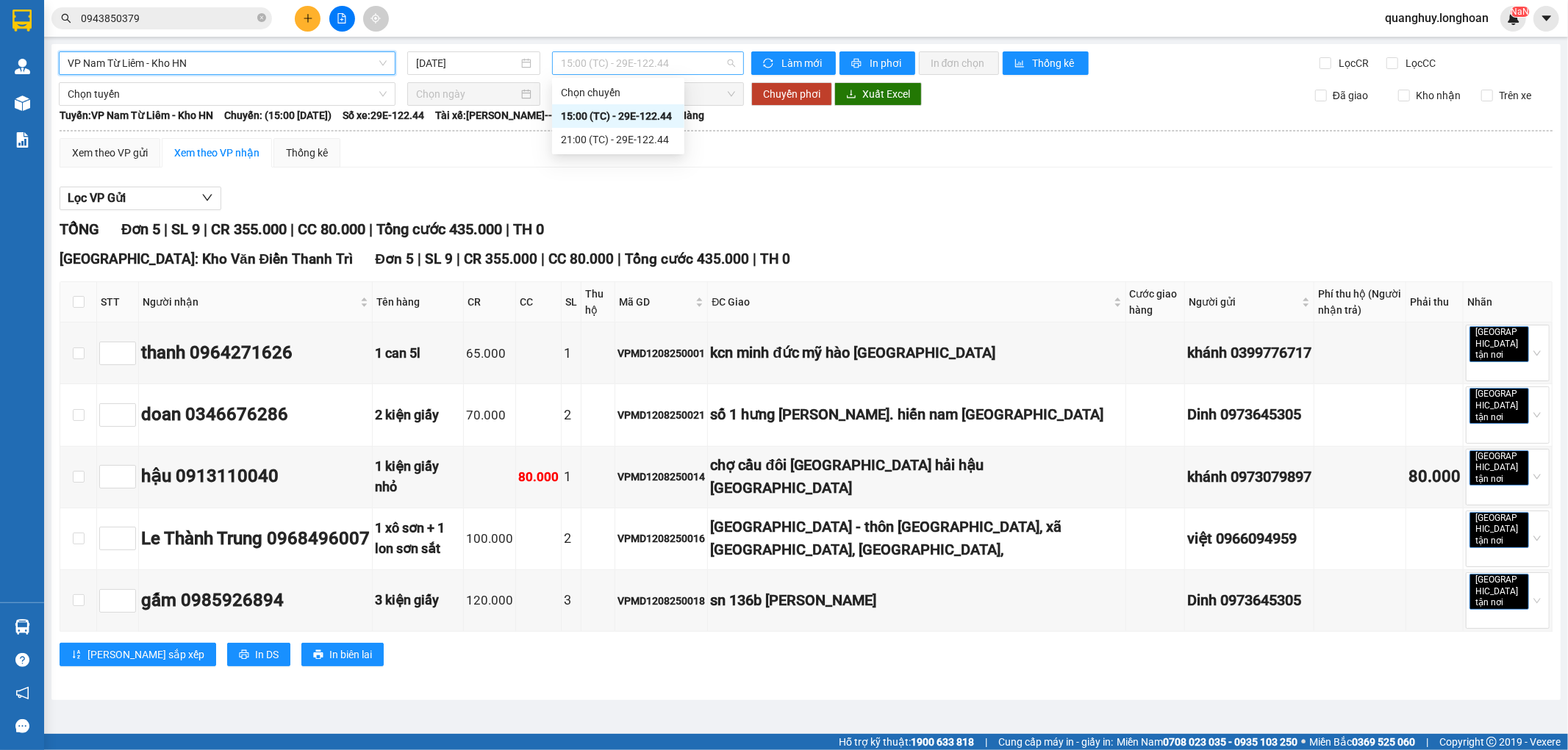
click at [641, 67] on span "15:00 (TC) - 29E-122.44" at bounding box center [648, 63] width 174 height 22
click at [585, 142] on div "21:00 (TC) - 29E-122.44" at bounding box center [618, 140] width 114 height 16
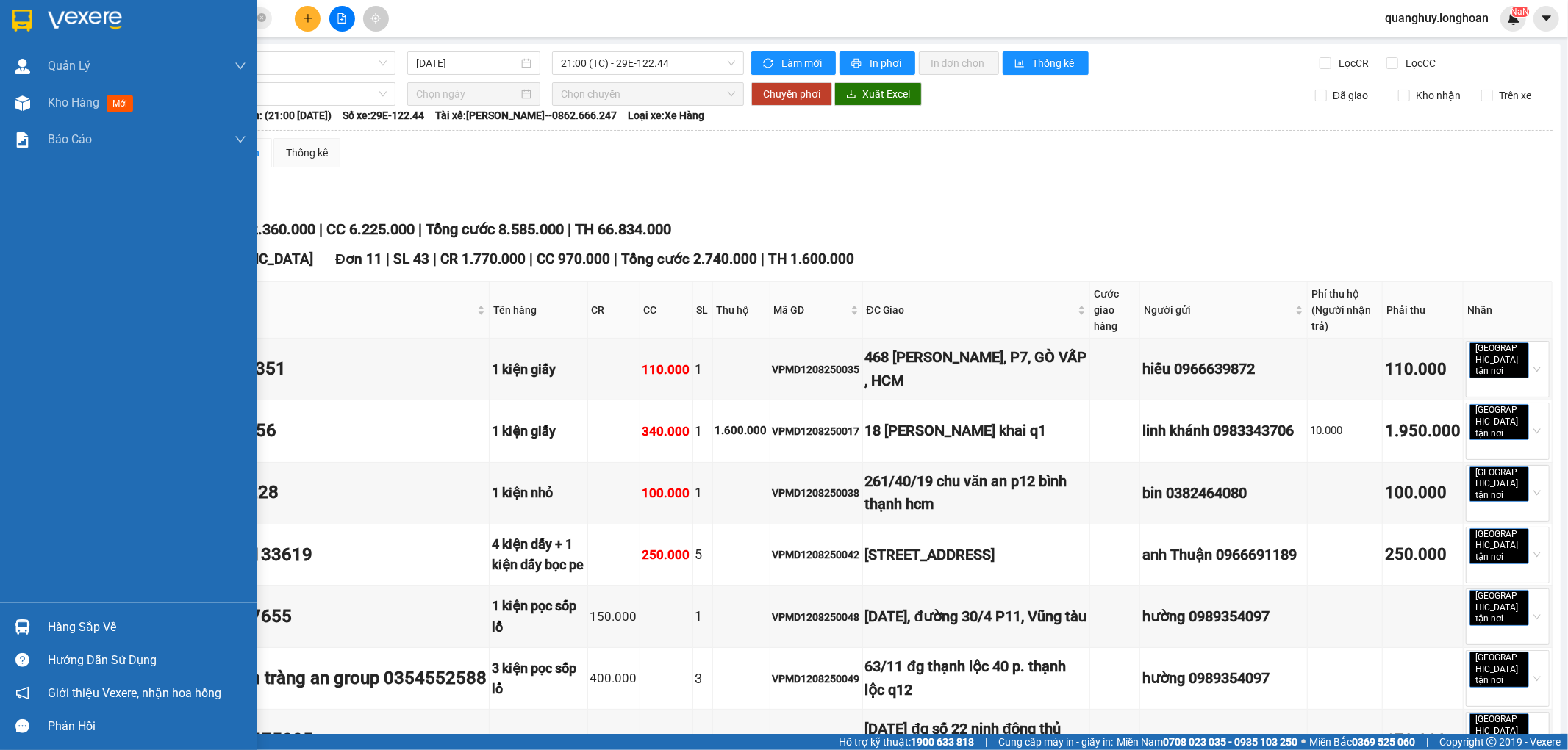
click at [26, 29] on img at bounding box center [22, 20] width 19 height 22
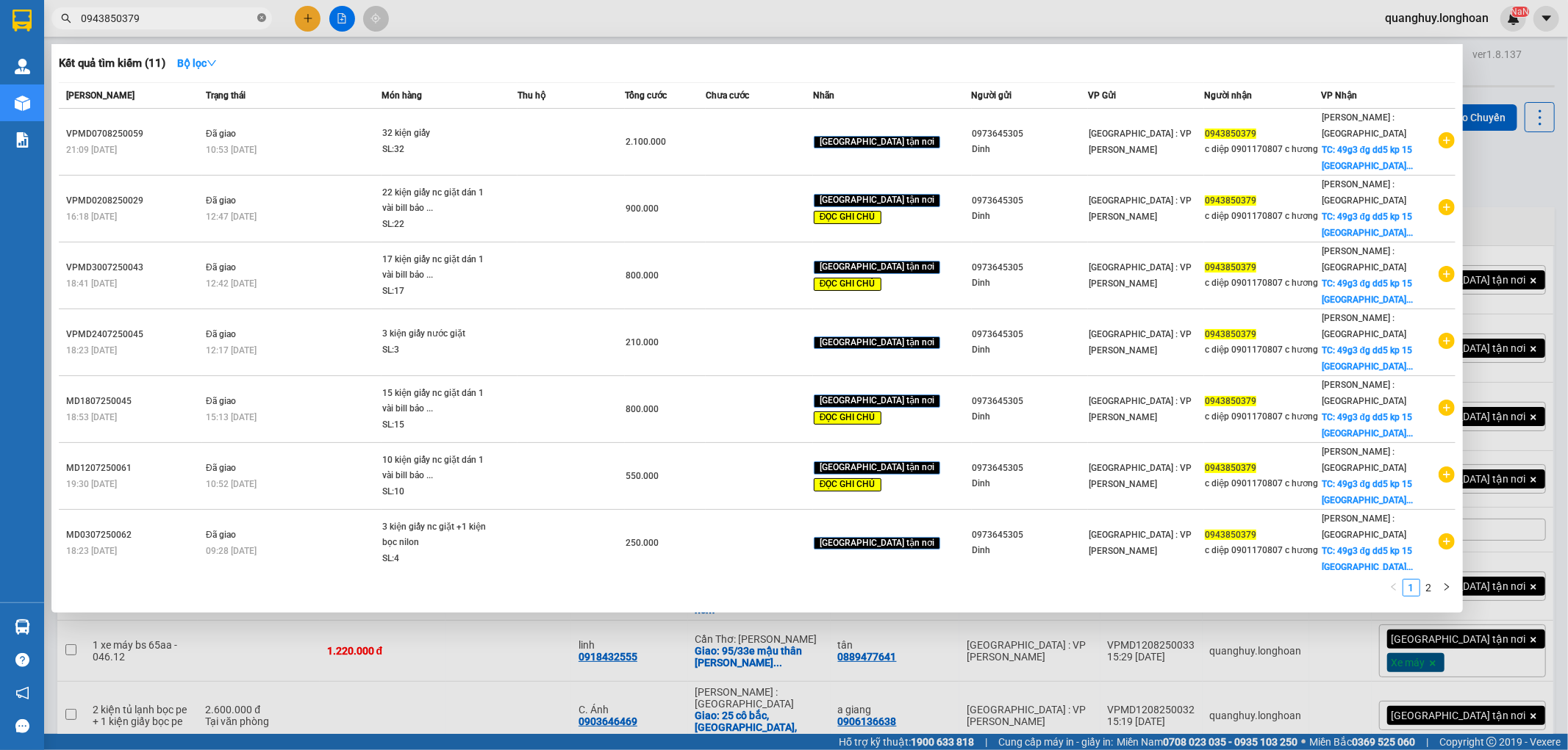
click at [260, 23] on span at bounding box center [262, 18] width 9 height 14
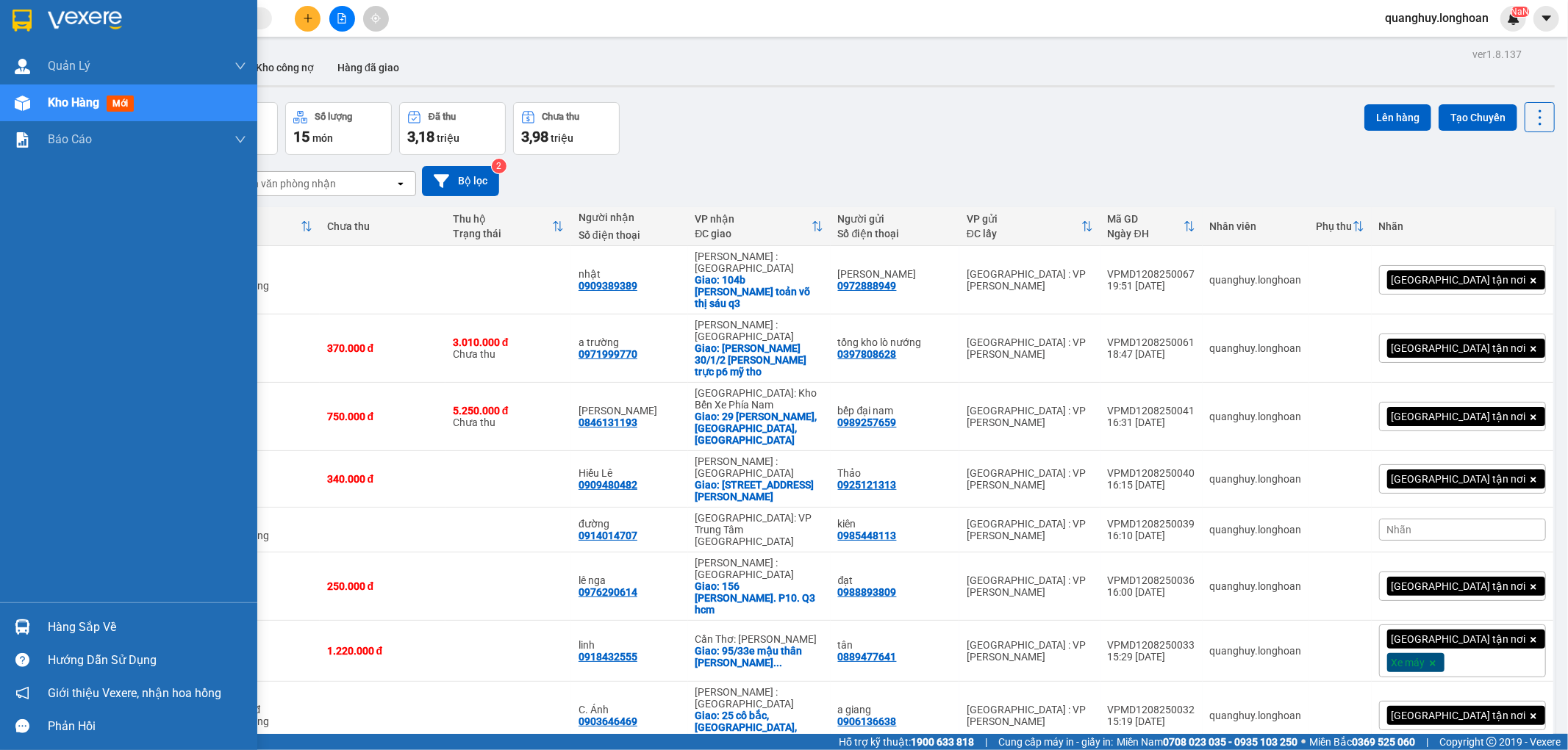
click at [5, 24] on div at bounding box center [128, 24] width 257 height 48
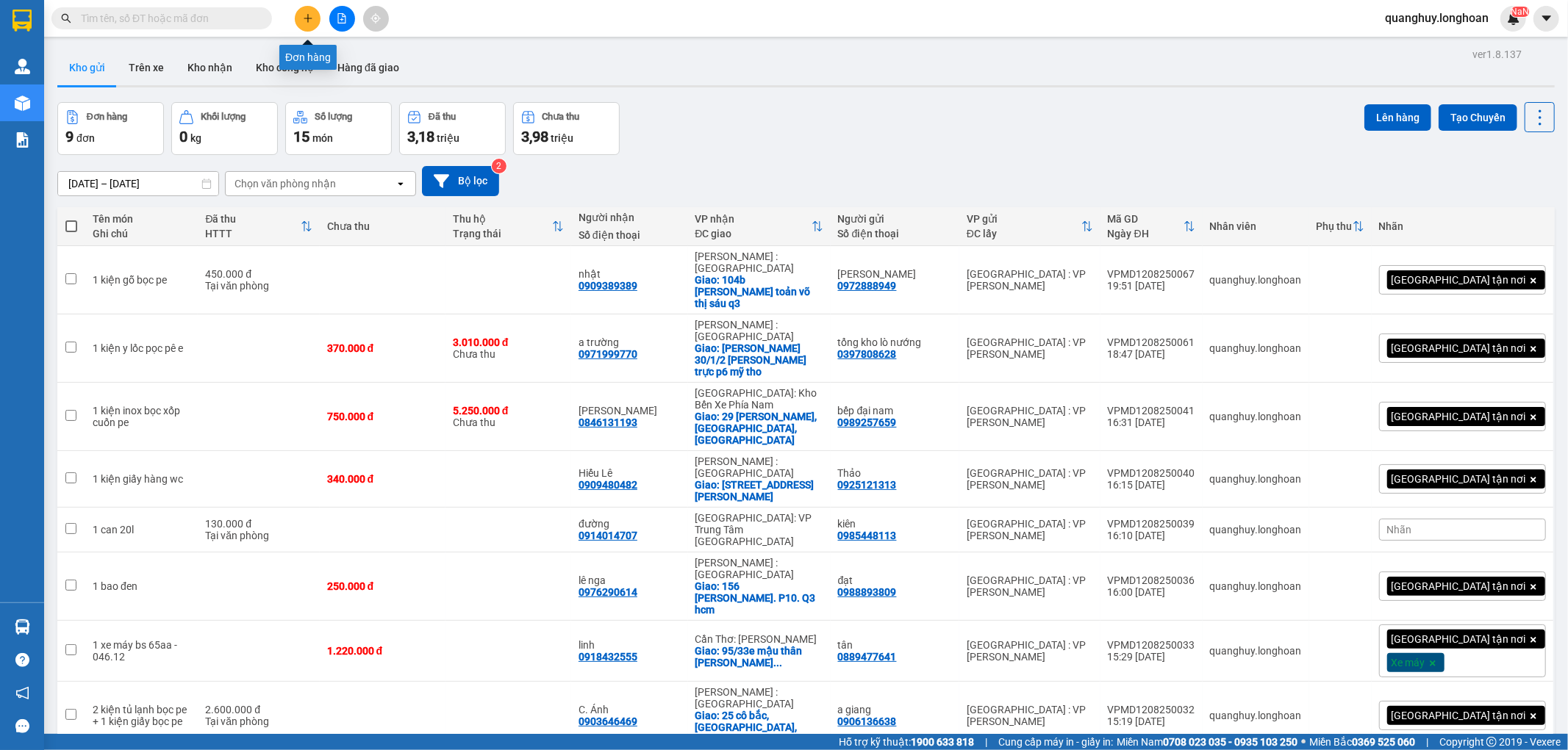
click at [313, 13] on button at bounding box center [307, 18] width 26 height 26
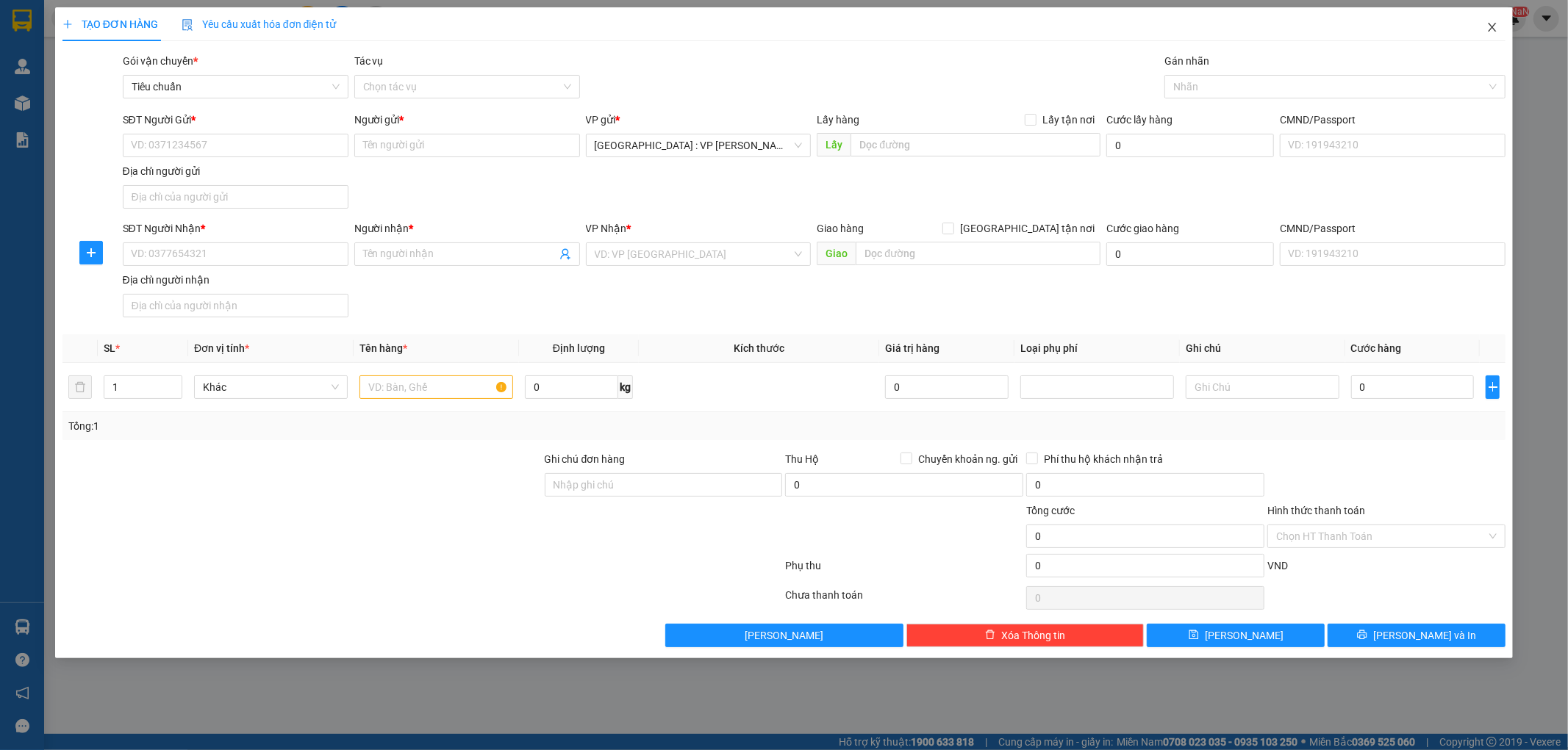
click at [1485, 32] on span "Close" at bounding box center [1491, 27] width 41 height 41
click at [1489, 29] on div "quanghuy.longhoan NaN" at bounding box center [1449, 18] width 153 height 26
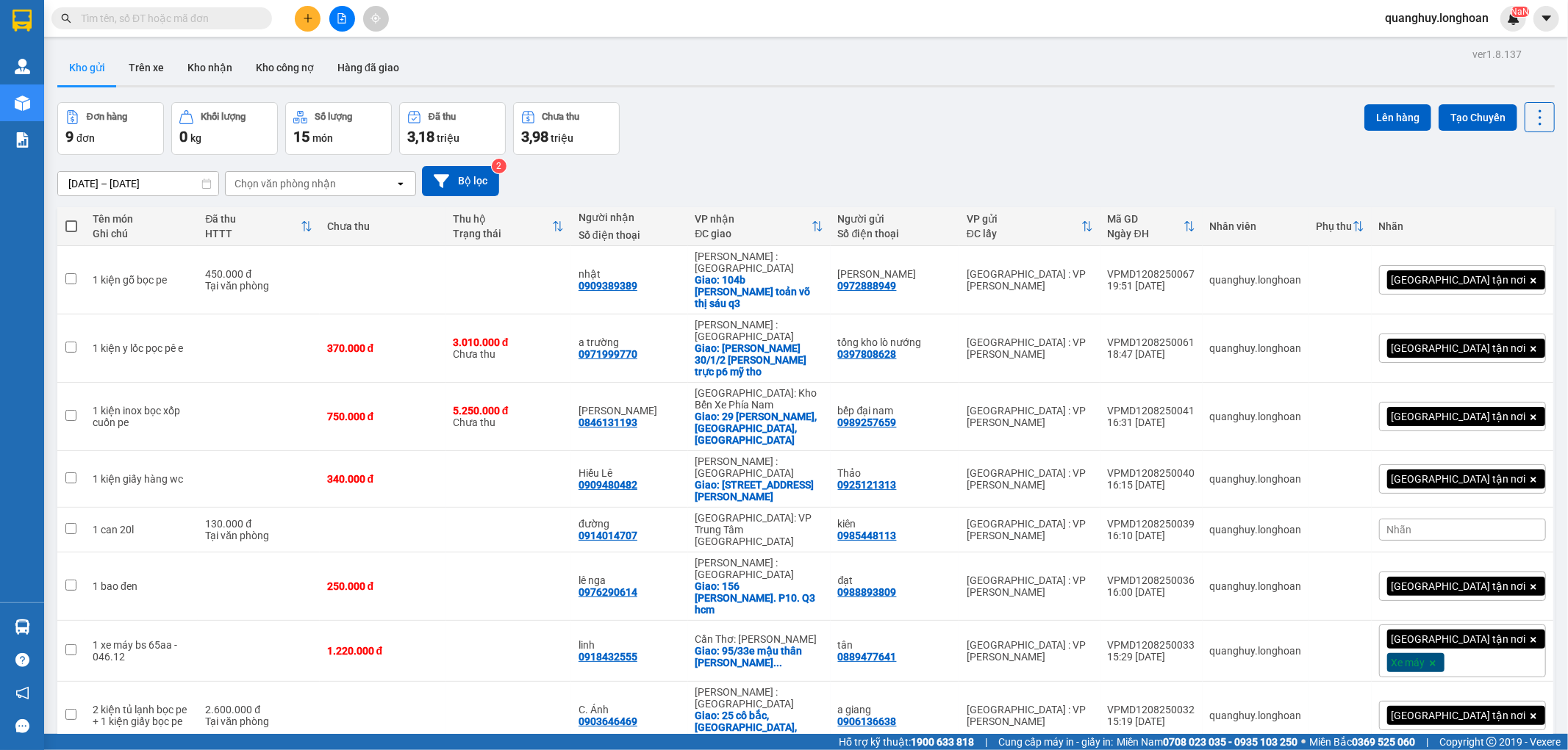
click at [306, 16] on icon "plus" at bounding box center [307, 17] width 10 height 10
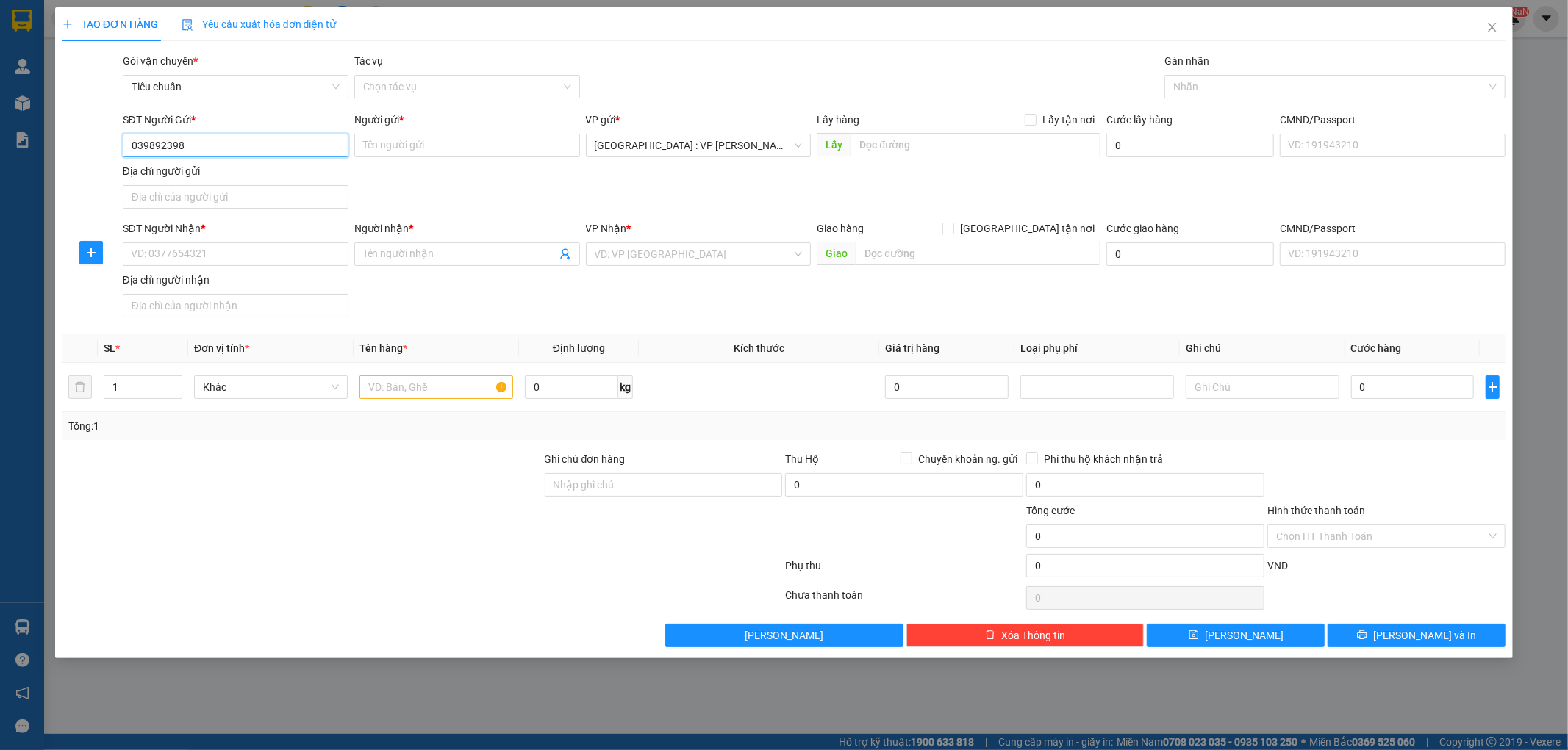
type input "0398923986"
click at [191, 170] on div "0398923986 - ANH TUẤN" at bounding box center [235, 175] width 208 height 16
type input "ANH TUẤN"
type input "0398923986"
click at [230, 256] on input "SĐT Người Nhận *" at bounding box center [235, 254] width 226 height 24
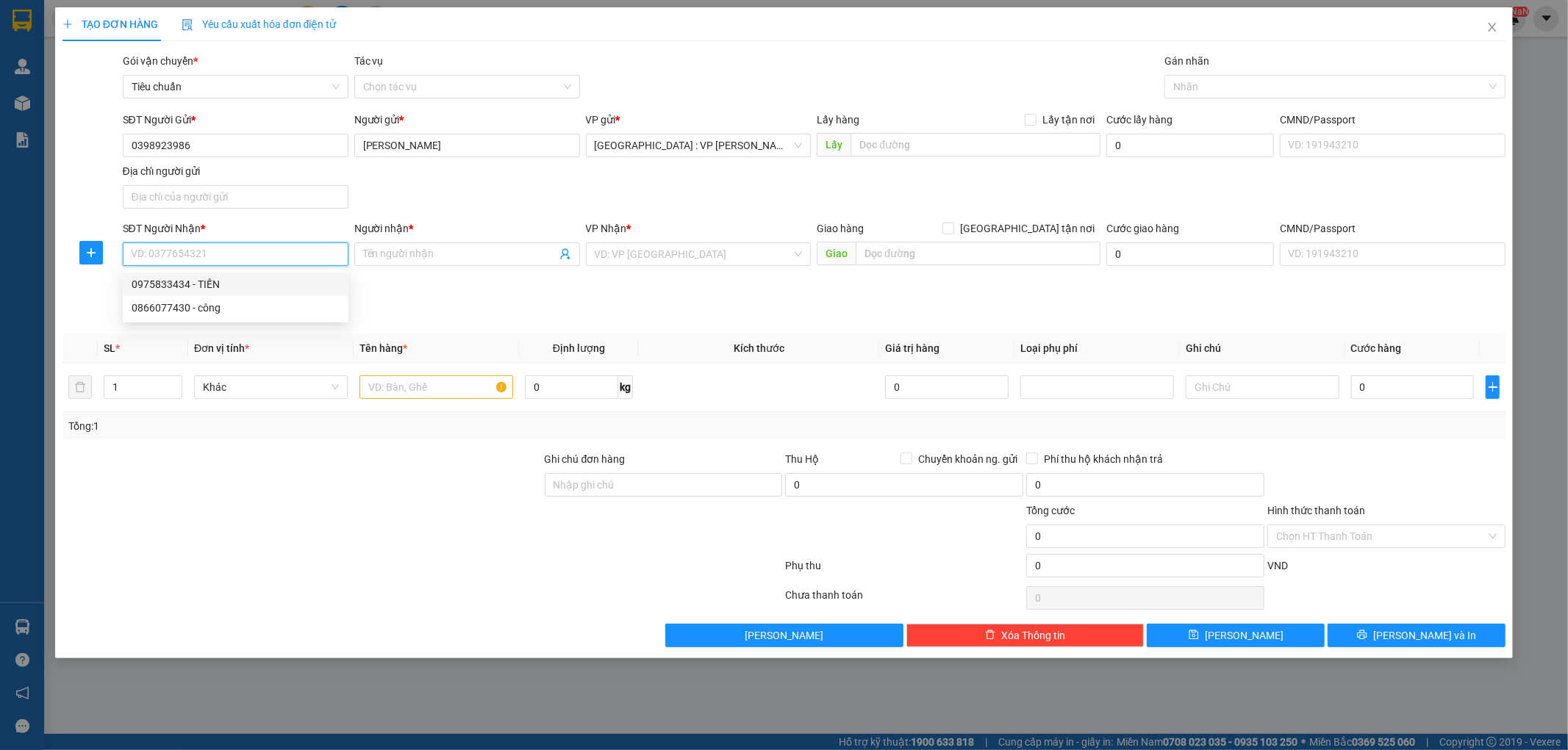
click at [197, 284] on div "0975833434 - TIẾN" at bounding box center [235, 284] width 208 height 16
type input "0975833434"
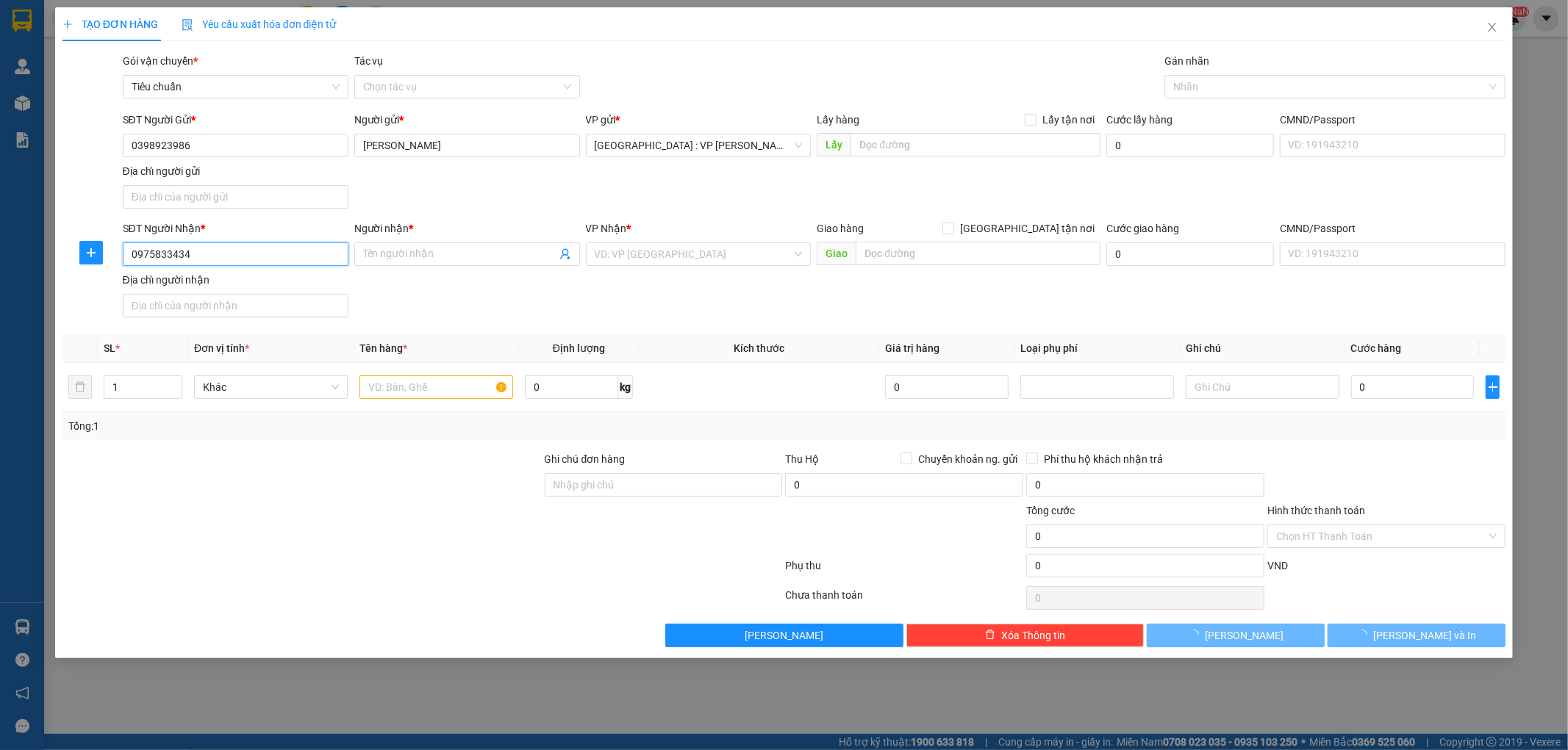
type input "TIẾN"
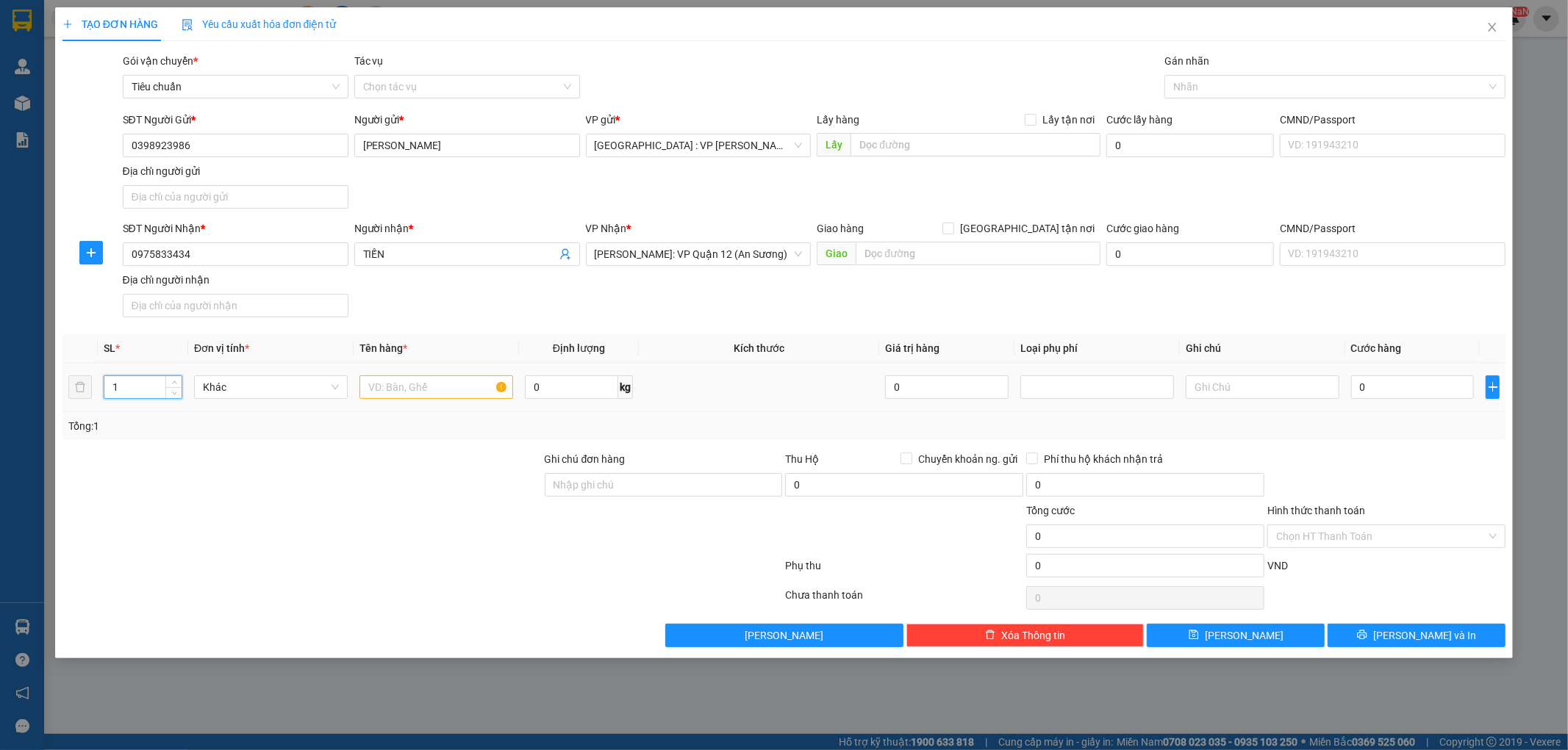
click at [130, 390] on input "1" at bounding box center [143, 387] width 77 height 22
type input "5"
click at [421, 386] on input "text" at bounding box center [436, 388] width 154 height 24
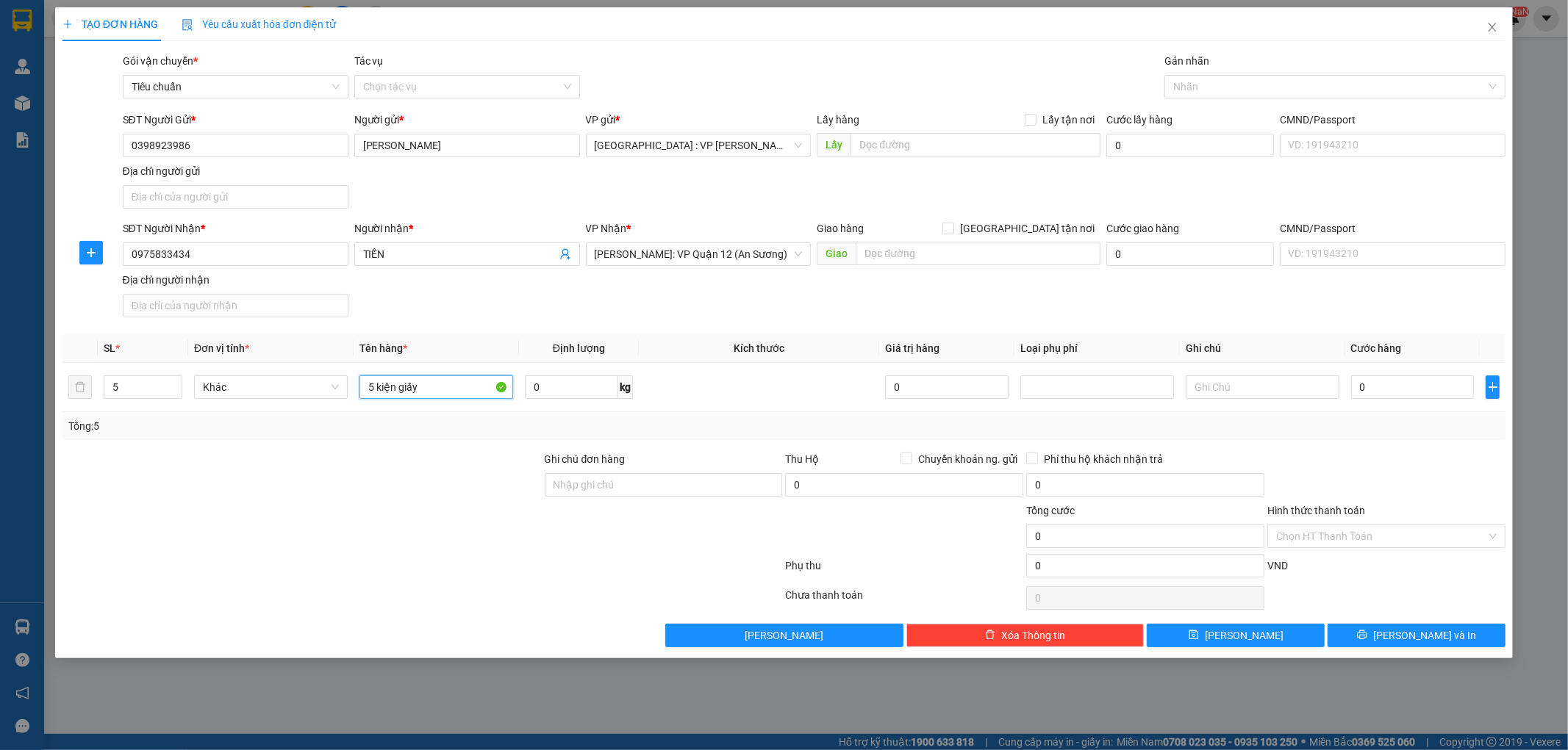
type input "5 kiện giấy"
click at [489, 446] on div "Transit Pickup Surcharge Ids Transit Deliver Surcharge Ids Transit Deliver Surc…" at bounding box center [784, 350] width 1444 height 595
click at [1382, 391] on input "0" at bounding box center [1412, 388] width 124 height 24
type input "4"
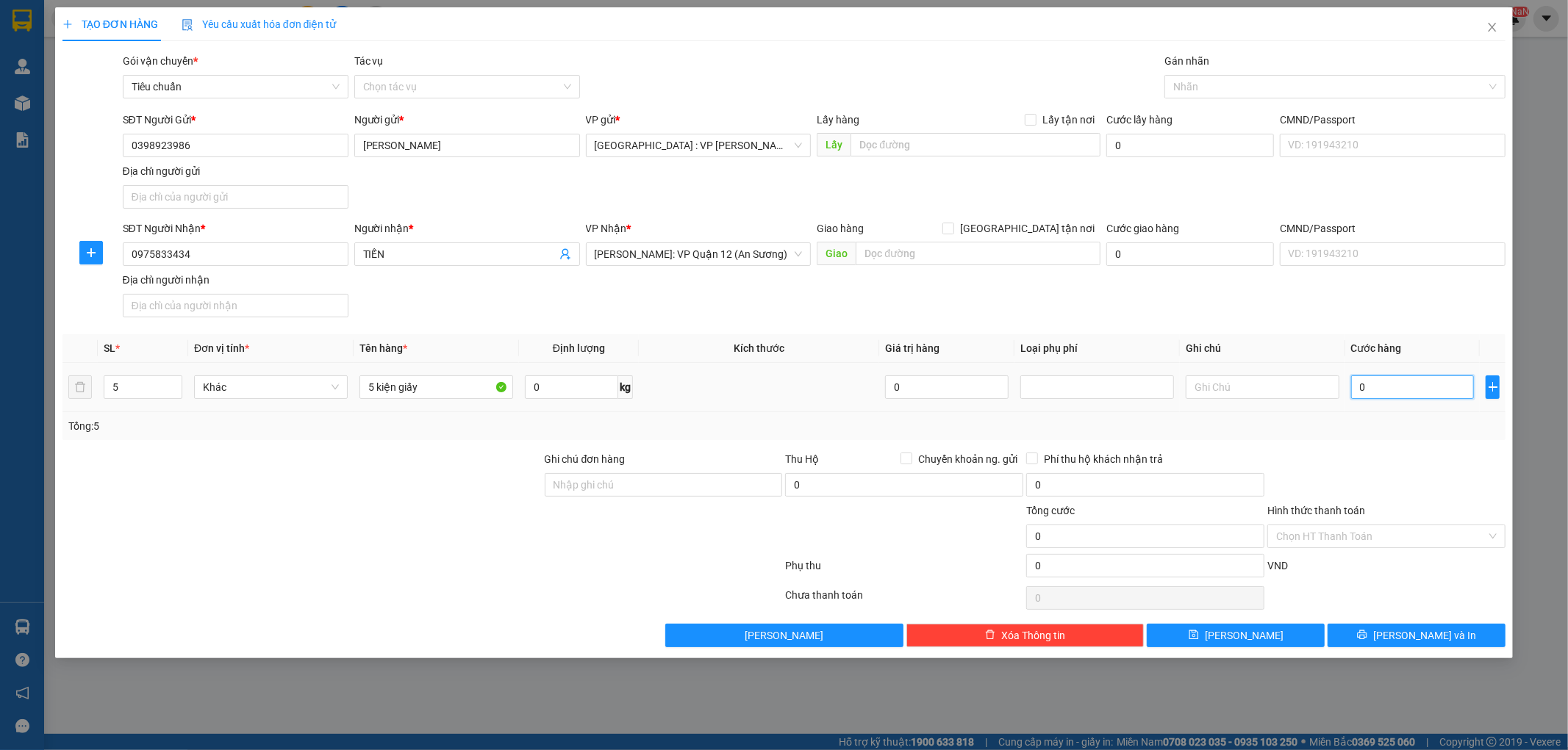
type input "4"
type input "45"
type input "45.000"
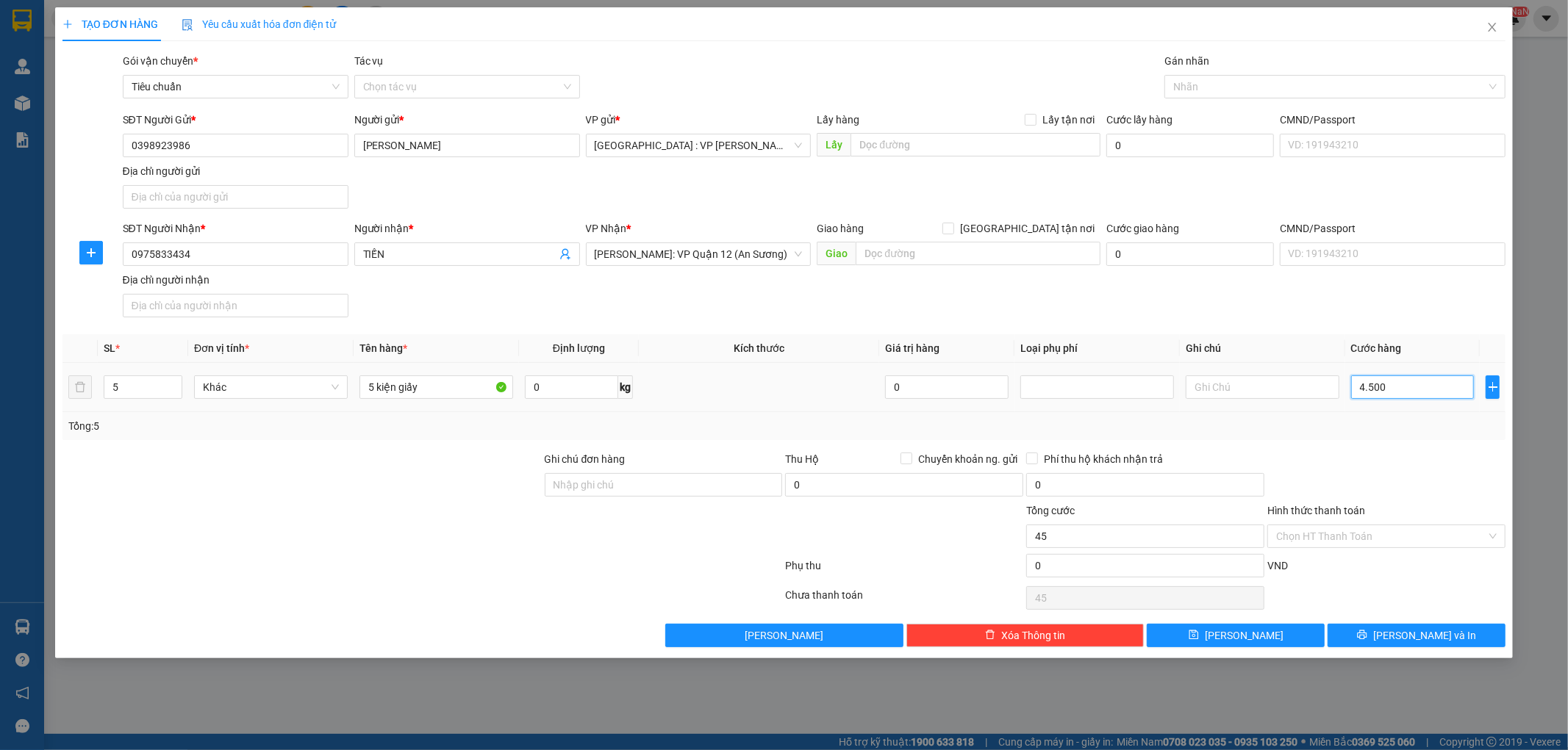
type input "45.000"
type input "450.000"
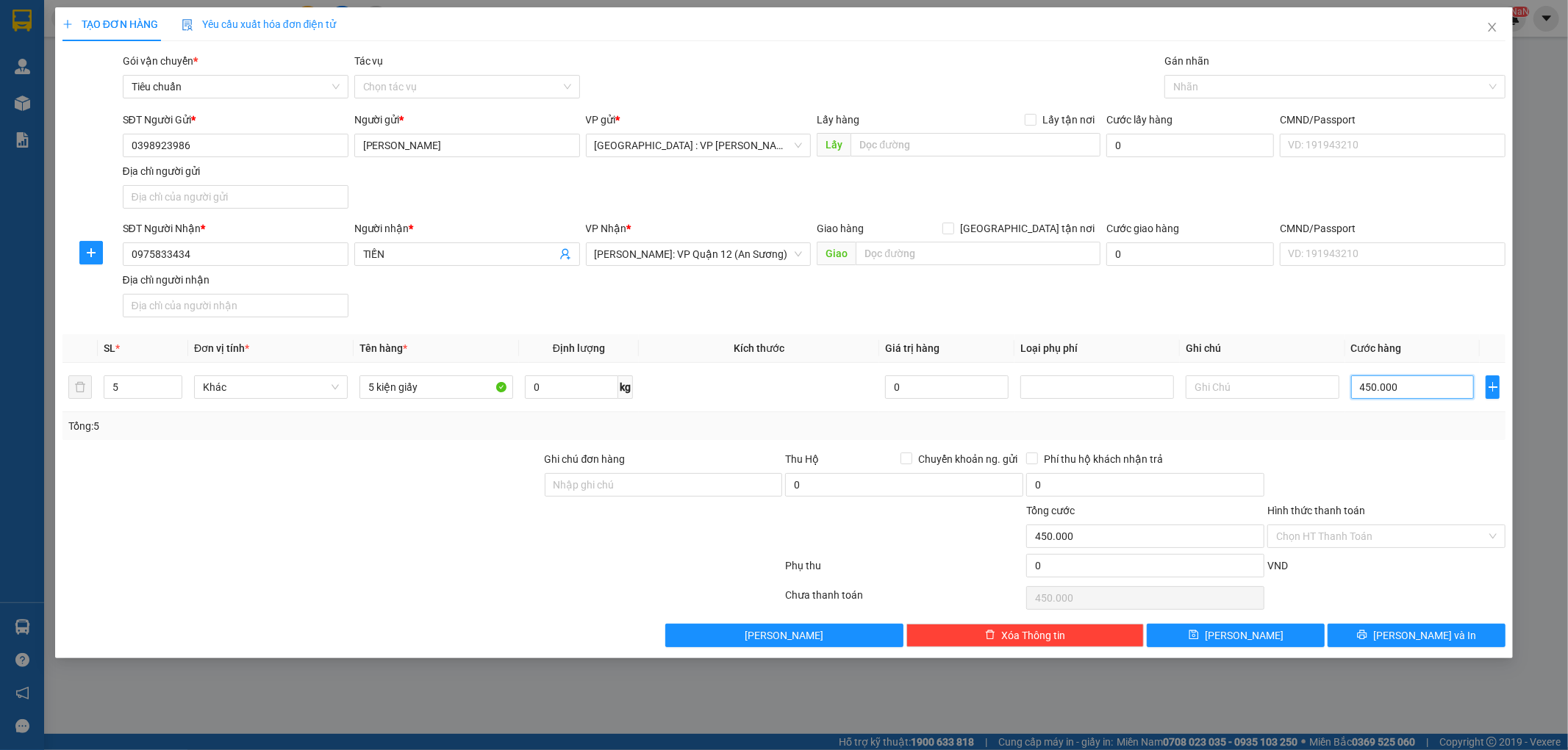
type input "450.000"
click at [1361, 465] on div at bounding box center [1386, 477] width 242 height 51
click at [1383, 648] on div "TẠO ĐƠN HÀNG Yêu cầu xuất hóa đơn điện tử Transit Pickup Surcharge Ids Transit …" at bounding box center [784, 333] width 1458 height 651
click at [1385, 639] on button "[PERSON_NAME] và In" at bounding box center [1416, 636] width 177 height 24
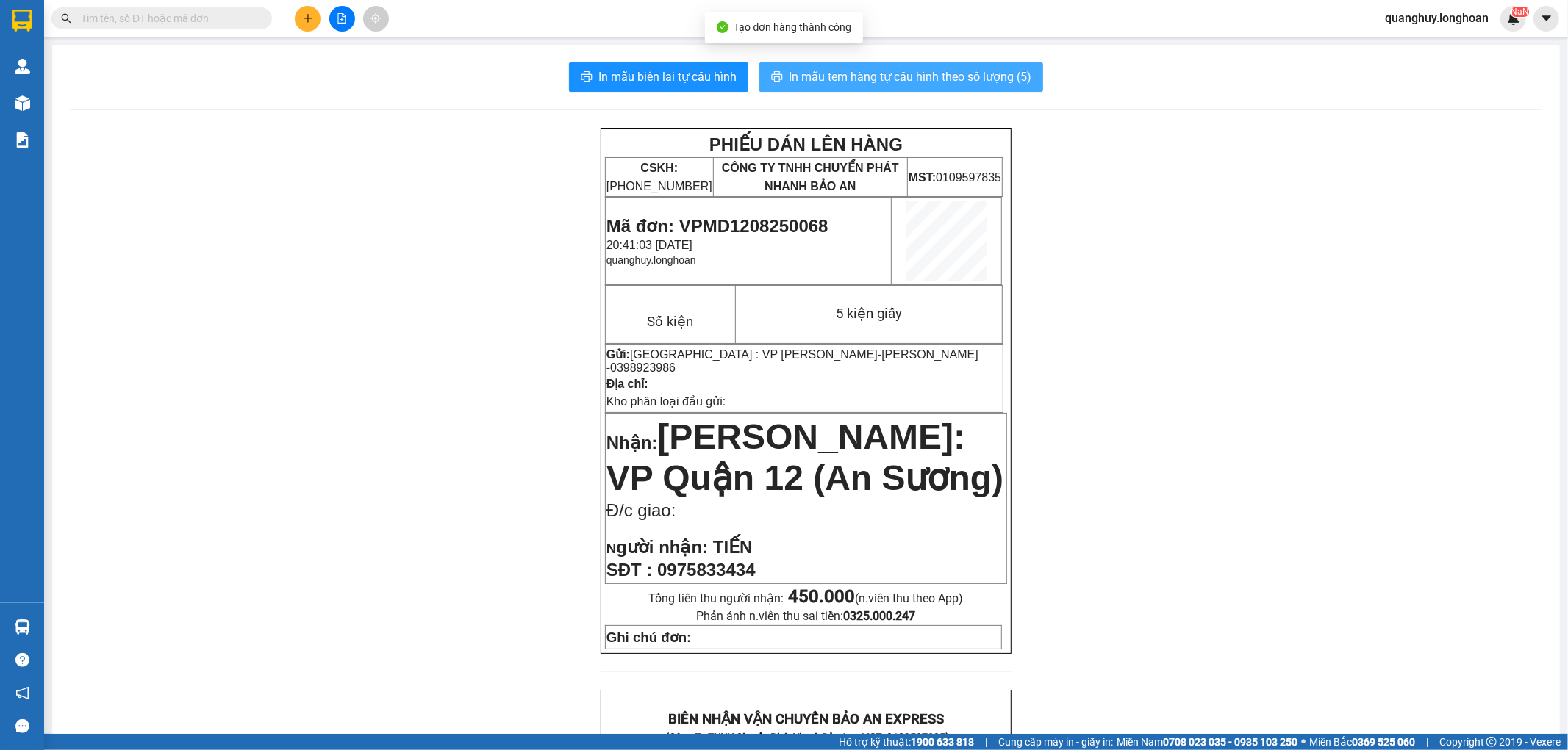
click at [805, 71] on span "In mẫu tem hàng tự cấu hình theo số lượng (5)" at bounding box center [909, 77] width 242 height 18
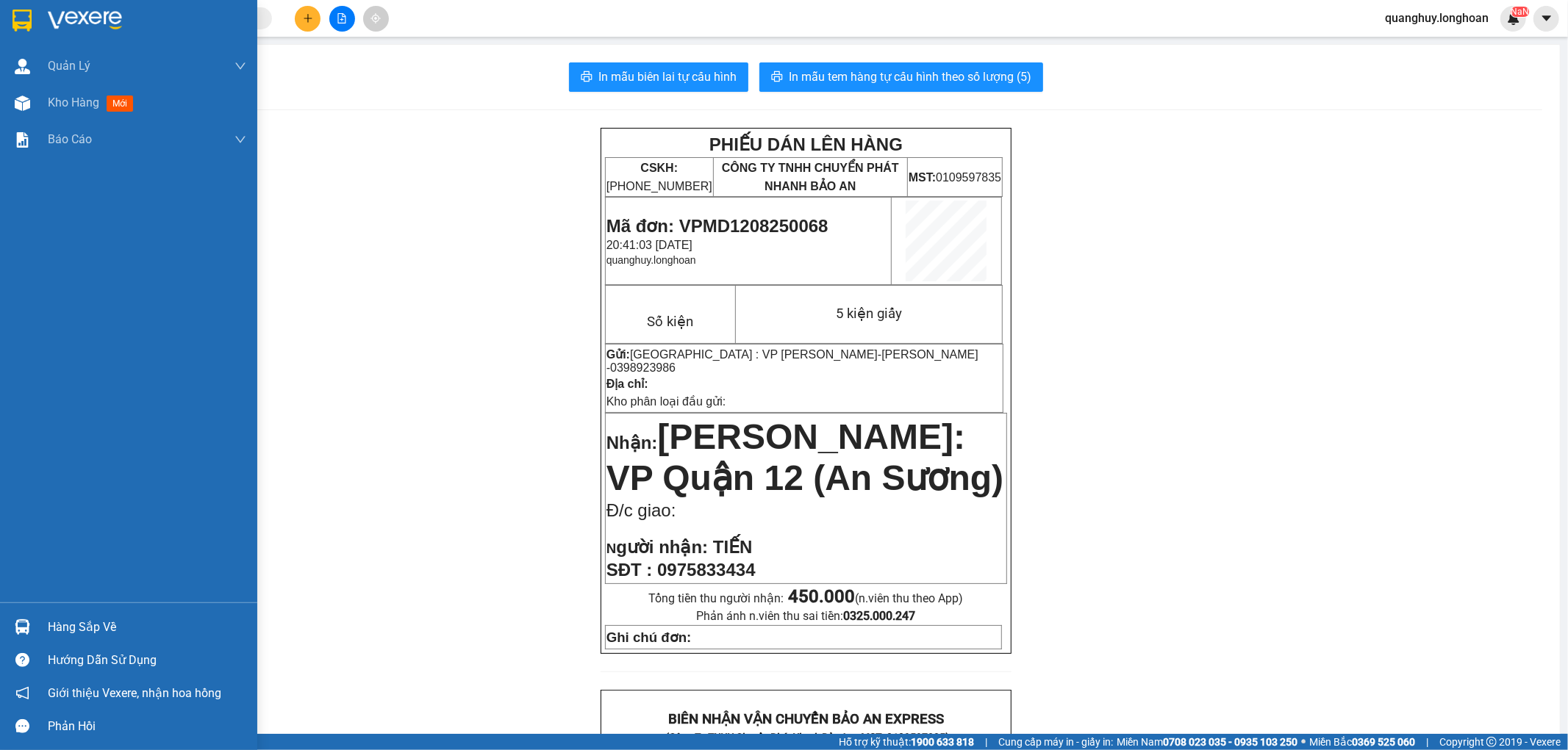
click at [22, 12] on img at bounding box center [22, 20] width 19 height 22
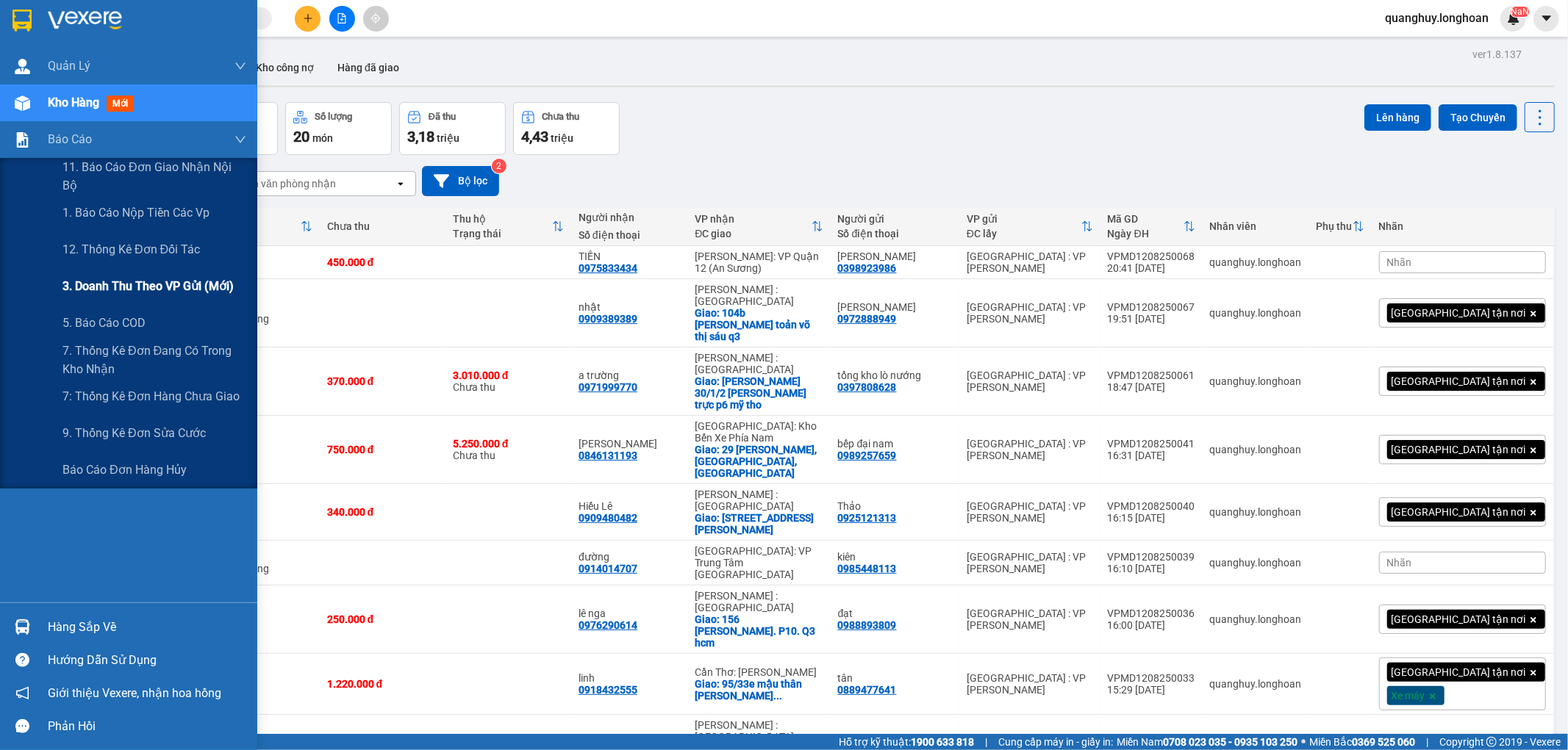
click at [125, 288] on span "3. Doanh Thu theo VP Gửi (mới)" at bounding box center [147, 286] width 171 height 18
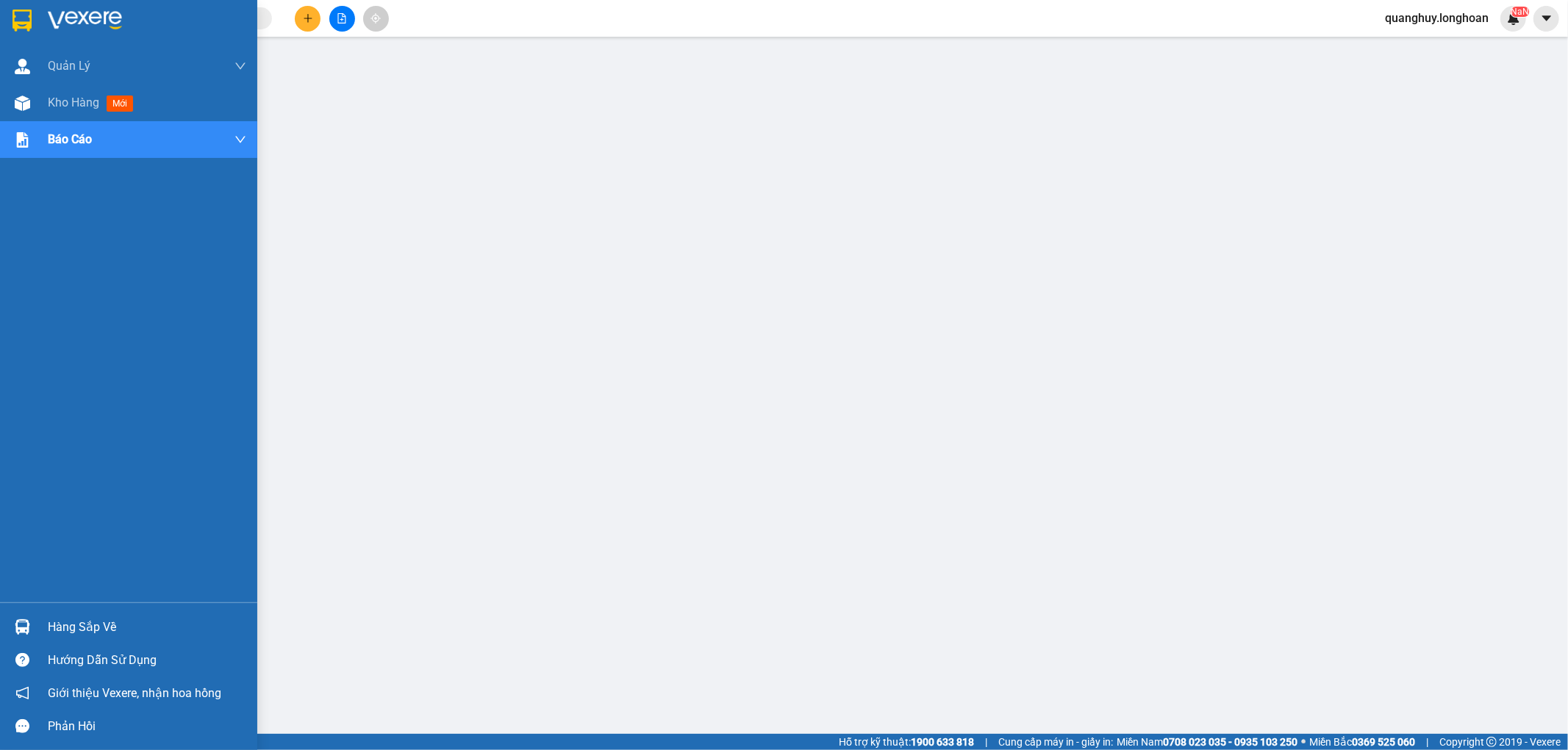
click at [23, 16] on img at bounding box center [22, 20] width 19 height 22
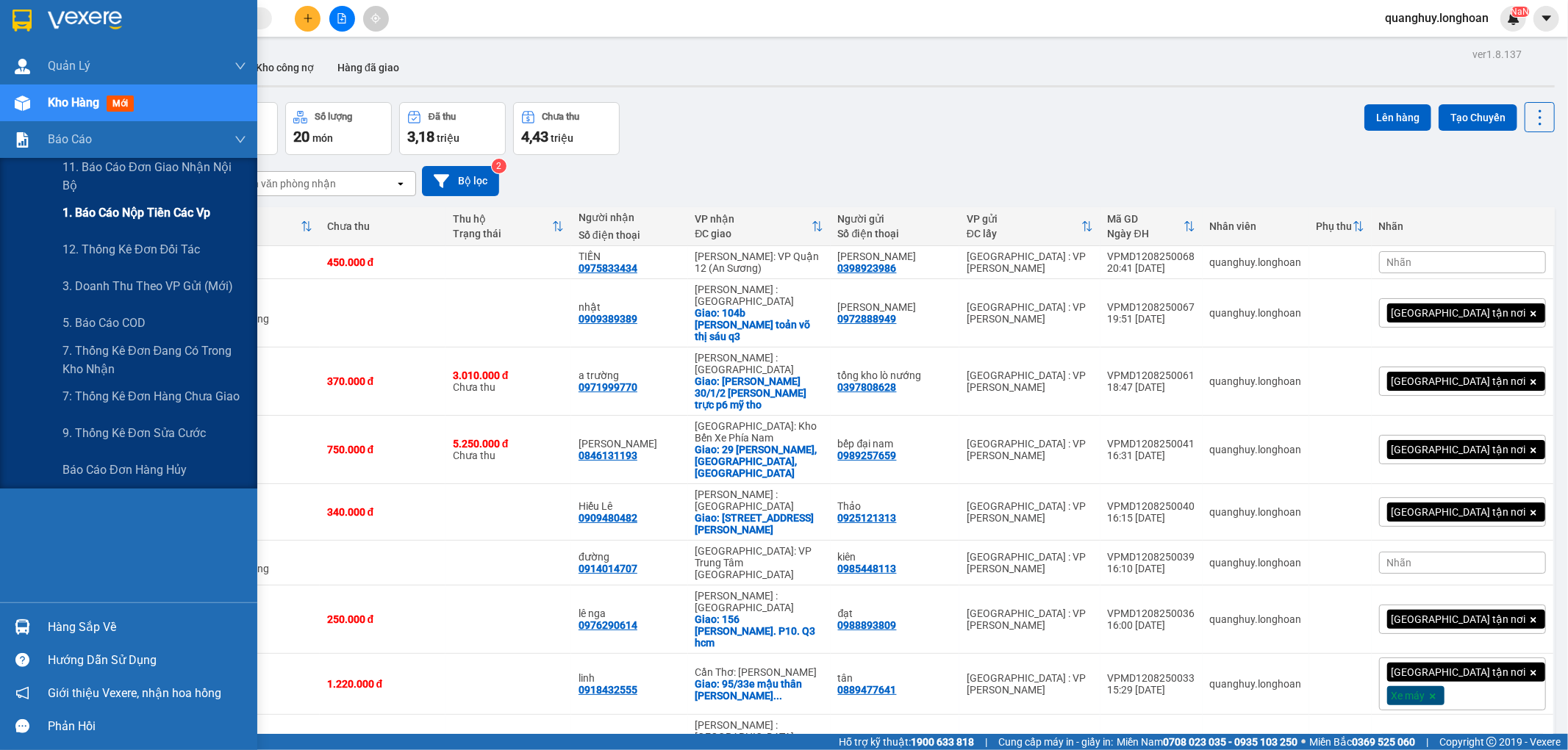
click at [165, 221] on span "1. Báo cáo nộp tiền các vp" at bounding box center [135, 213] width 147 height 18
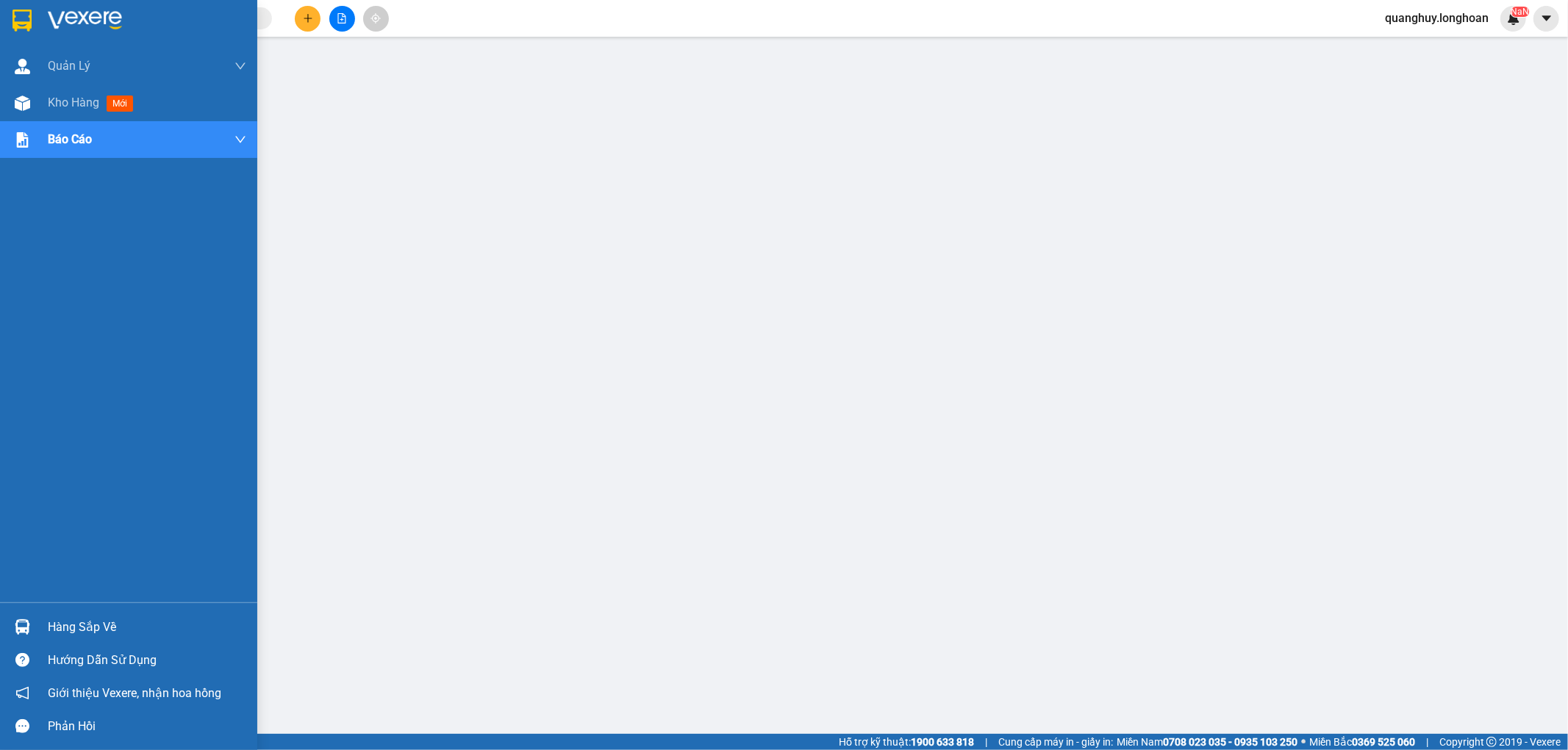
click at [16, 20] on img at bounding box center [22, 20] width 19 height 22
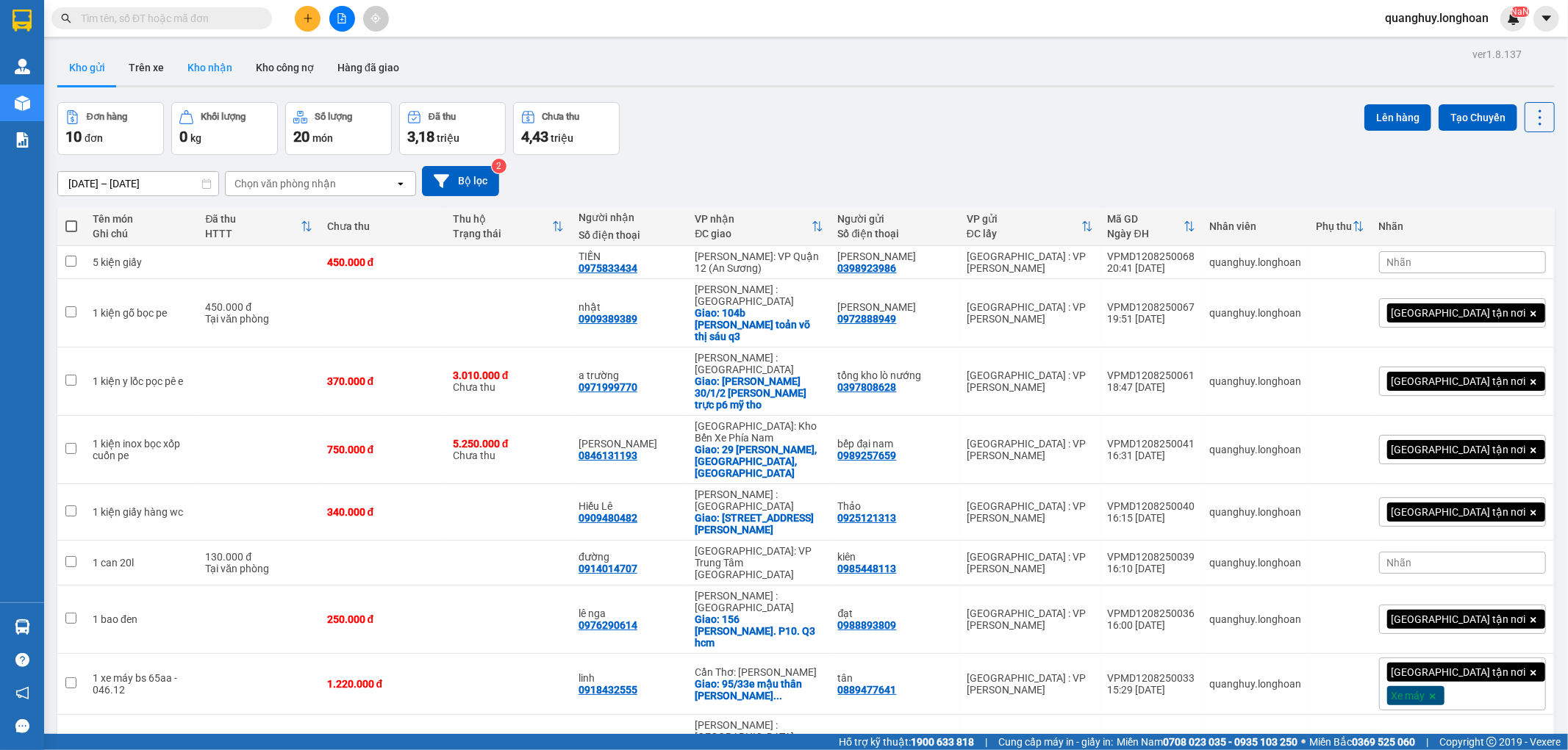
click at [219, 70] on button "Kho nhận" at bounding box center [209, 68] width 69 height 36
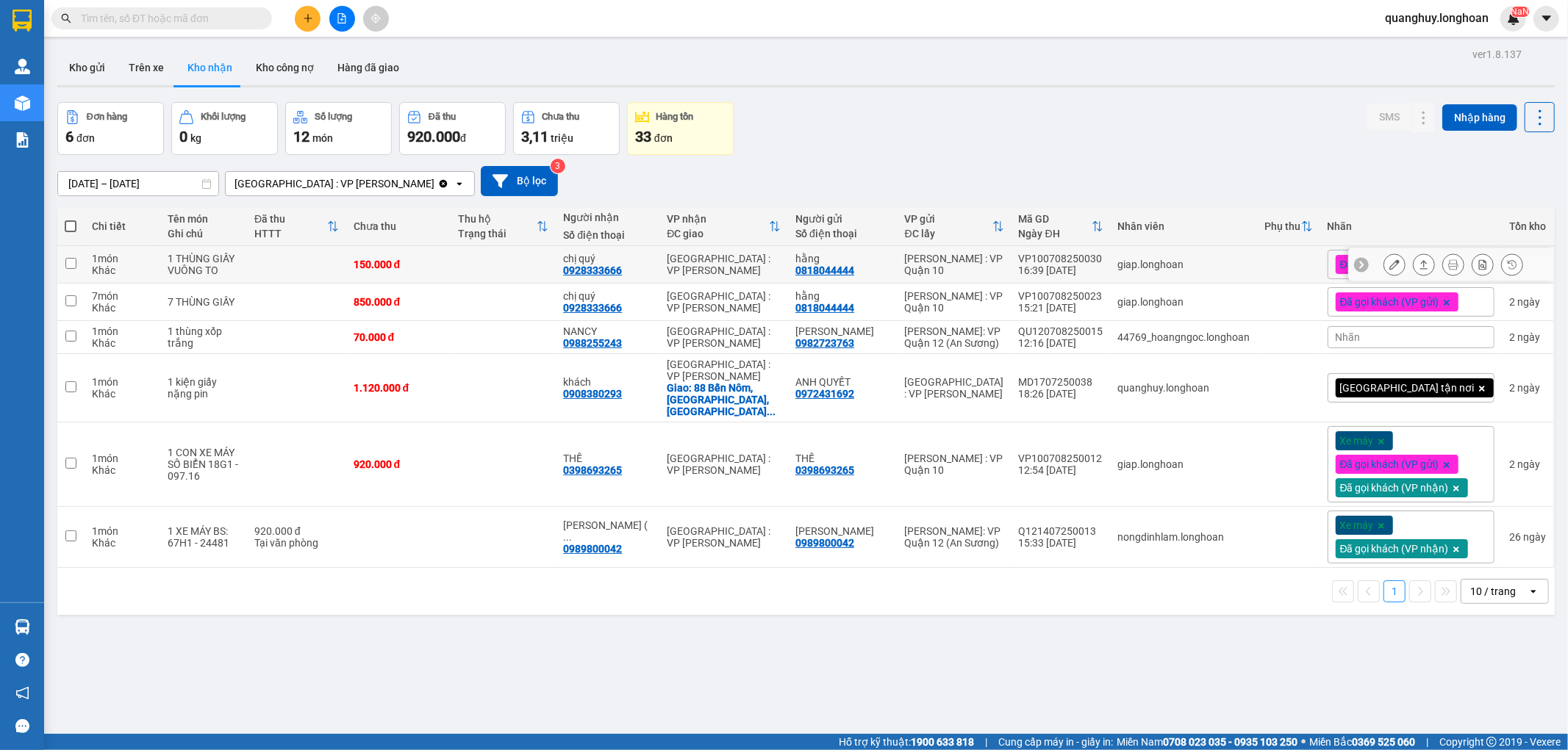
click at [451, 264] on td "150.000 đ" at bounding box center [398, 264] width 105 height 38
checkbox input "true"
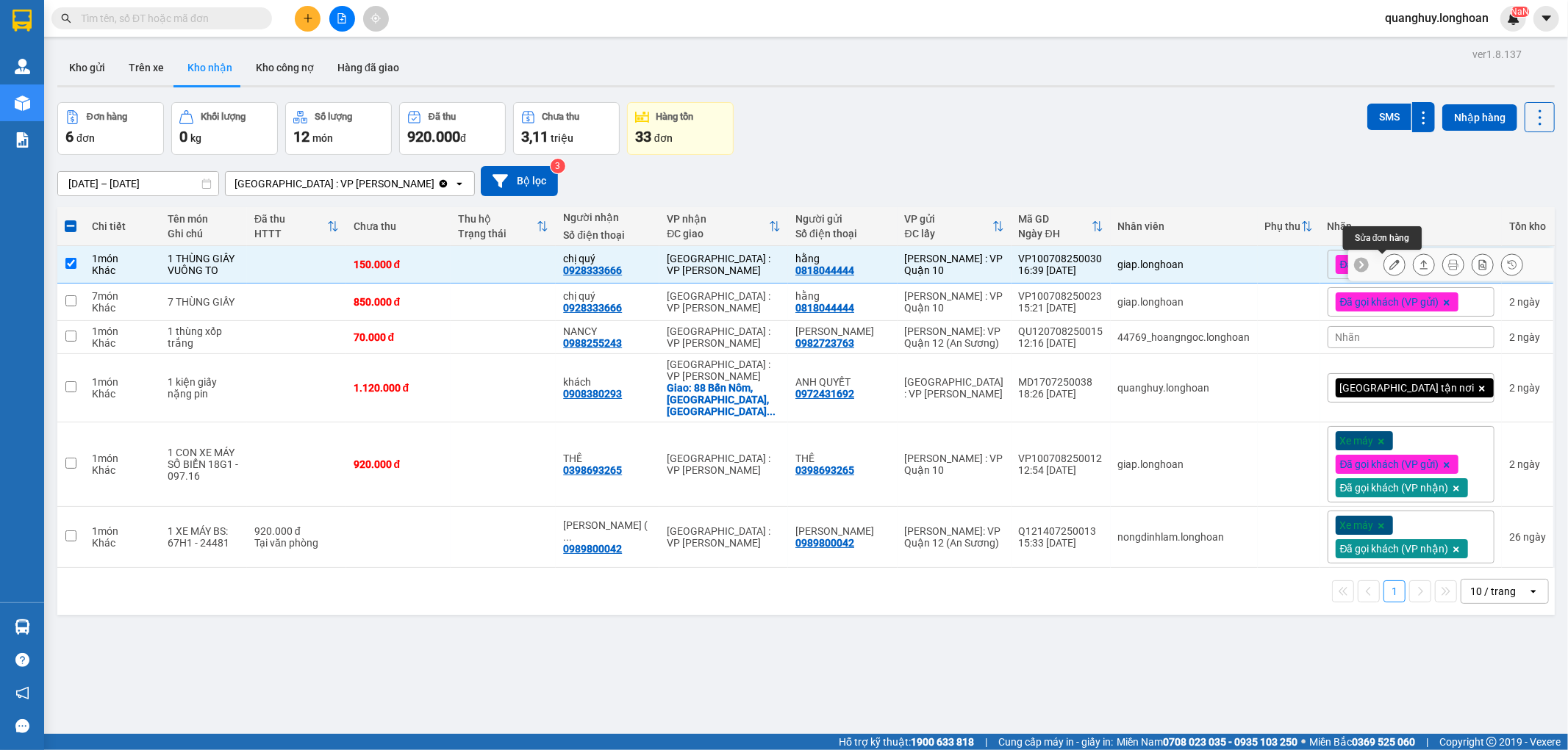
click at [1389, 263] on icon at bounding box center [1393, 264] width 10 height 10
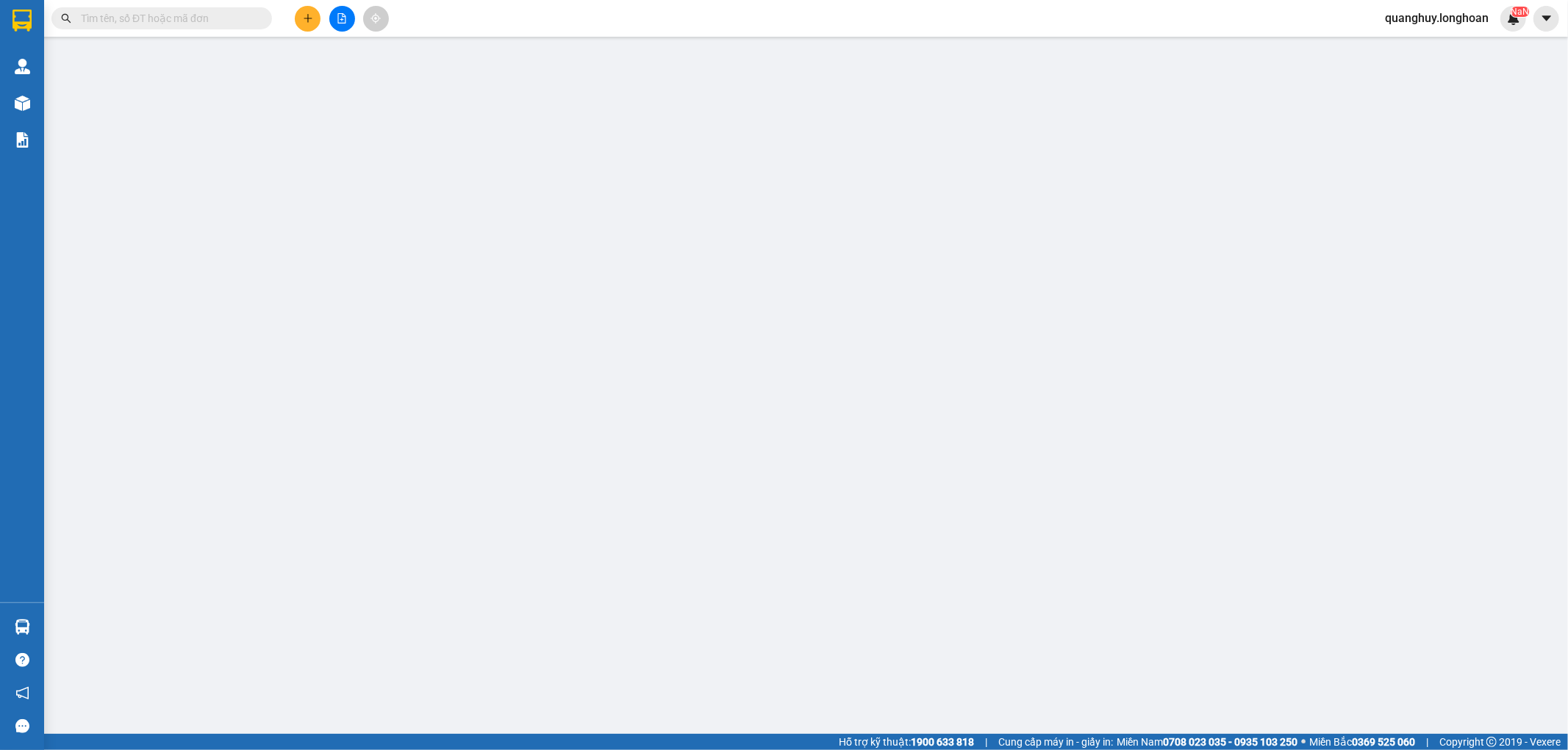
type input "0818044444"
type input "hằng"
type input "0928333666"
type input "chị quý"
type input "hàng k bao bể vỡ hư hỏng"
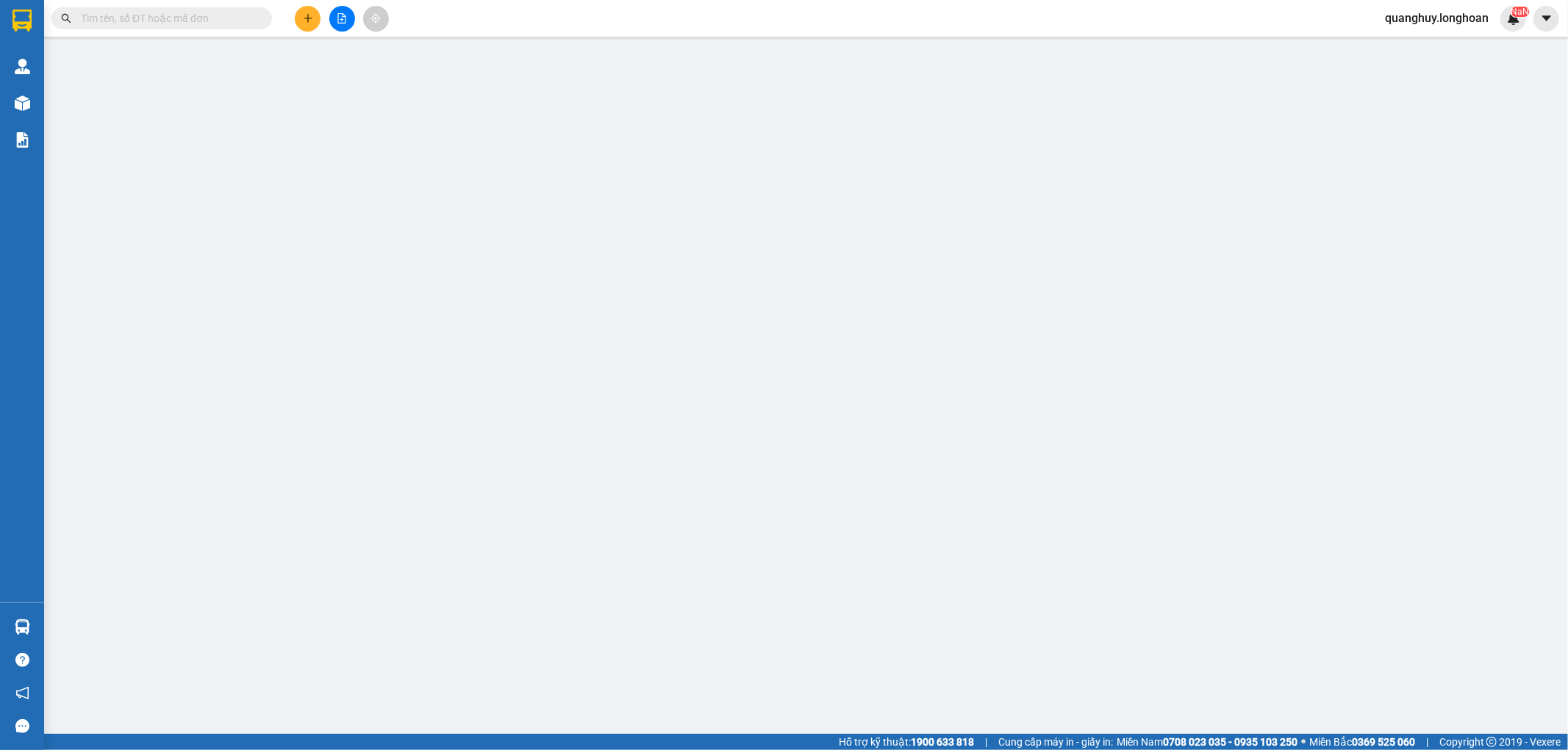
type input "150.000"
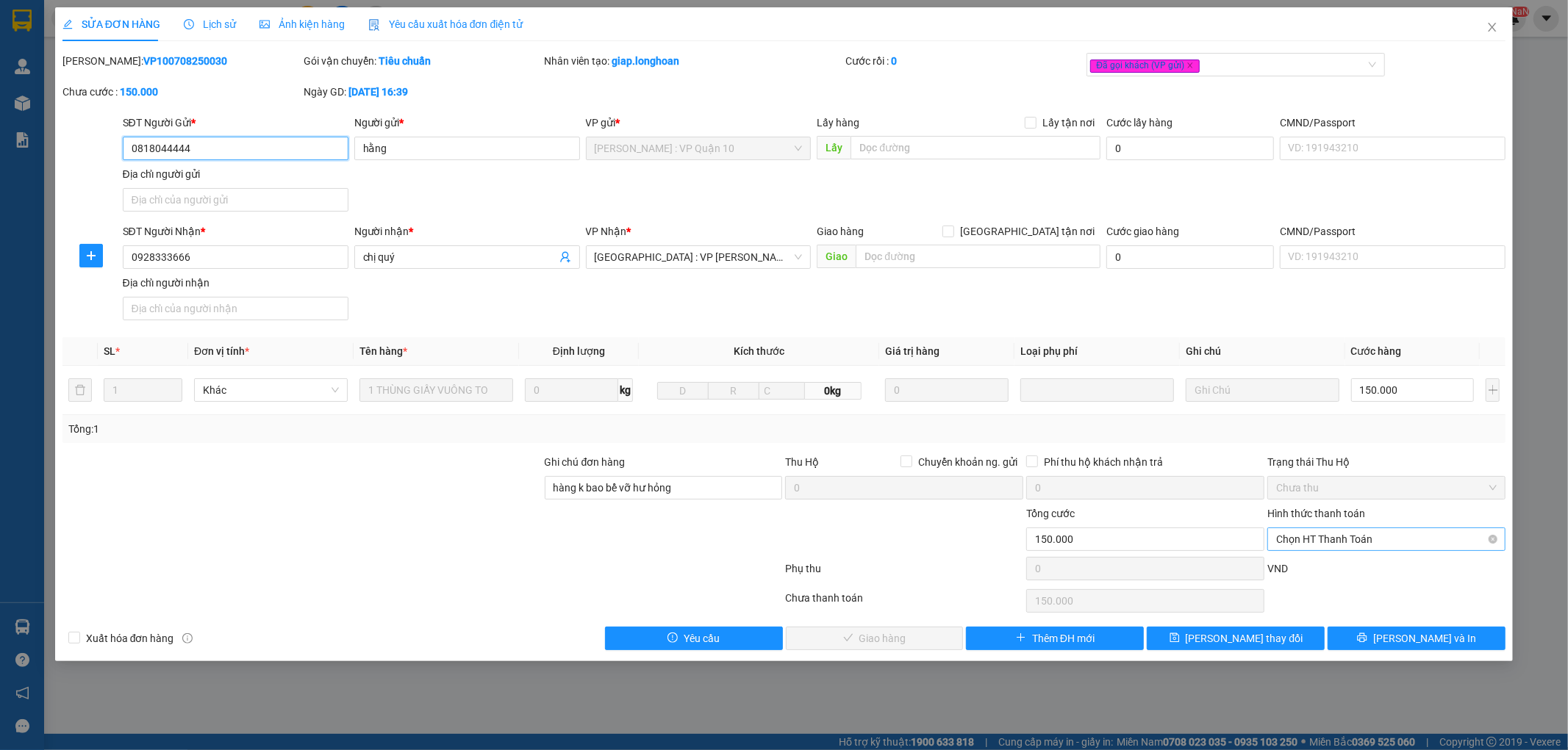
click at [1317, 541] on span "Chọn HT Thanh Toán" at bounding box center [1386, 540] width 220 height 22
click at [1316, 562] on div "Tại văn phòng" at bounding box center [1386, 569] width 220 height 16
type input "0"
click at [904, 638] on span "Lưu và Giao hàng" at bounding box center [884, 638] width 141 height 16
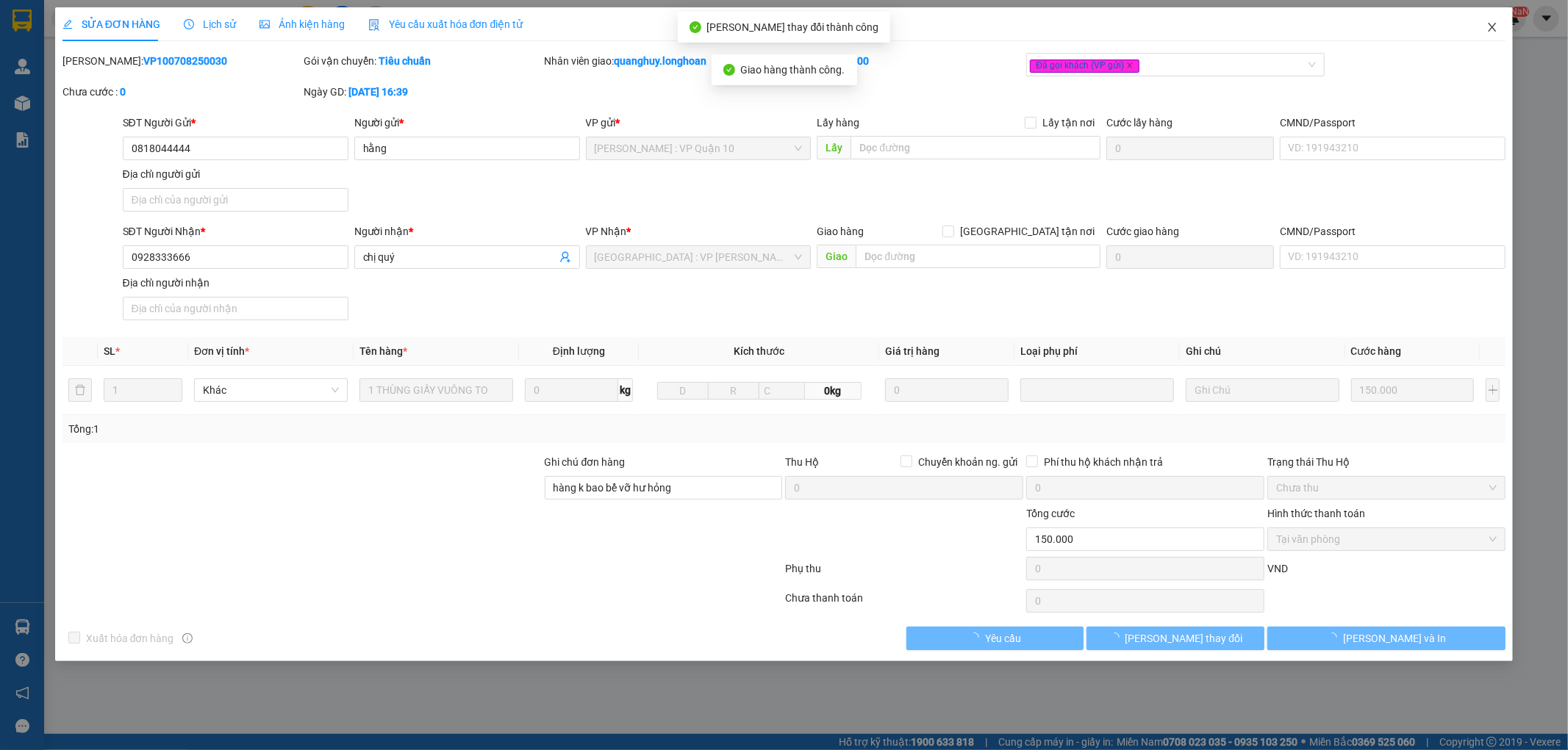
click at [1490, 32] on icon "close" at bounding box center [1491, 27] width 12 height 12
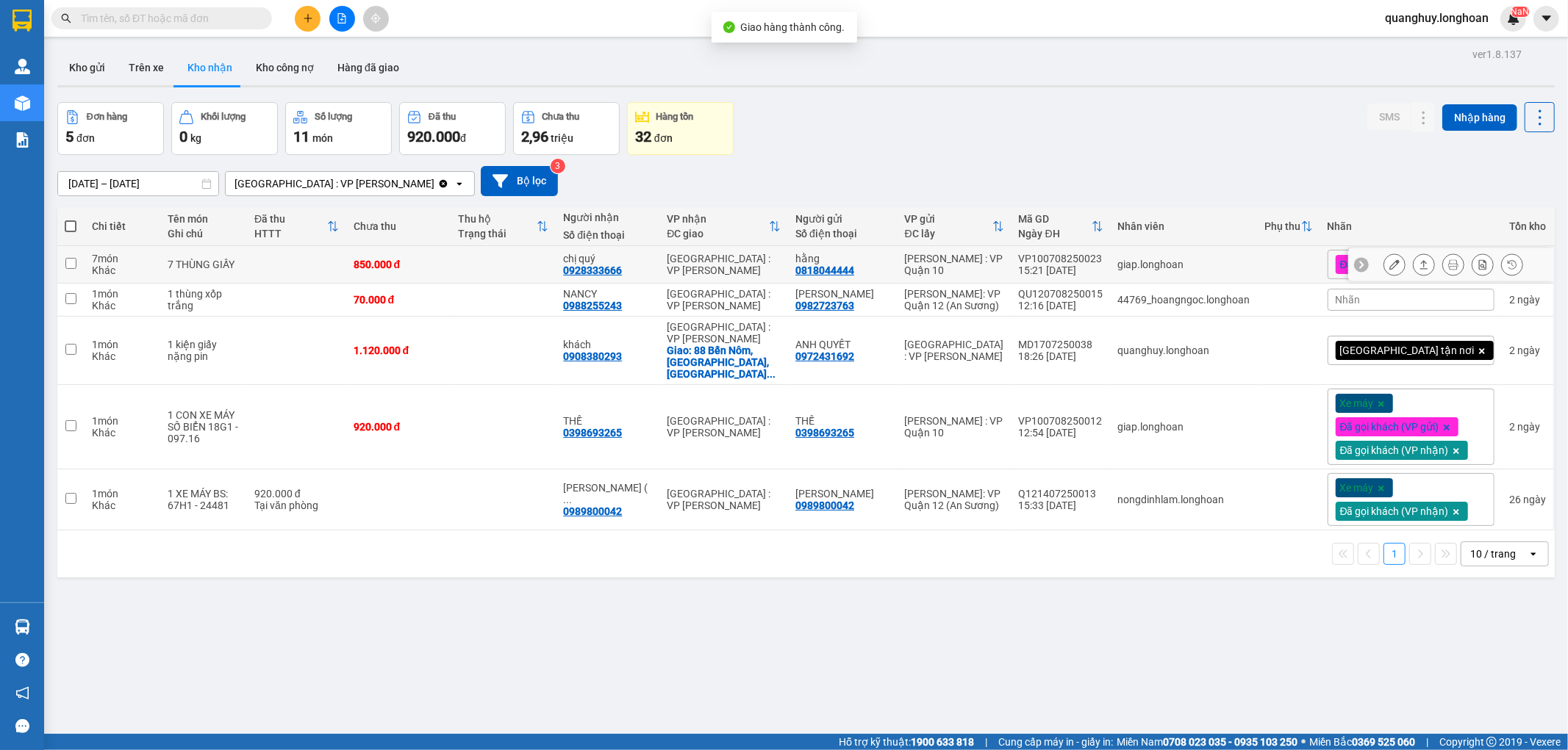
click at [448, 274] on td "850.000 đ" at bounding box center [398, 264] width 105 height 38
checkbox input "true"
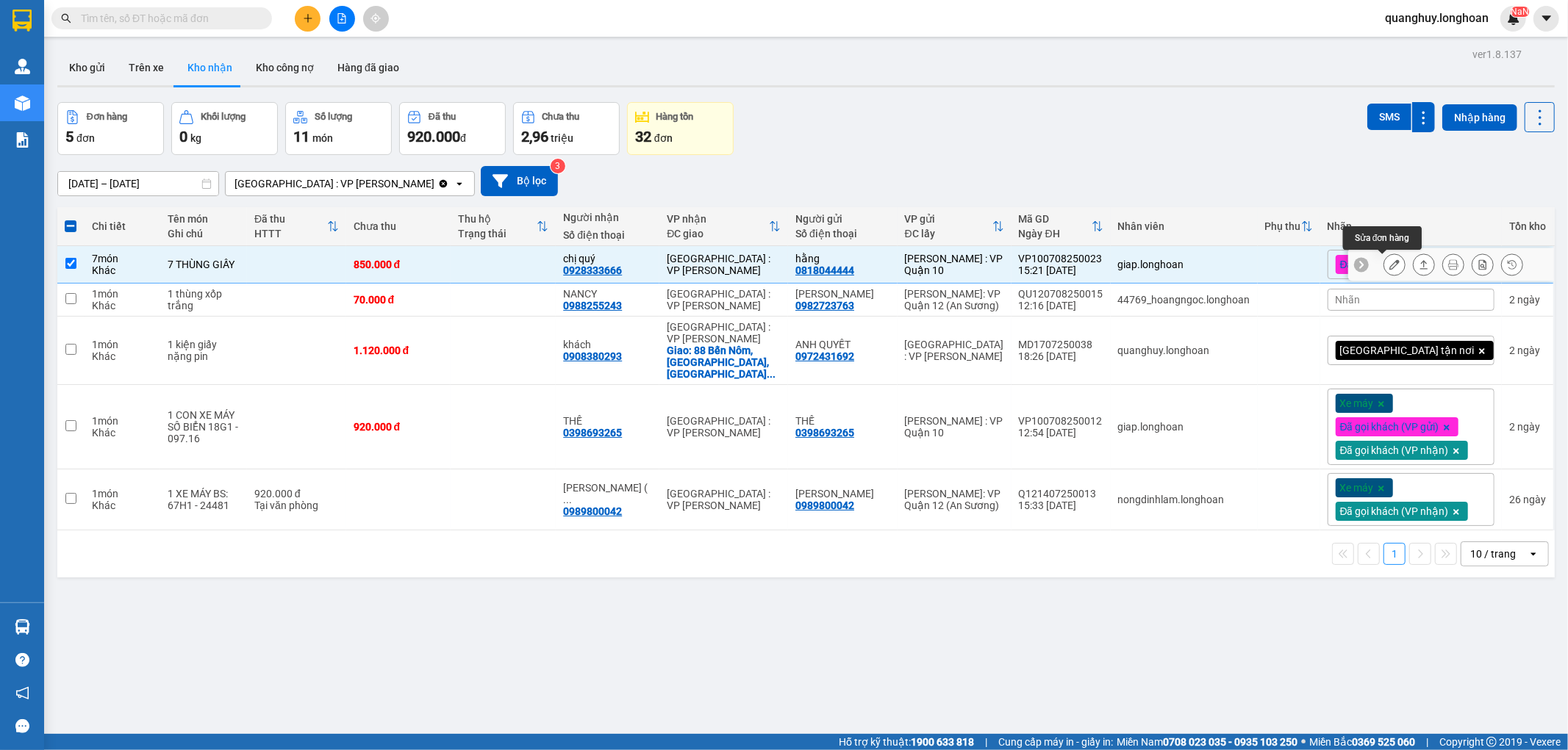
click at [1389, 267] on icon at bounding box center [1393, 264] width 10 height 10
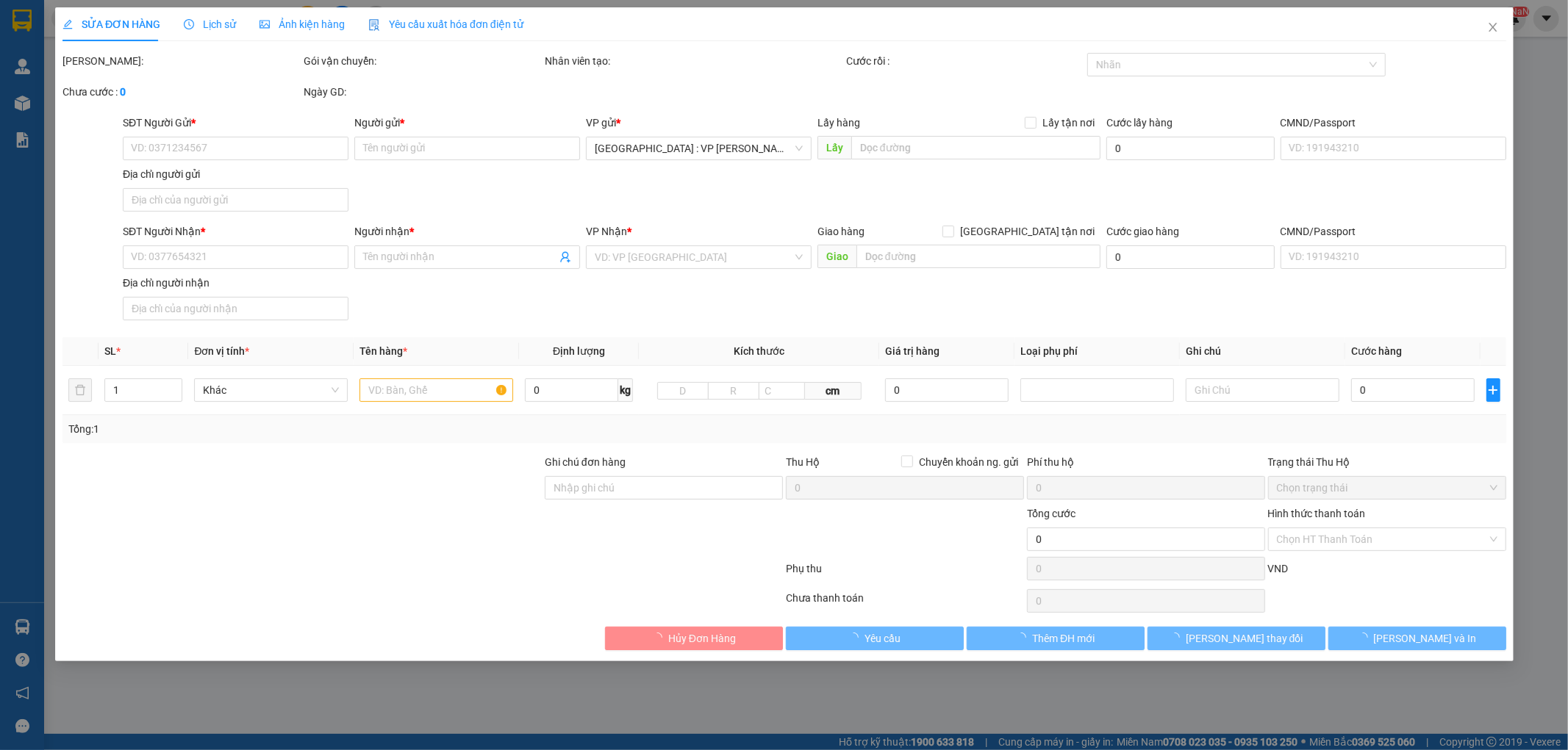
type input "0818044444"
type input "hằng"
type input "0928333666"
type input "chị quý"
type input "hàng k bao bể vỡ hư hỏng"
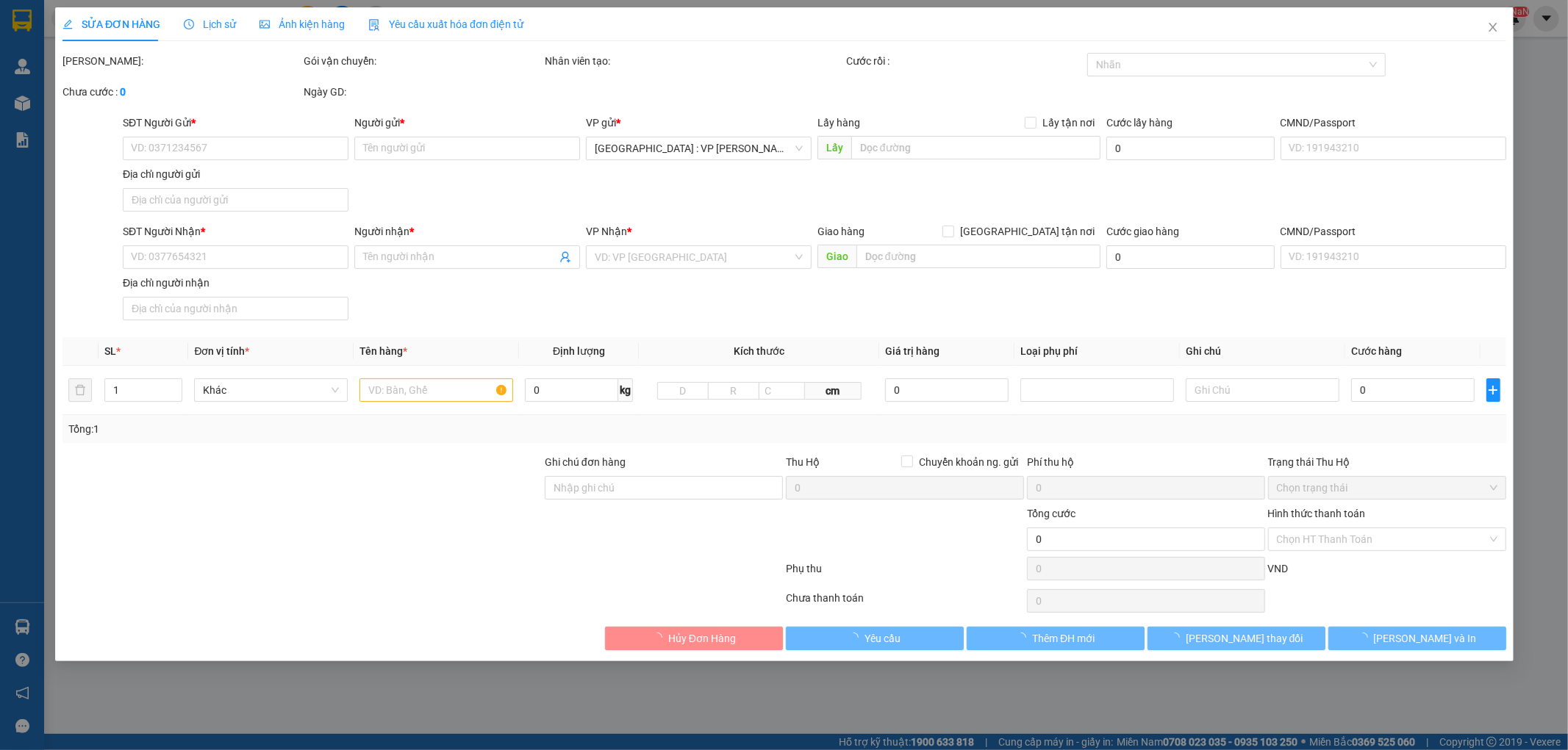
type input "850.000"
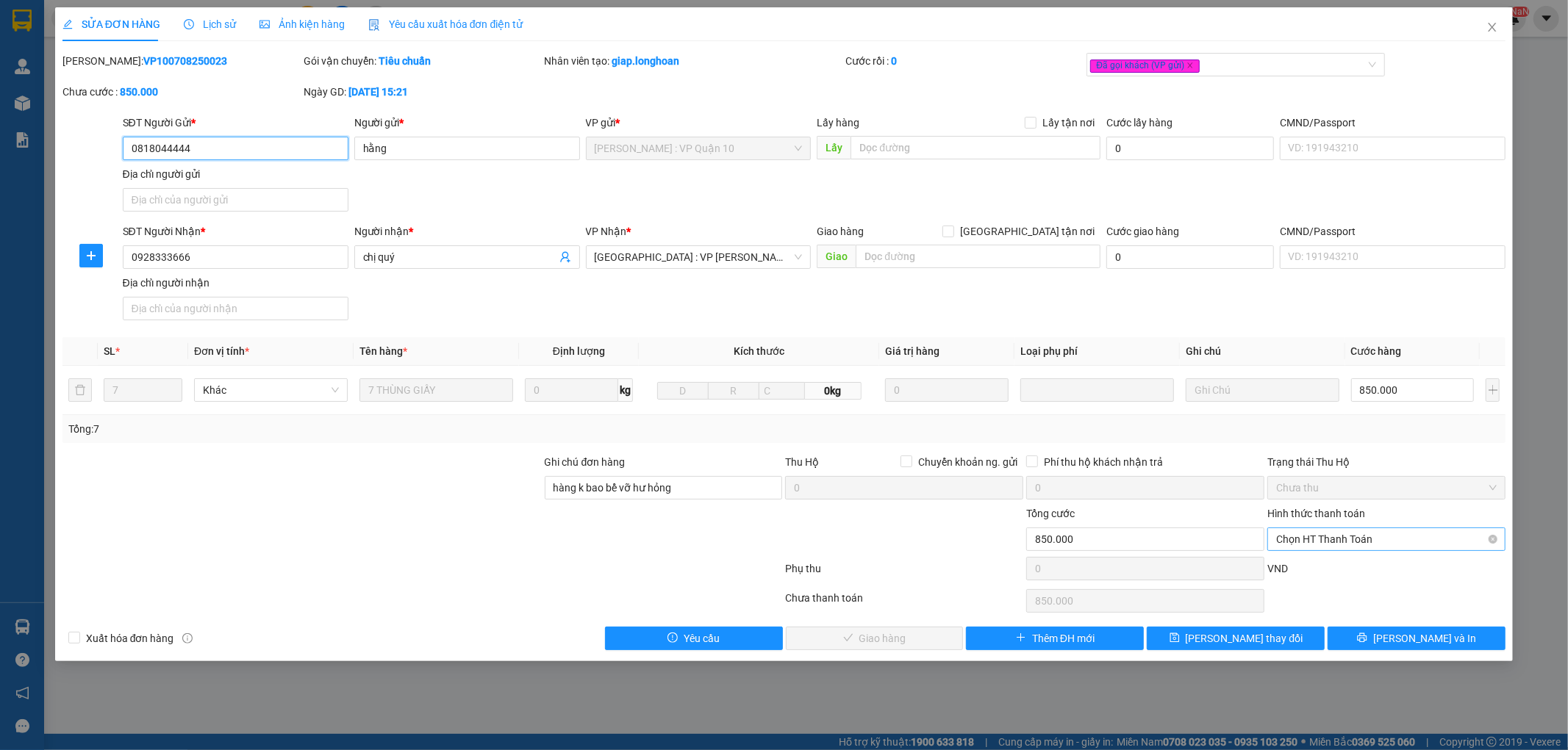
click at [1317, 544] on span "Chọn HT Thanh Toán" at bounding box center [1386, 540] width 220 height 22
click at [1320, 562] on div "Tại văn phòng" at bounding box center [1386, 569] width 220 height 16
type input "0"
click at [899, 621] on div "Total Paid Fee 0 Total UnPaid Fee 850.000 Cash Collection Total Fee Mã ĐH: VP10…" at bounding box center [784, 351] width 1444 height 597
click at [904, 656] on div "SỬA ĐƠN HÀNG Lịch sử Ảnh kiện hàng Yêu cầu xuất hóa đơn điện tử Total Paid Fee …" at bounding box center [784, 334] width 1458 height 654
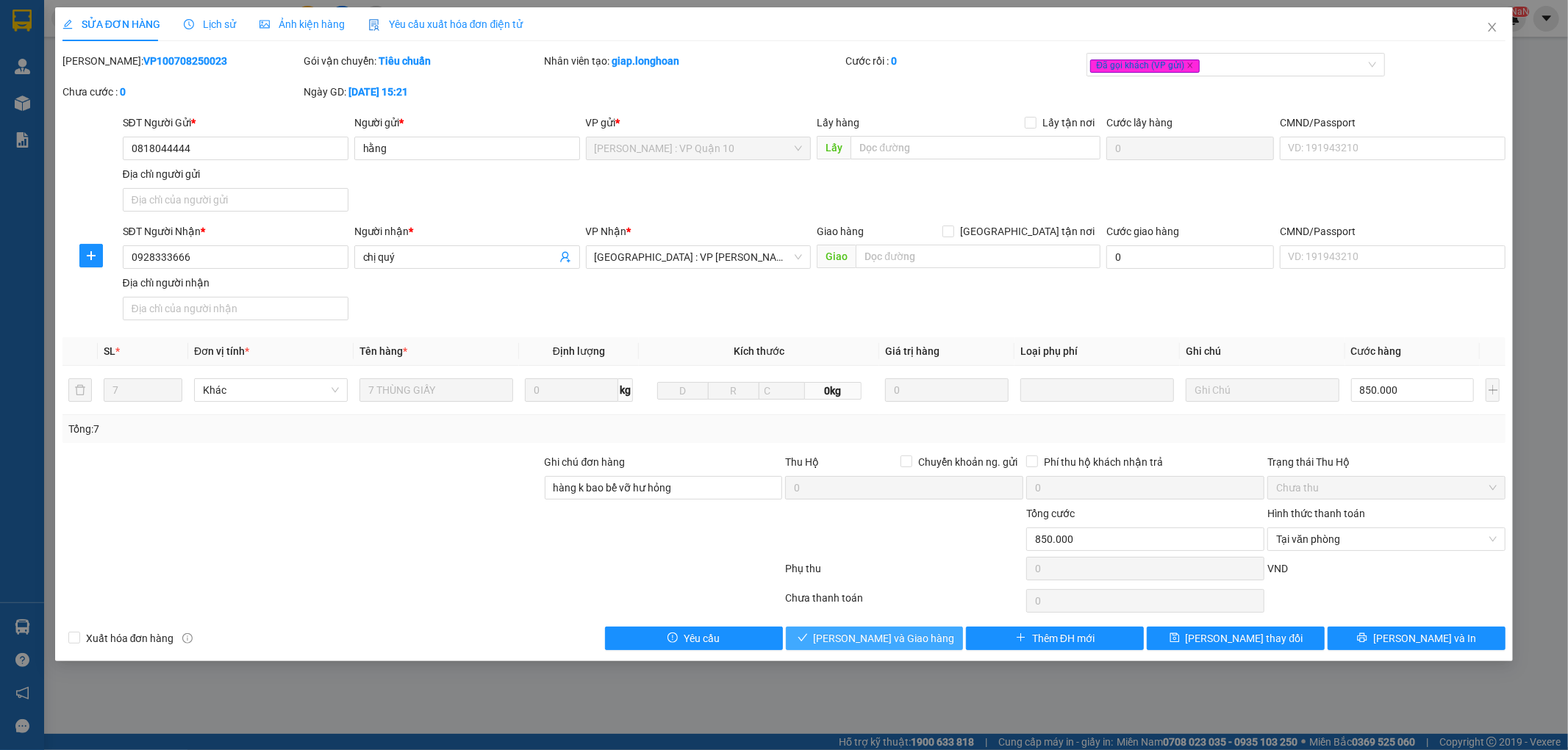
click at [911, 642] on span "Lưu và Giao hàng" at bounding box center [884, 638] width 141 height 16
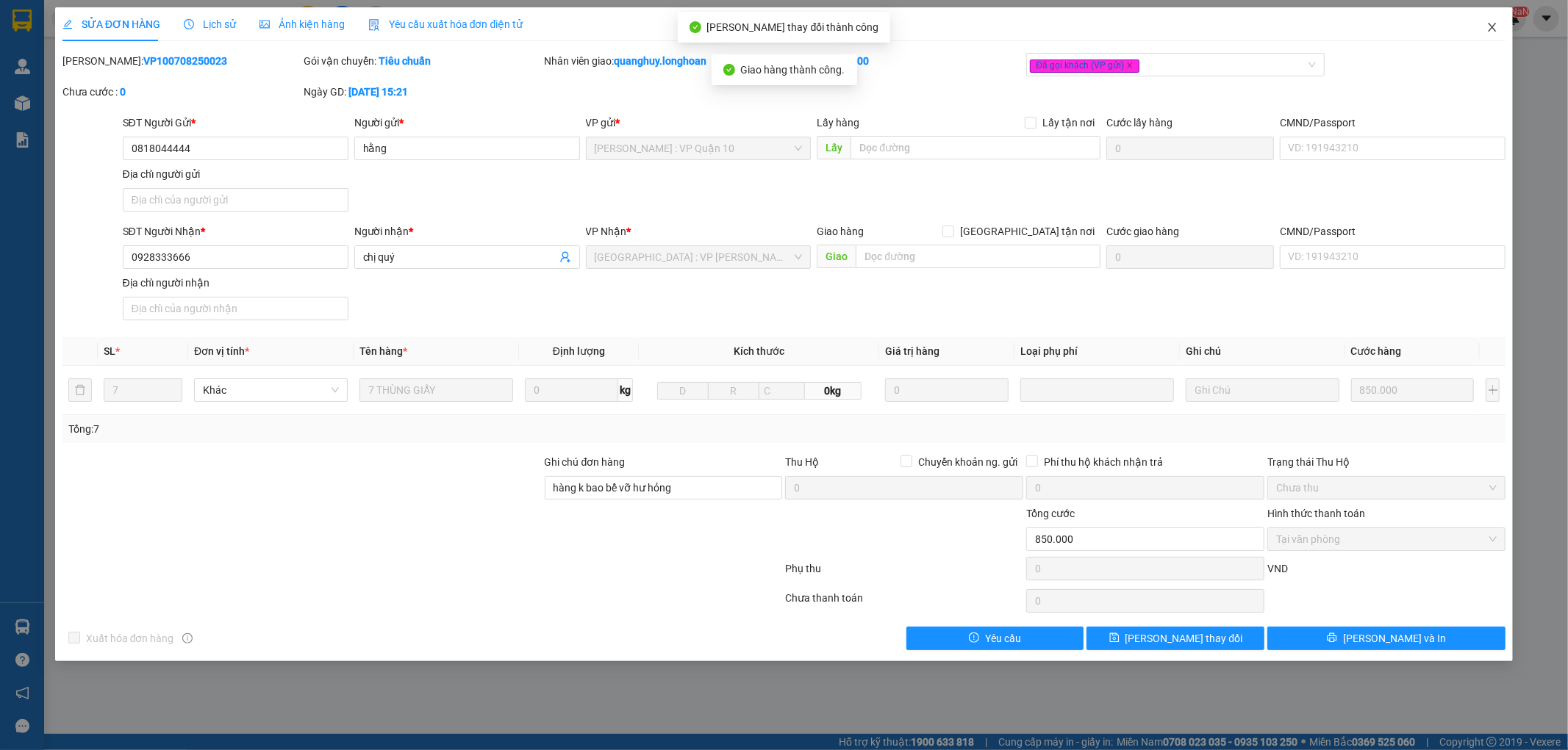
click at [1496, 28] on icon "close" at bounding box center [1491, 27] width 12 height 12
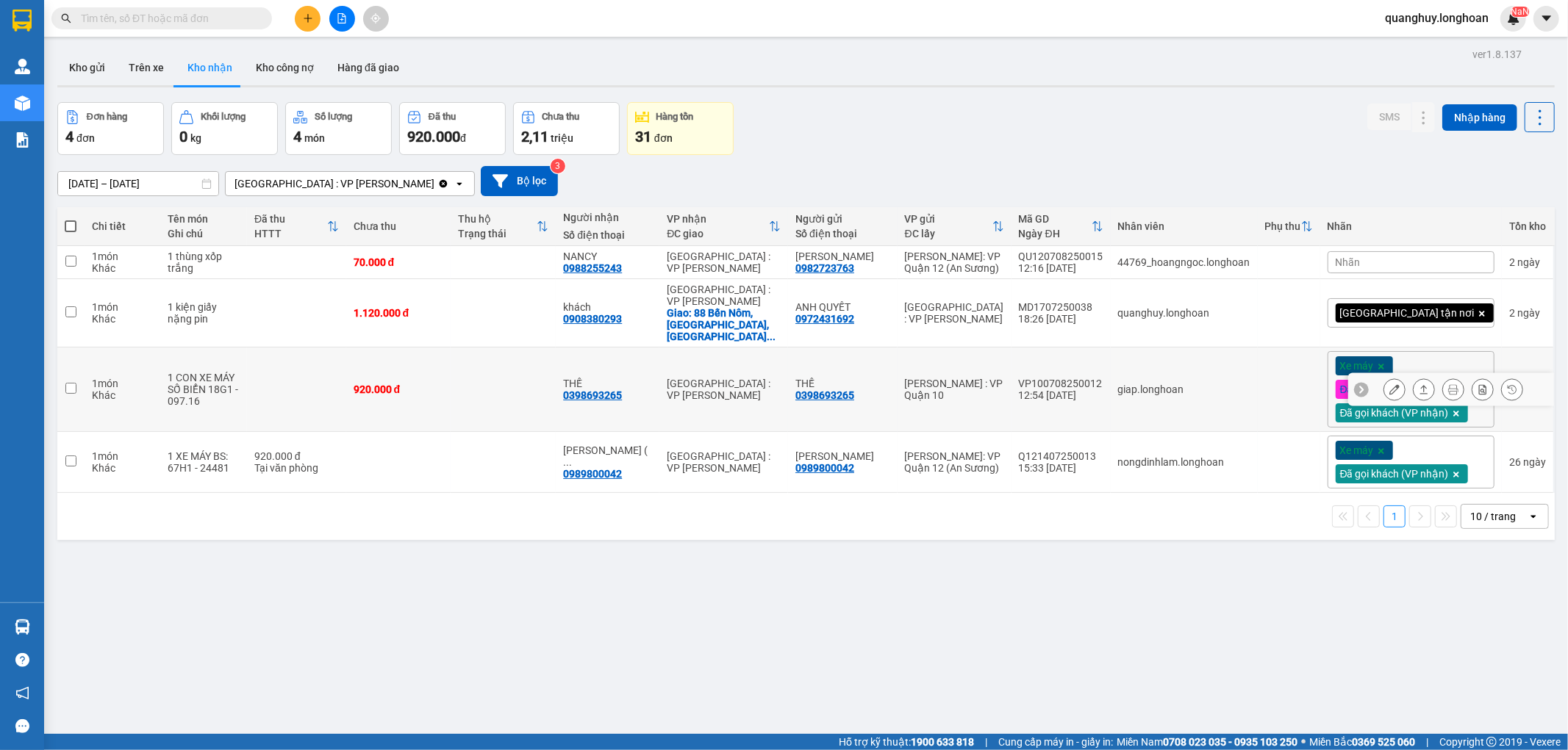
click at [490, 394] on td at bounding box center [502, 390] width 105 height 84
checkbox input "true"
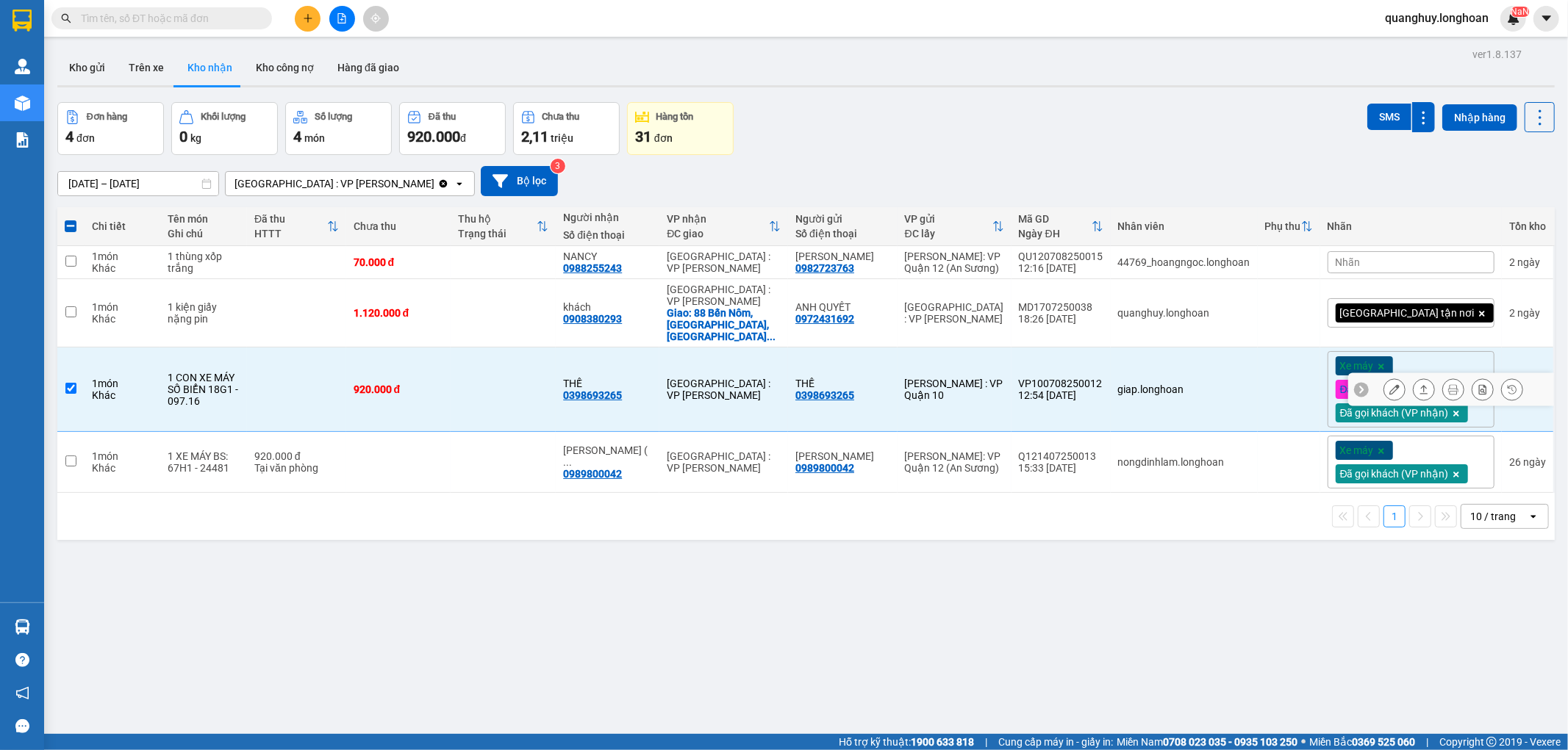
click at [1389, 385] on icon at bounding box center [1393, 389] width 10 height 10
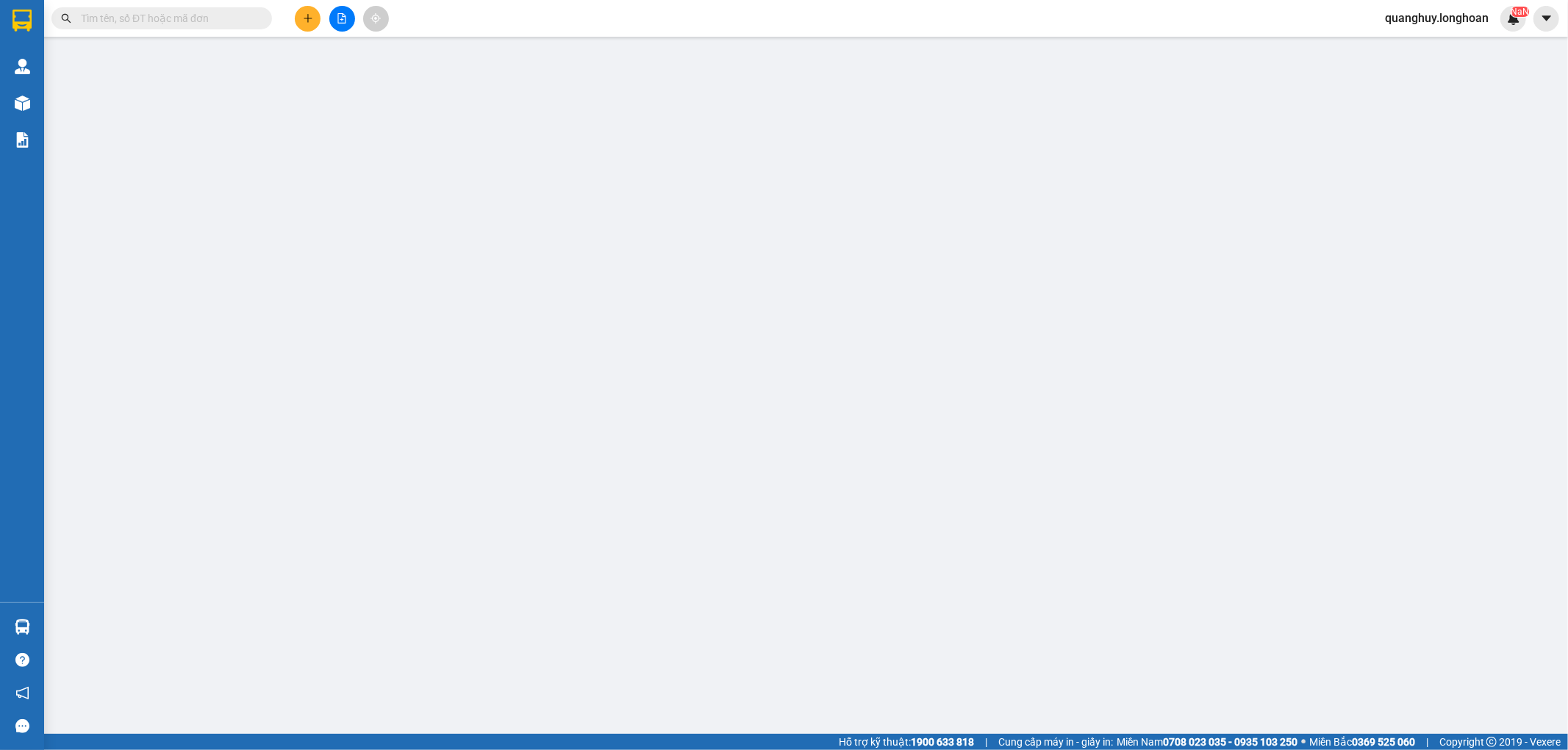
type input "0398693265"
type input "THẾ"
type input "0398693265"
type input "THẾ"
type input "CÓ CHÌA KHÓA ĐI KÈM"
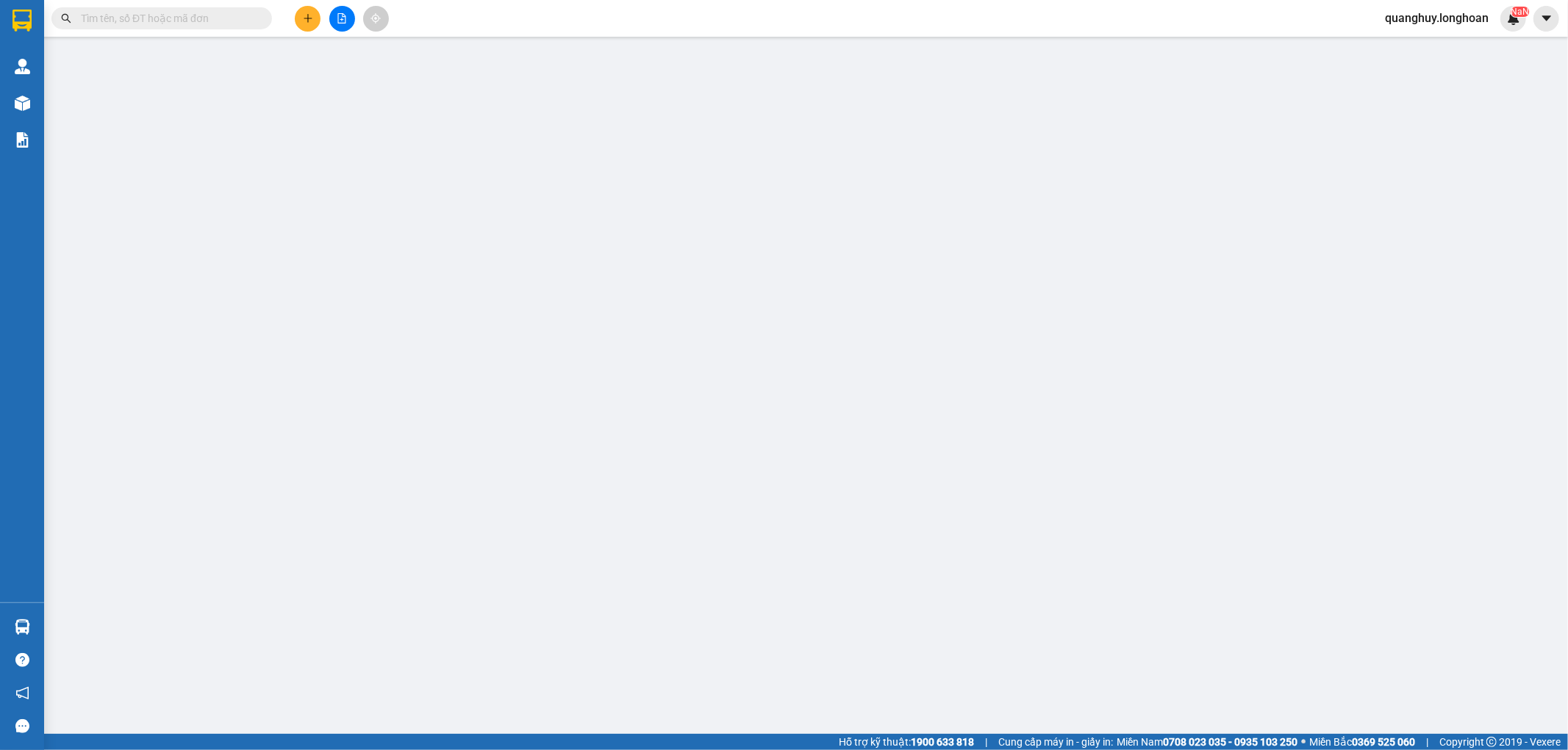
type input "920.000"
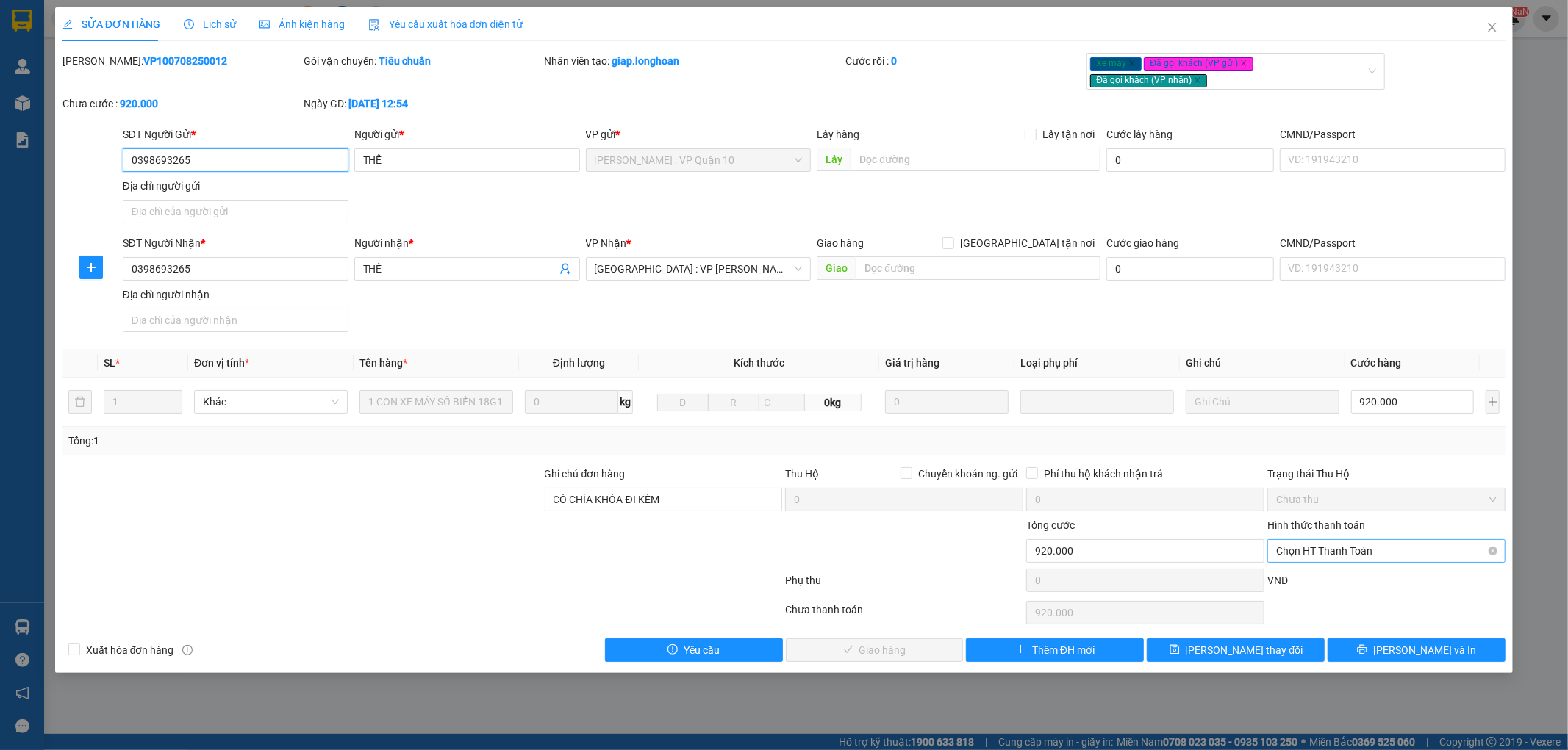
click at [1316, 552] on span "Chọn HT Thanh Toán" at bounding box center [1386, 551] width 220 height 22
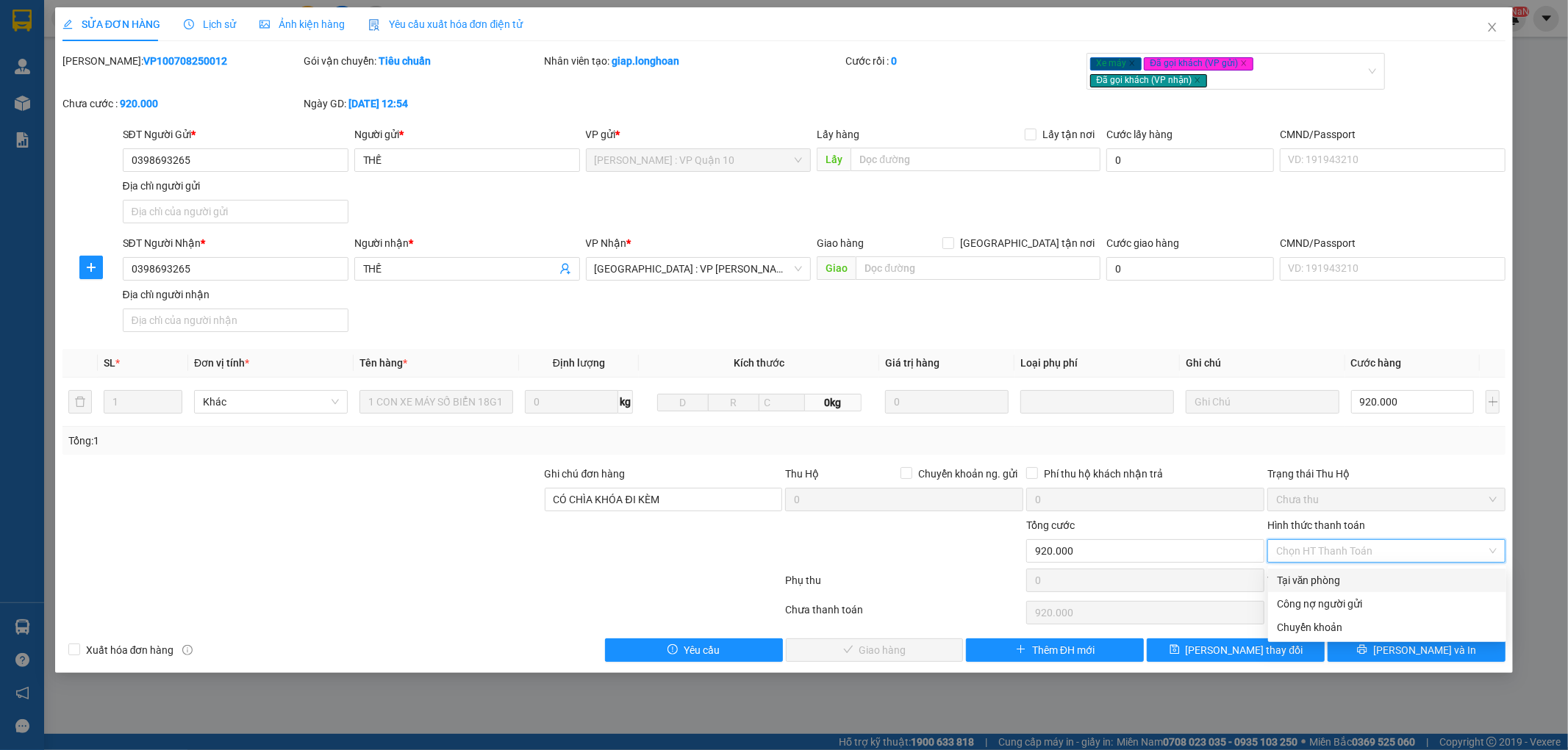
click at [1304, 573] on div "Tại văn phòng" at bounding box center [1386, 581] width 220 height 16
type input "0"
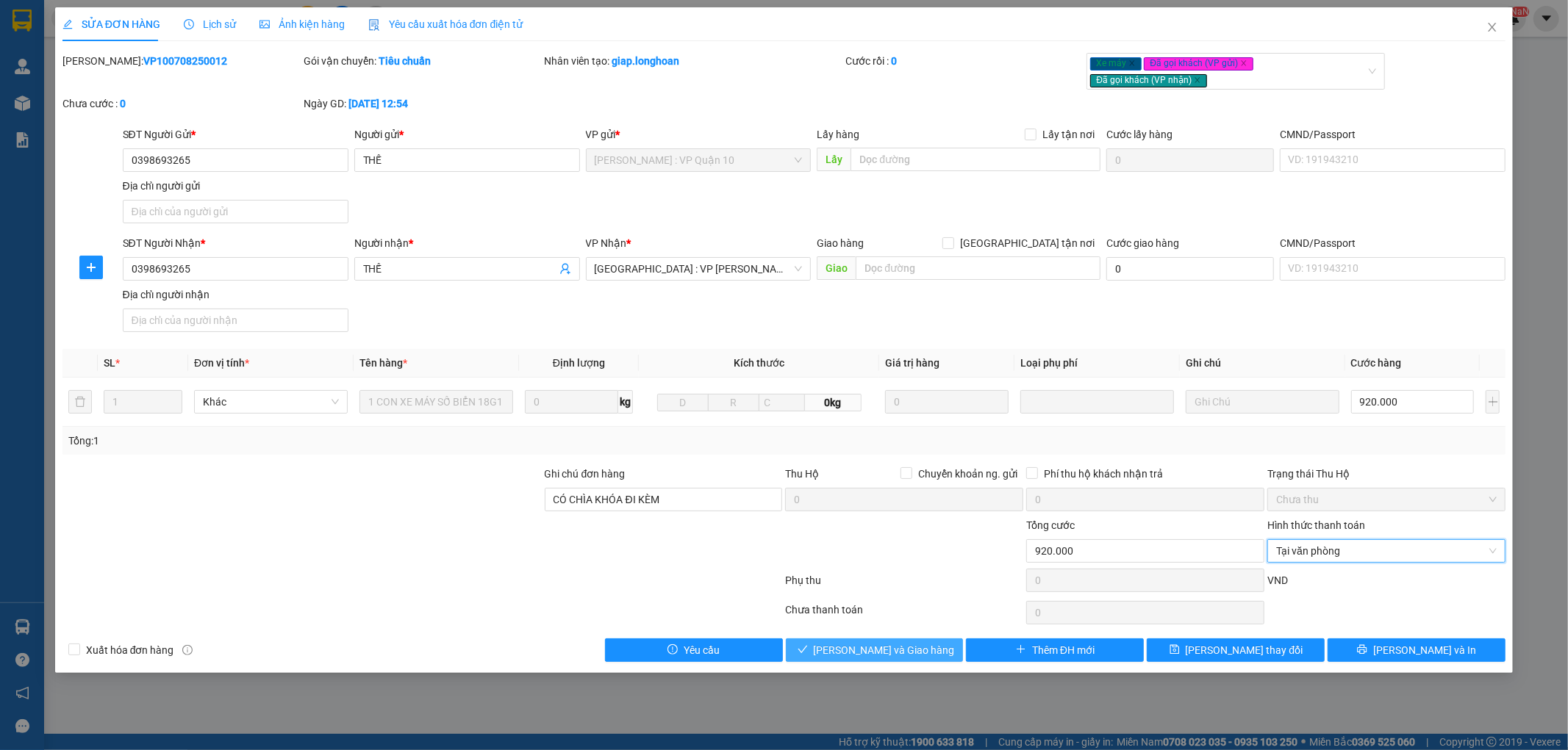
click at [879, 656] on span "Lưu và Giao hàng" at bounding box center [884, 650] width 141 height 16
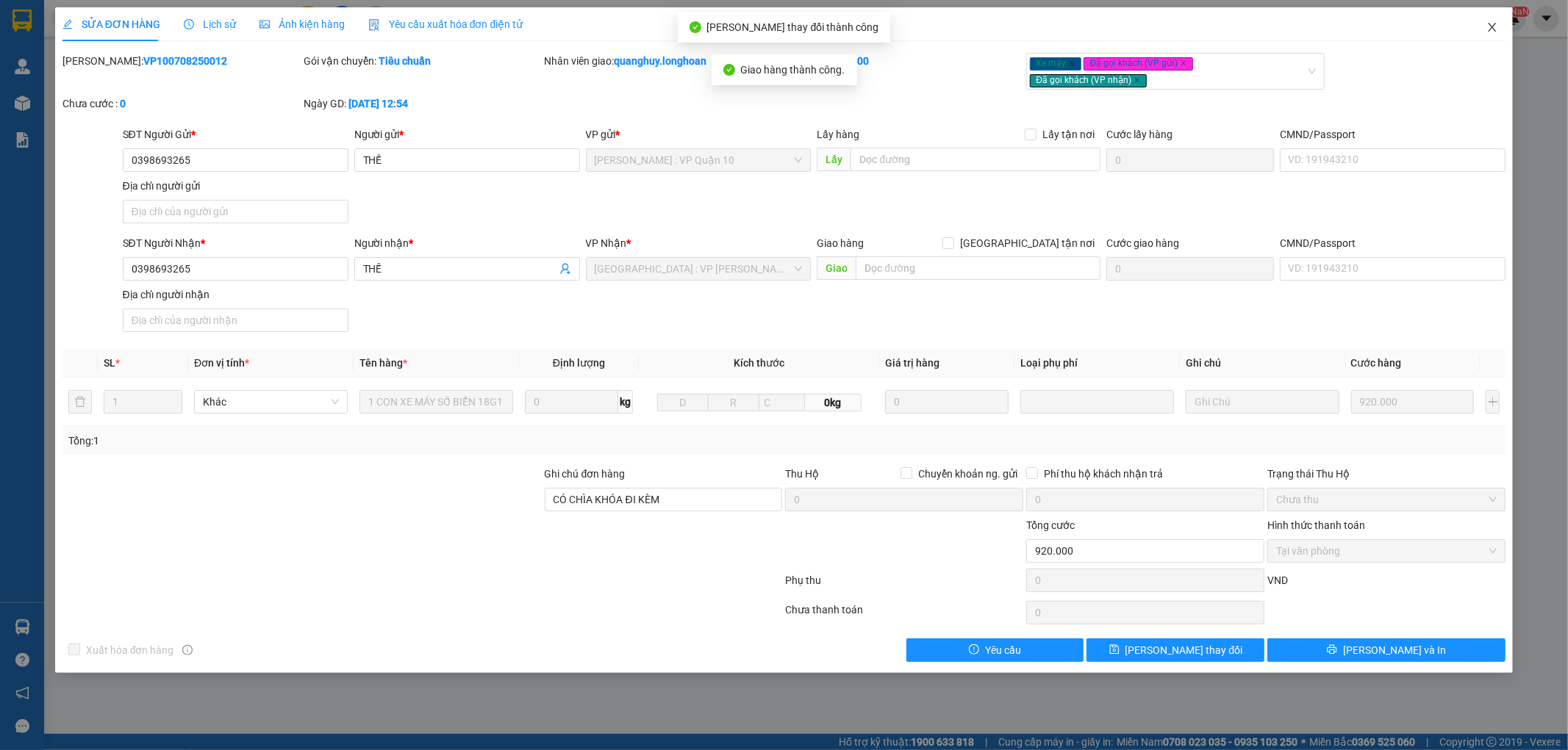
click at [1482, 29] on span "Close" at bounding box center [1491, 27] width 41 height 41
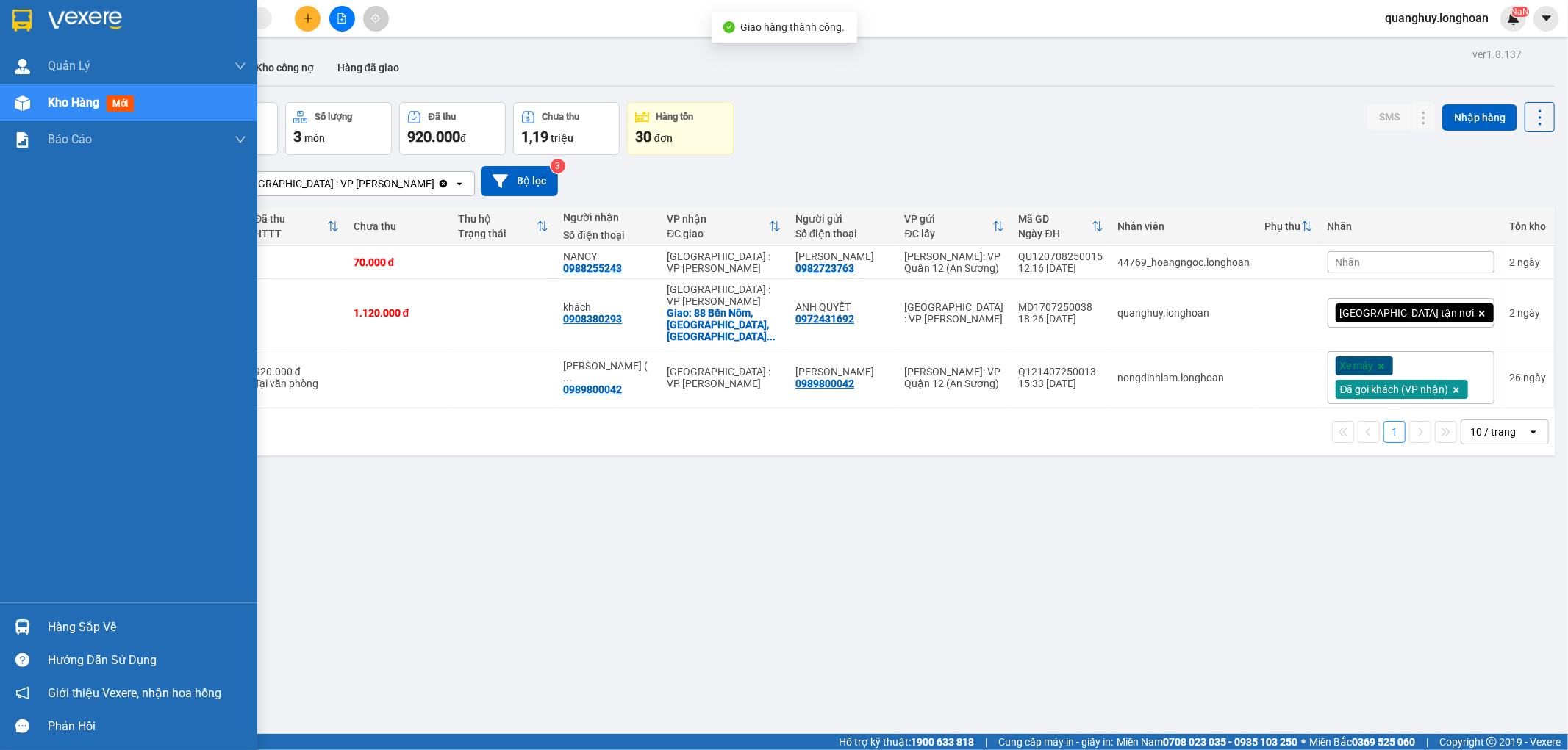
click at [23, 27] on img at bounding box center [22, 20] width 19 height 22
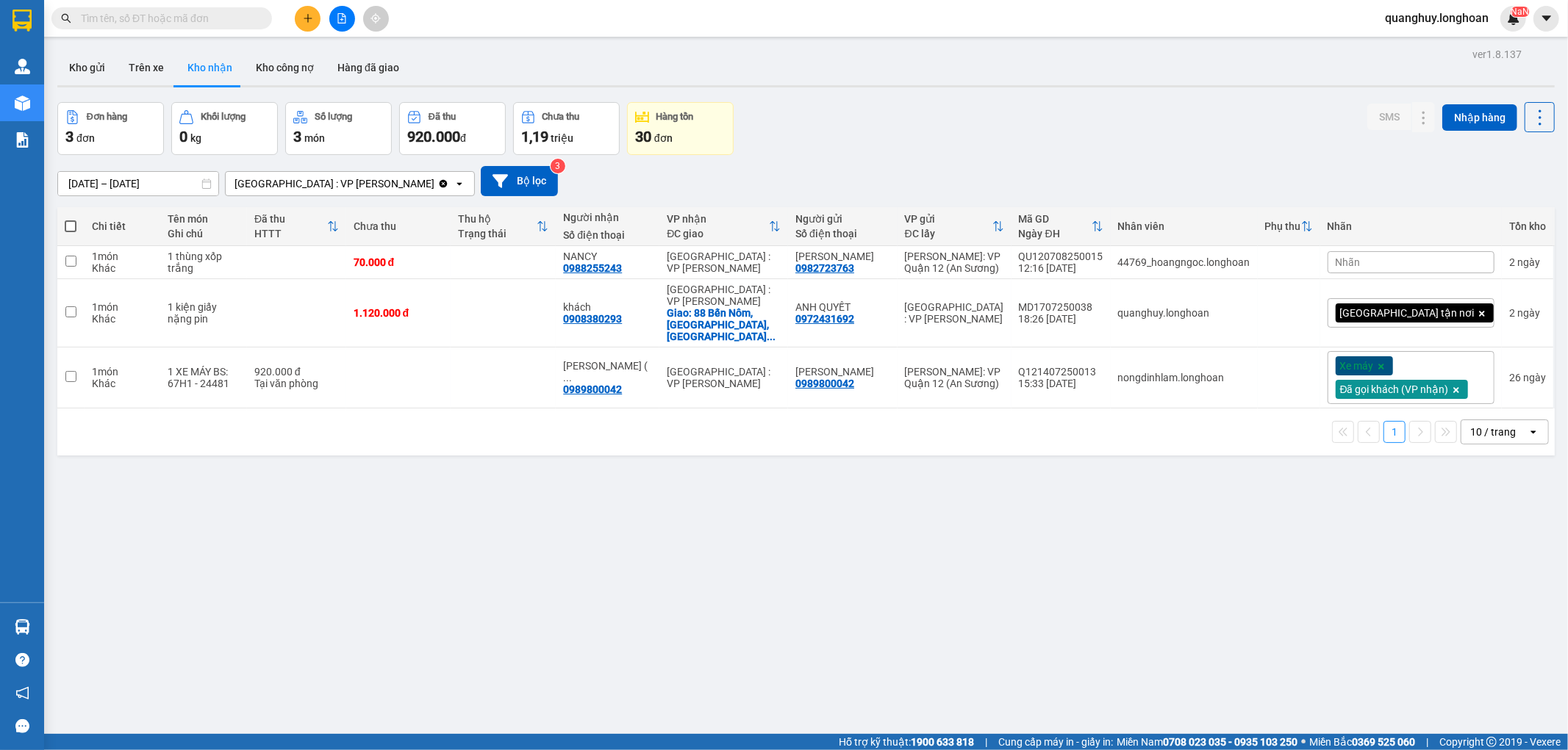
click at [1464, 424] on div "10 / trang" at bounding box center [1494, 433] width 66 height 24
click at [1472, 590] on span "100 / trang" at bounding box center [1486, 596] width 53 height 15
click at [432, 320] on td "1.120.000 đ" at bounding box center [398, 313] width 105 height 69
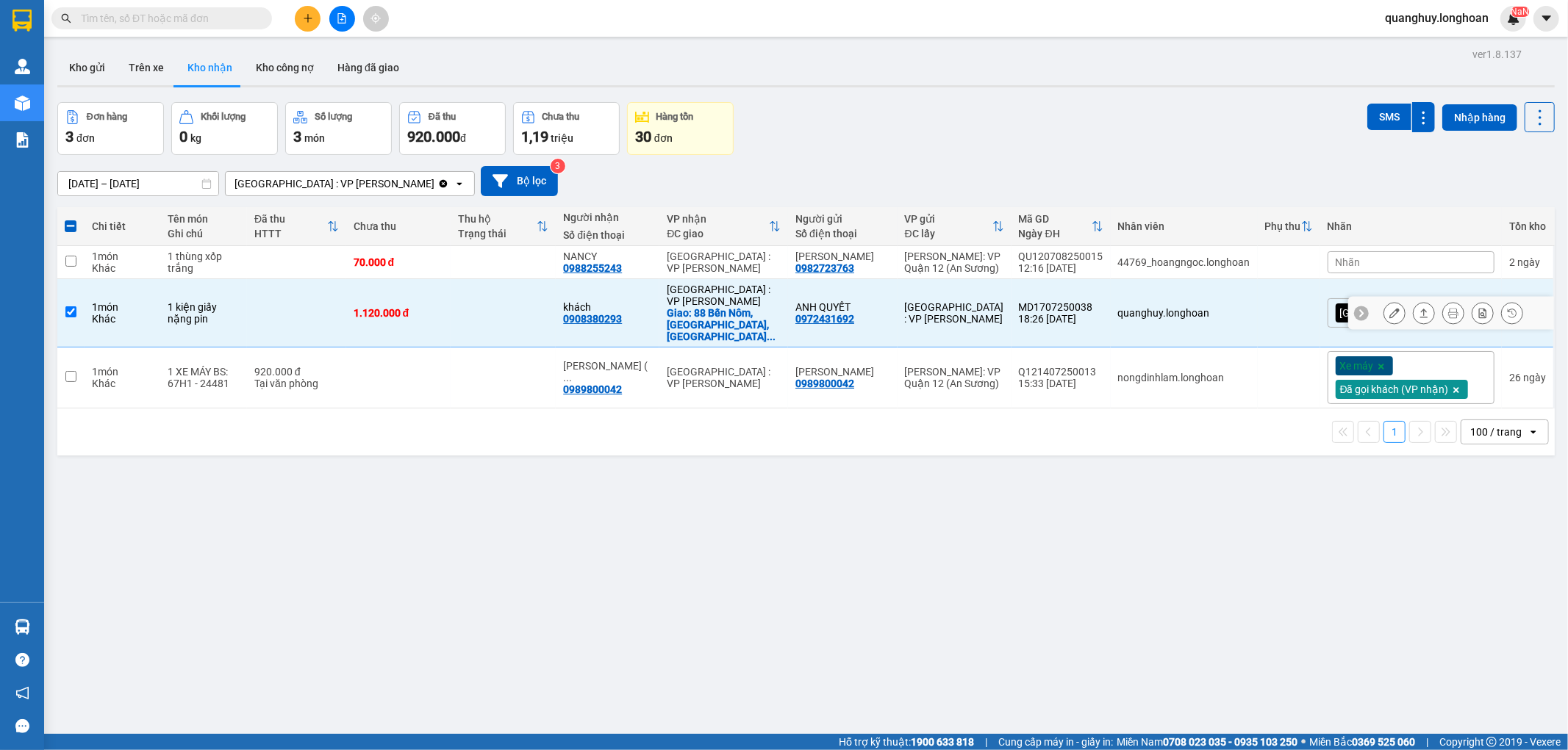
click at [432, 320] on td "1.120.000 đ" at bounding box center [398, 313] width 105 height 69
checkbox input "false"
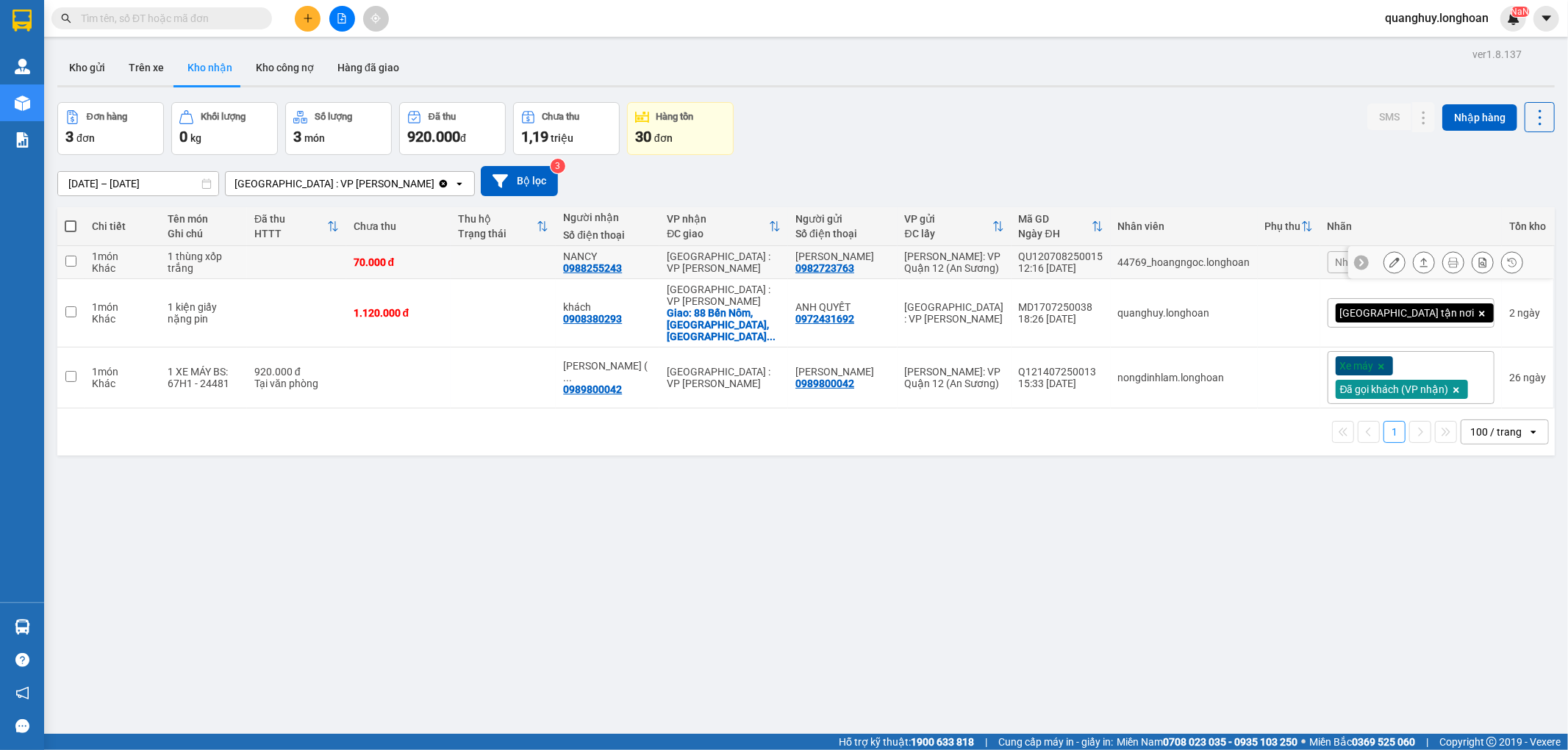
click at [532, 276] on td at bounding box center [502, 262] width 105 height 33
checkbox input "true"
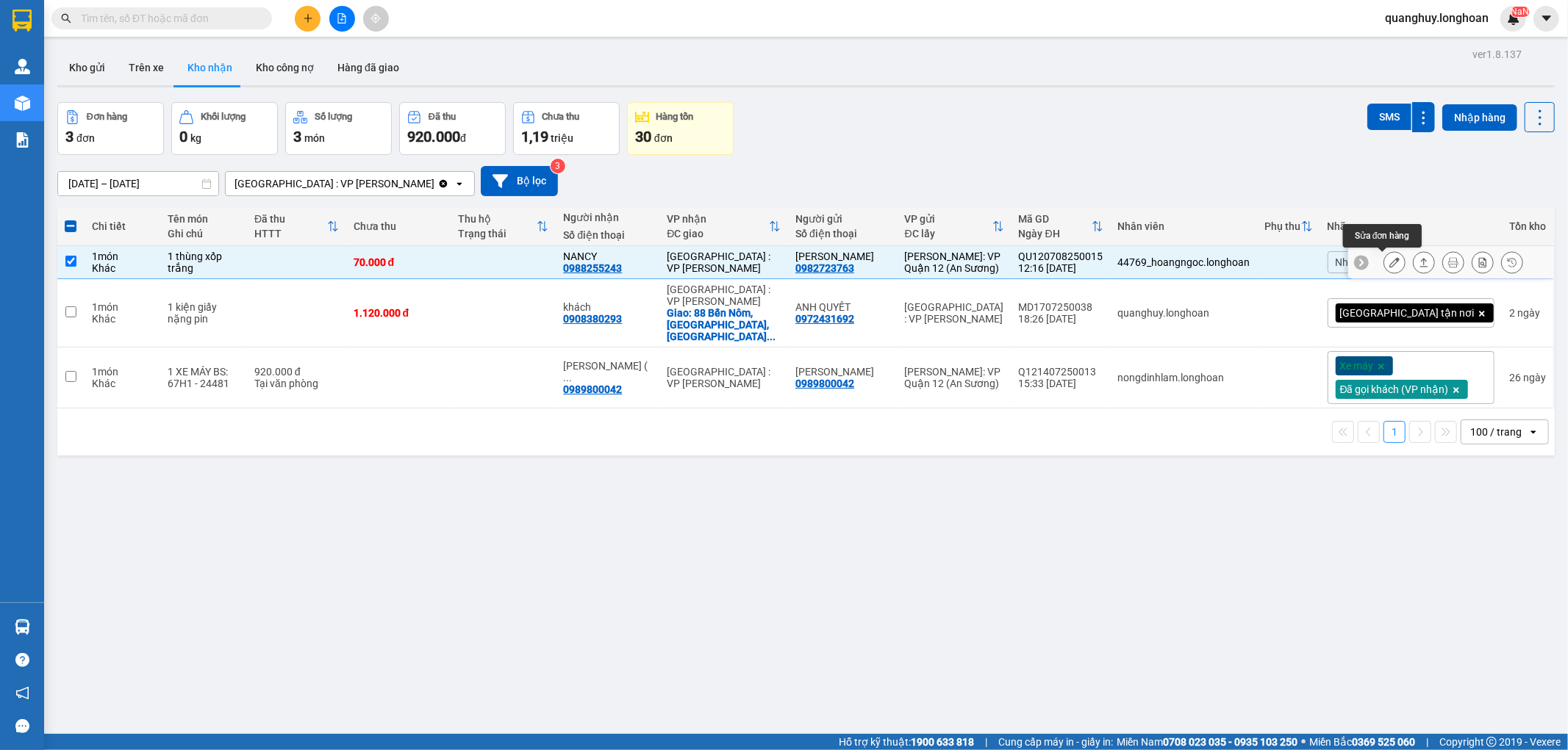
click at [1384, 260] on button at bounding box center [1394, 262] width 20 height 26
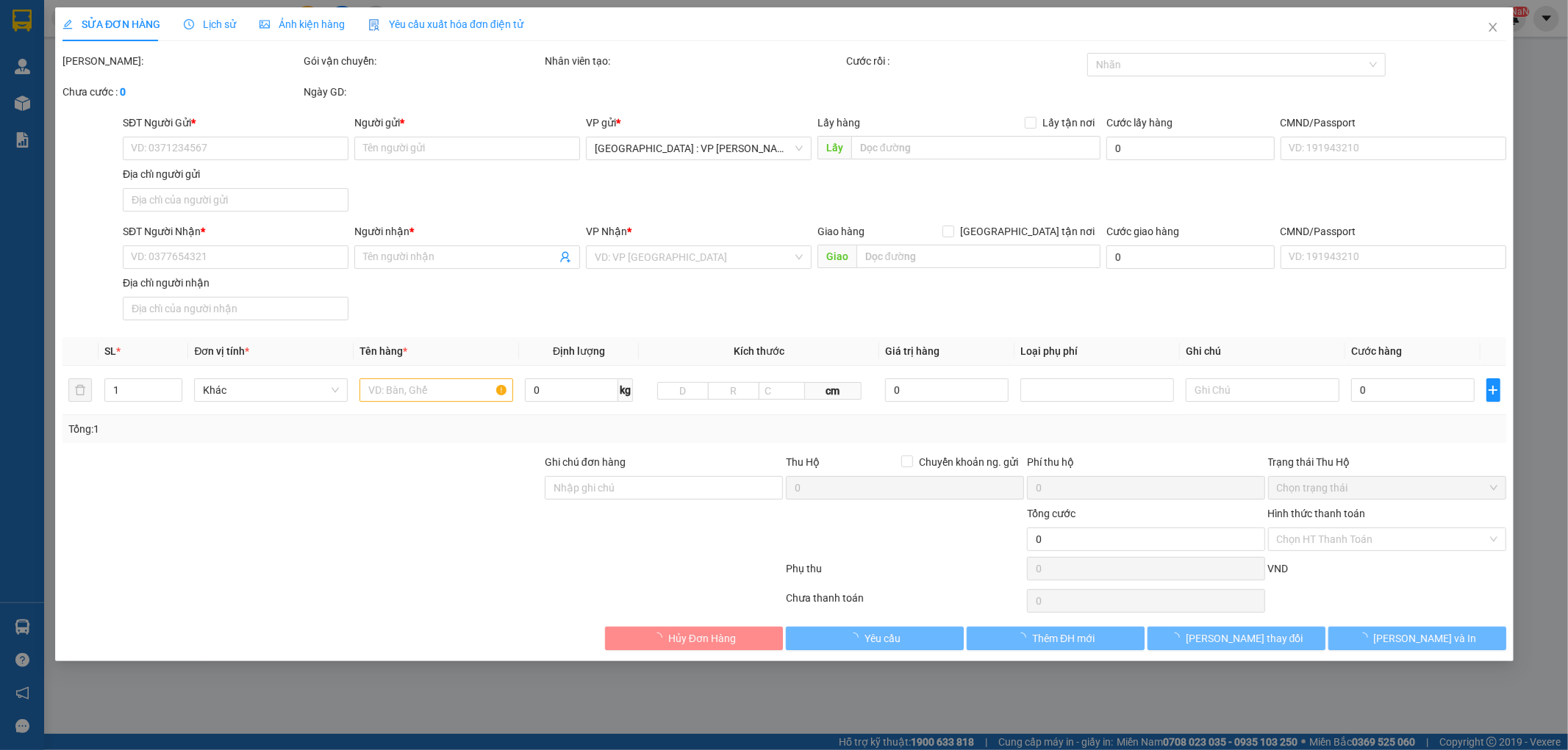
type input "0982723763"
type input "ANH THANH"
type input "0988255243"
type input "NANCY"
type input "nhận theo kiện - hư hỏng ko chịu trách nhiệm"
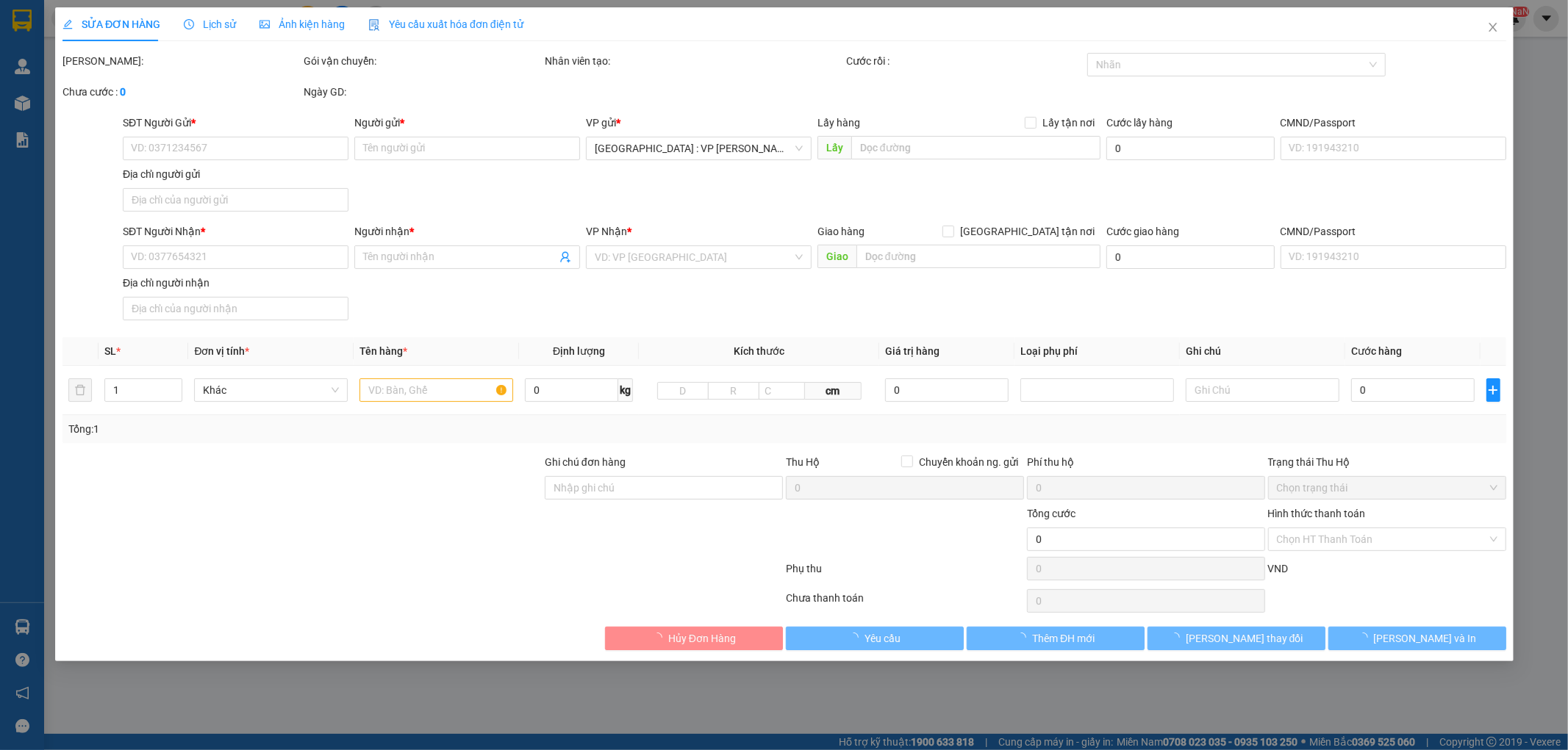
type input "70.000"
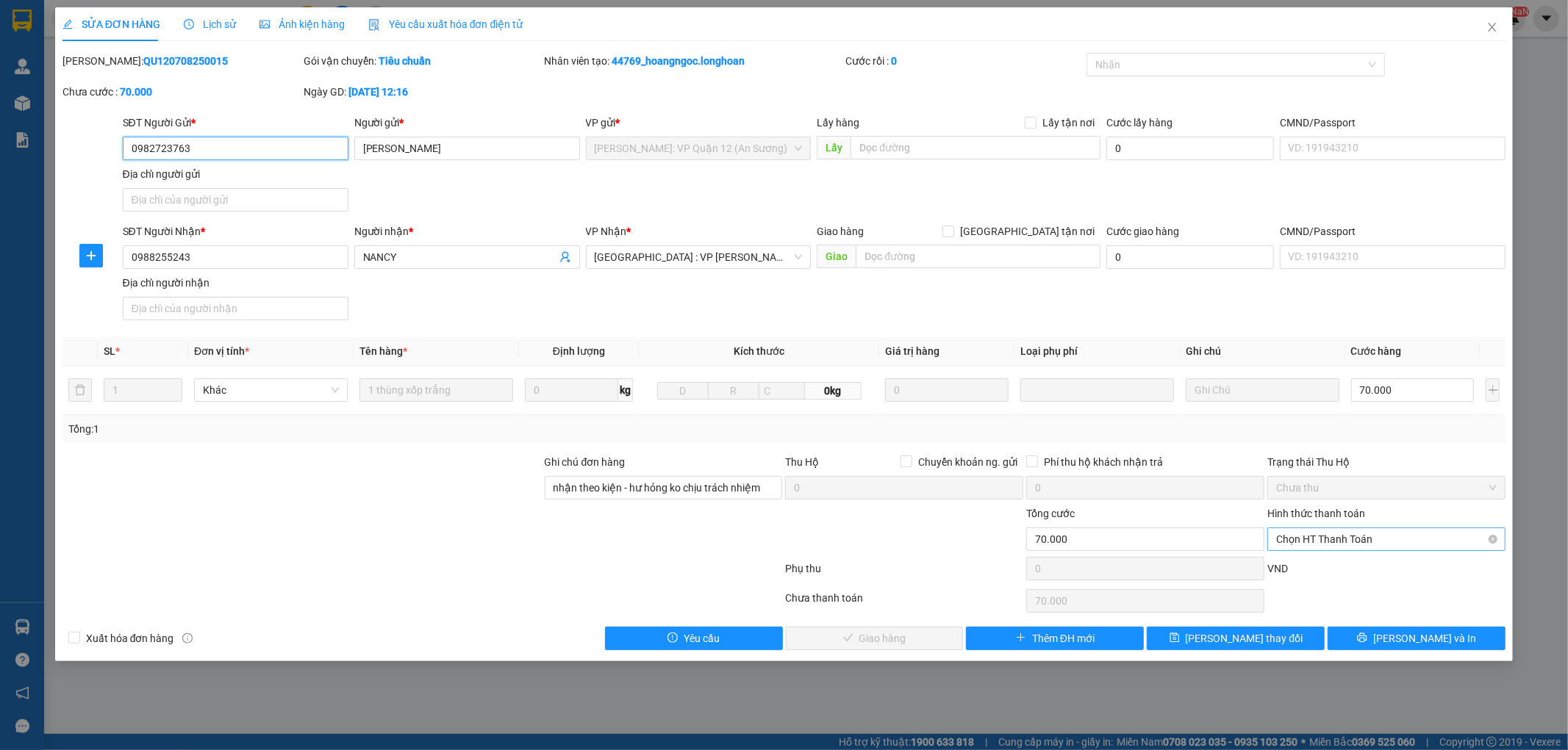
click at [1320, 530] on span "Chọn HT Thanh Toán" at bounding box center [1386, 540] width 220 height 22
click at [1316, 568] on div "Tại văn phòng" at bounding box center [1386, 569] width 220 height 16
type input "0"
click at [916, 645] on span "Lưu và Giao hàng" at bounding box center [884, 638] width 141 height 16
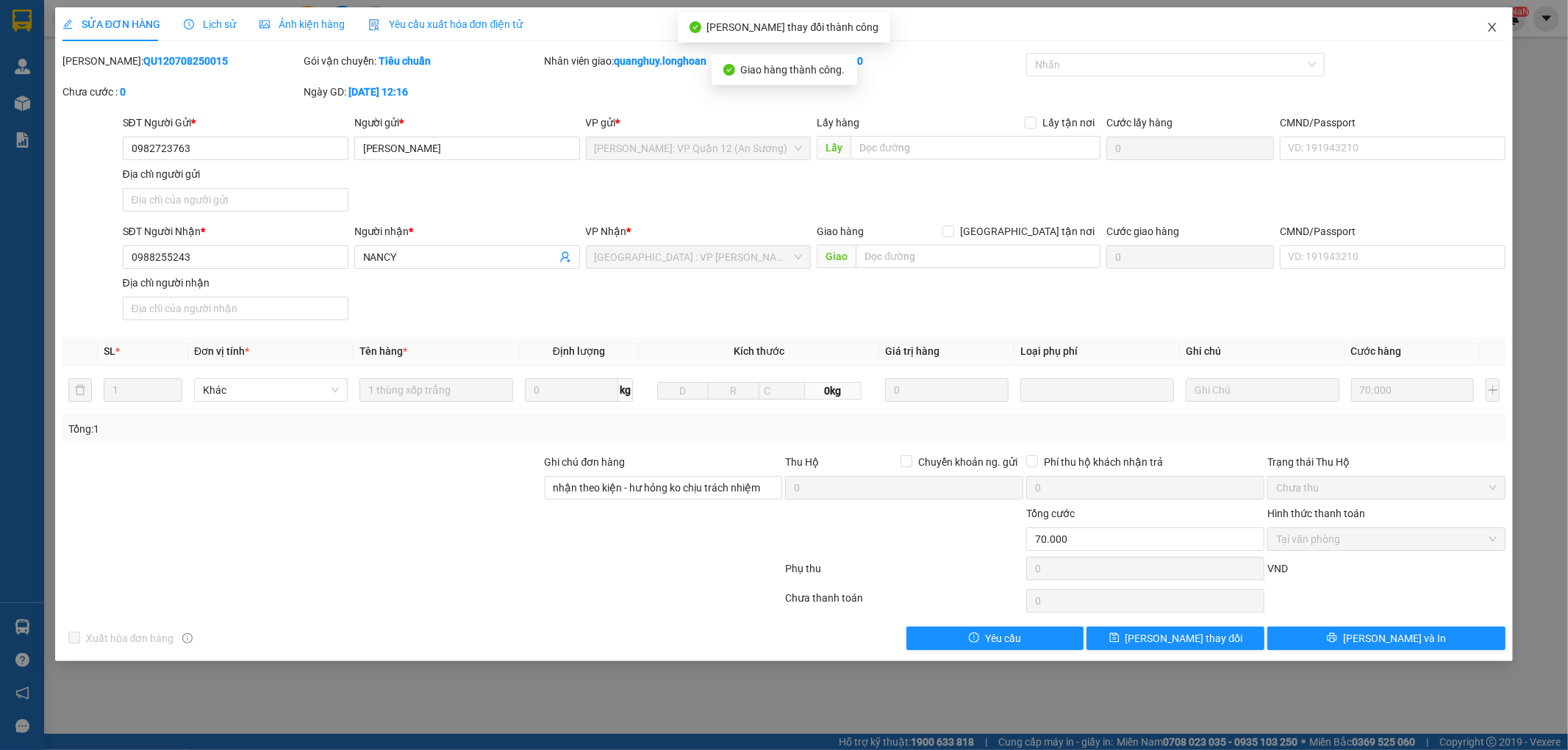
click at [1493, 32] on icon "close" at bounding box center [1491, 27] width 12 height 12
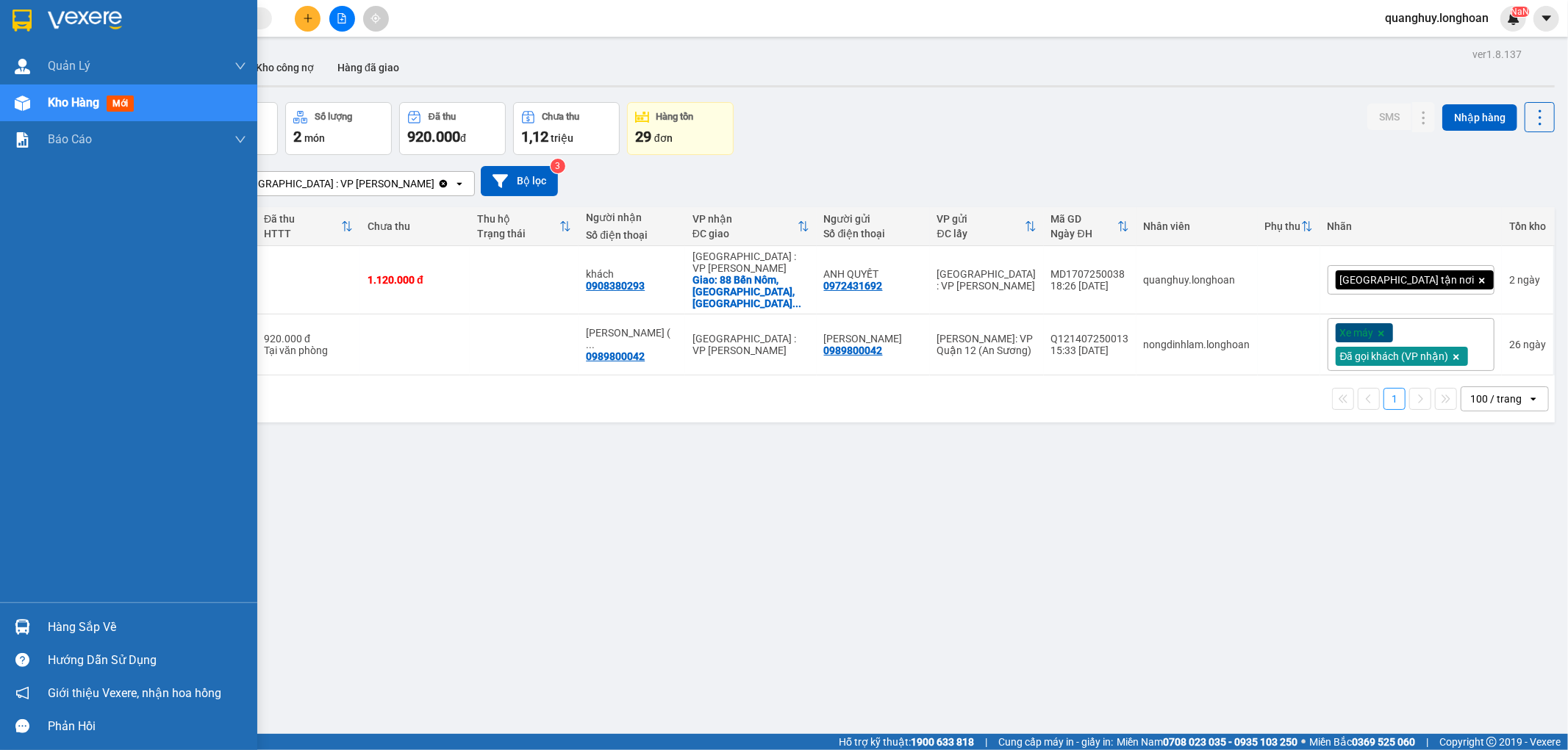
click at [27, 30] on img at bounding box center [22, 20] width 19 height 22
click at [104, 618] on div "Hàng sắp về" at bounding box center [146, 627] width 199 height 22
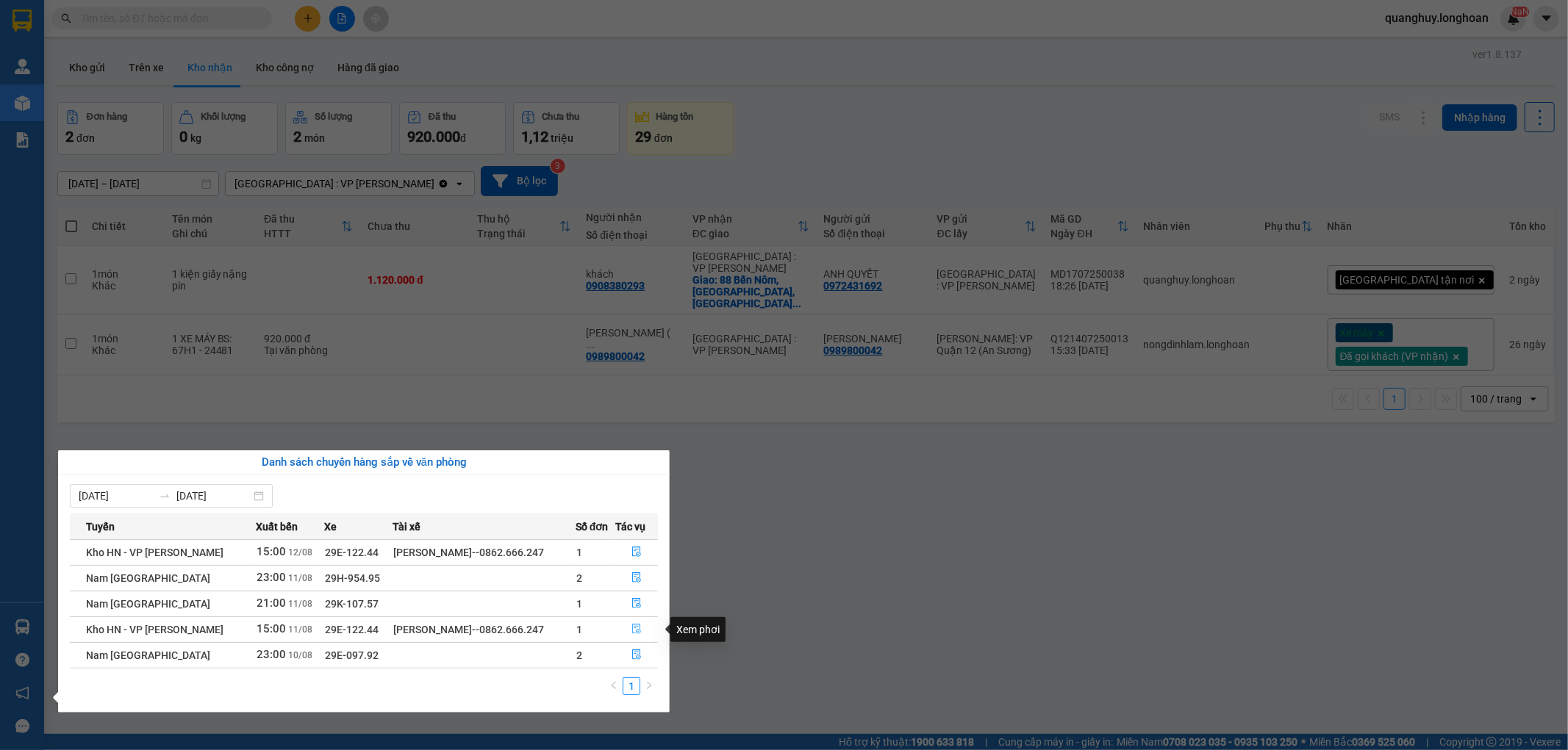
click at [635, 629] on icon "file-done" at bounding box center [636, 628] width 10 height 10
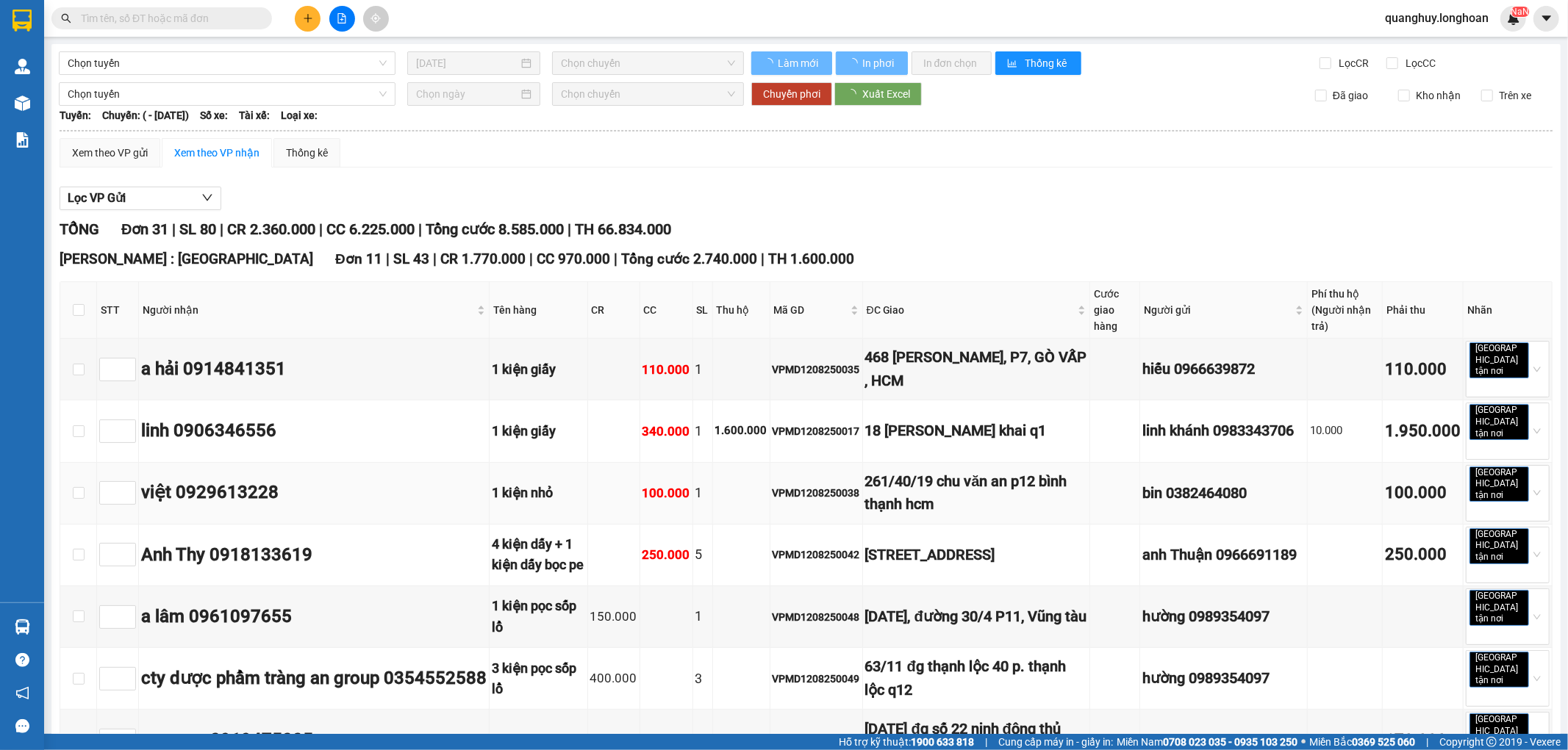
type input "11/08/2025"
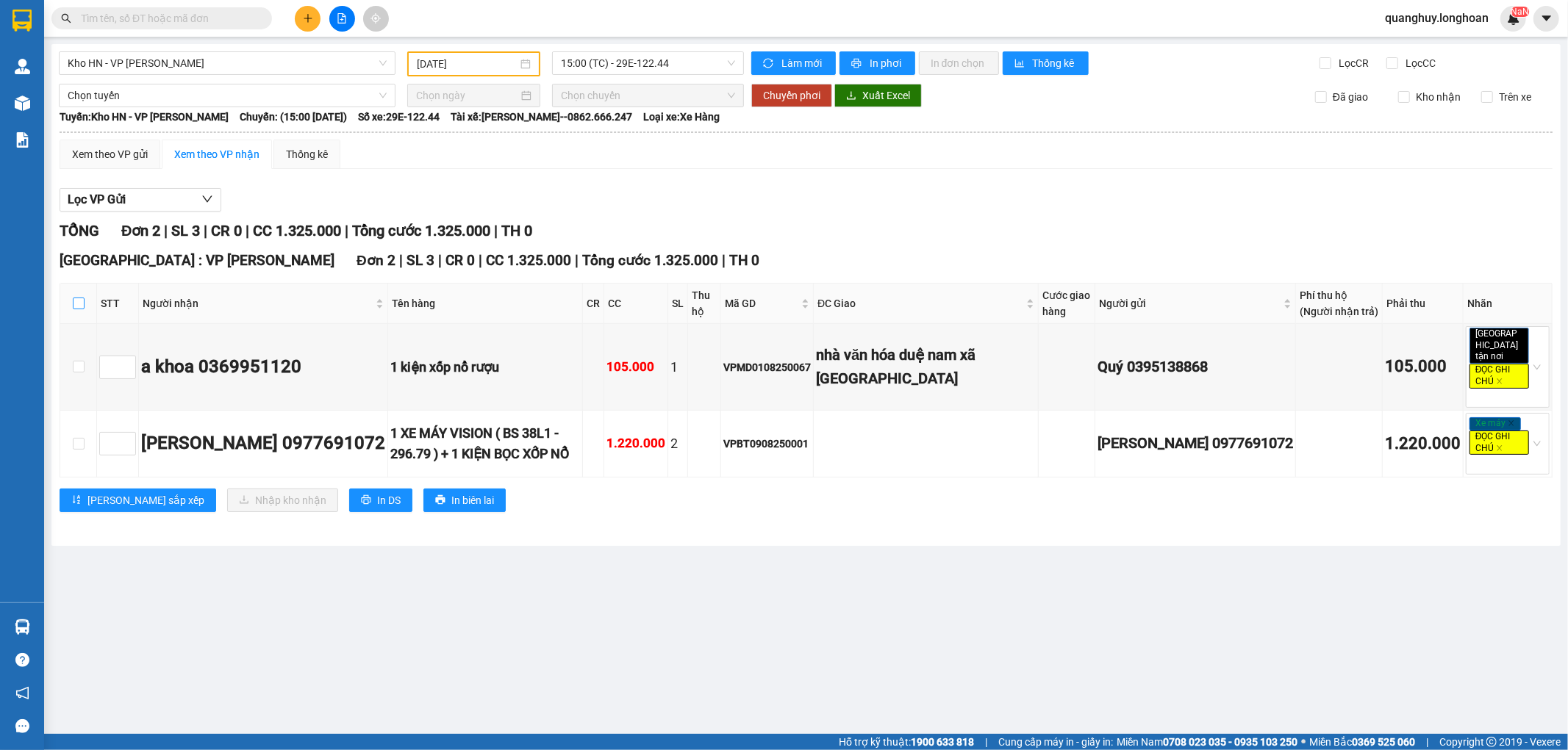
click at [81, 309] on input "checkbox" at bounding box center [79, 303] width 12 height 12
checkbox input "true"
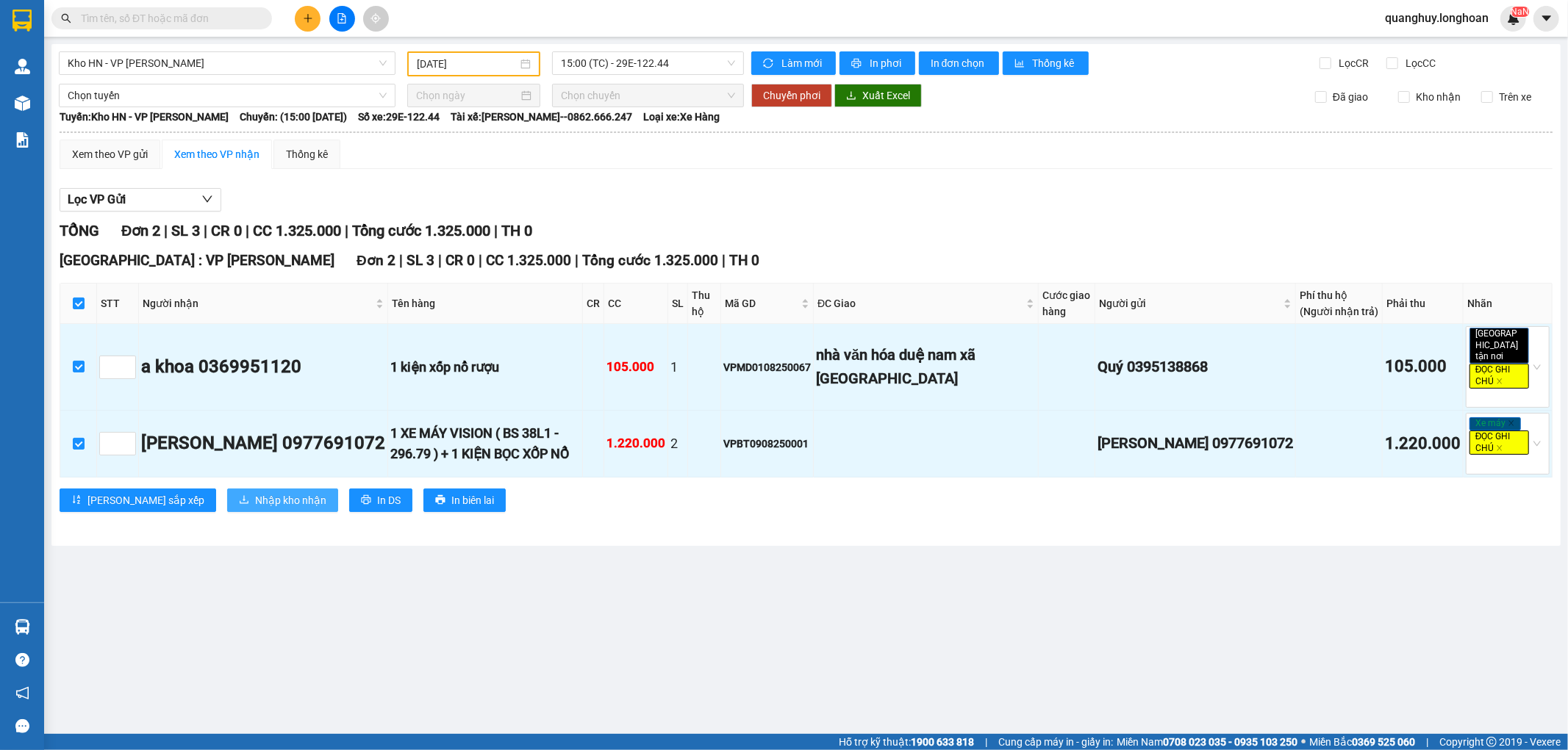
click at [255, 509] on span "Nhập kho nhận" at bounding box center [291, 500] width 71 height 16
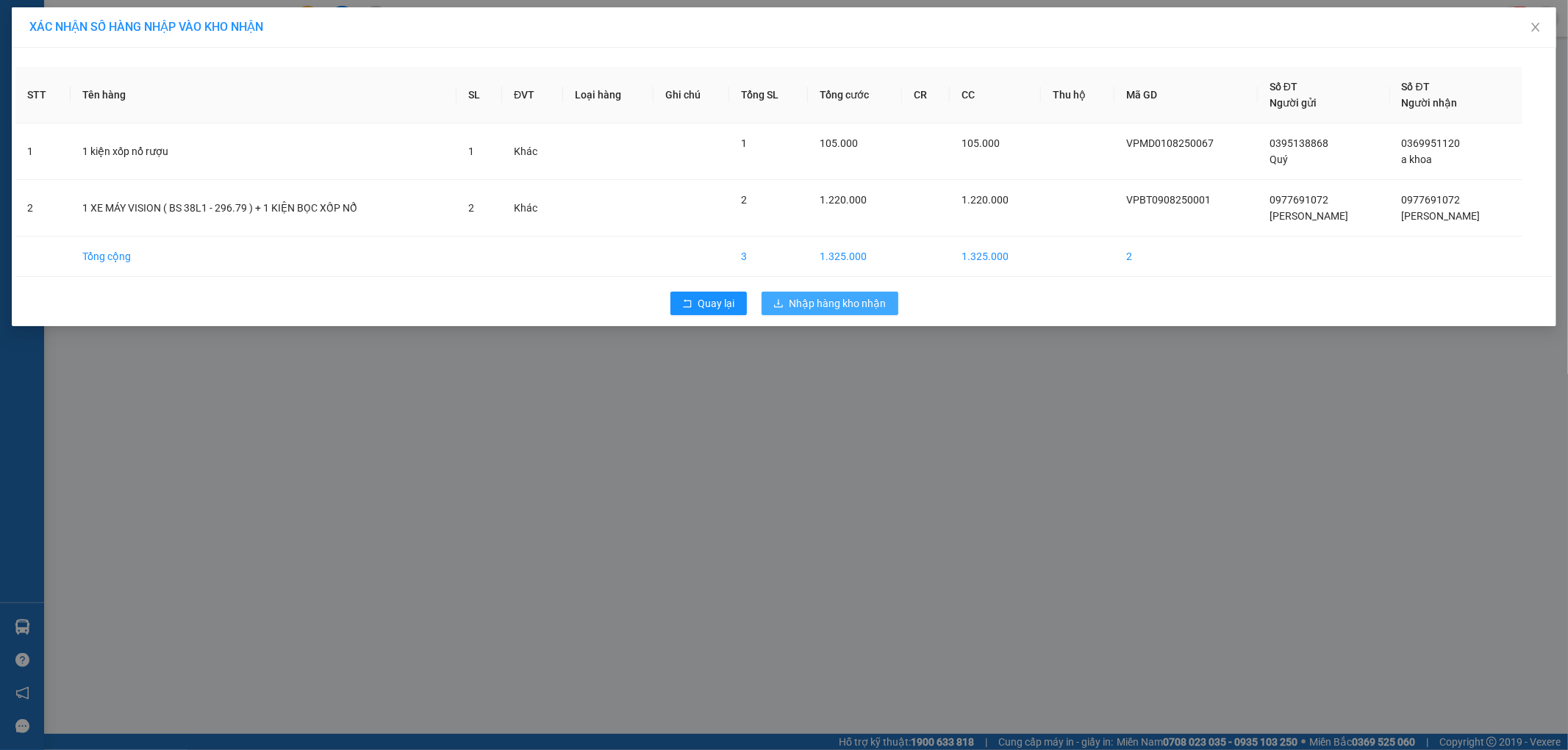
click at [886, 294] on button "Nhập hàng kho nhận" at bounding box center [829, 304] width 136 height 24
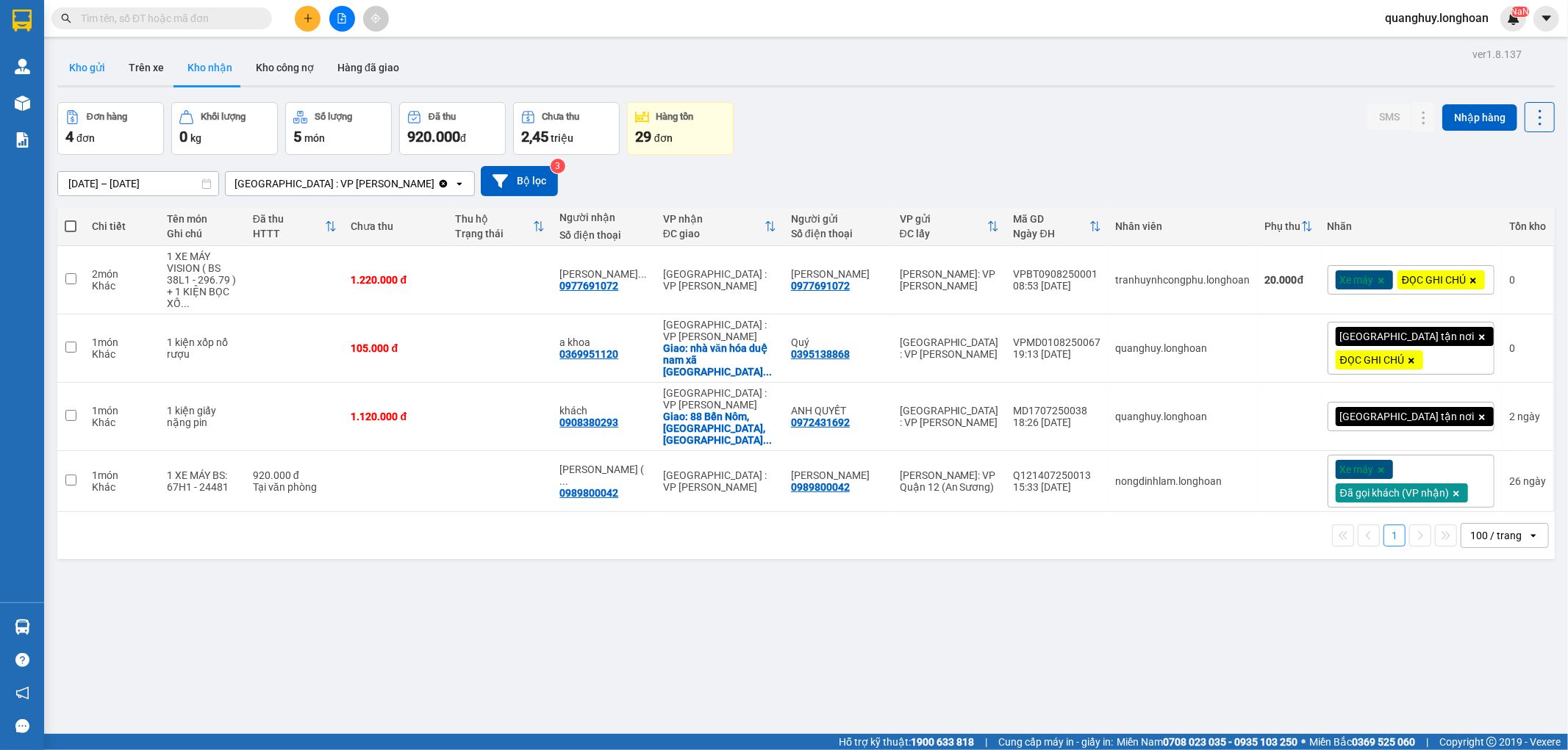
click at [99, 67] on button "Kho gửi" at bounding box center [87, 68] width 59 height 36
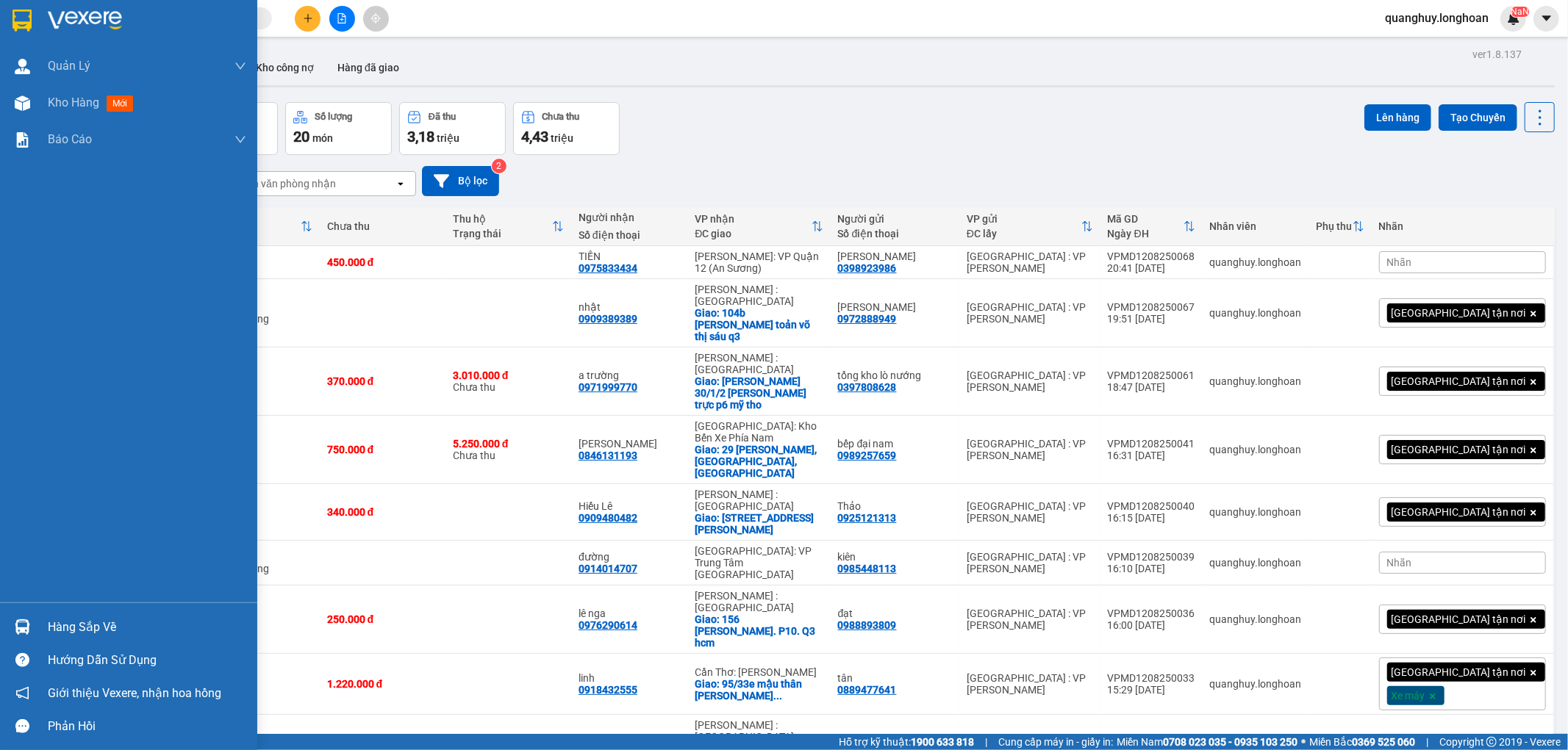
click at [17, 9] on img at bounding box center [22, 20] width 19 height 22
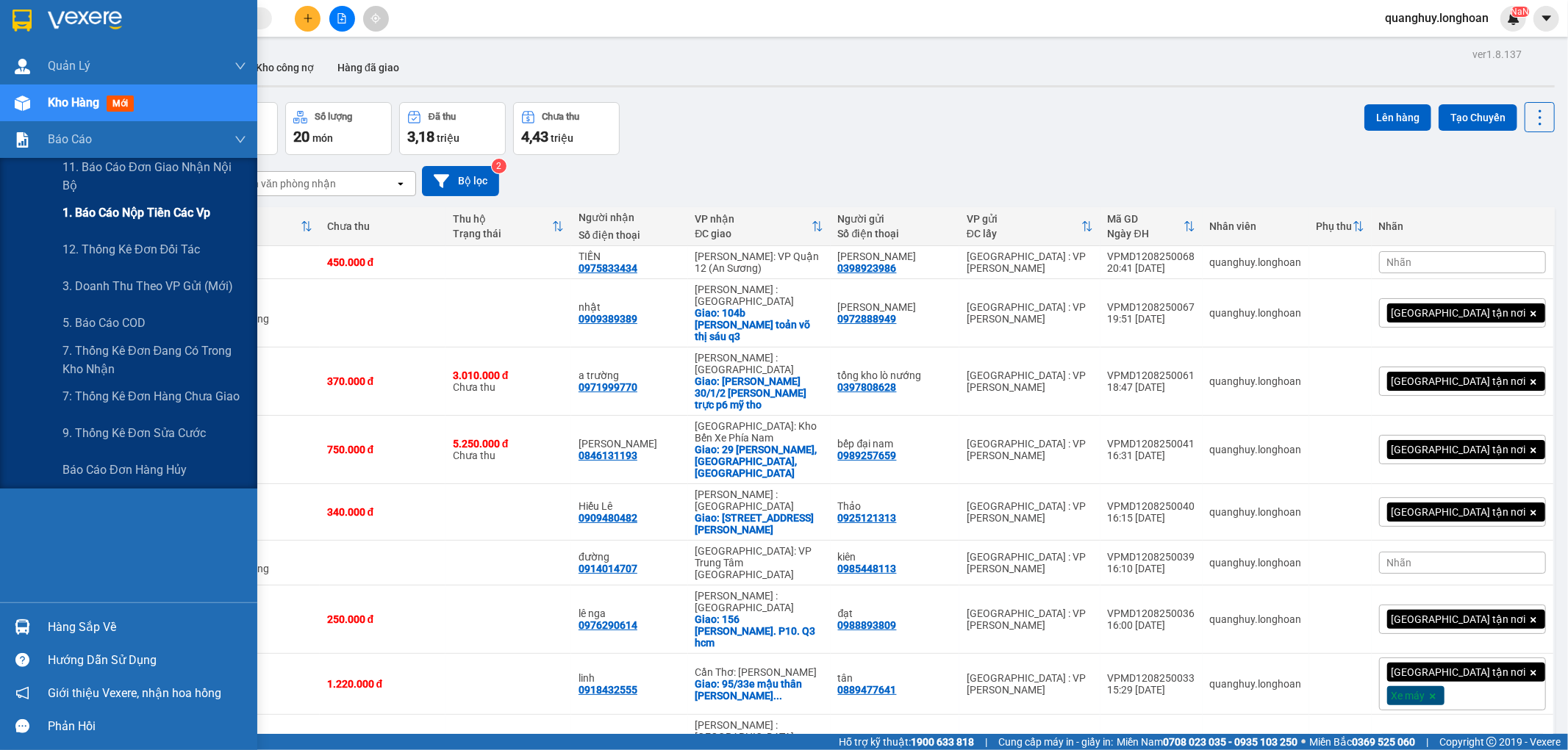
click at [128, 210] on span "1. Báo cáo nộp tiền các vp" at bounding box center [135, 213] width 147 height 18
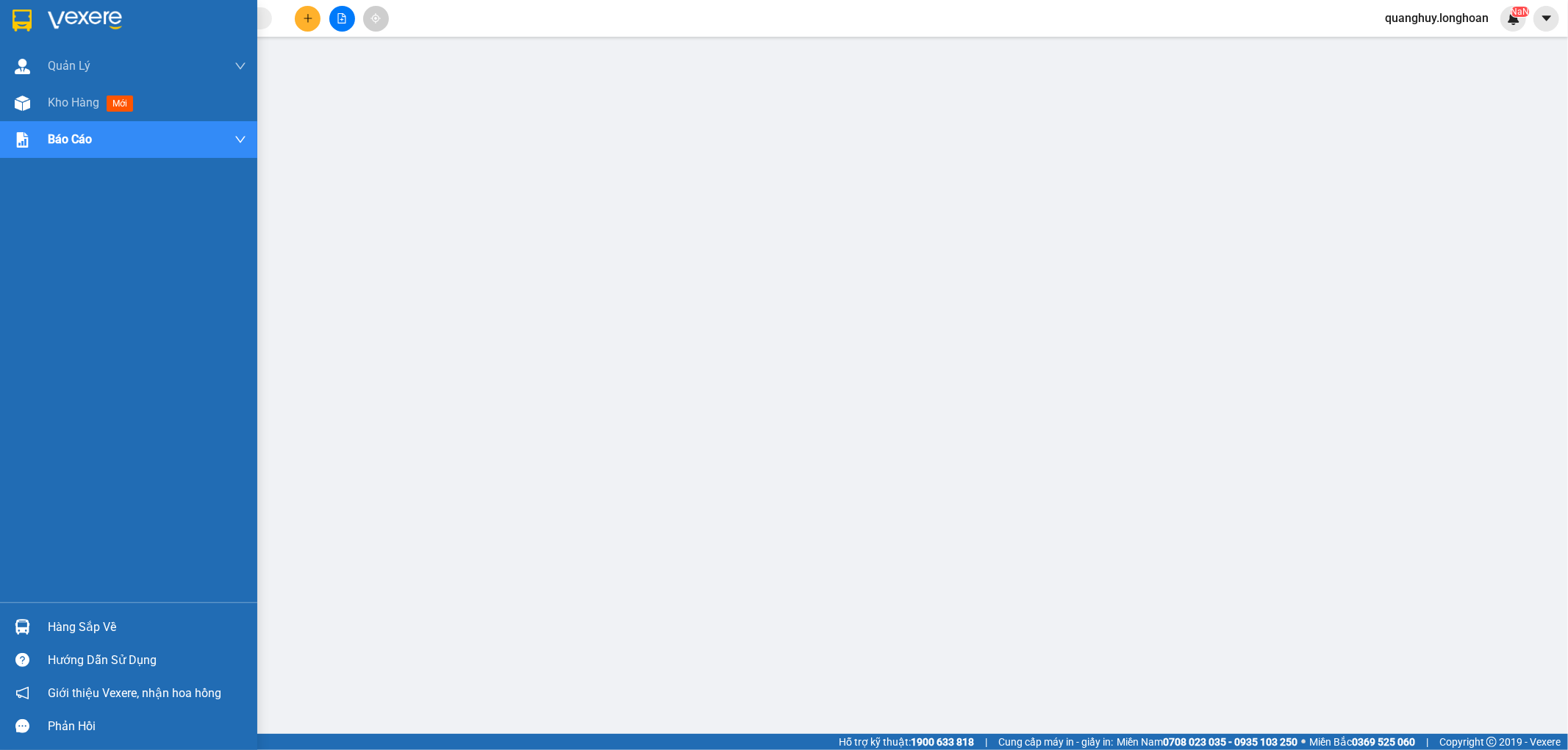
click at [29, 16] on img at bounding box center [22, 20] width 19 height 22
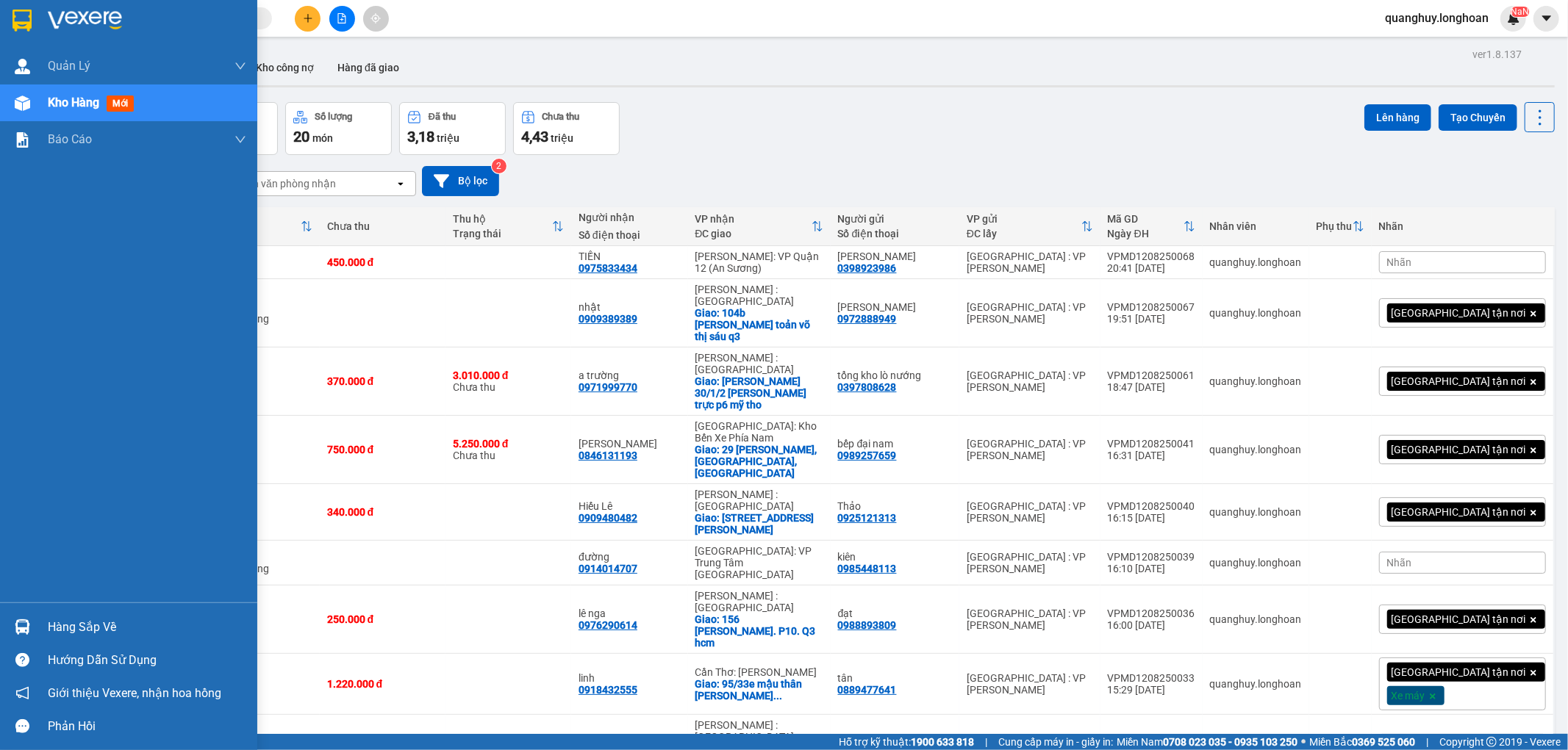
click at [28, 26] on img at bounding box center [22, 20] width 19 height 22
click at [29, 24] on img at bounding box center [22, 20] width 19 height 22
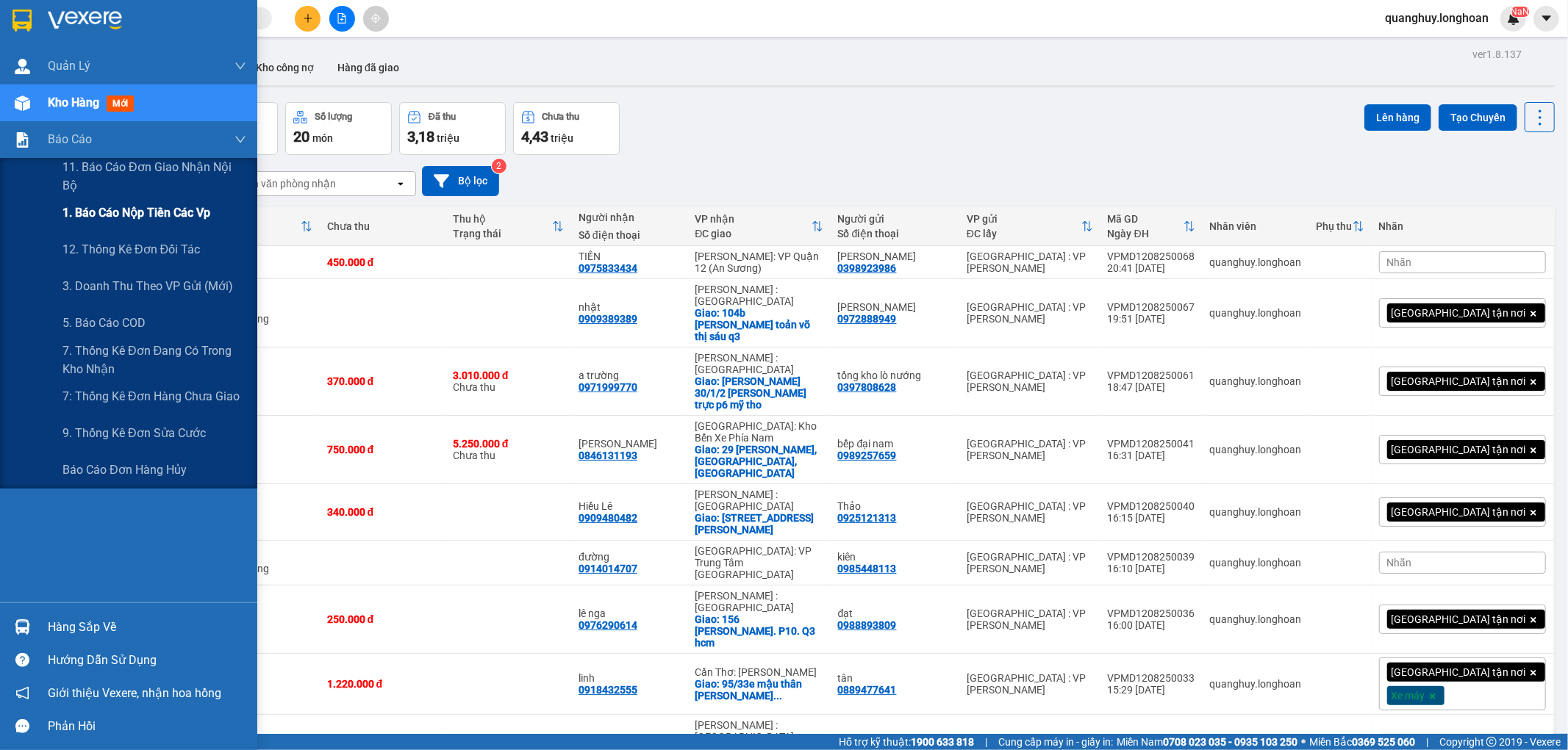
click at [188, 224] on div "1. Báo cáo nộp tiền các vp" at bounding box center [154, 213] width 184 height 37
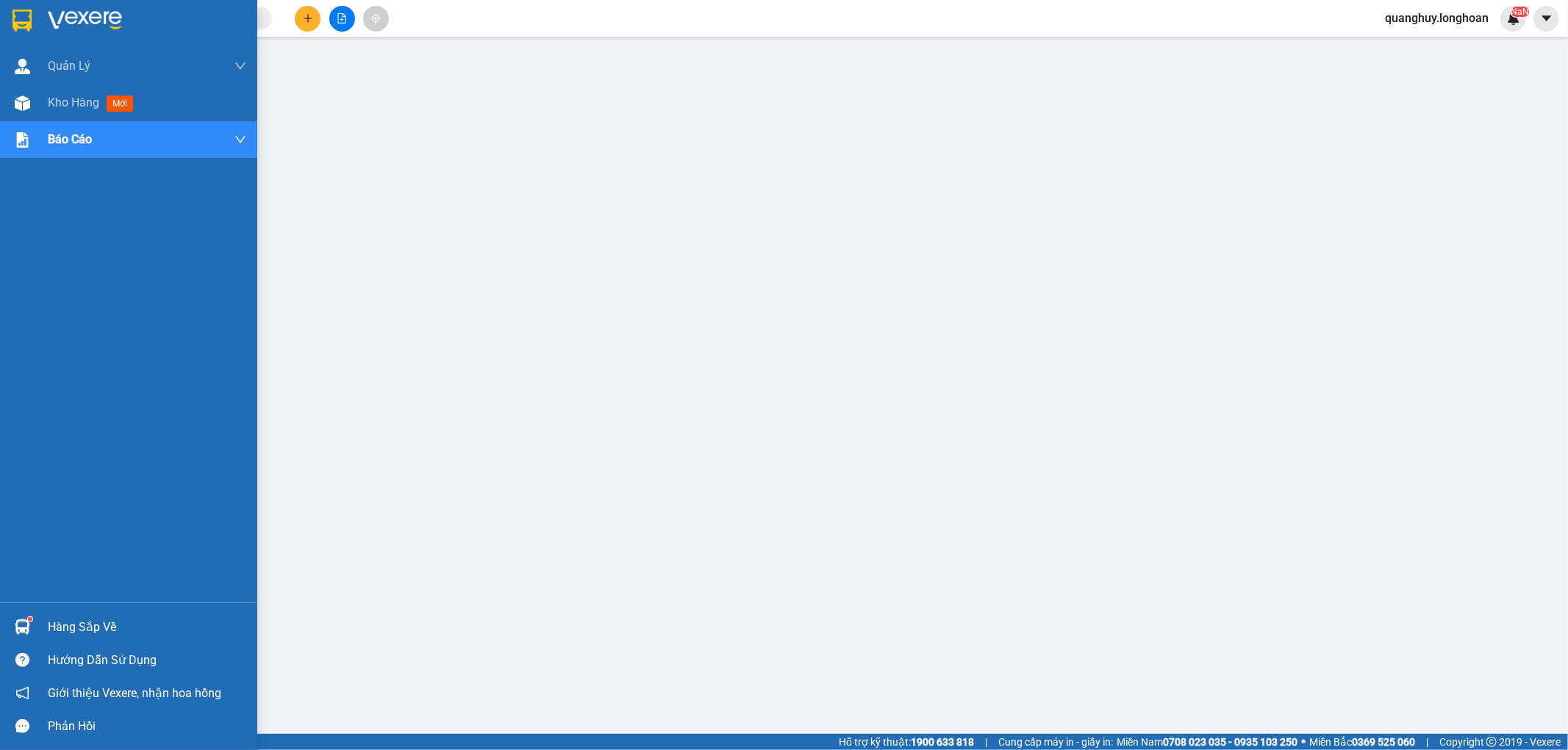
click at [24, 13] on img at bounding box center [22, 20] width 19 height 22
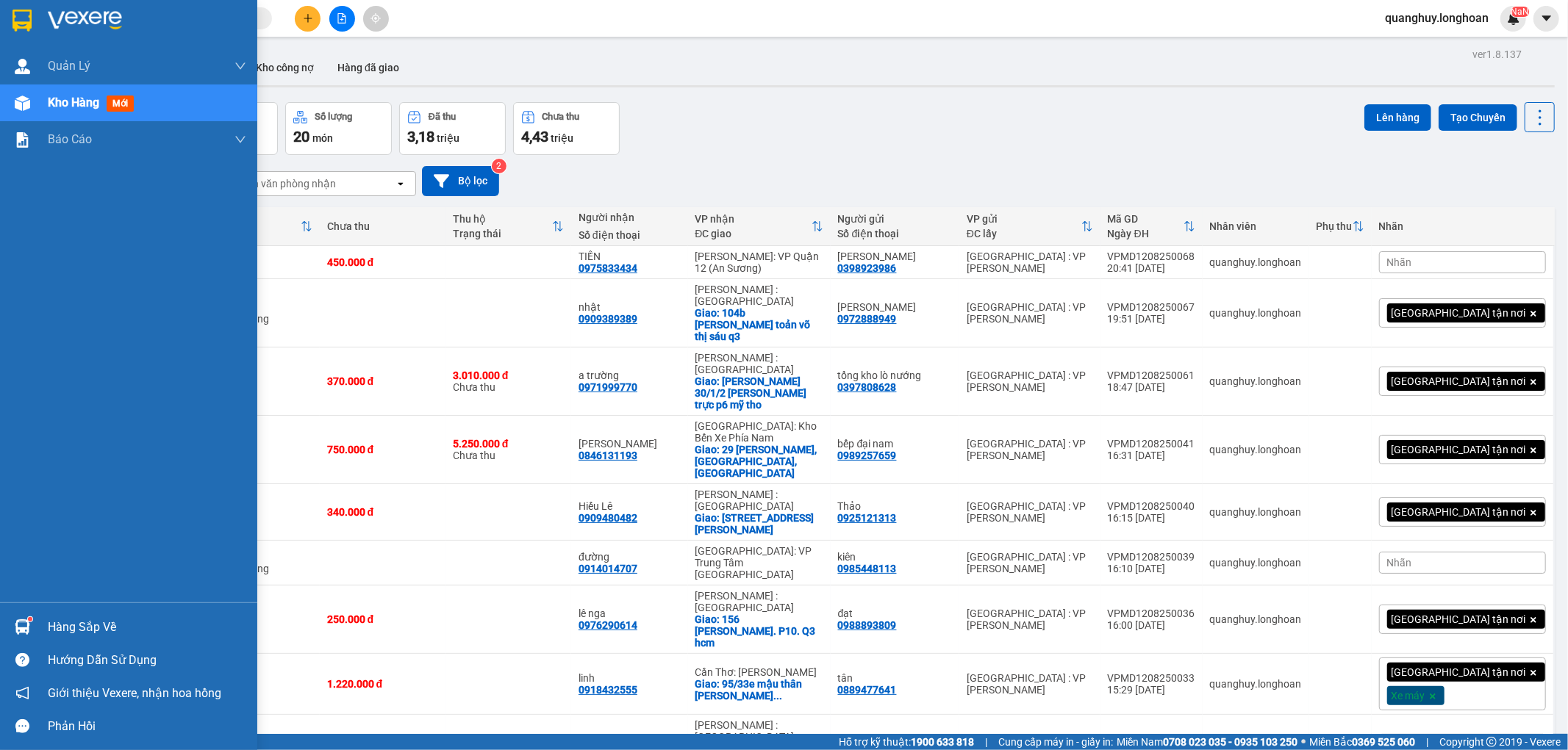
click at [16, 18] on img at bounding box center [22, 20] width 19 height 22
